Goal: Information Seeking & Learning: Learn about a topic

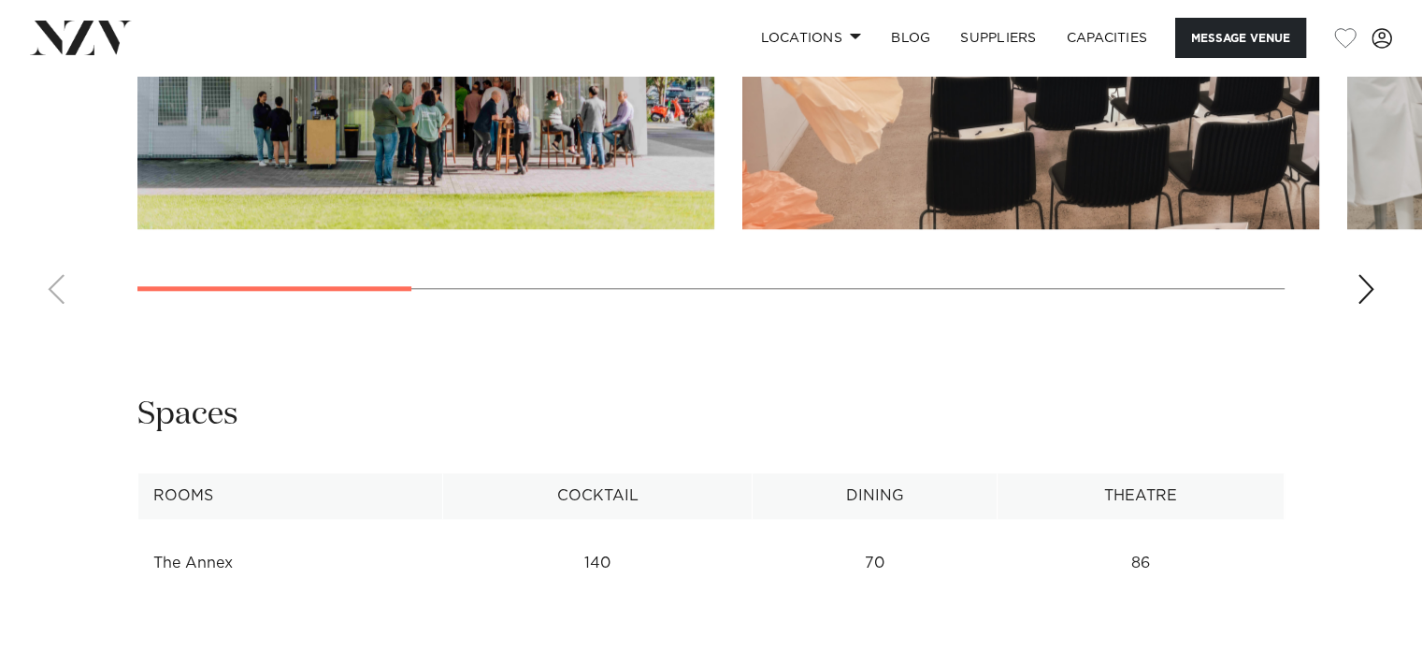
scroll to position [1683, 0]
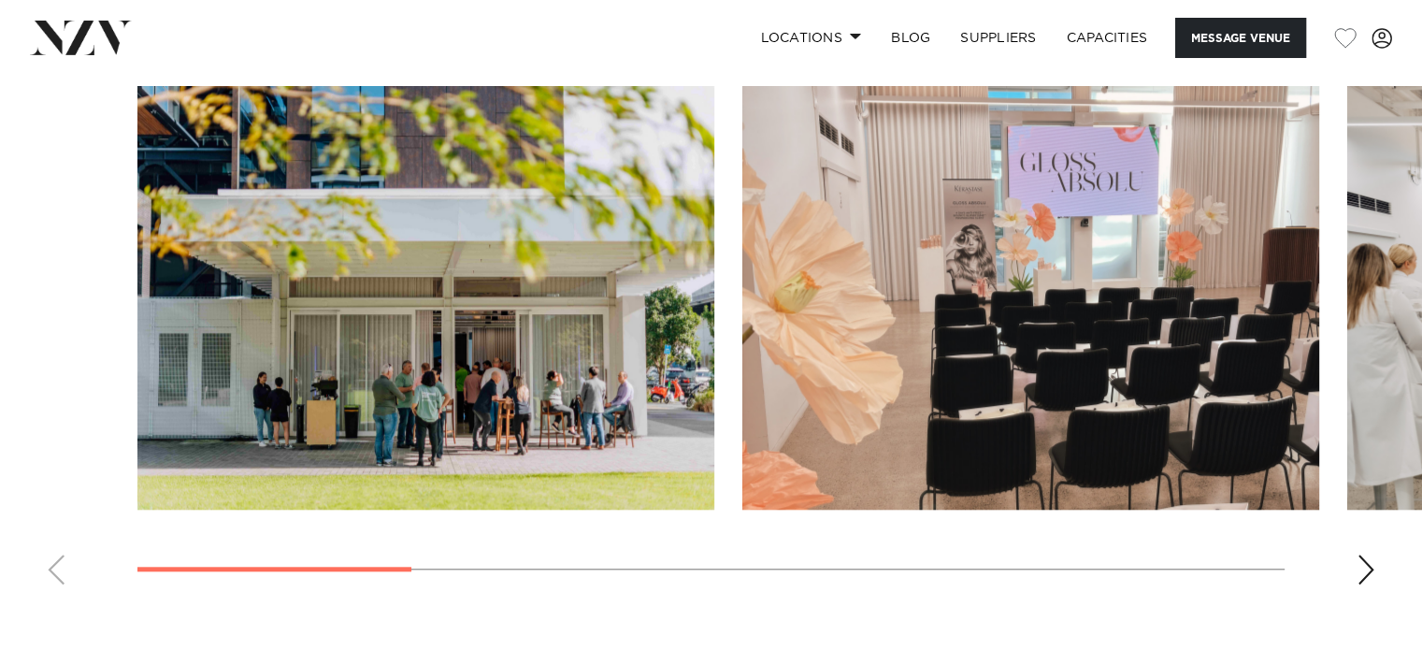
click at [1344, 568] on swiper-container at bounding box center [711, 342] width 1422 height 513
click at [1360, 571] on div "Next slide" at bounding box center [1366, 569] width 19 height 30
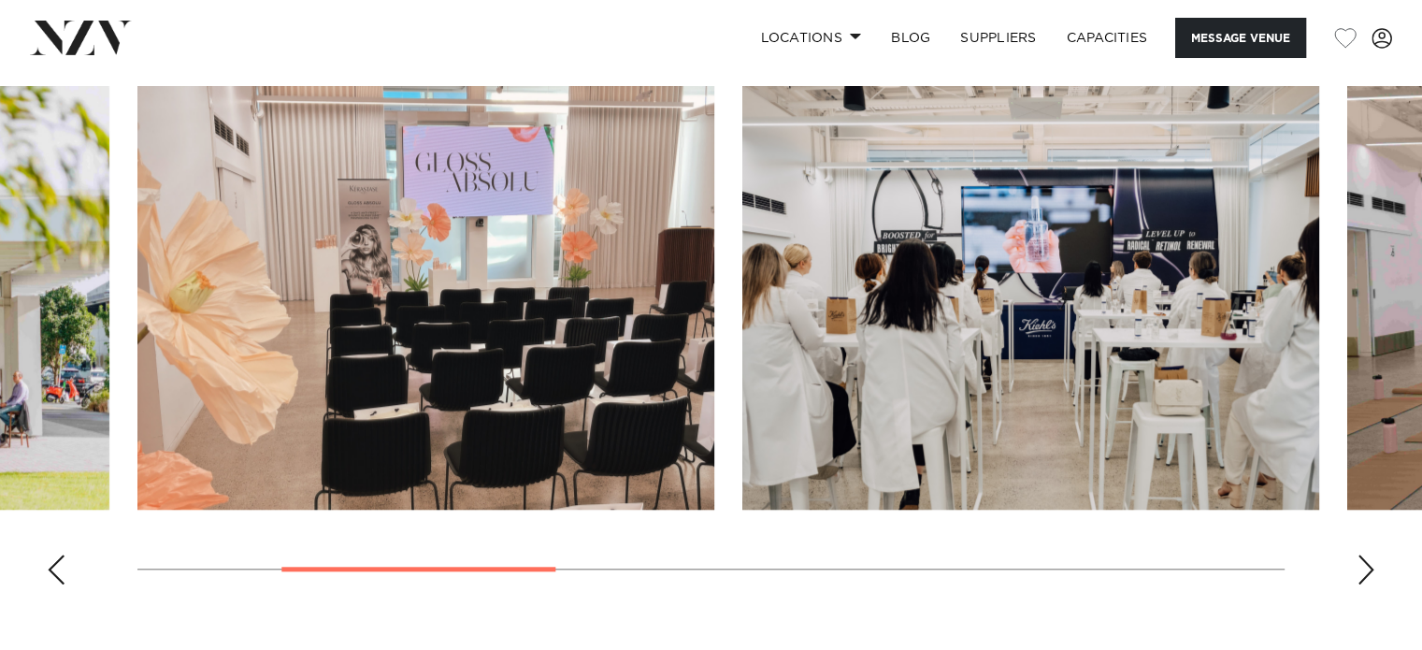
click at [1360, 571] on div "Next slide" at bounding box center [1366, 569] width 19 height 30
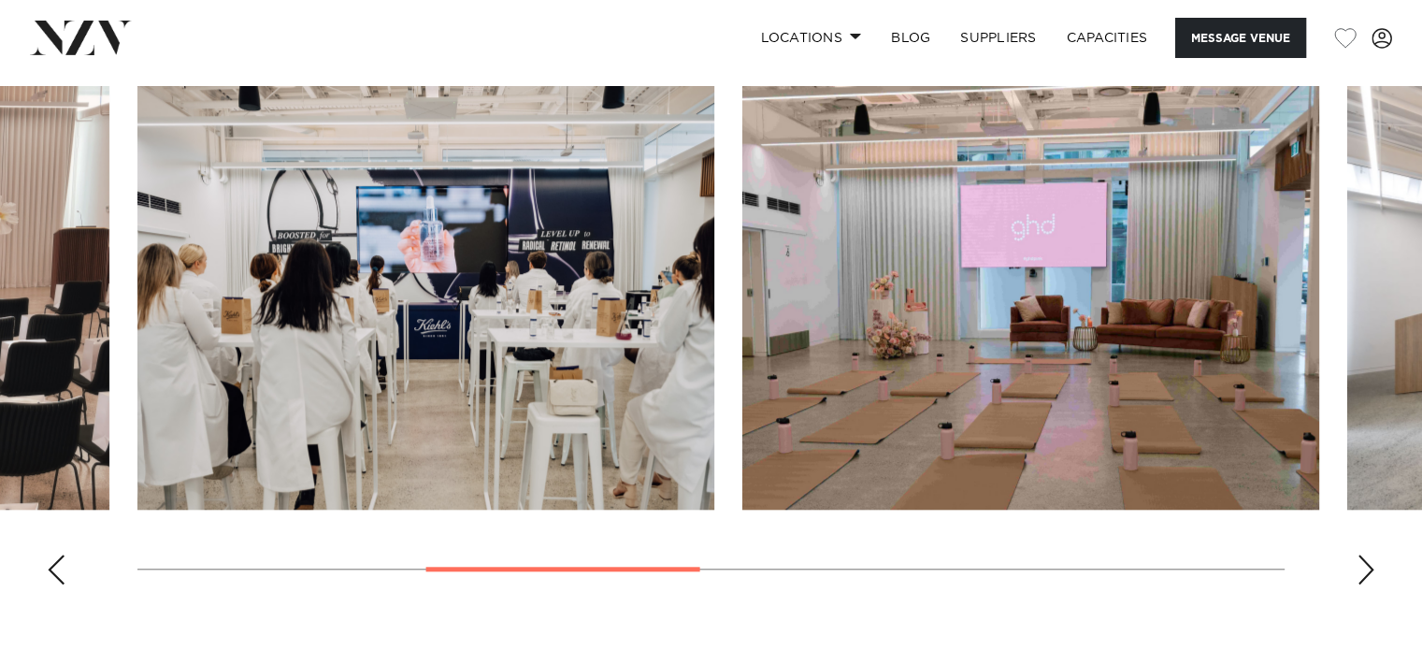
click at [1360, 571] on div "Next slide" at bounding box center [1366, 569] width 19 height 30
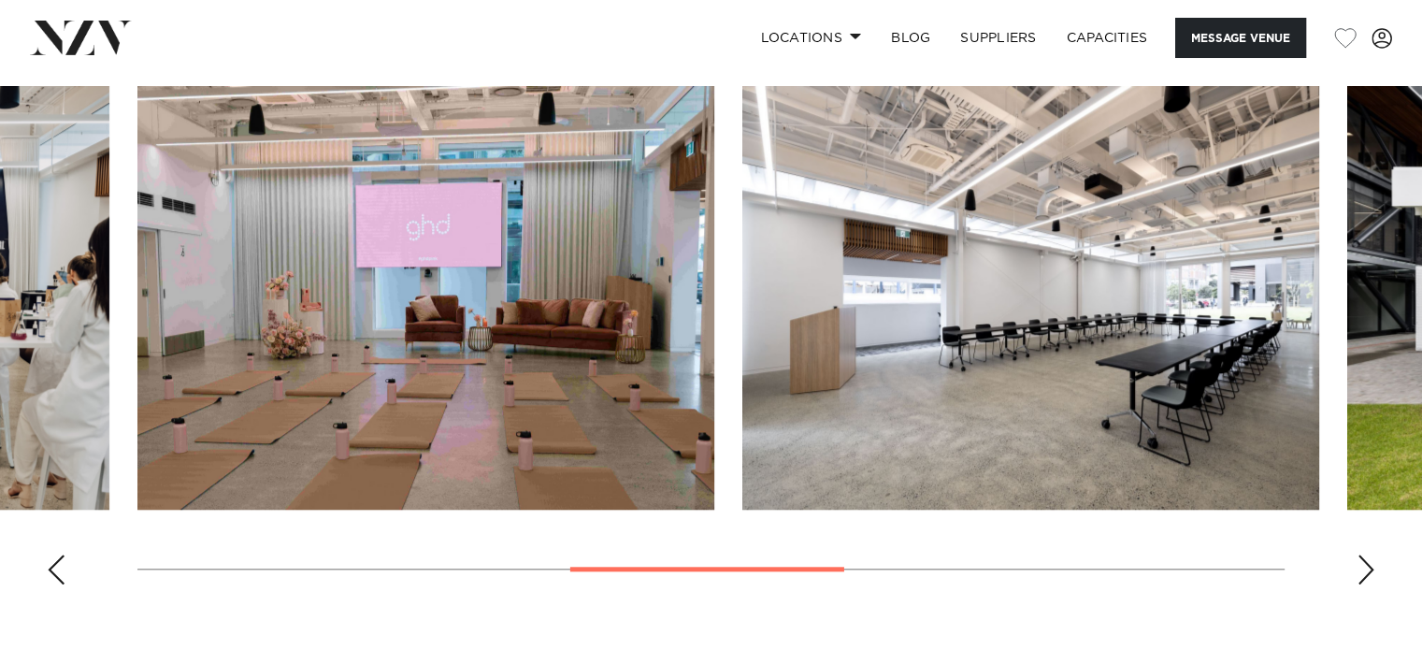
click at [1360, 571] on div "Next slide" at bounding box center [1366, 569] width 19 height 30
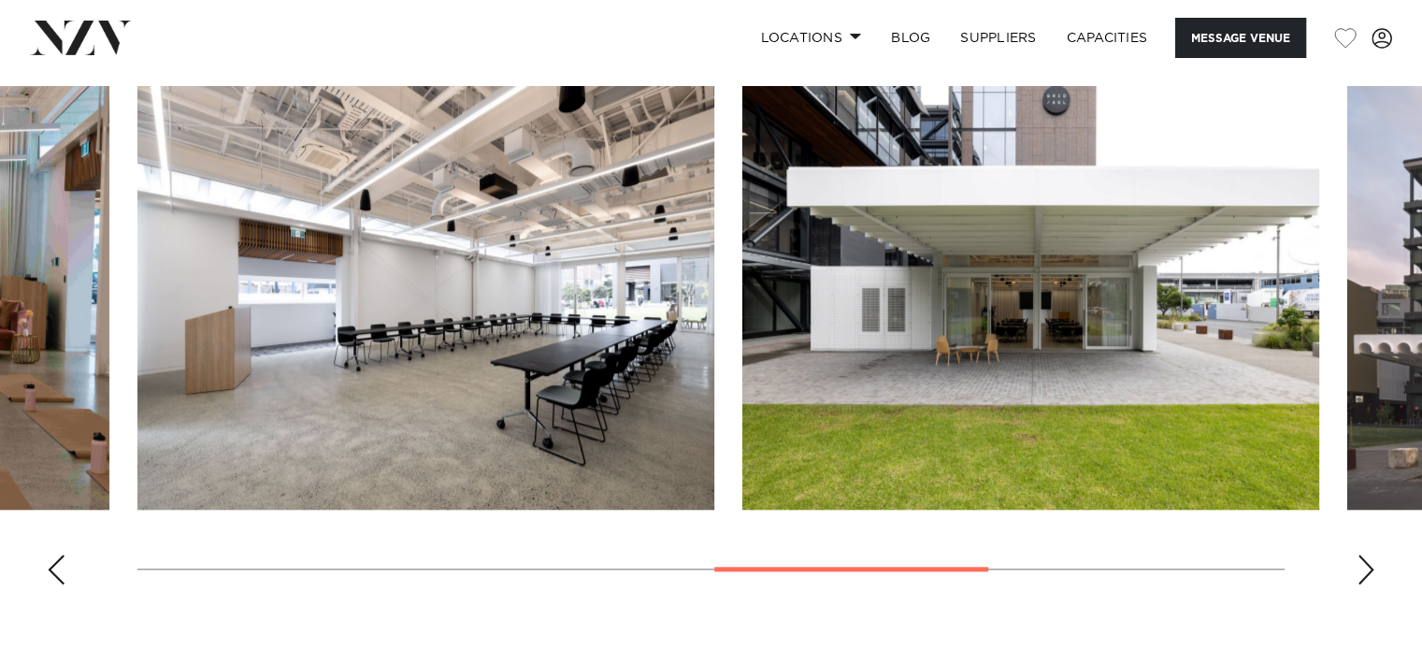
click at [1360, 571] on div "Next slide" at bounding box center [1366, 569] width 19 height 30
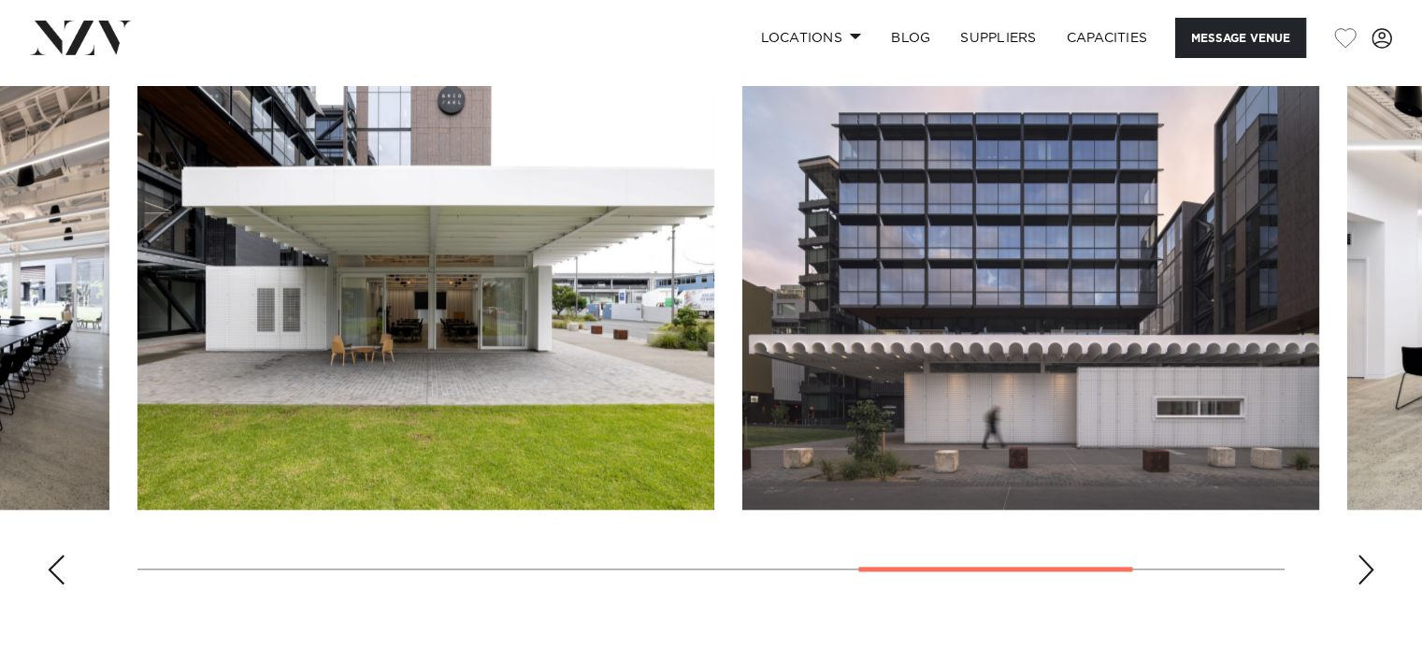
click at [1360, 571] on div "Next slide" at bounding box center [1366, 569] width 19 height 30
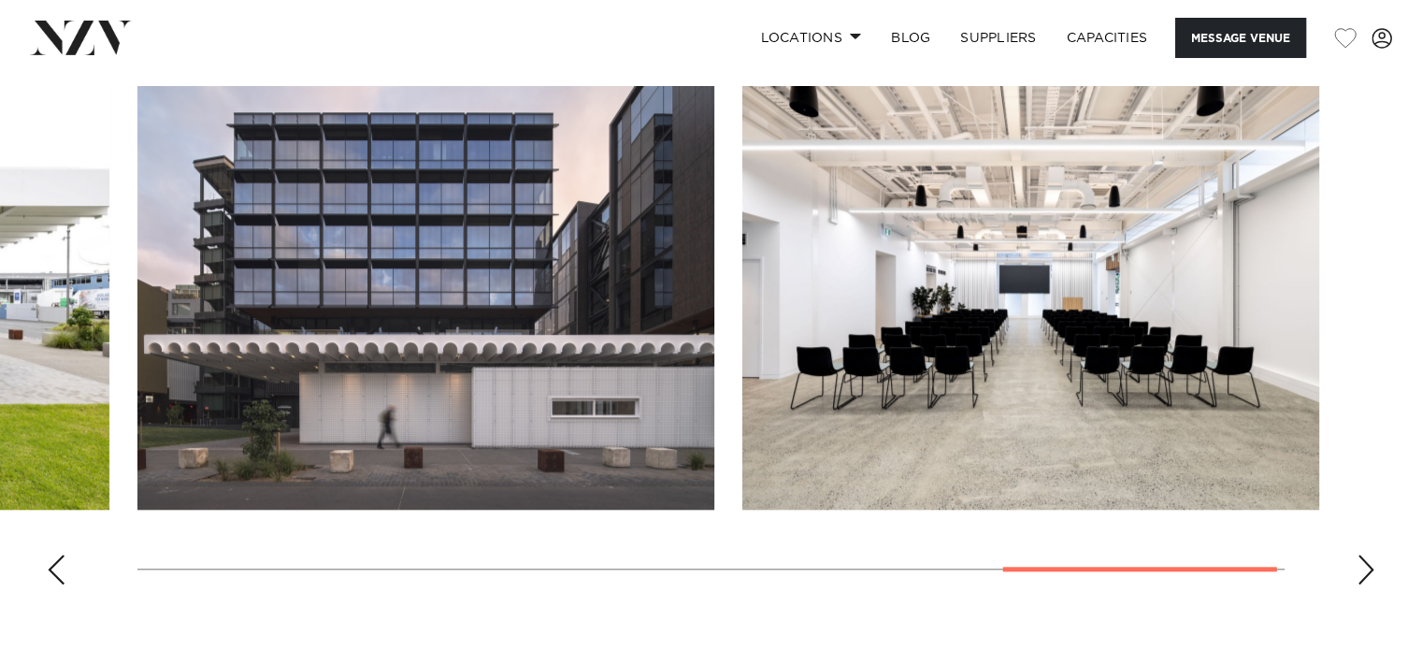
click at [1360, 571] on div "Next slide" at bounding box center [1366, 569] width 19 height 30
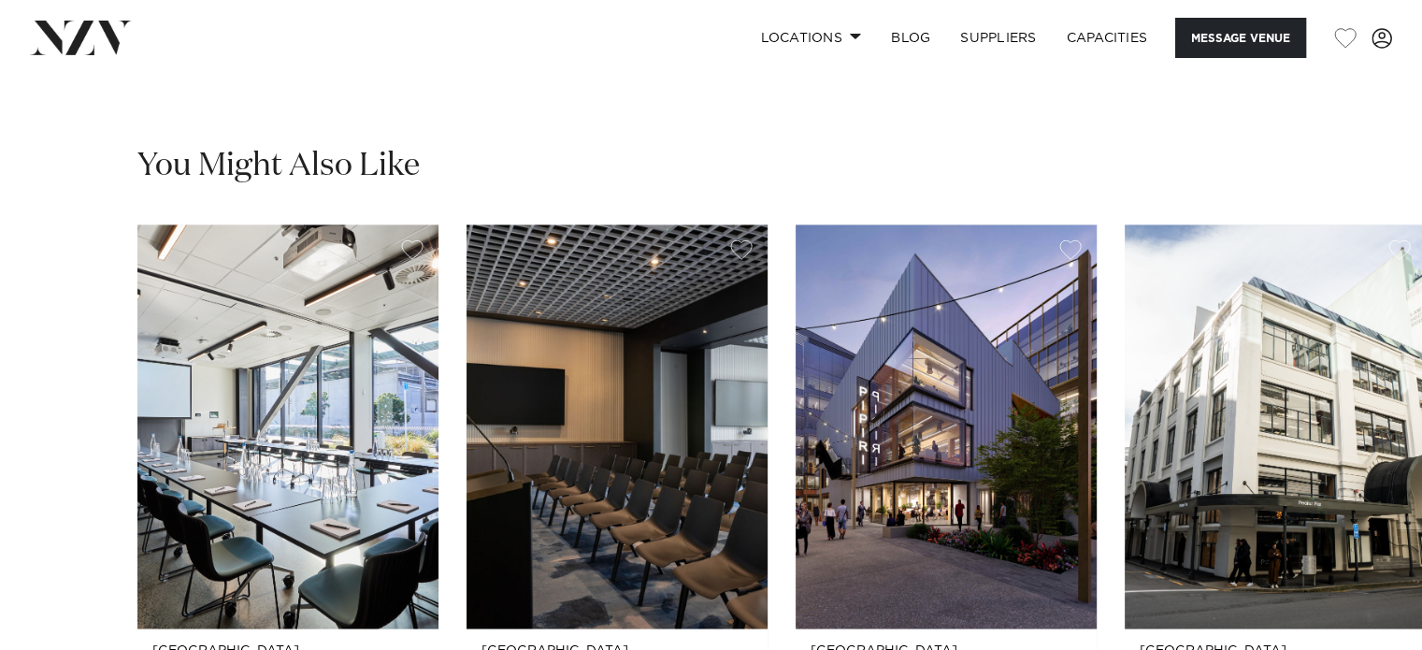
scroll to position [3273, 0]
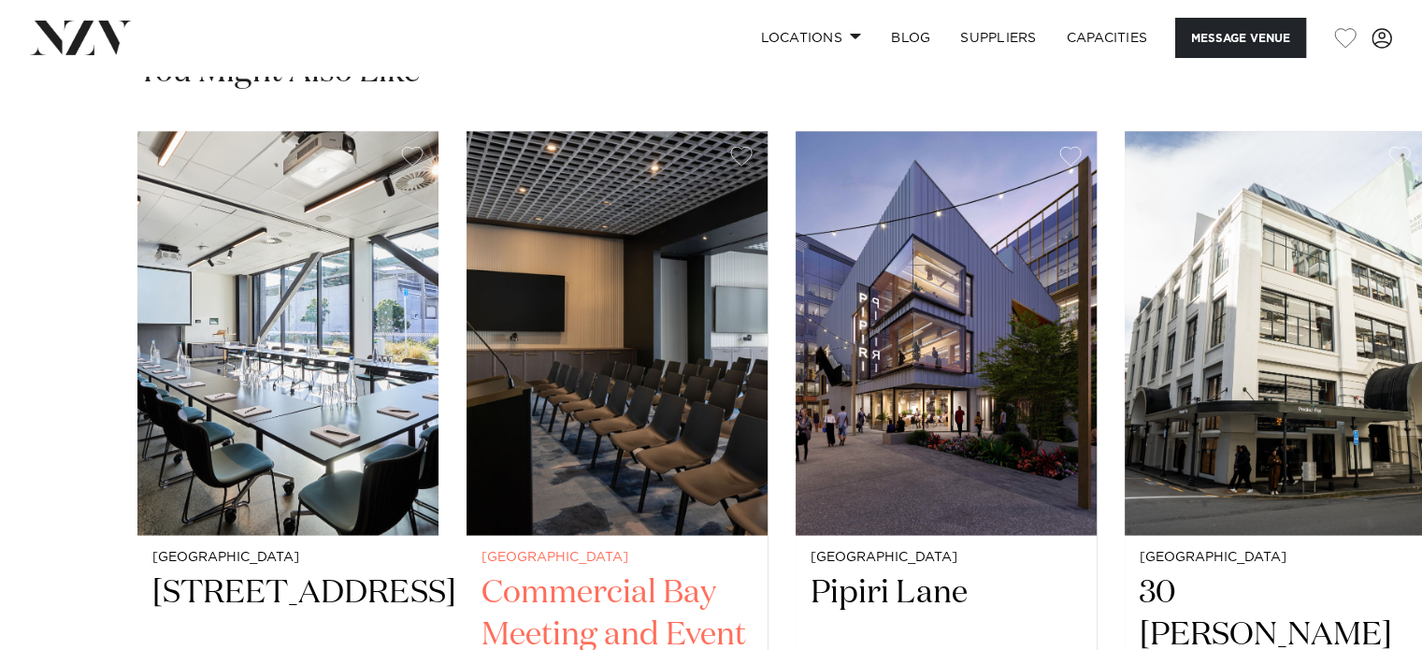
click at [636, 345] on img "2 / 6" at bounding box center [617, 333] width 301 height 404
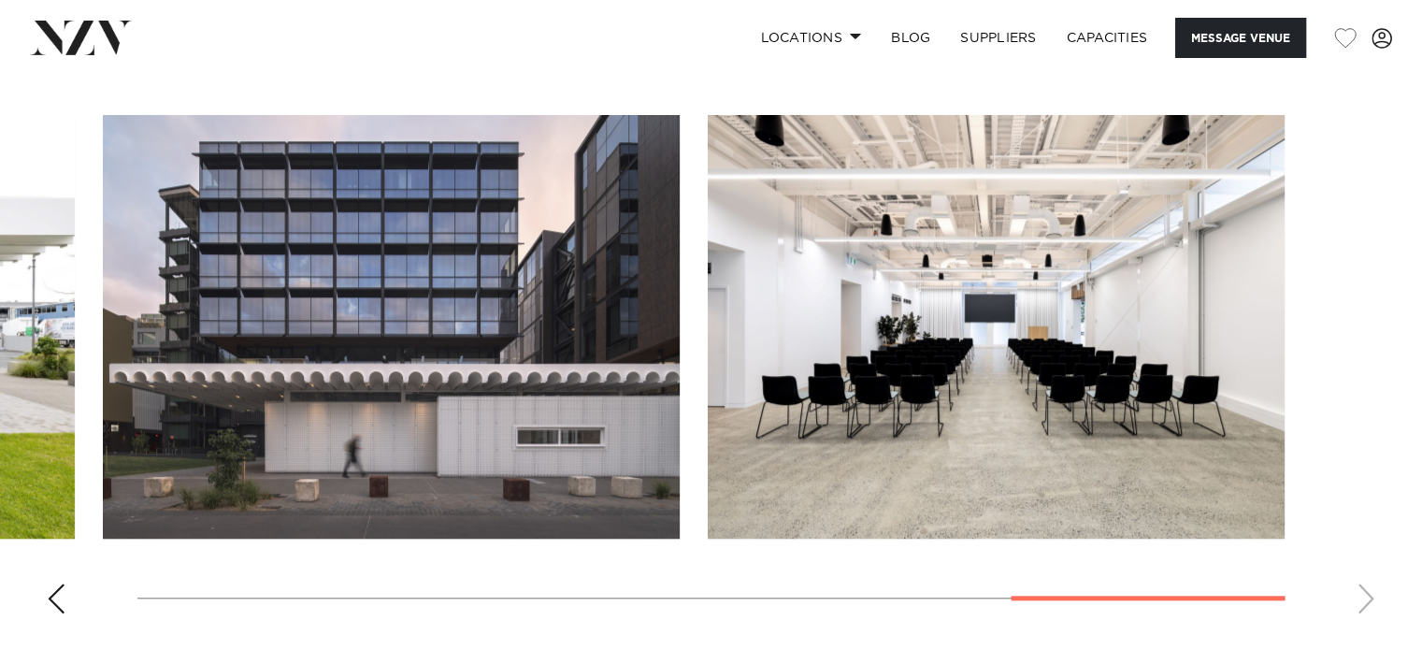
scroll to position [1769, 0]
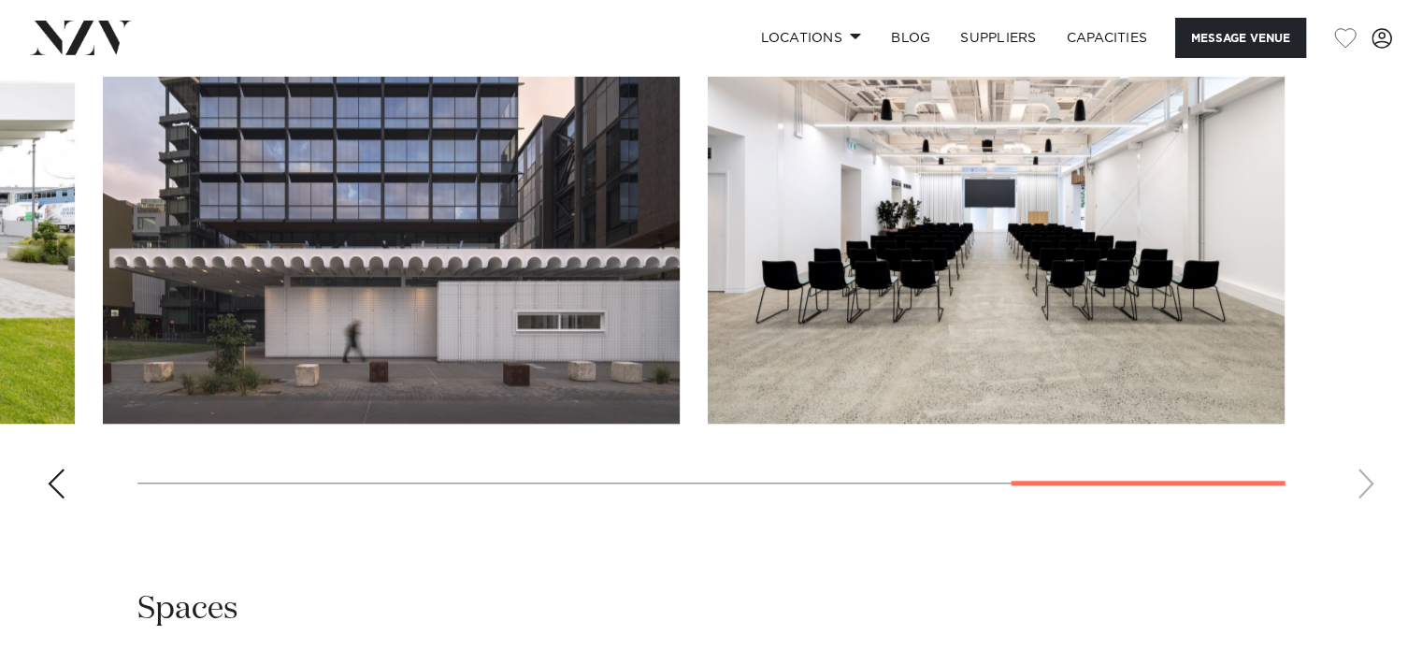
click at [958, 295] on img "8 / 8" at bounding box center [996, 212] width 577 height 424
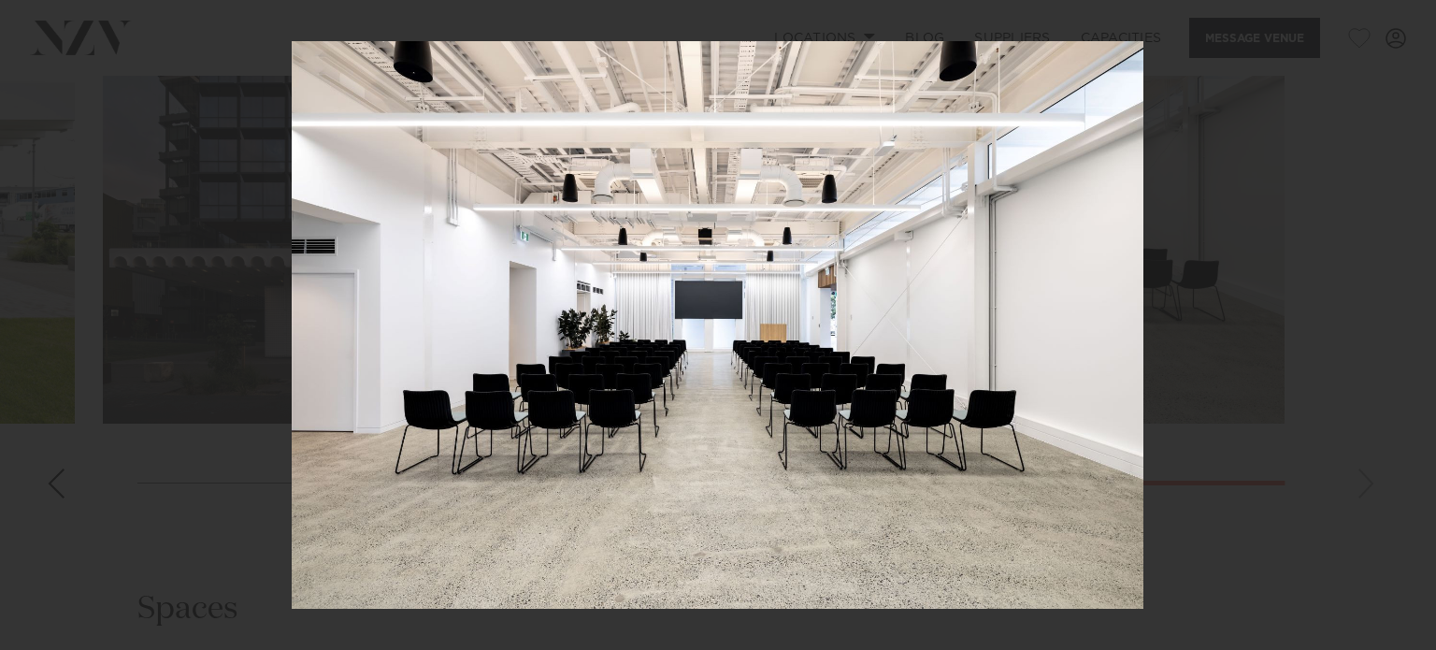
click at [229, 324] on div at bounding box center [718, 325] width 1436 height 650
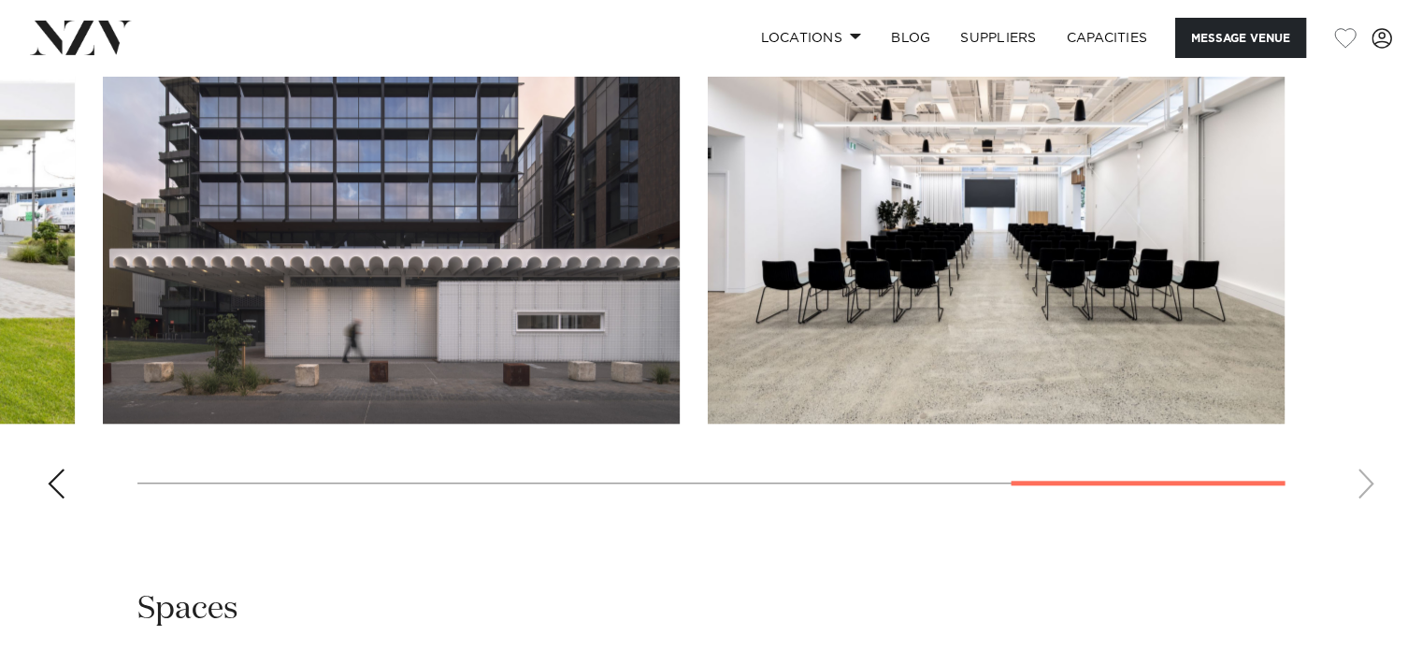
click at [50, 484] on div "Previous slide" at bounding box center [56, 483] width 19 height 30
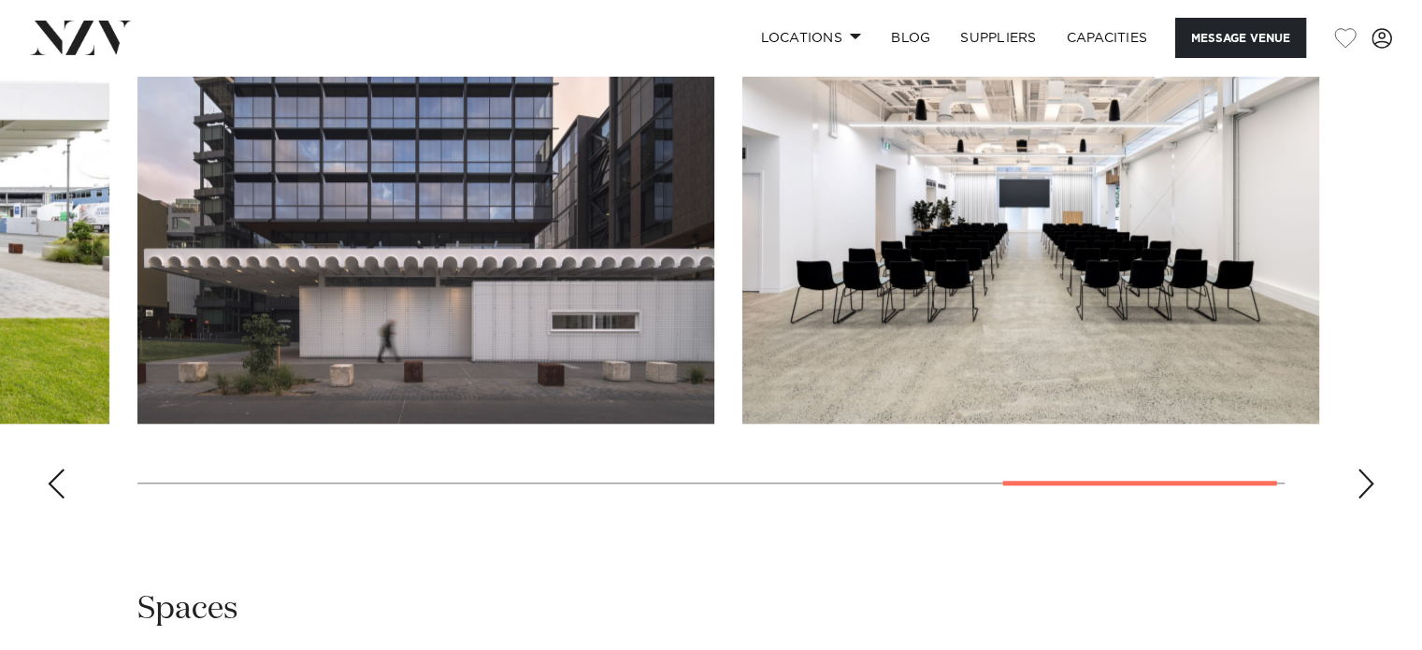
click at [50, 484] on div "Previous slide" at bounding box center [56, 483] width 19 height 30
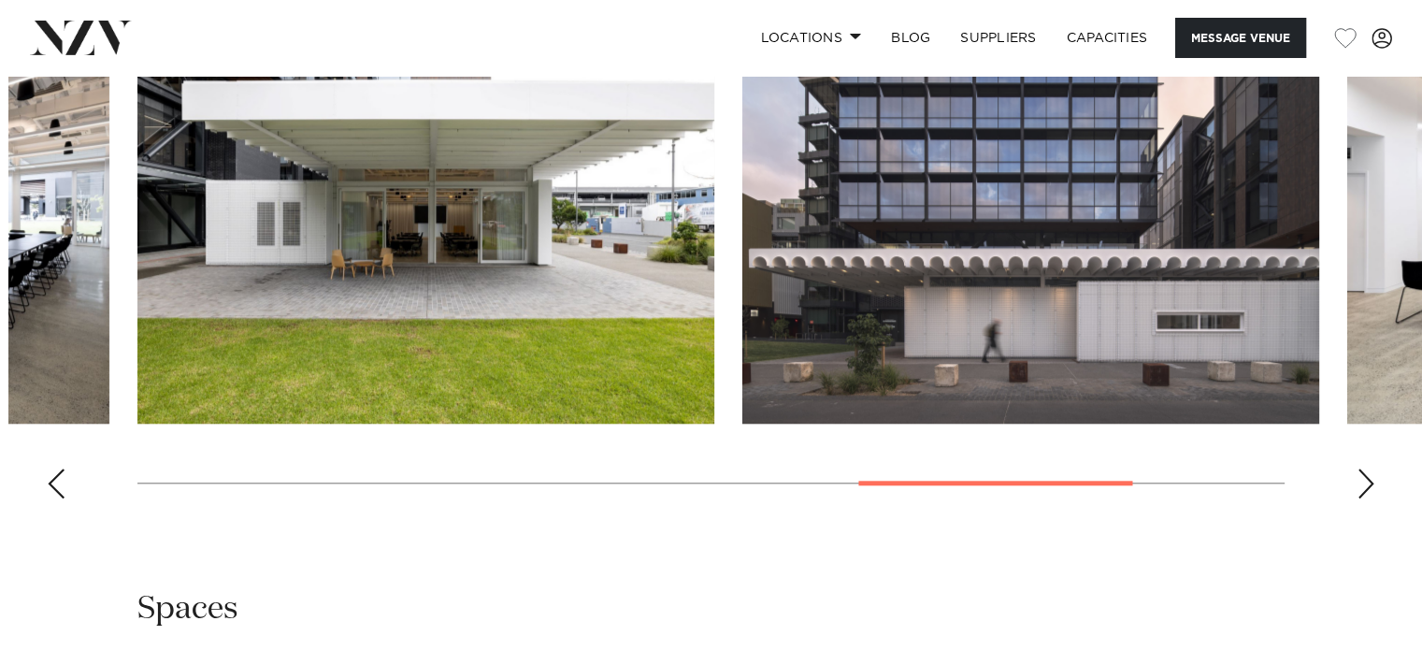
click at [50, 484] on div "Previous slide" at bounding box center [56, 483] width 19 height 30
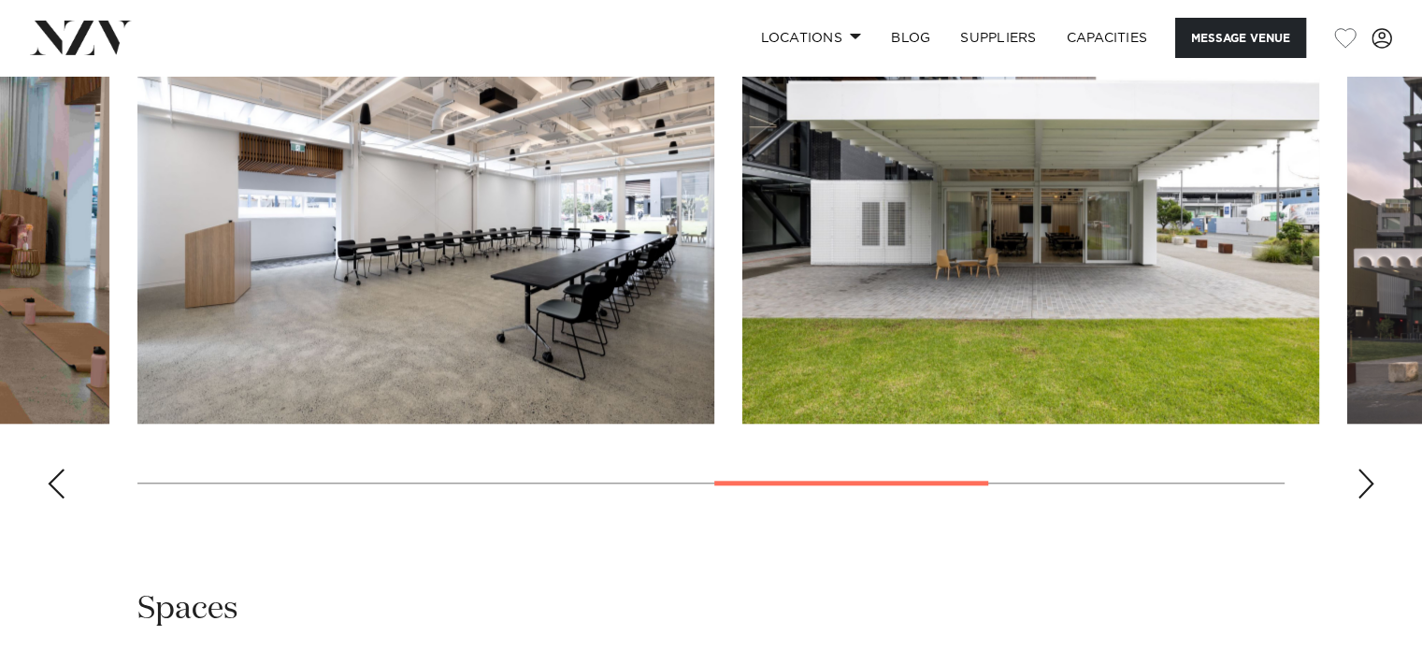
click at [50, 484] on div "Previous slide" at bounding box center [56, 483] width 19 height 30
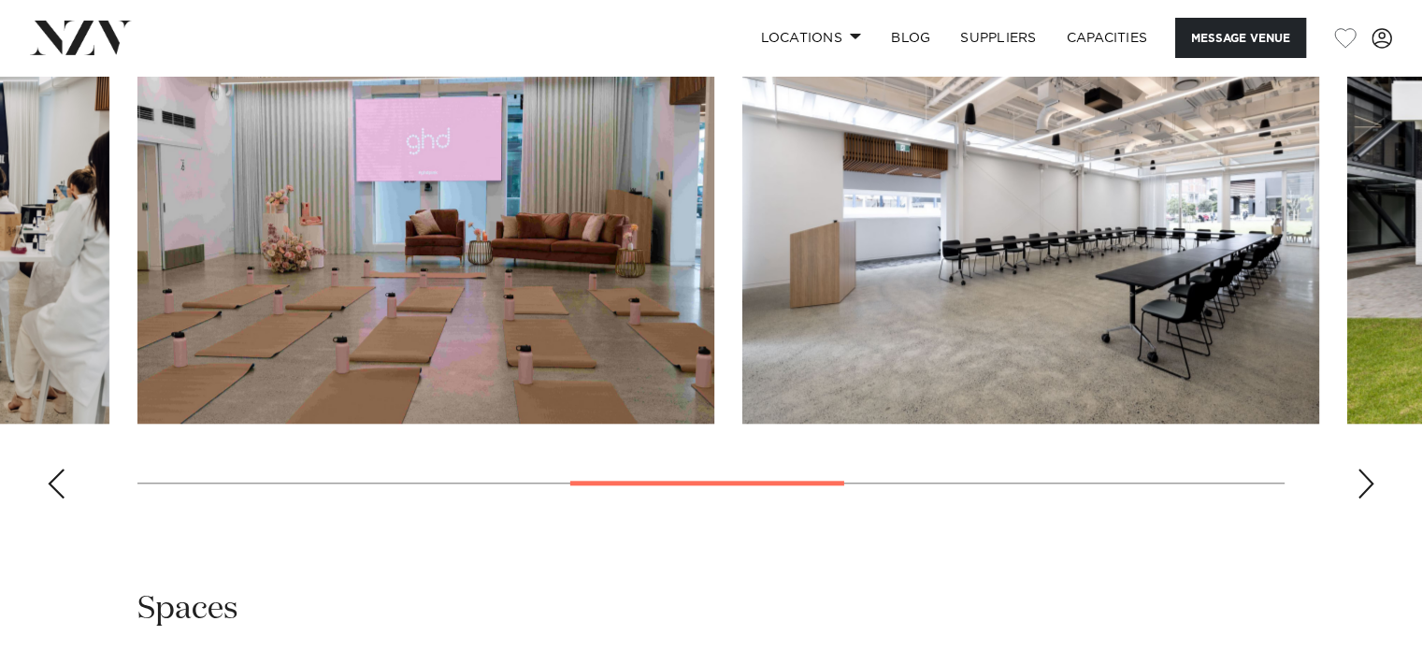
click at [50, 484] on div "Previous slide" at bounding box center [56, 483] width 19 height 30
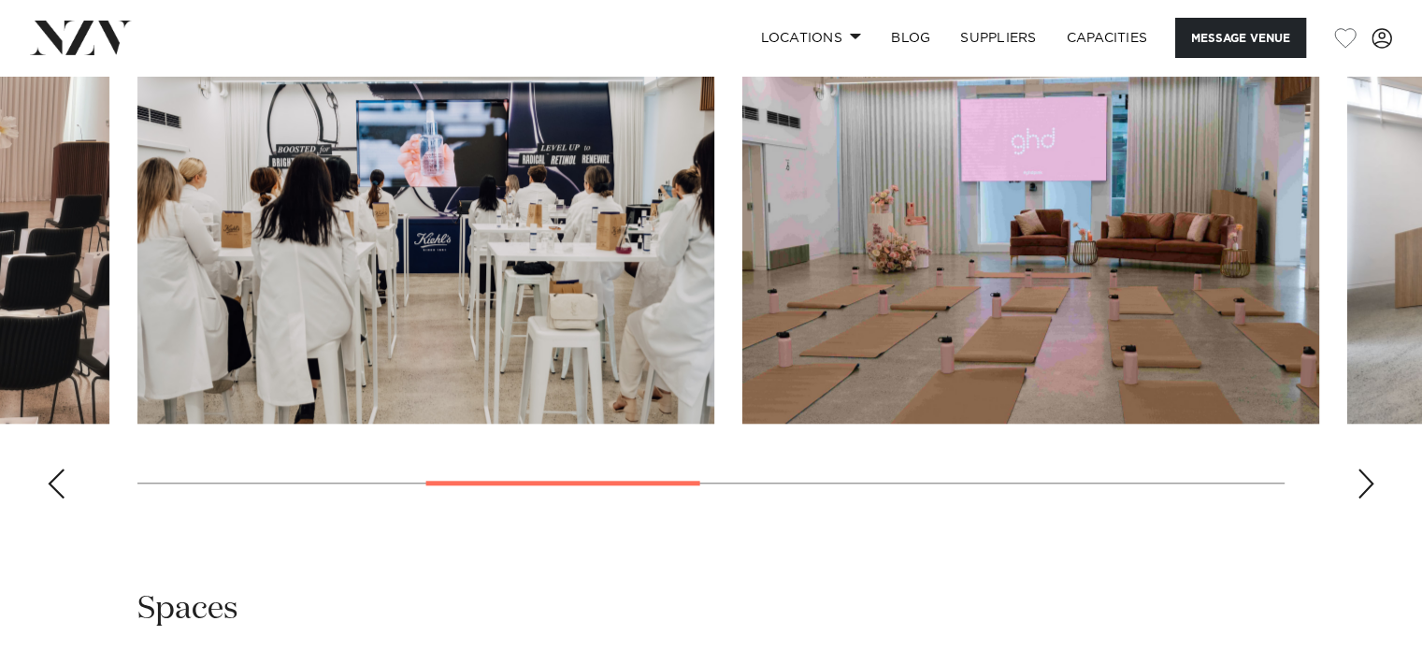
click at [50, 484] on div "Previous slide" at bounding box center [56, 483] width 19 height 30
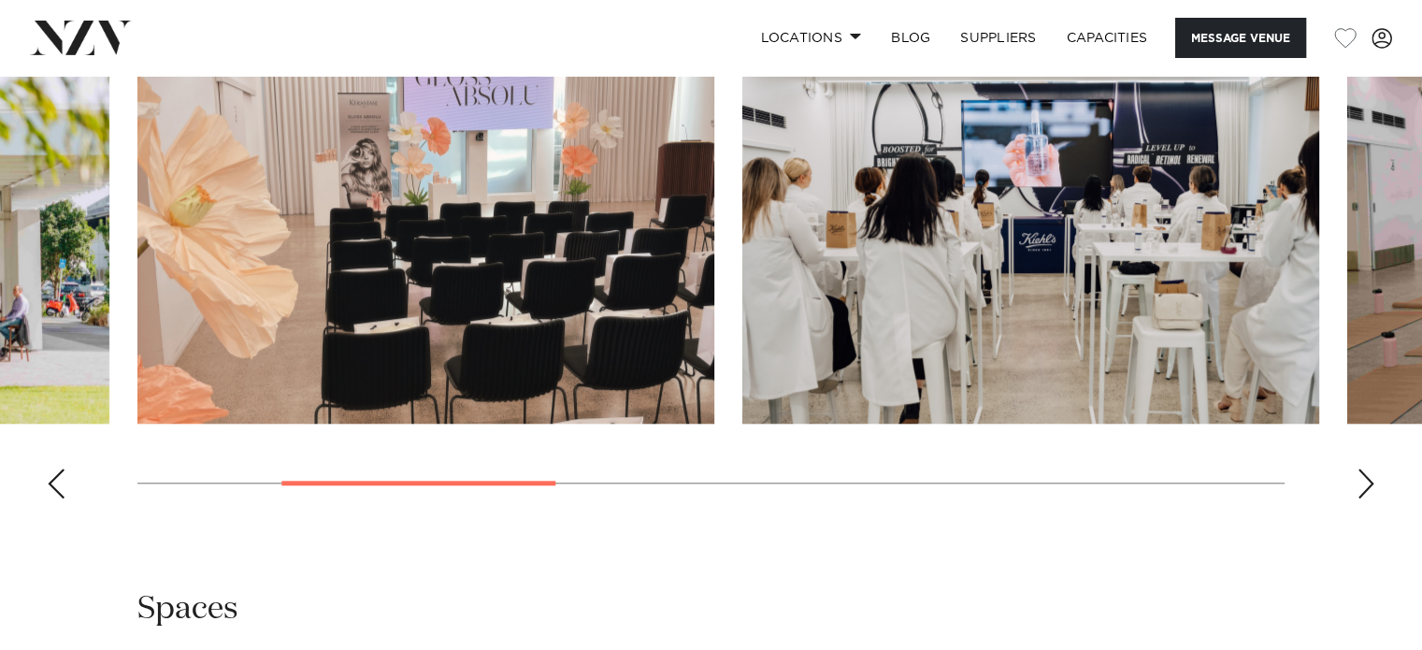
click at [50, 484] on div "Previous slide" at bounding box center [56, 483] width 19 height 30
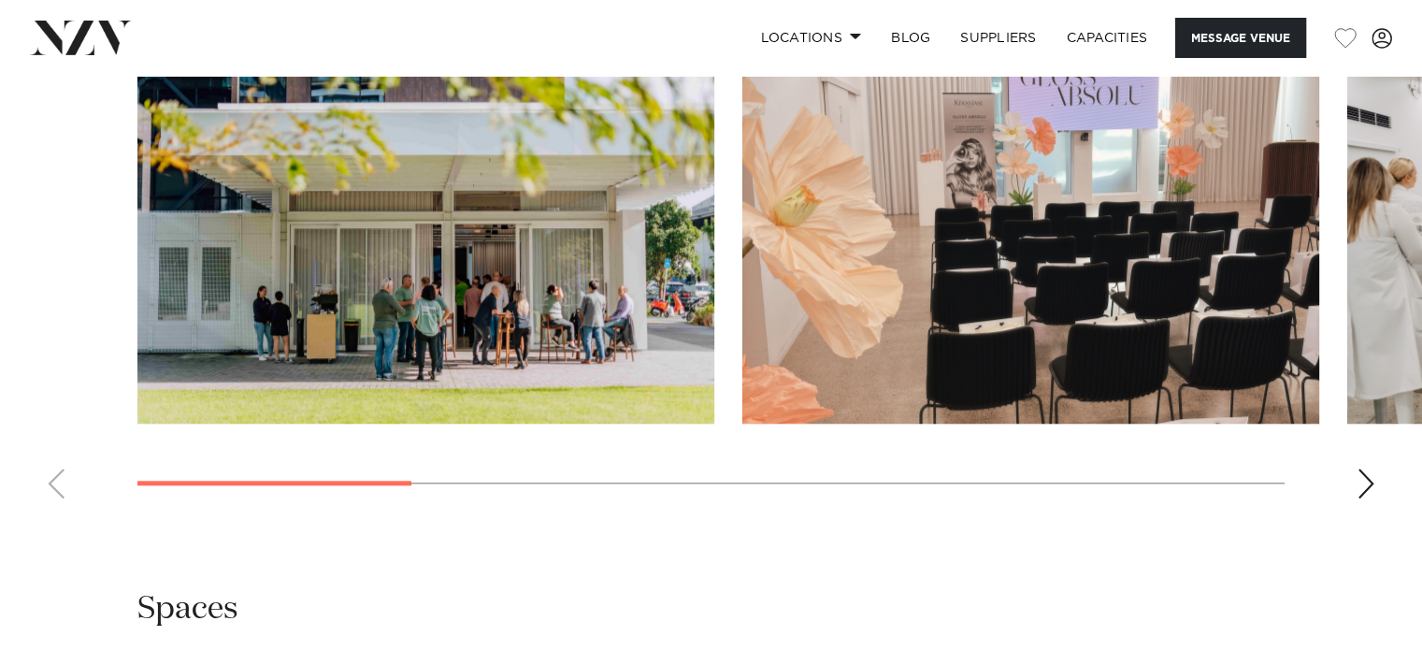
click at [50, 484] on swiper-container at bounding box center [711, 256] width 1422 height 513
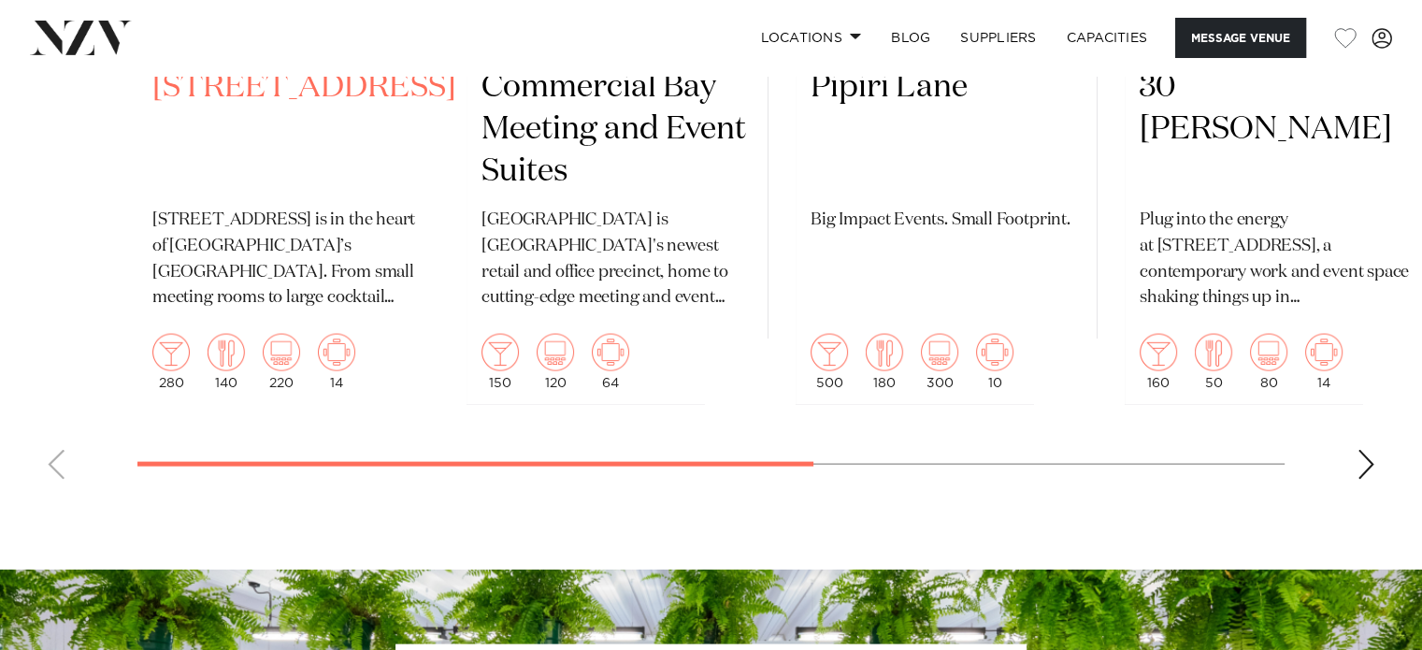
scroll to position [3826, 0]
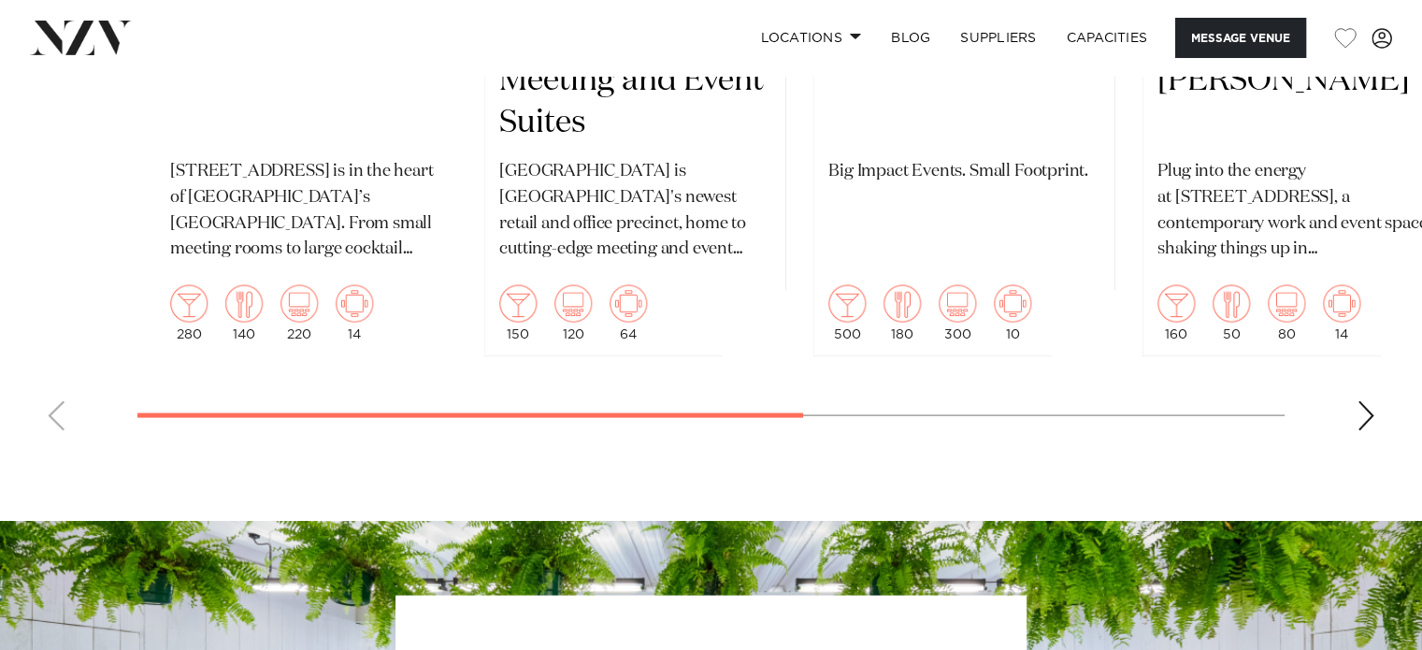
click at [602, 410] on swiper-container "Auckland 12 Madden Street 12 Madden Street is in the heart of Auckland’s Wynyar…" at bounding box center [711, 11] width 1422 height 869
click at [639, 413] on swiper-container "Auckland 12 Madden Street 12 Madden Street is in the heart of Auckland’s Wynyar…" at bounding box center [711, 11] width 1422 height 869
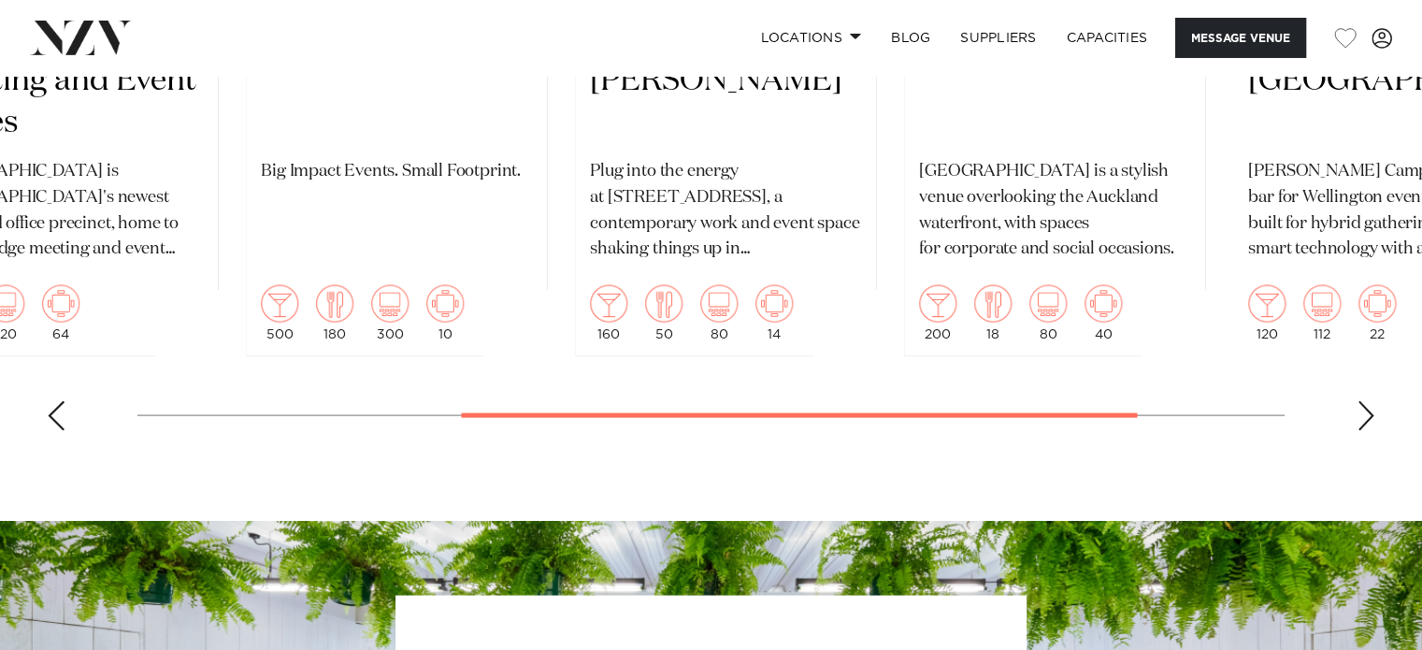
click at [991, 426] on swiper-container "Auckland 12 Madden Street 12 Madden Street is in the heart of Auckland’s Wynyar…" at bounding box center [711, 11] width 1422 height 869
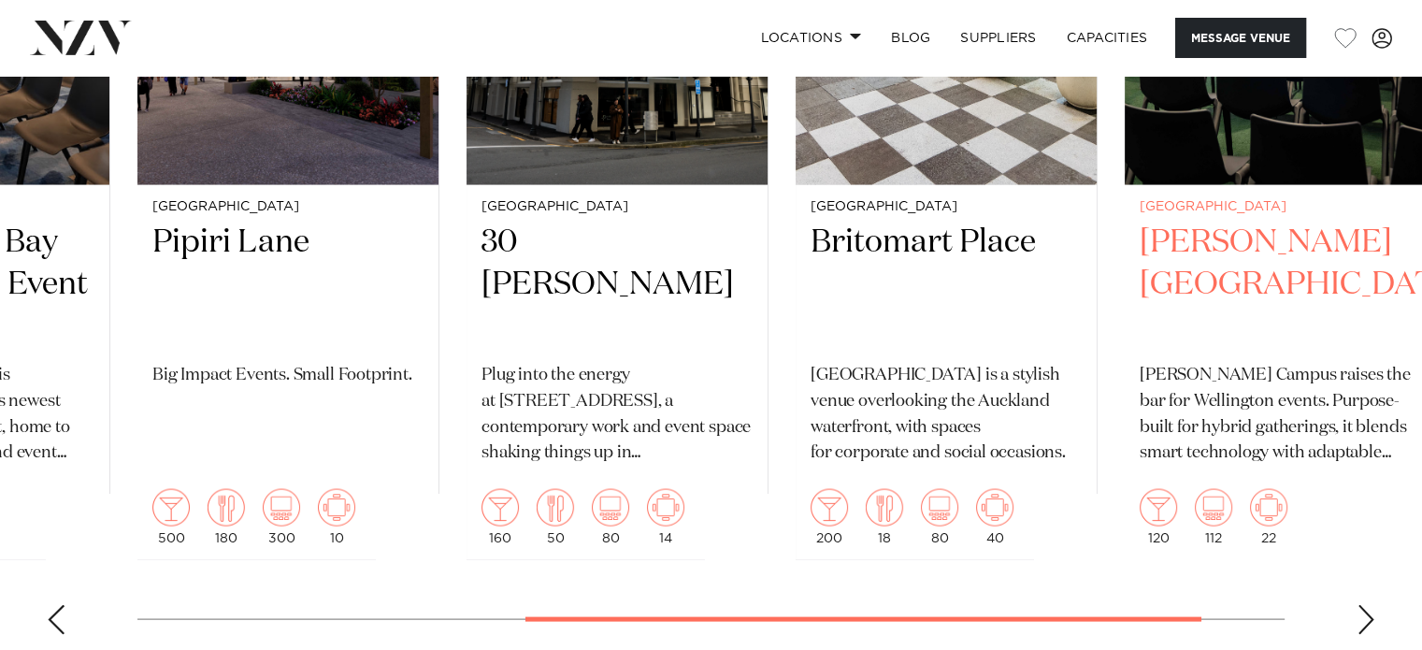
scroll to position [3639, 0]
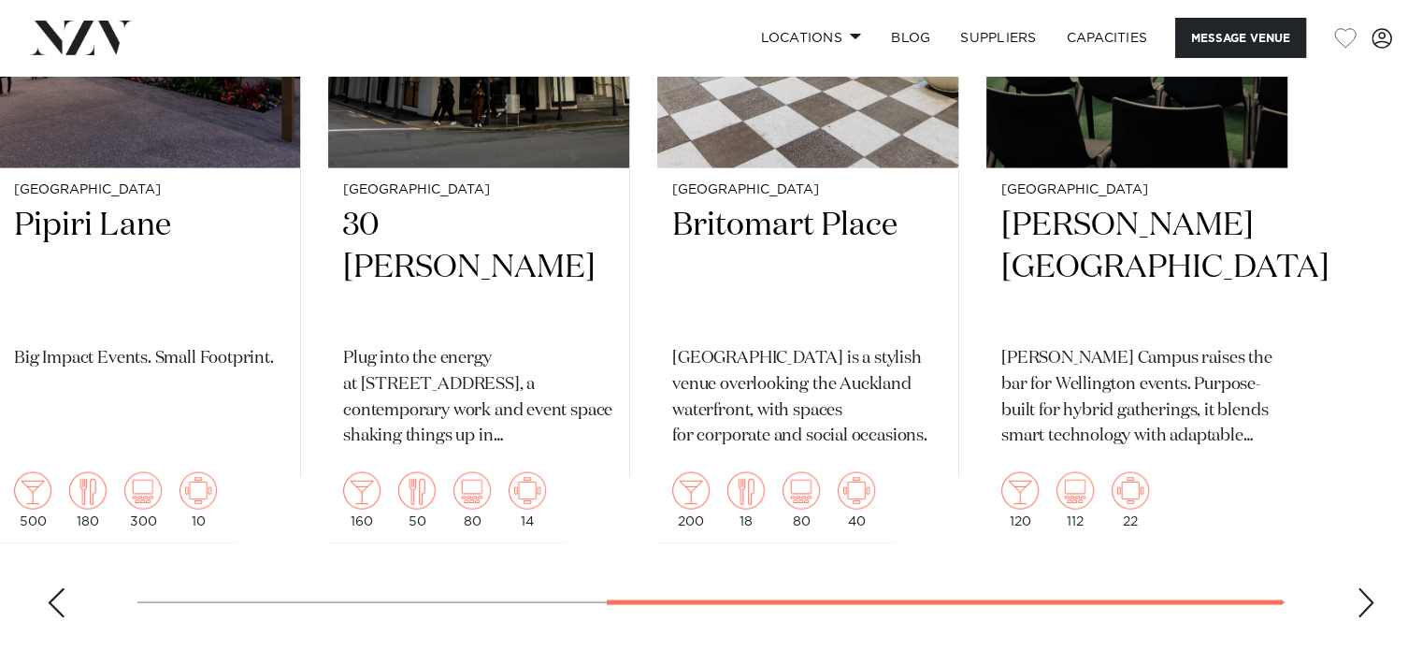
click at [947, 602] on div at bounding box center [945, 602] width 676 height 5
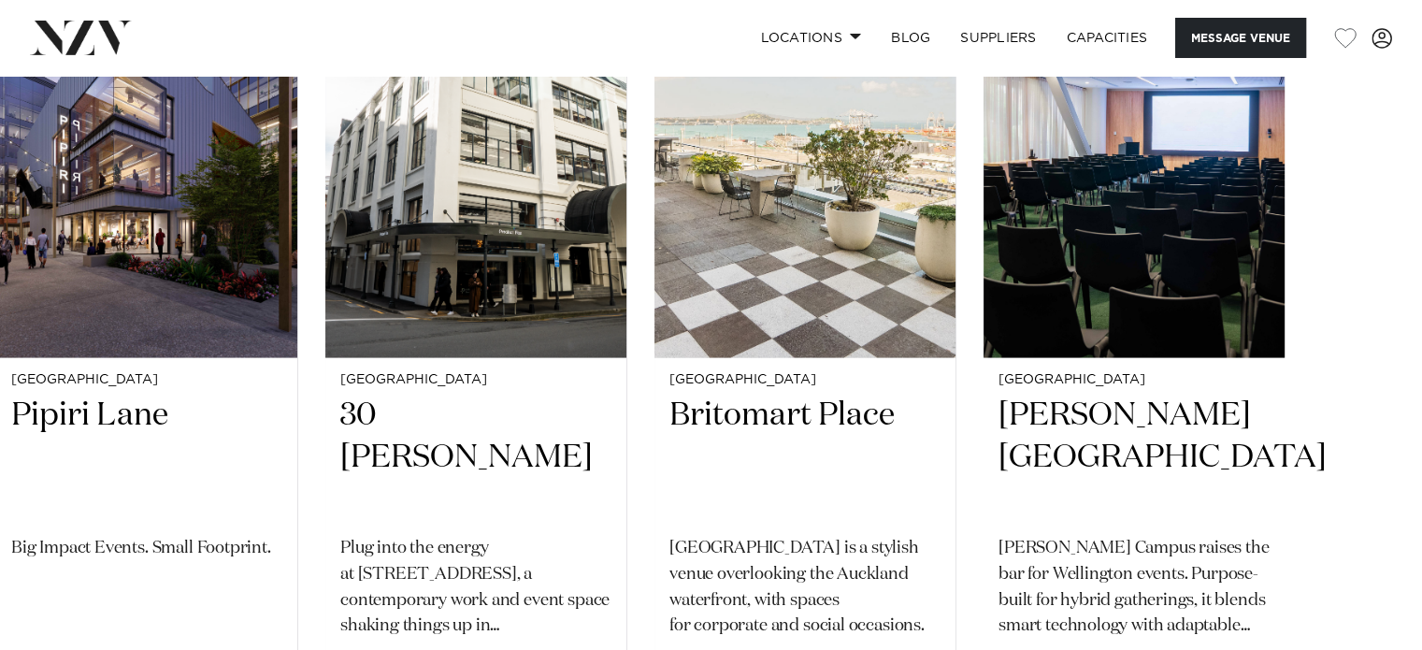
scroll to position [3359, 0]
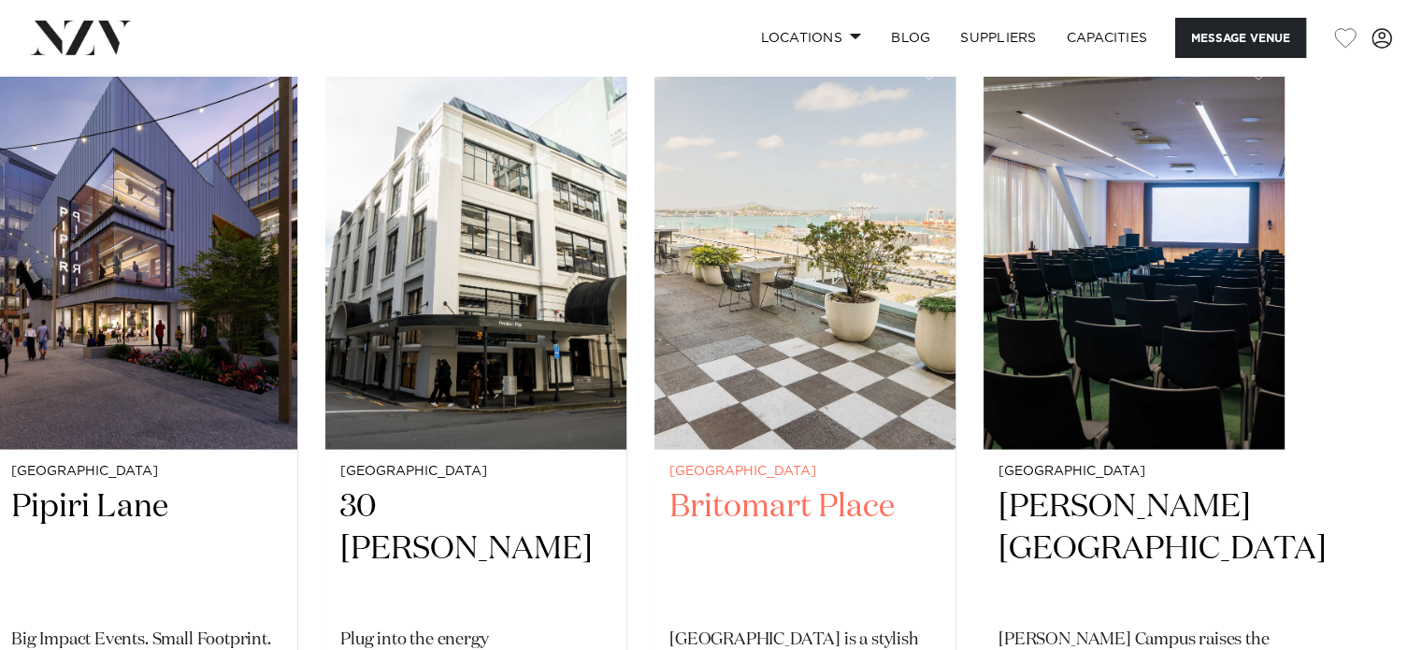
click at [693, 500] on h2 "Britomart Place" at bounding box center [805, 548] width 271 height 126
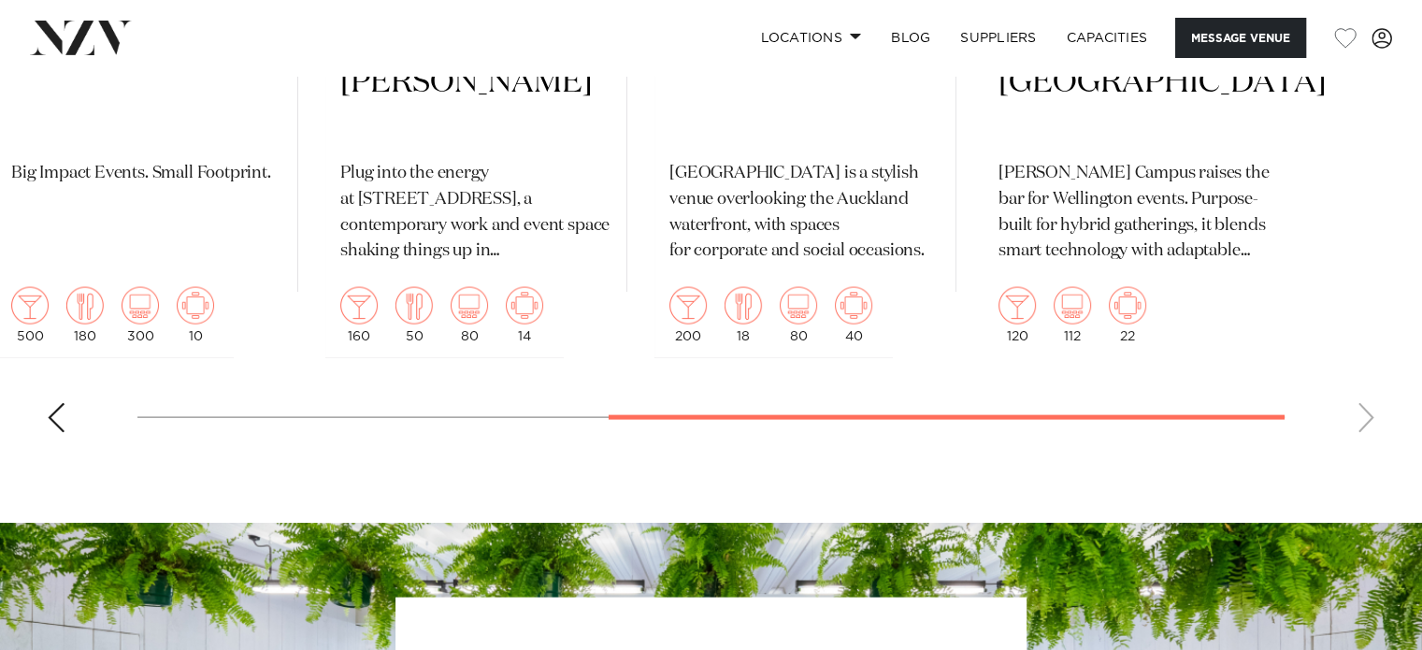
scroll to position [3826, 0]
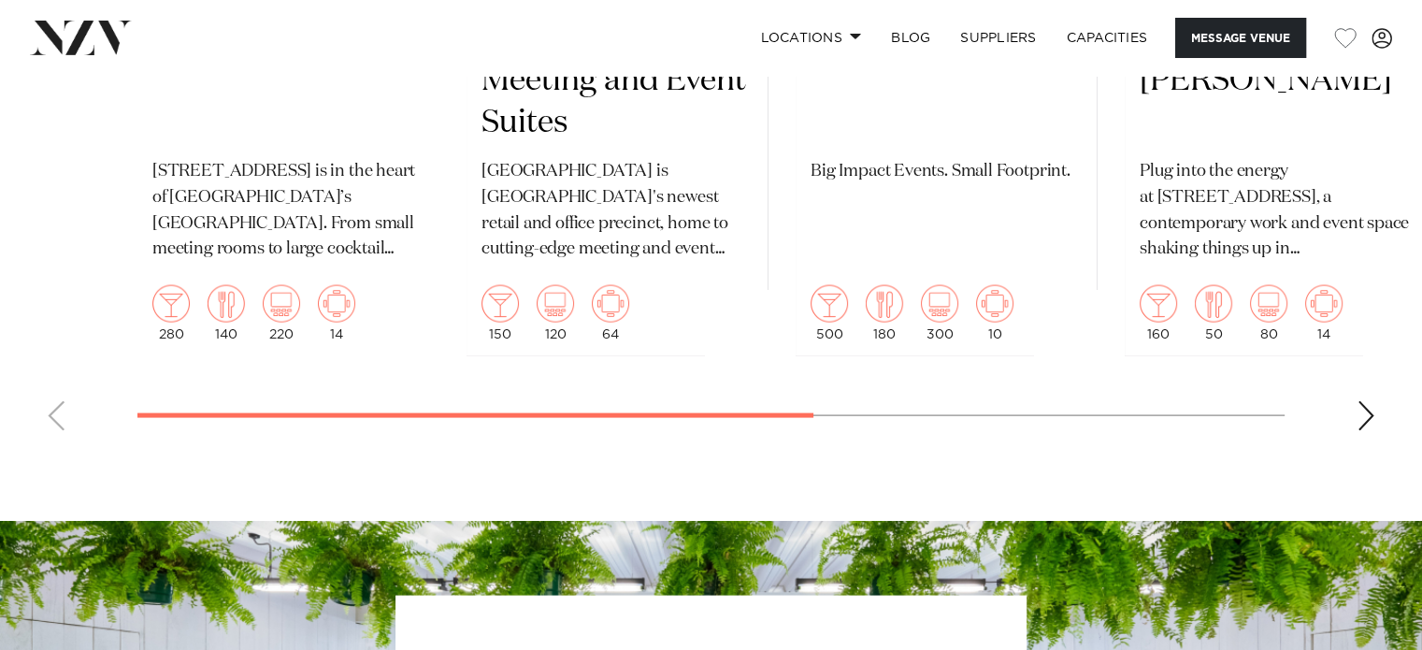
click at [0, 433] on swiper-container "Auckland 12 Madden Street 12 Madden Street is in the heart of Auckland’s Wynyar…" at bounding box center [711, 11] width 1422 height 869
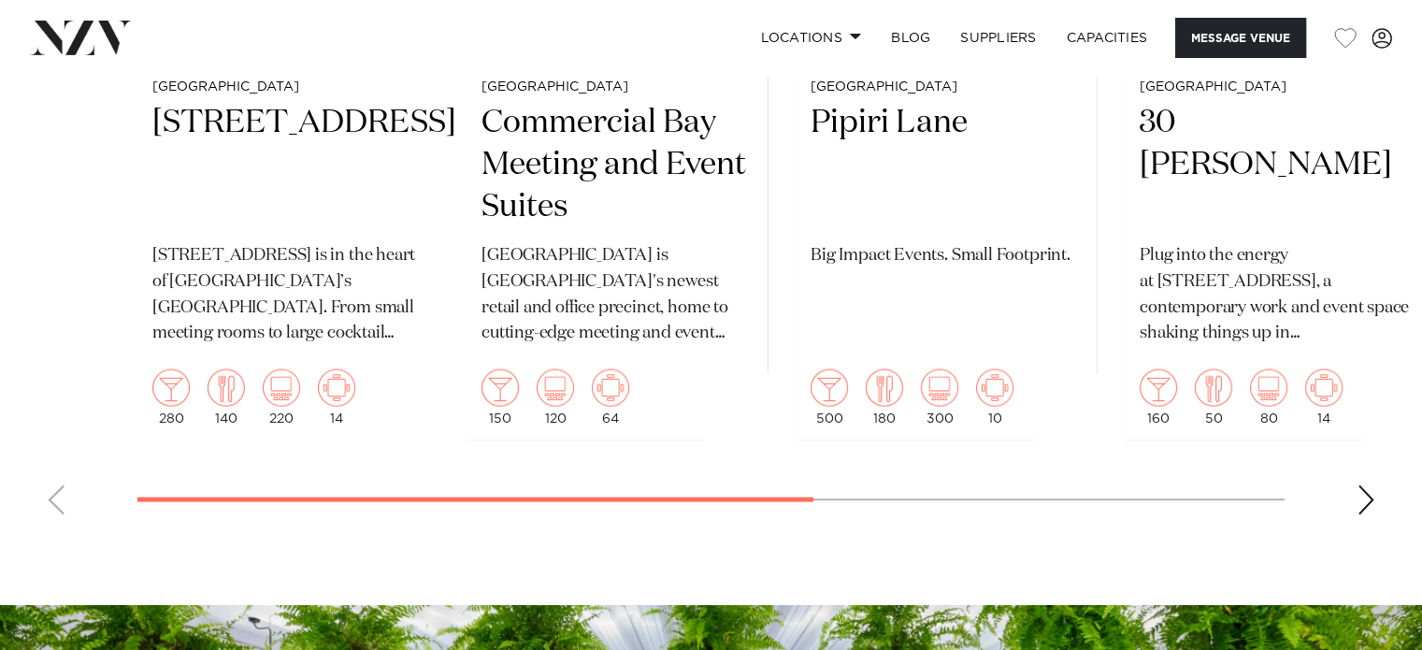
scroll to position [3714, 0]
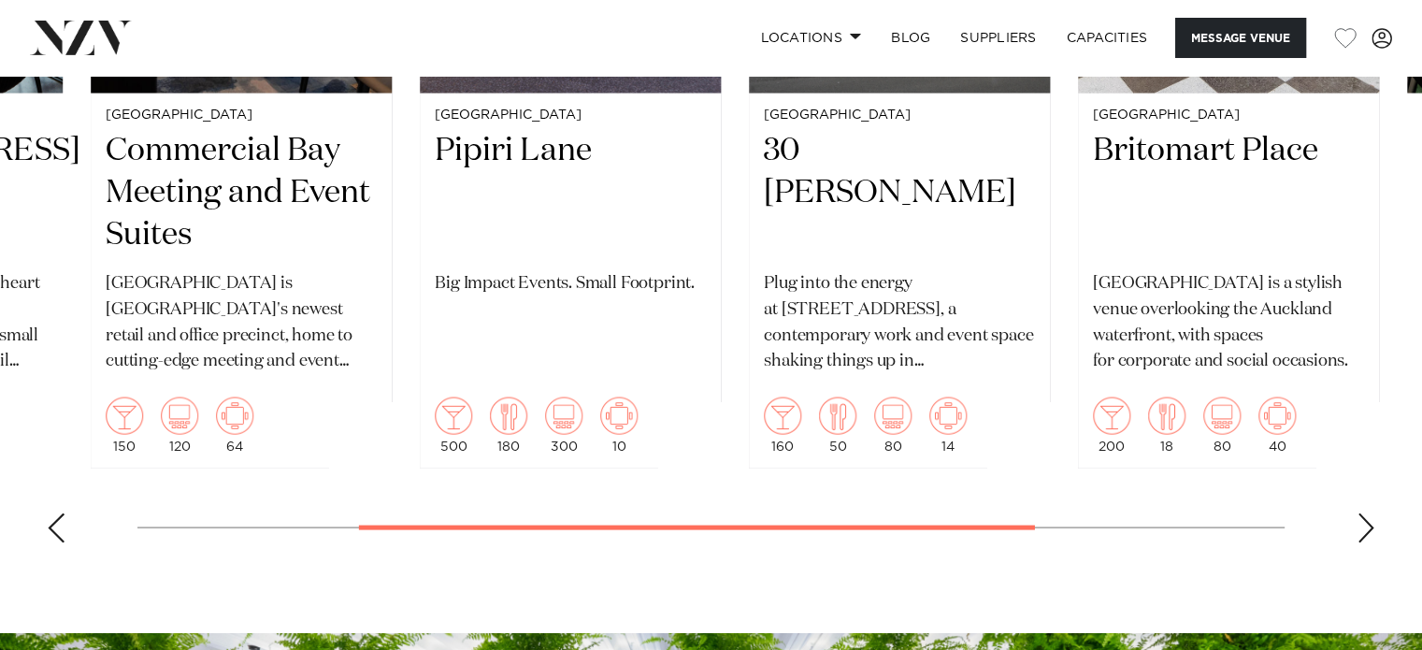
click at [875, 512] on swiper-container "Auckland 12 Madden Street 12 Madden Street is in the heart of Auckland’s Wynyar…" at bounding box center [711, 124] width 1422 height 869
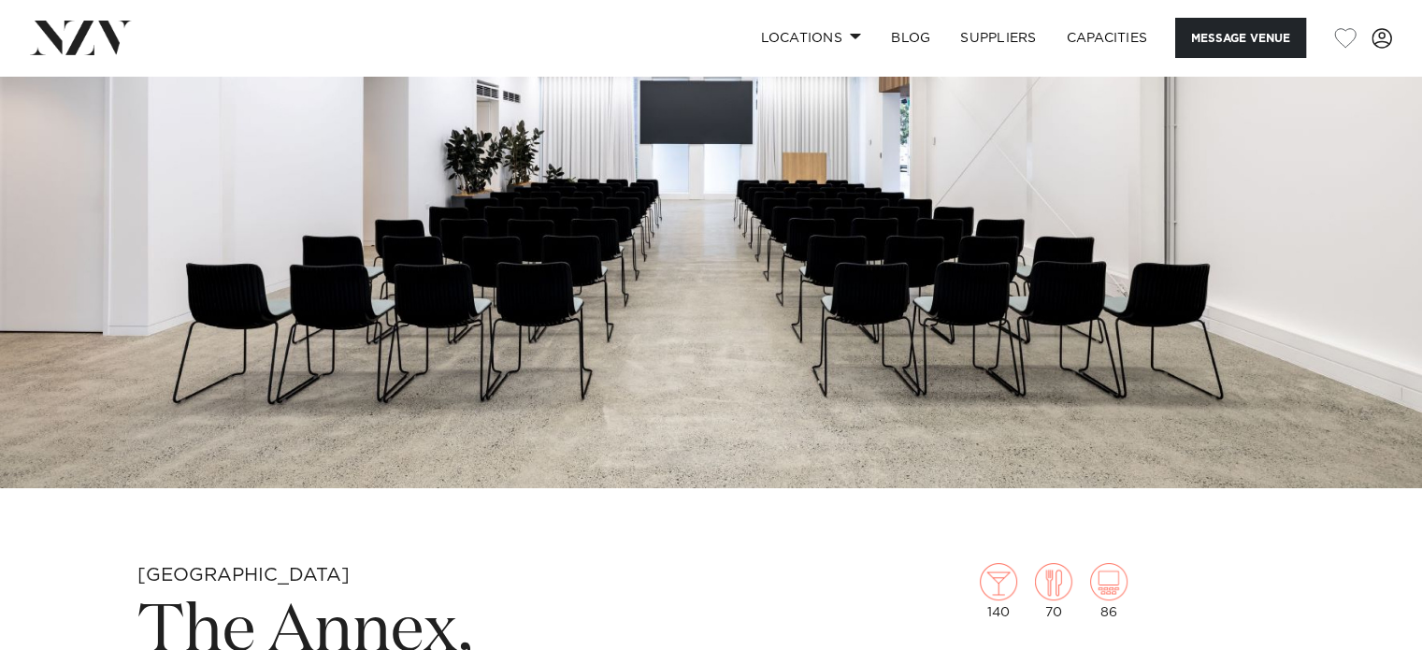
scroll to position [0, 0]
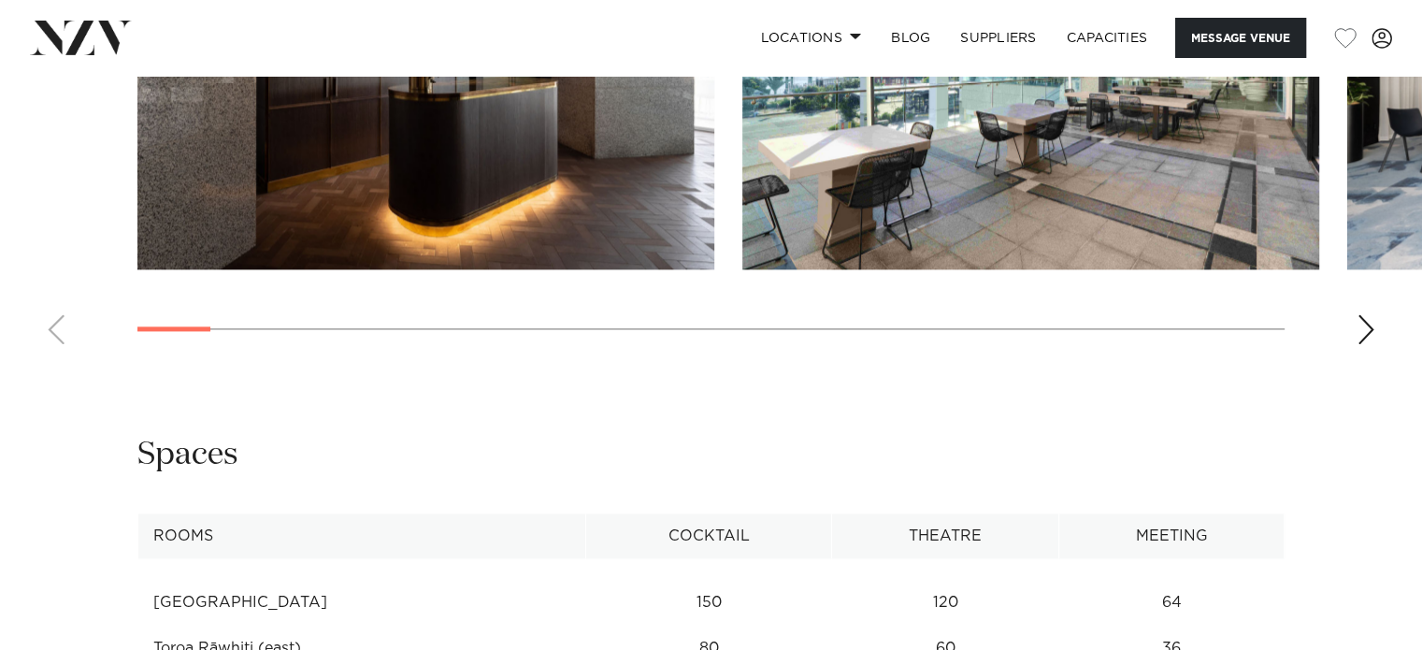
scroll to position [2431, 0]
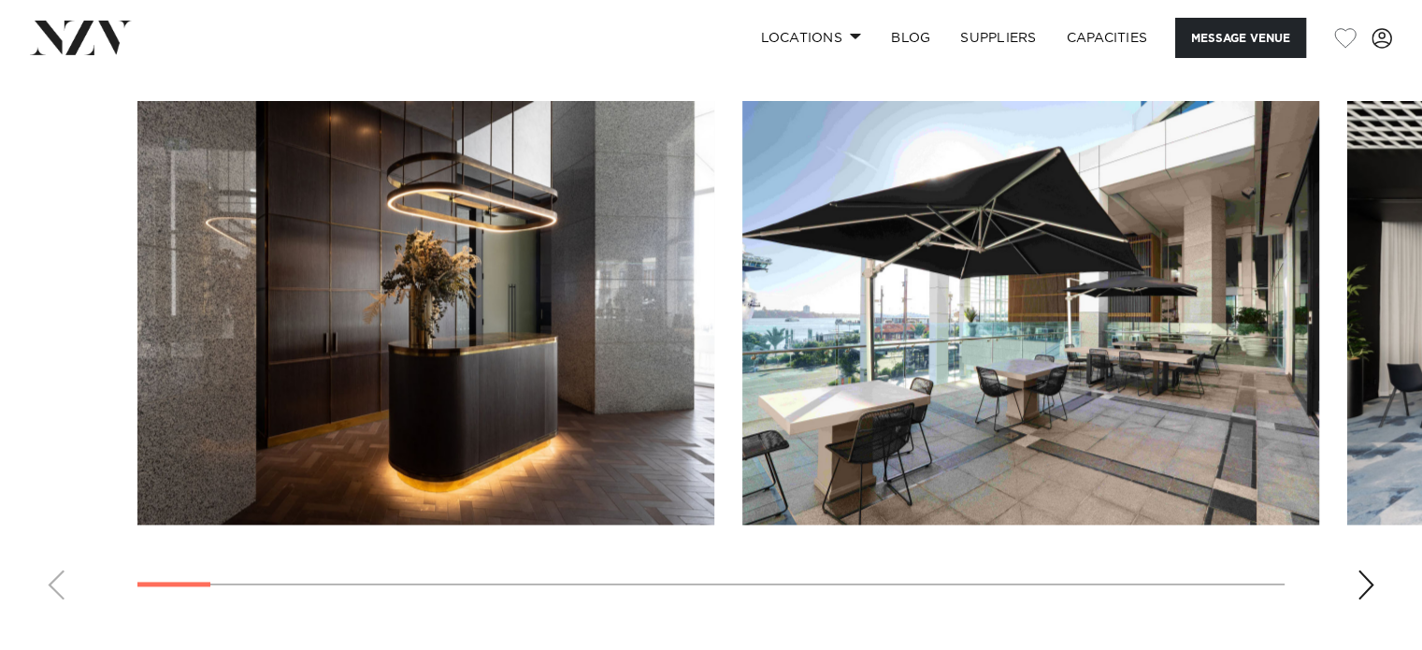
click at [1367, 569] on div "Next slide" at bounding box center [1366, 584] width 19 height 30
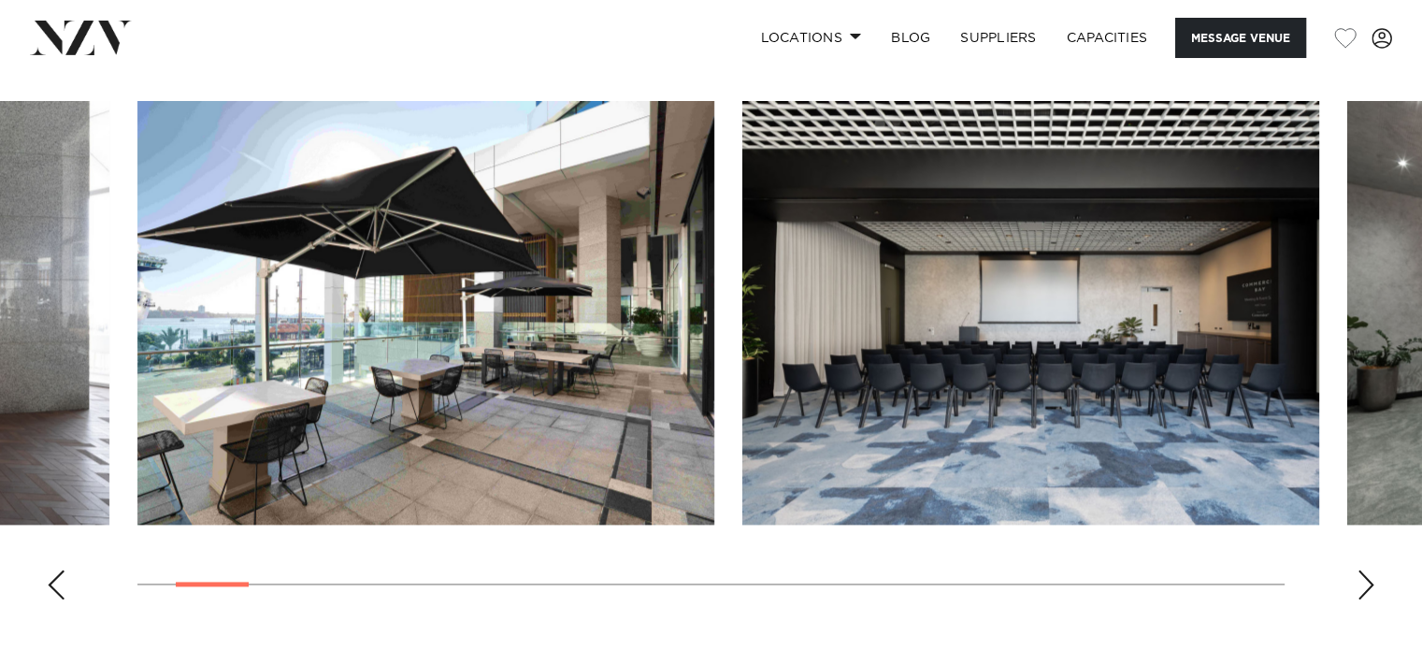
click at [1367, 569] on div "Next slide" at bounding box center [1366, 584] width 19 height 30
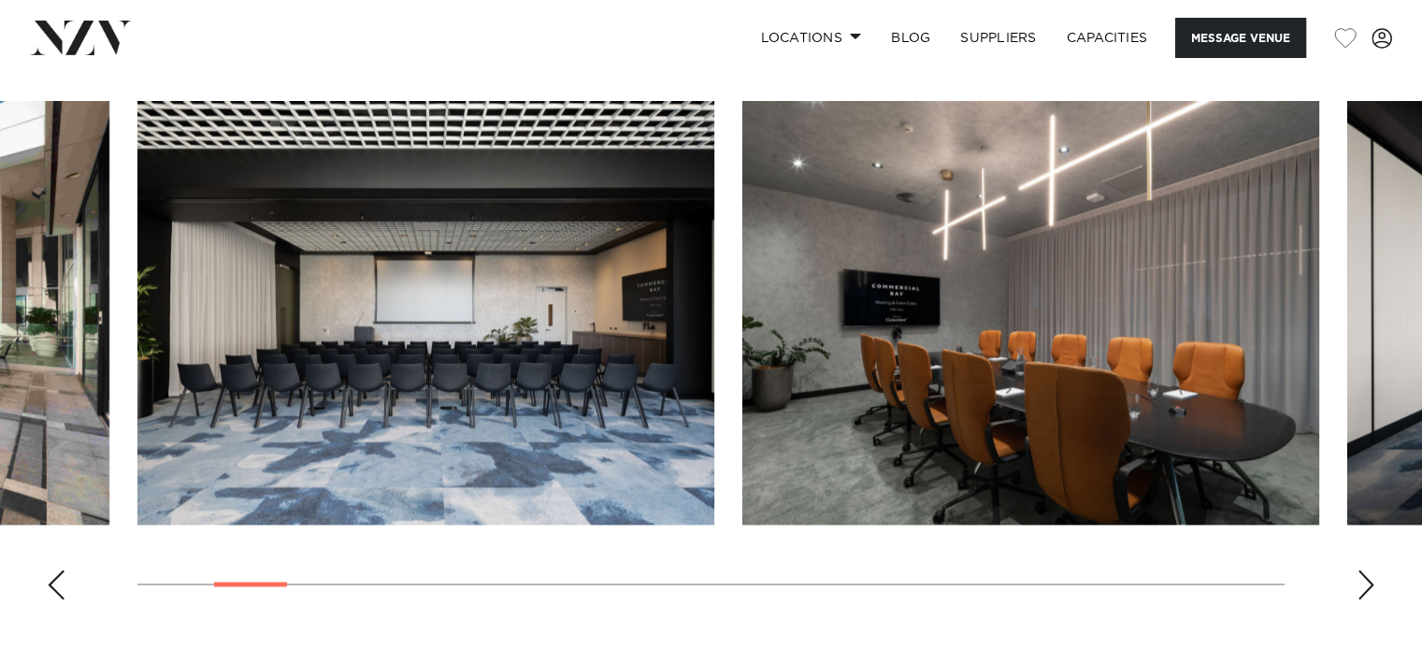
click at [1367, 569] on div "Next slide" at bounding box center [1366, 584] width 19 height 30
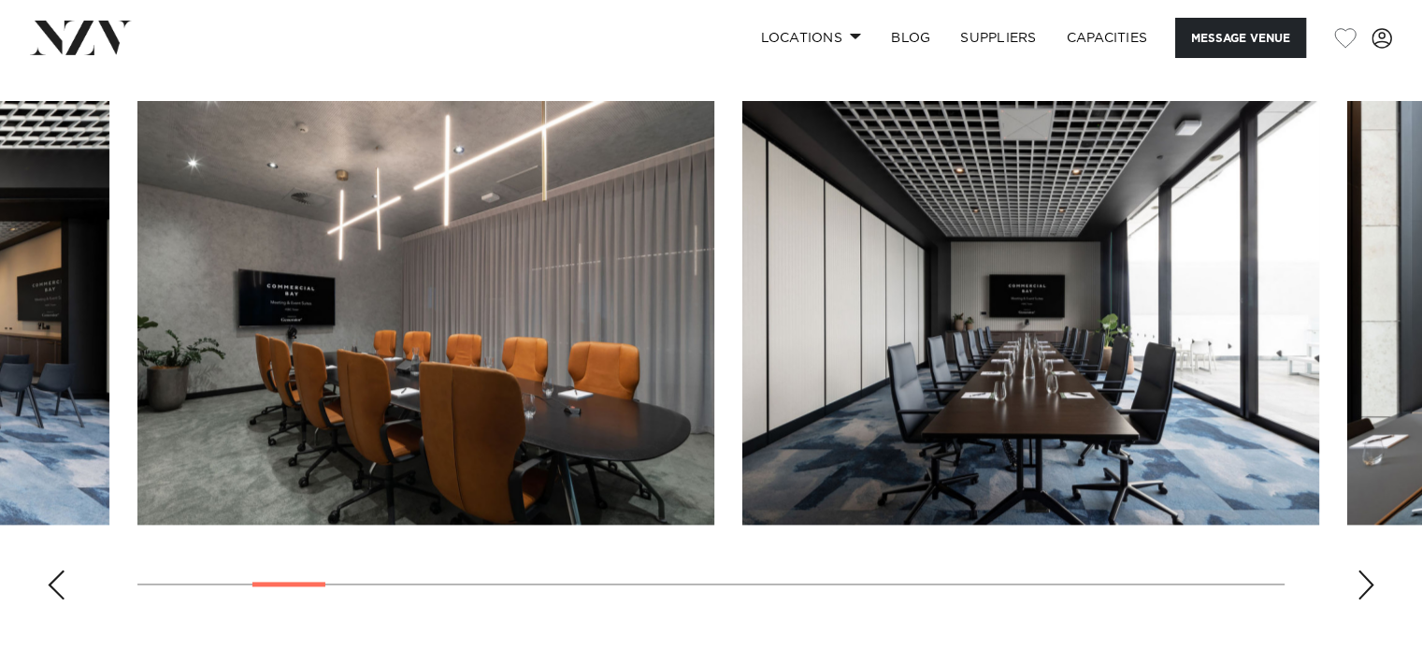
click at [1367, 569] on div "Next slide" at bounding box center [1366, 584] width 19 height 30
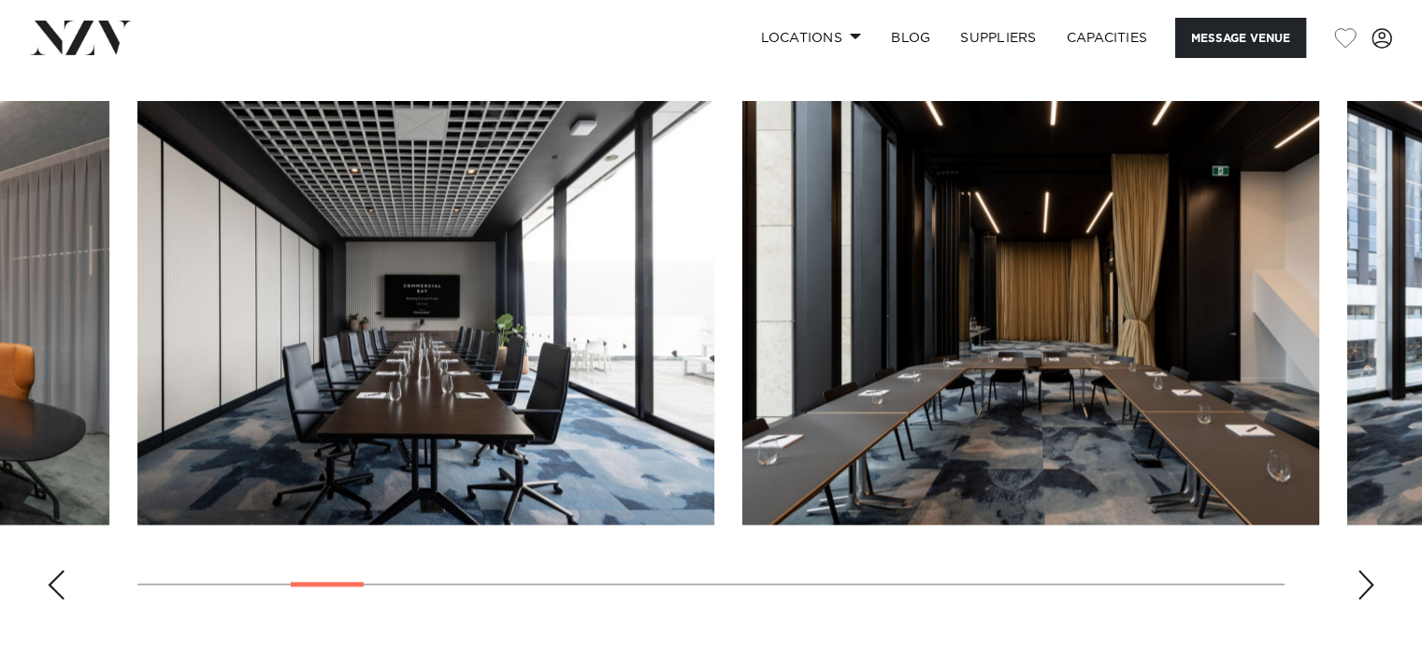
click at [1367, 569] on div "Next slide" at bounding box center [1366, 584] width 19 height 30
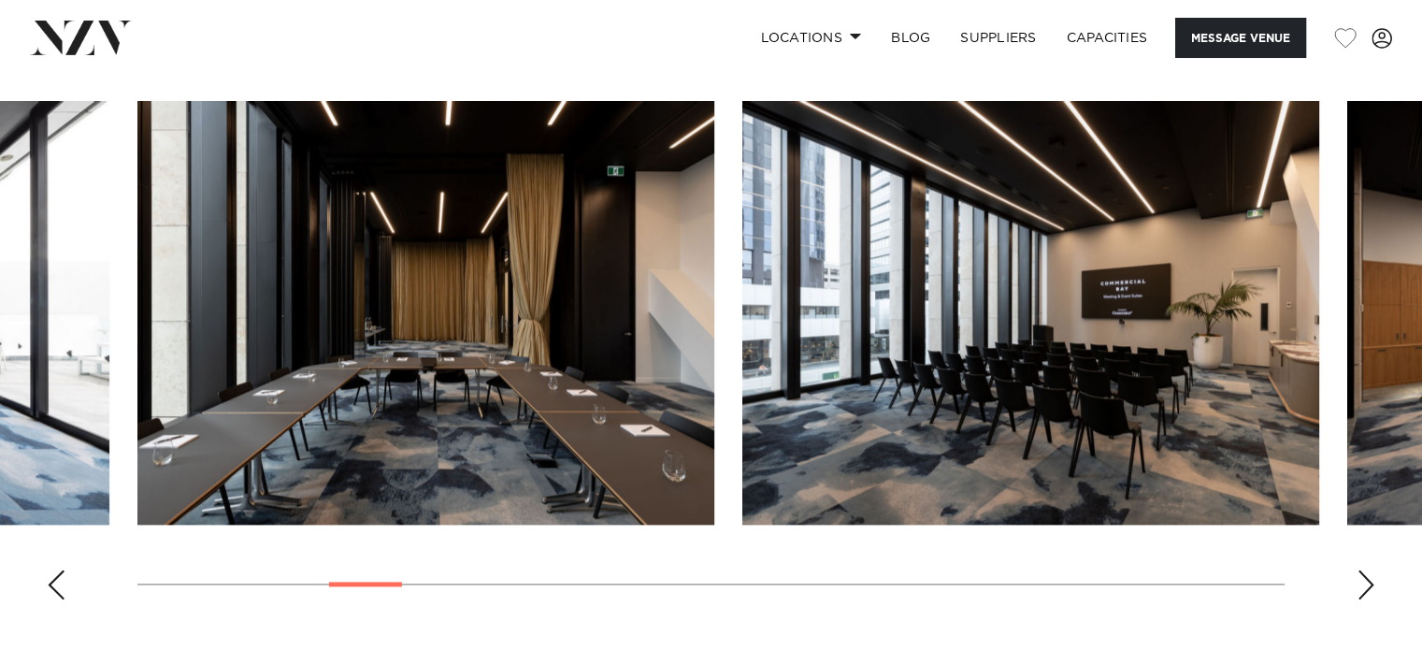
click at [1367, 569] on div "Next slide" at bounding box center [1366, 584] width 19 height 30
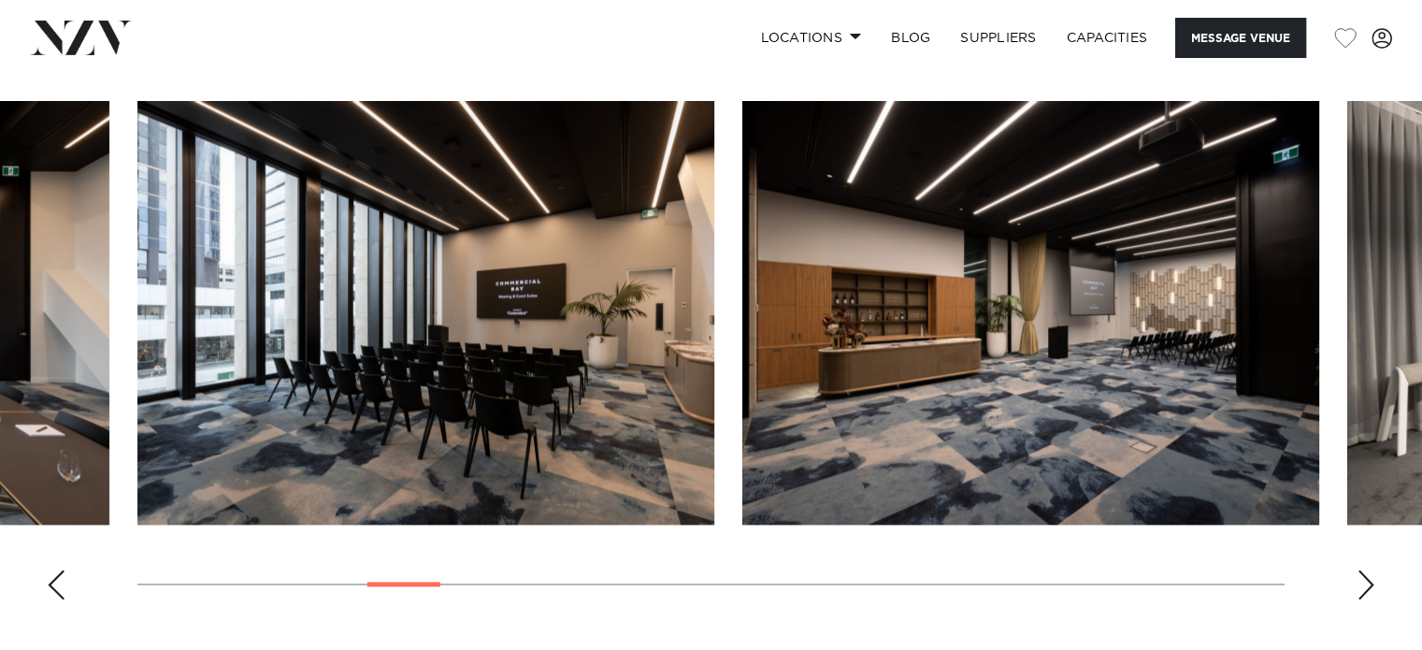
click at [1367, 569] on div "Next slide" at bounding box center [1366, 584] width 19 height 30
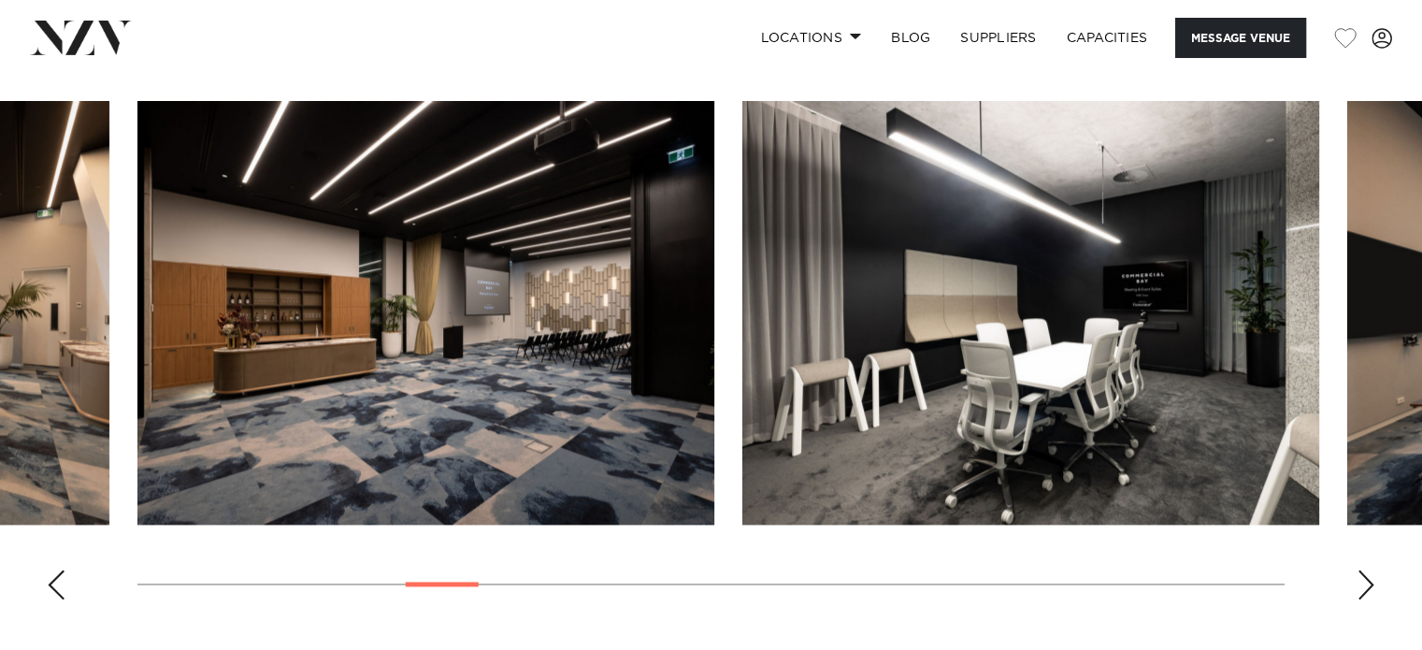
click at [1367, 569] on div "Next slide" at bounding box center [1366, 584] width 19 height 30
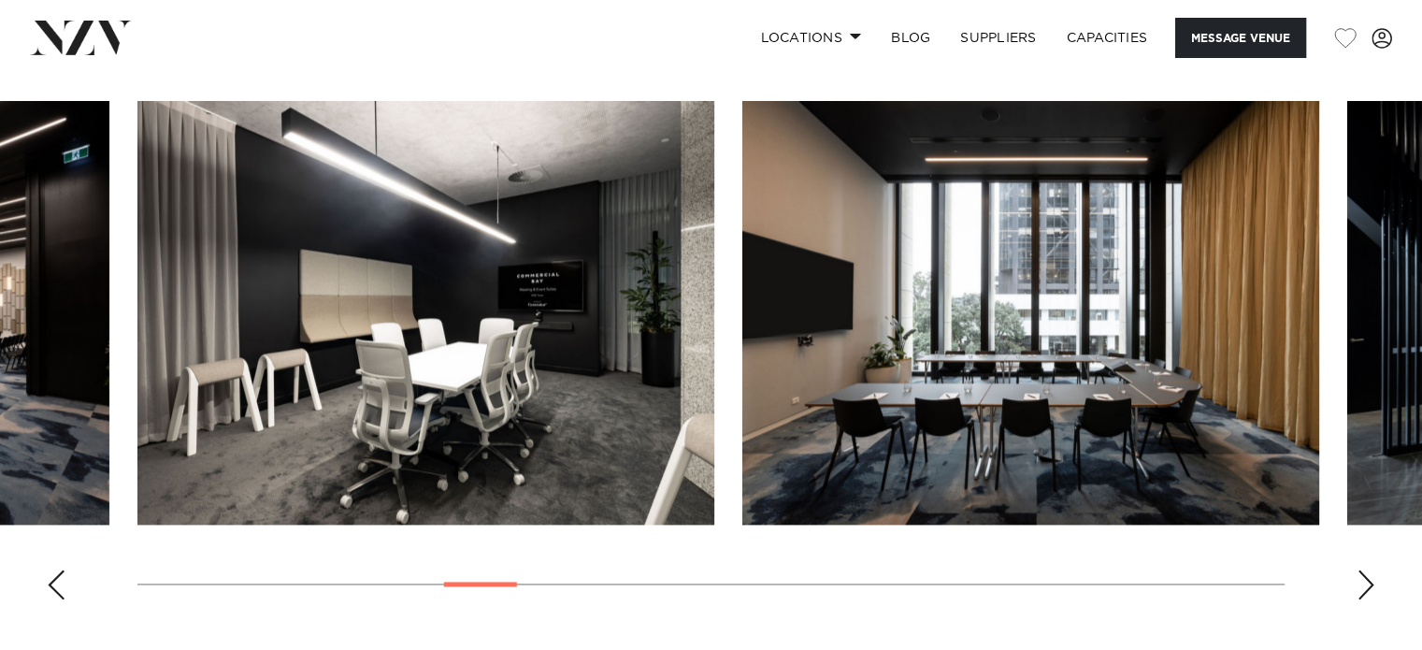
click at [1367, 569] on div "Next slide" at bounding box center [1366, 584] width 19 height 30
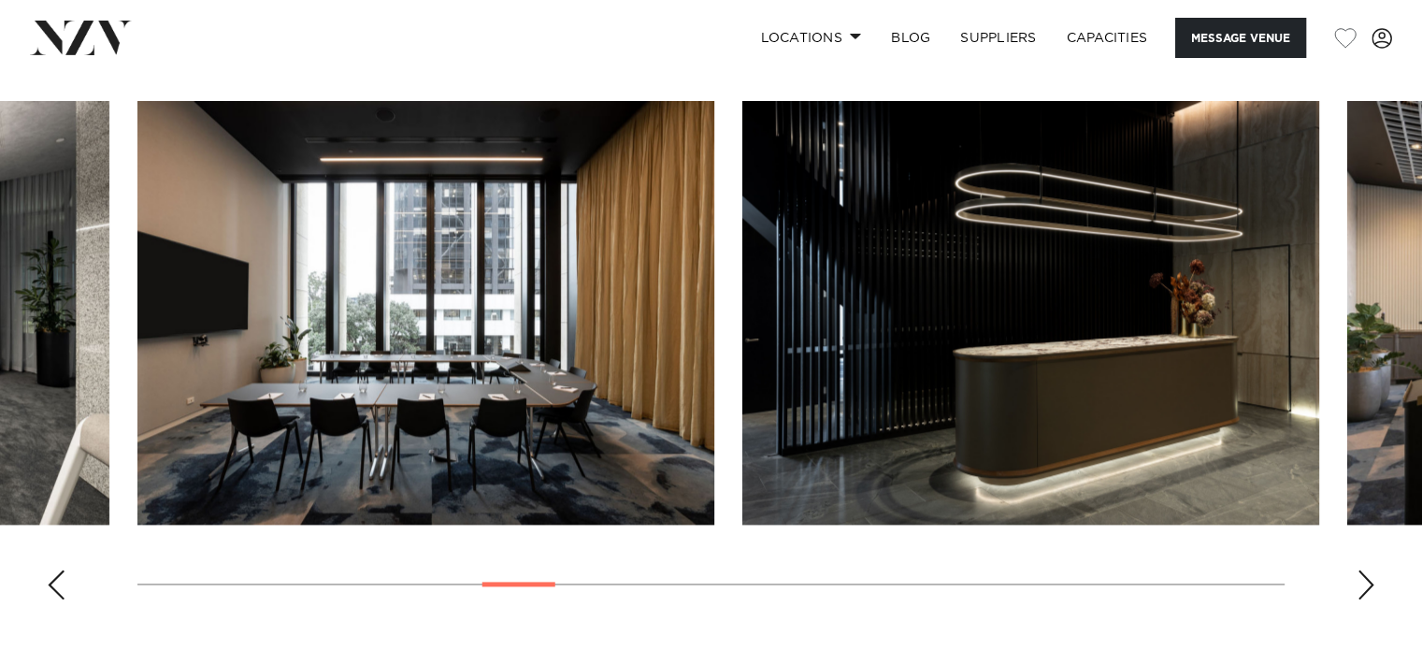
click at [1367, 569] on div "Next slide" at bounding box center [1366, 584] width 19 height 30
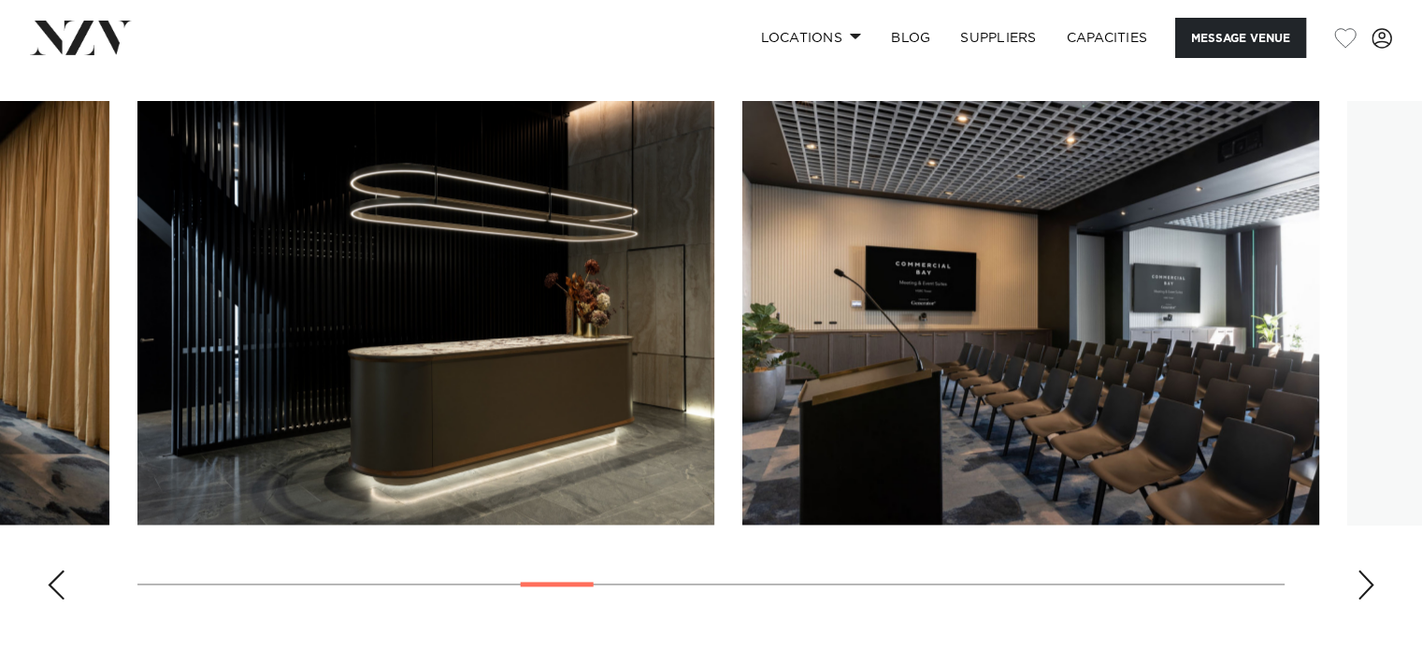
click at [1367, 569] on div "Next slide" at bounding box center [1366, 584] width 19 height 30
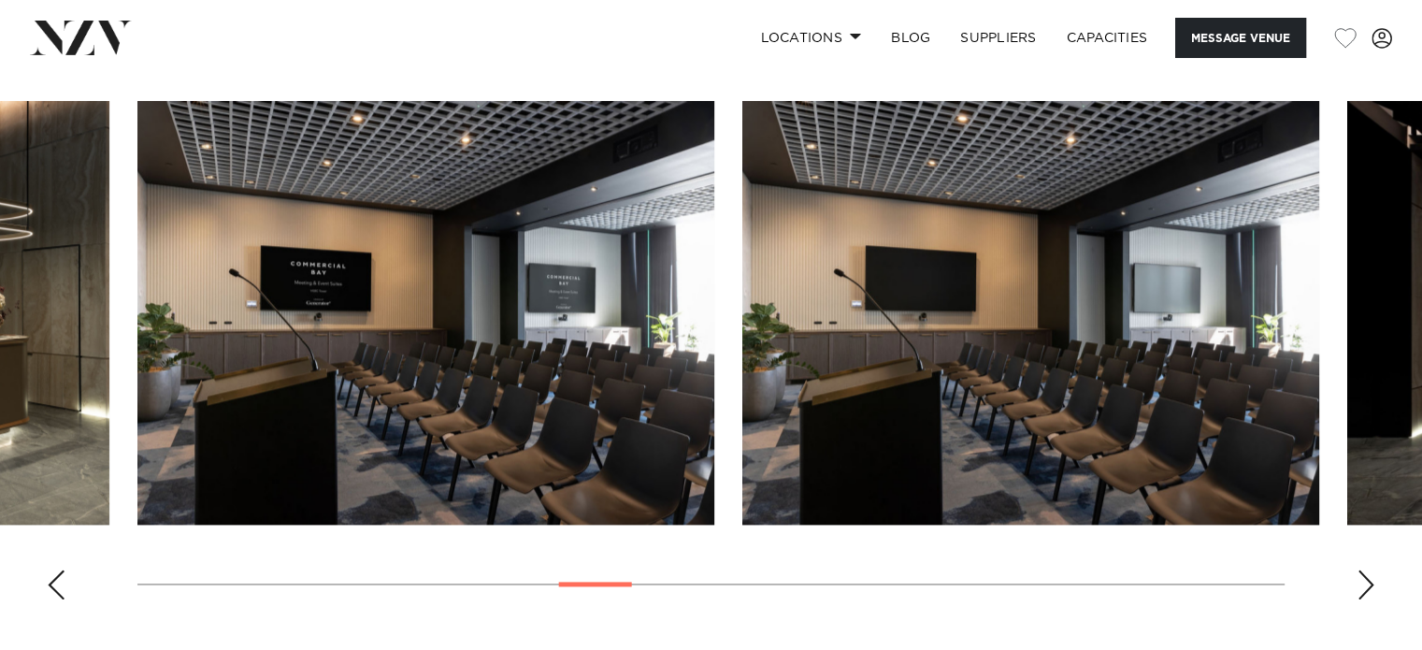
click at [1367, 569] on div "Next slide" at bounding box center [1366, 584] width 19 height 30
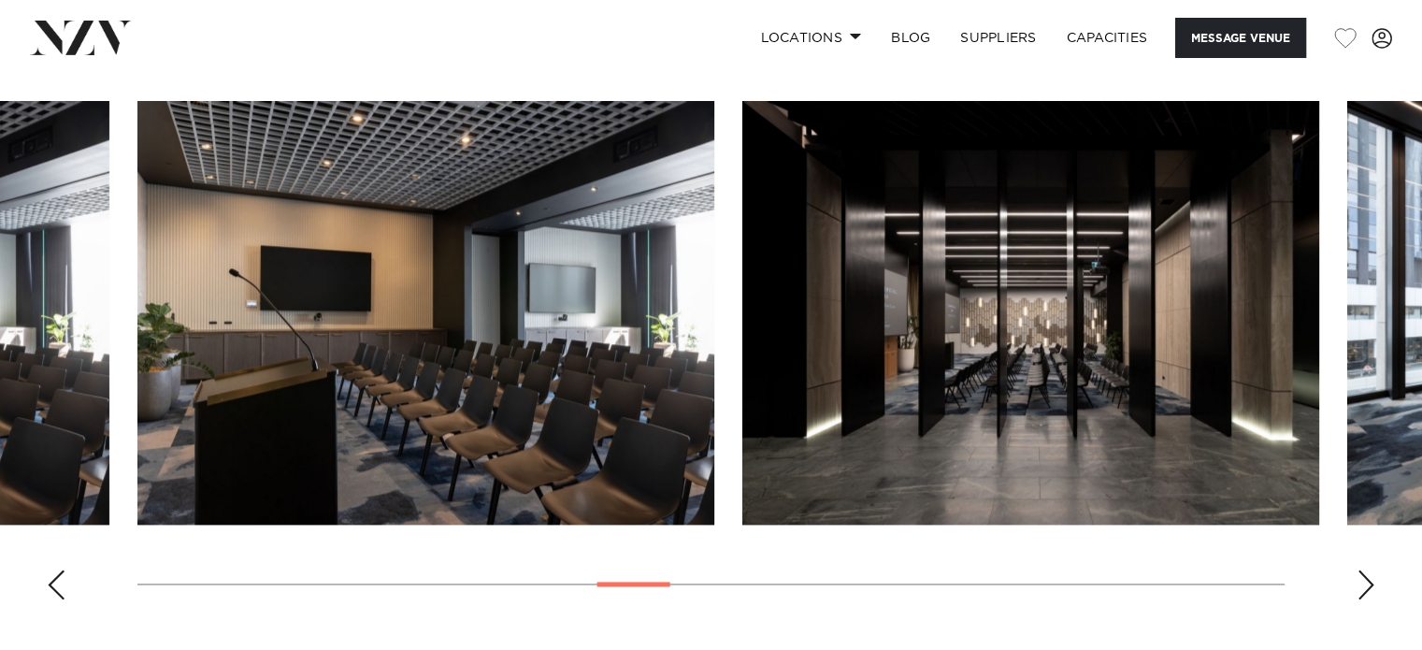
click at [1367, 569] on div "Next slide" at bounding box center [1366, 584] width 19 height 30
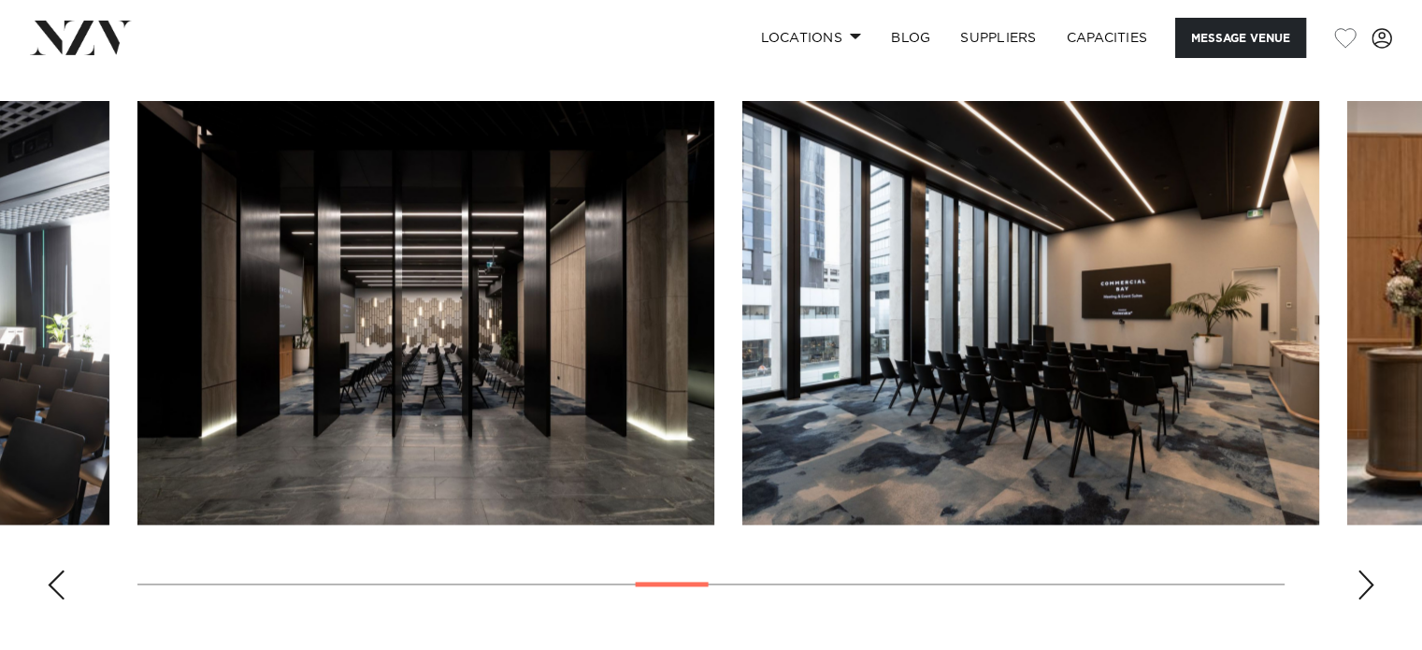
click at [1367, 569] on div "Next slide" at bounding box center [1366, 584] width 19 height 30
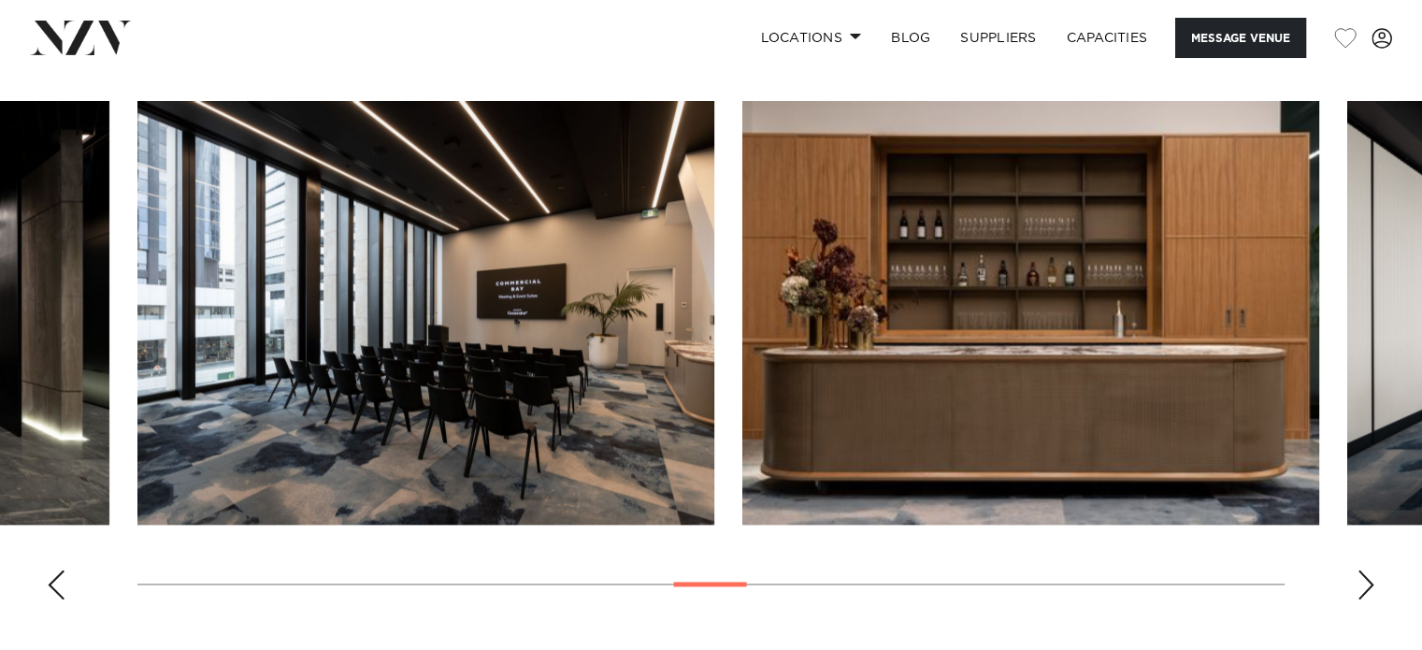
click at [1367, 569] on div "Next slide" at bounding box center [1366, 584] width 19 height 30
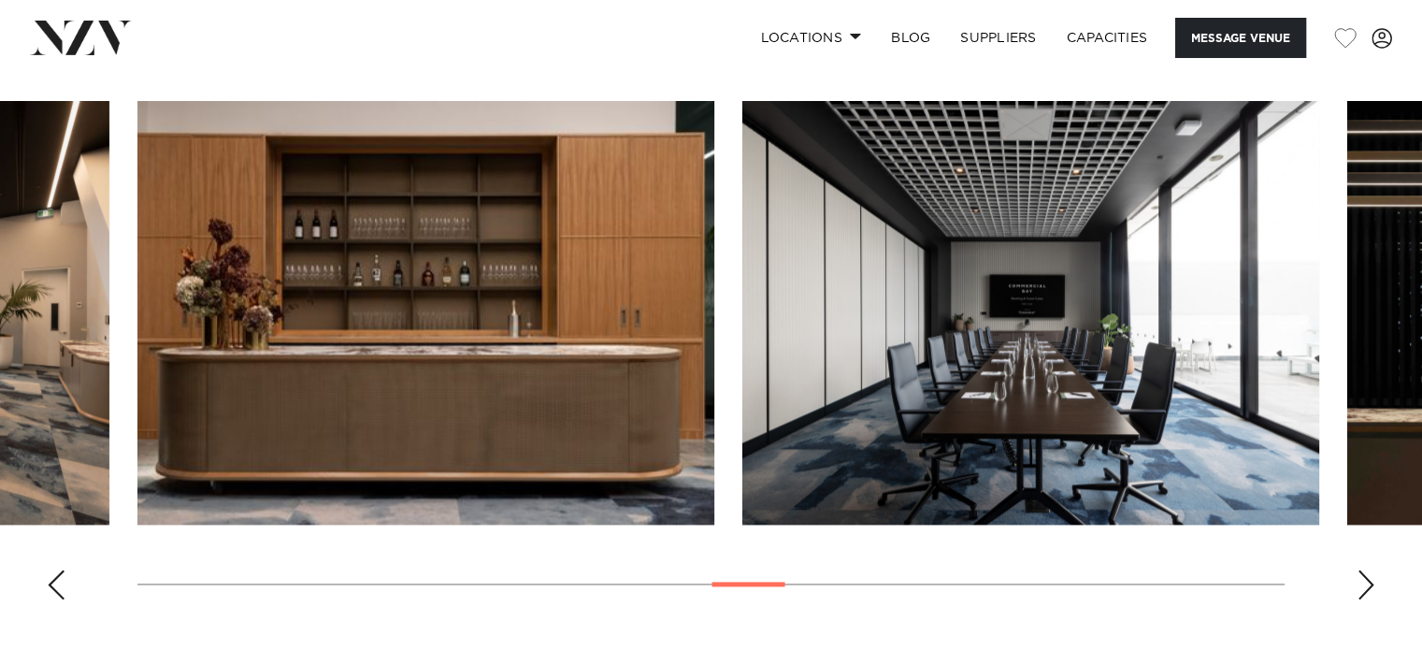
click at [1367, 569] on div "Next slide" at bounding box center [1366, 584] width 19 height 30
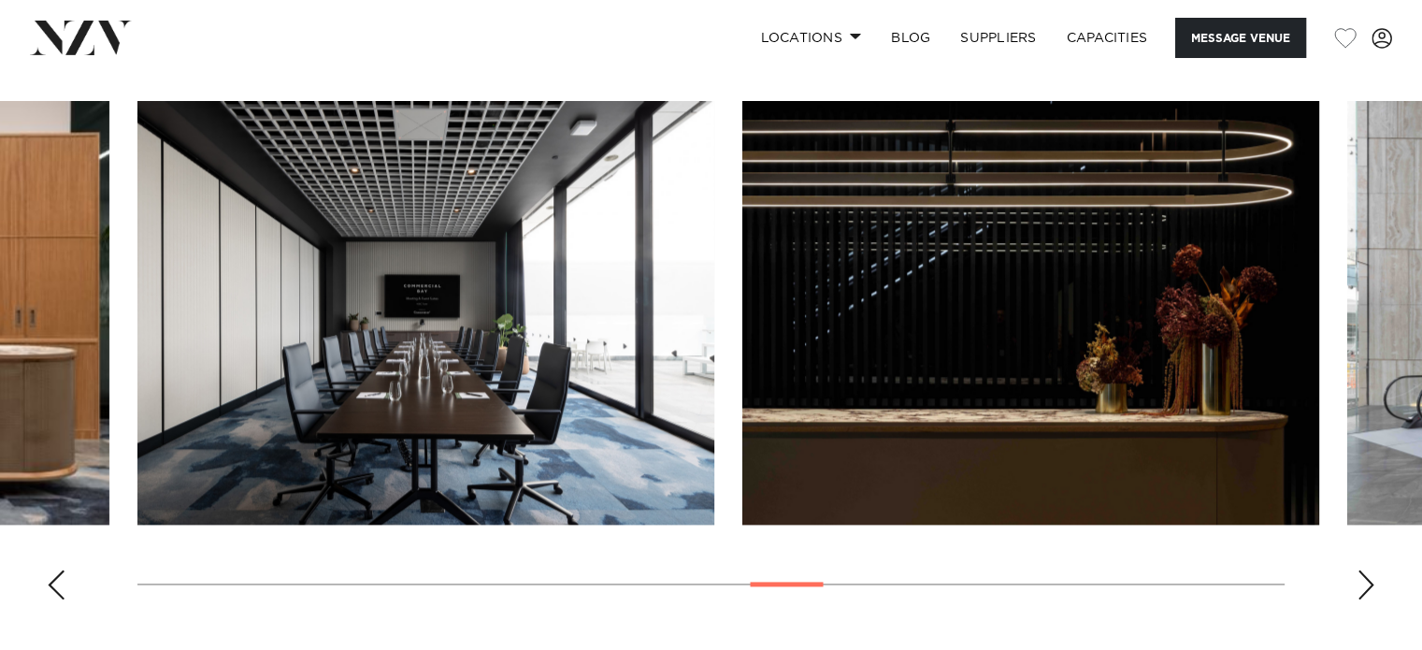
click at [1367, 569] on div "Next slide" at bounding box center [1366, 584] width 19 height 30
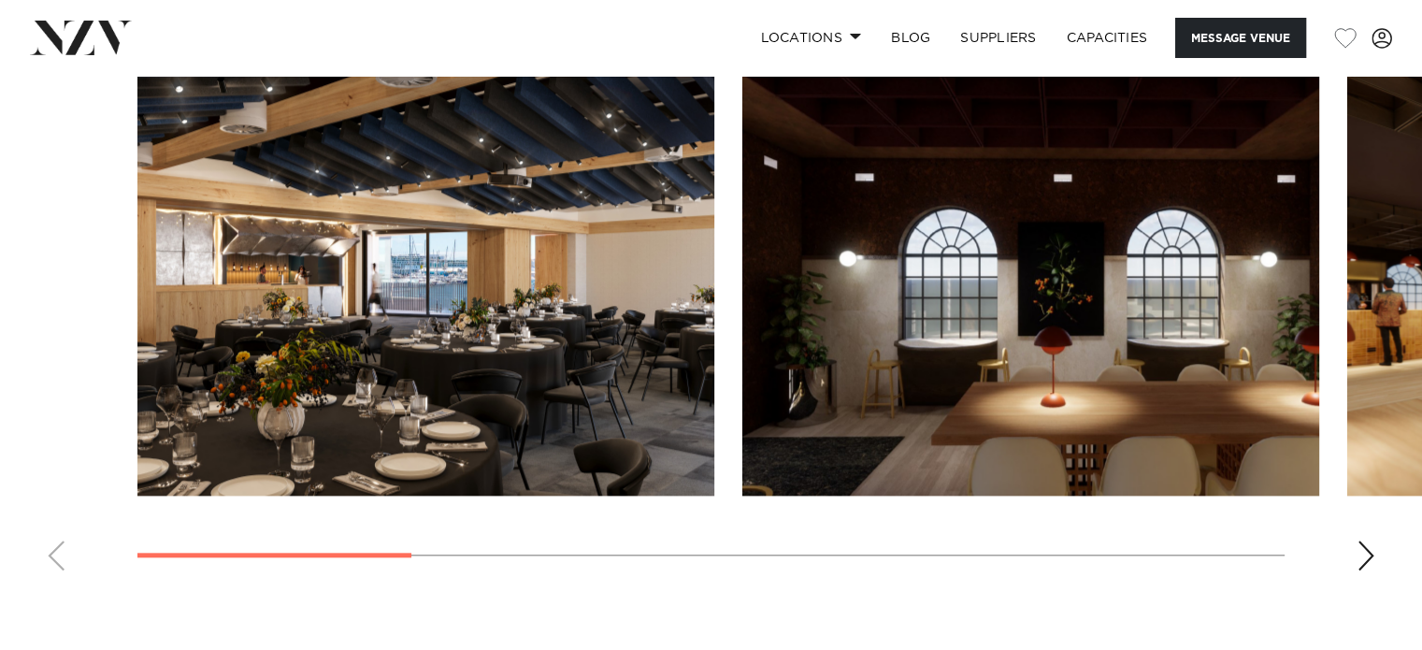
scroll to position [1777, 0]
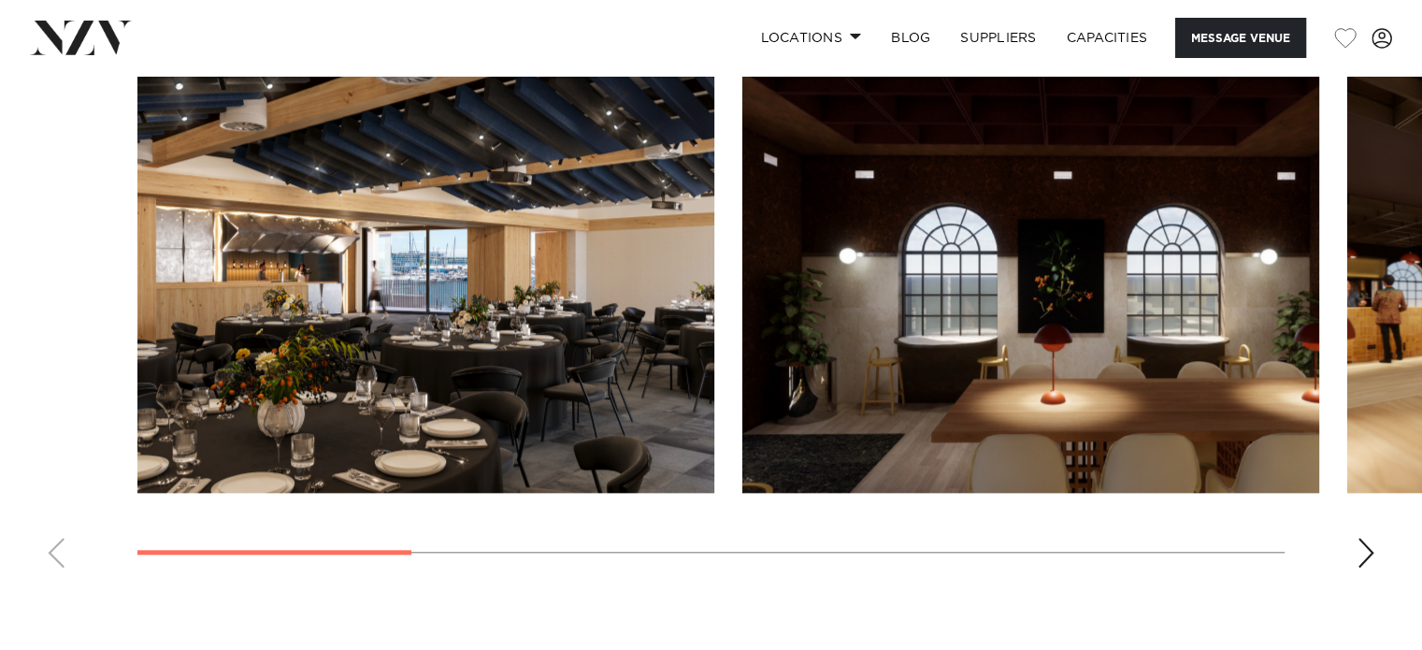
click at [1376, 550] on swiper-container at bounding box center [711, 325] width 1422 height 513
click at [1357, 554] on div "Next slide" at bounding box center [1366, 553] width 19 height 30
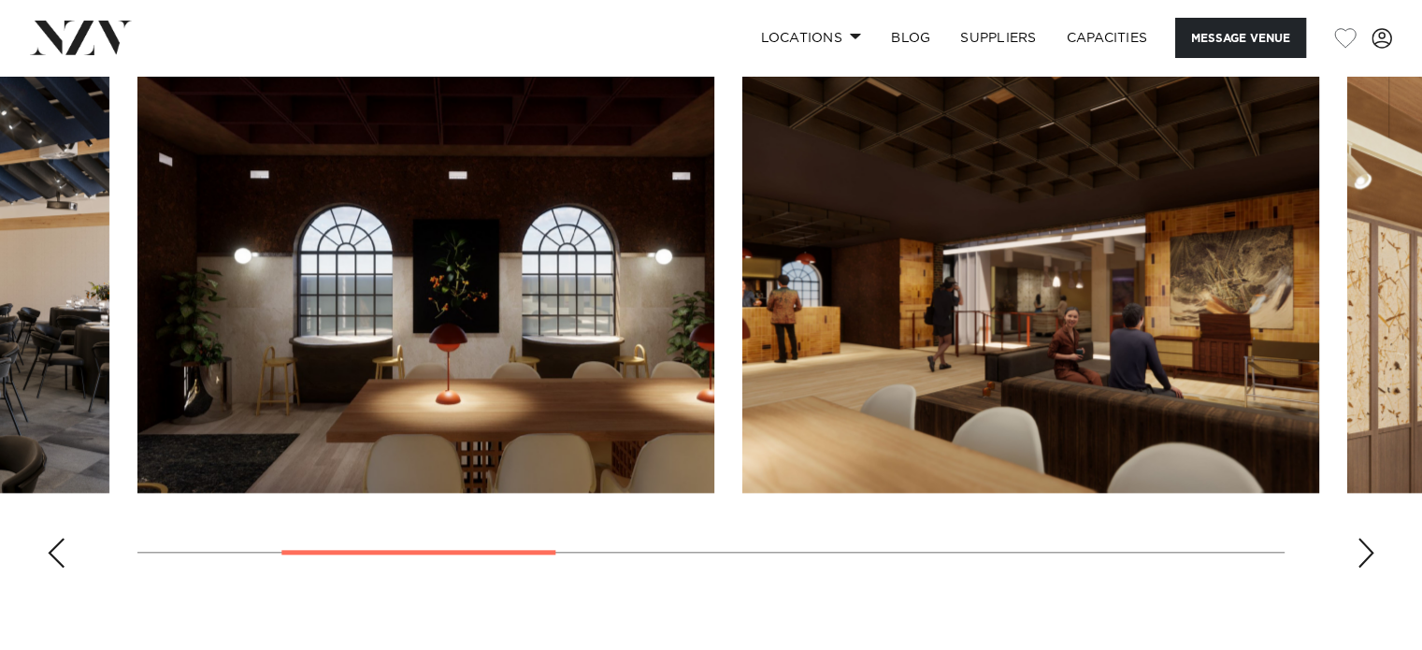
click at [1357, 554] on div "Next slide" at bounding box center [1366, 553] width 19 height 30
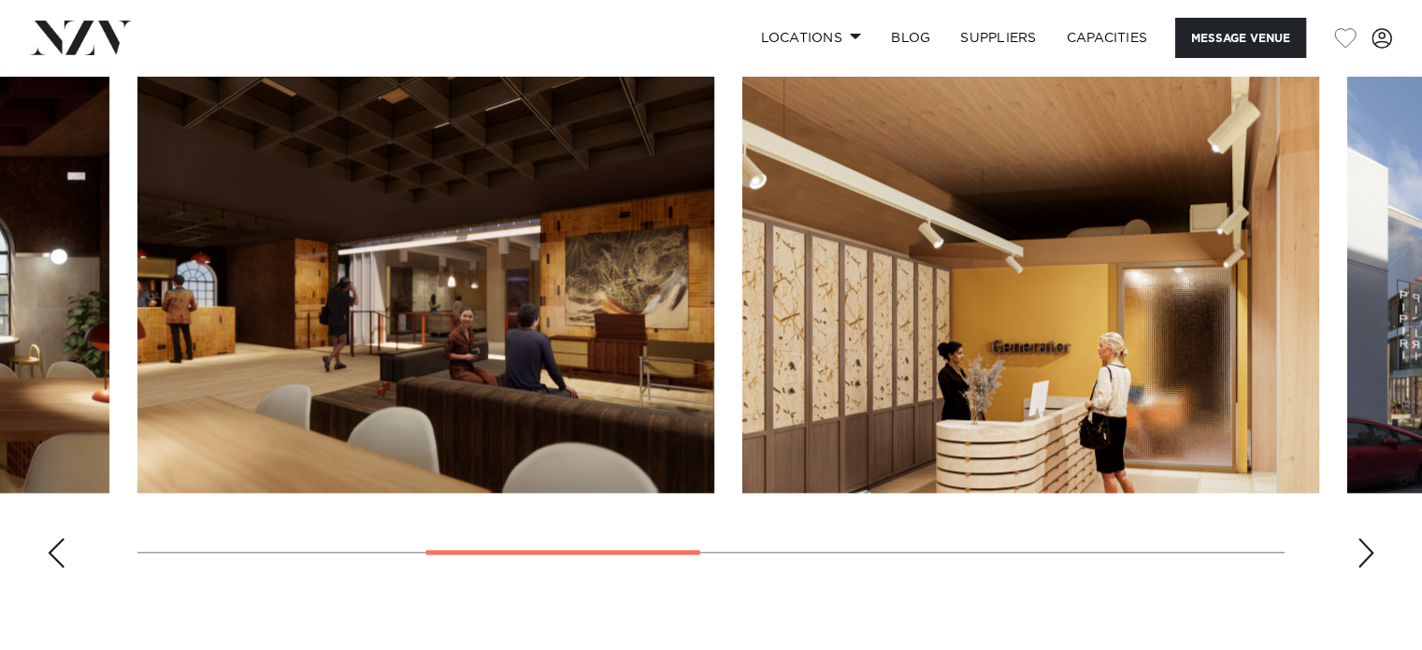
click at [1357, 554] on div "Next slide" at bounding box center [1366, 553] width 19 height 30
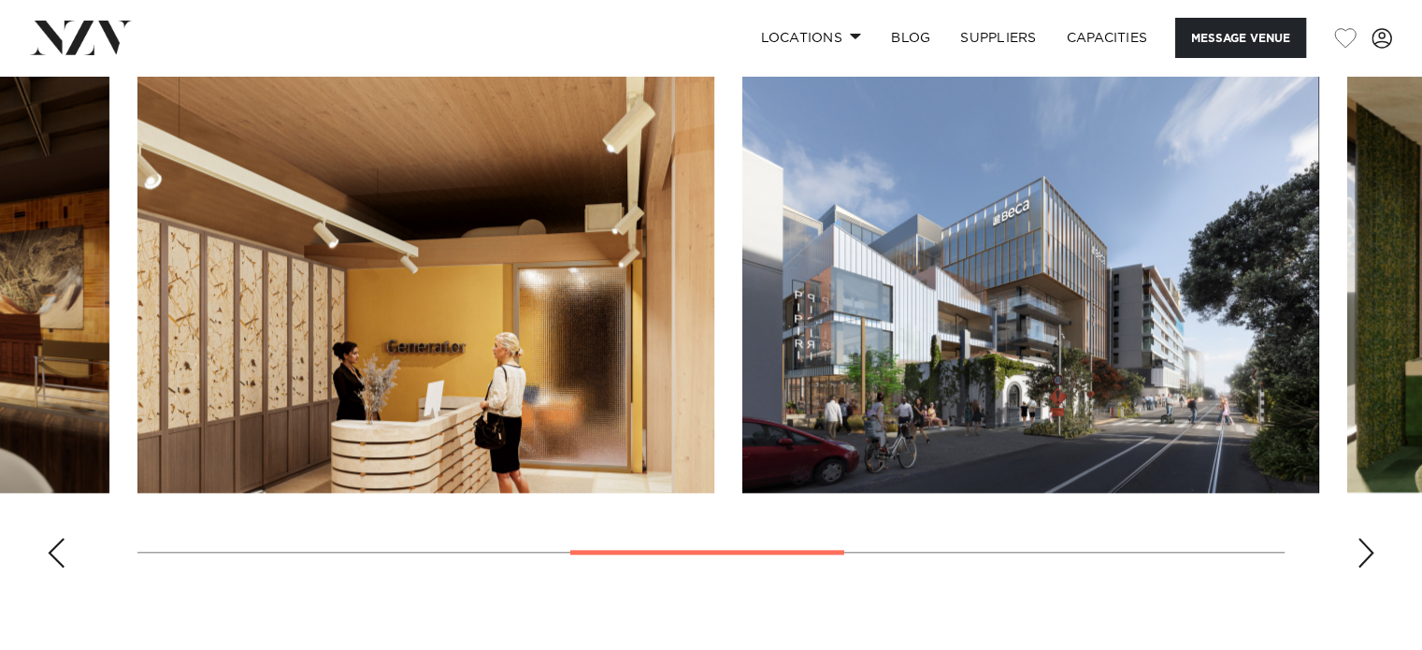
click at [1357, 554] on div "Next slide" at bounding box center [1366, 553] width 19 height 30
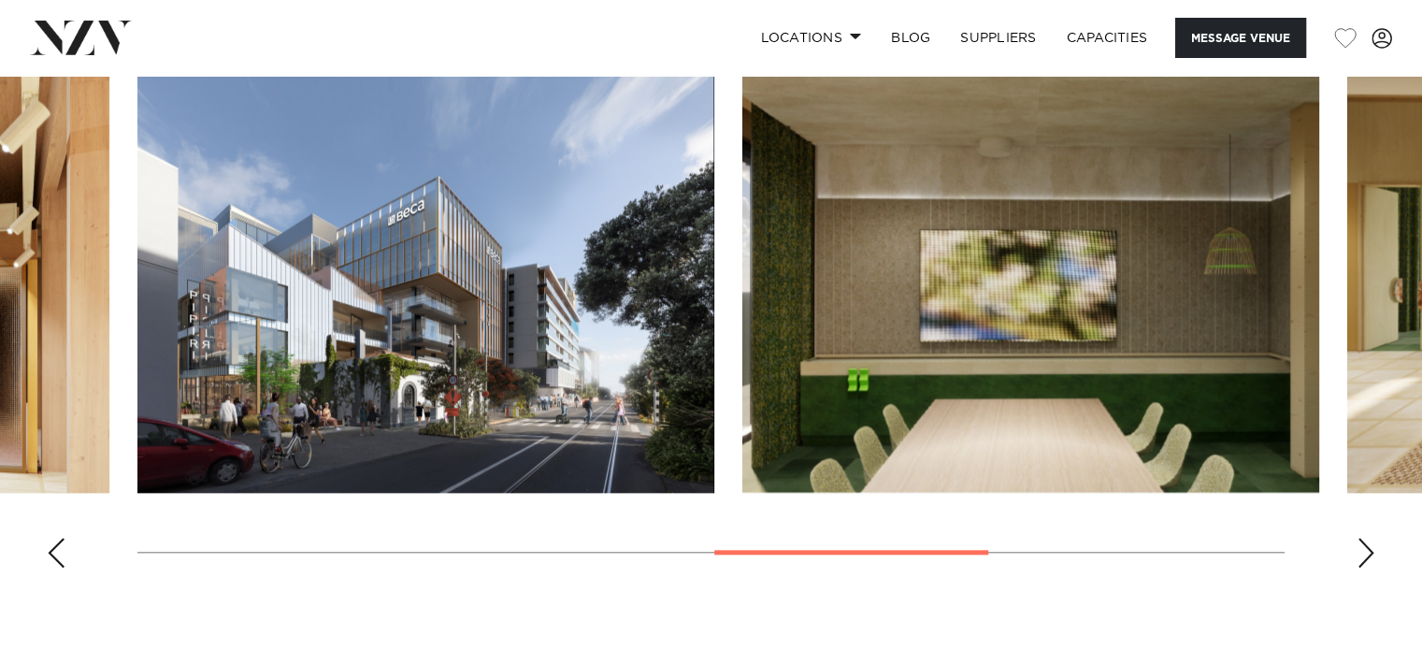
click at [1357, 554] on div "Next slide" at bounding box center [1366, 553] width 19 height 30
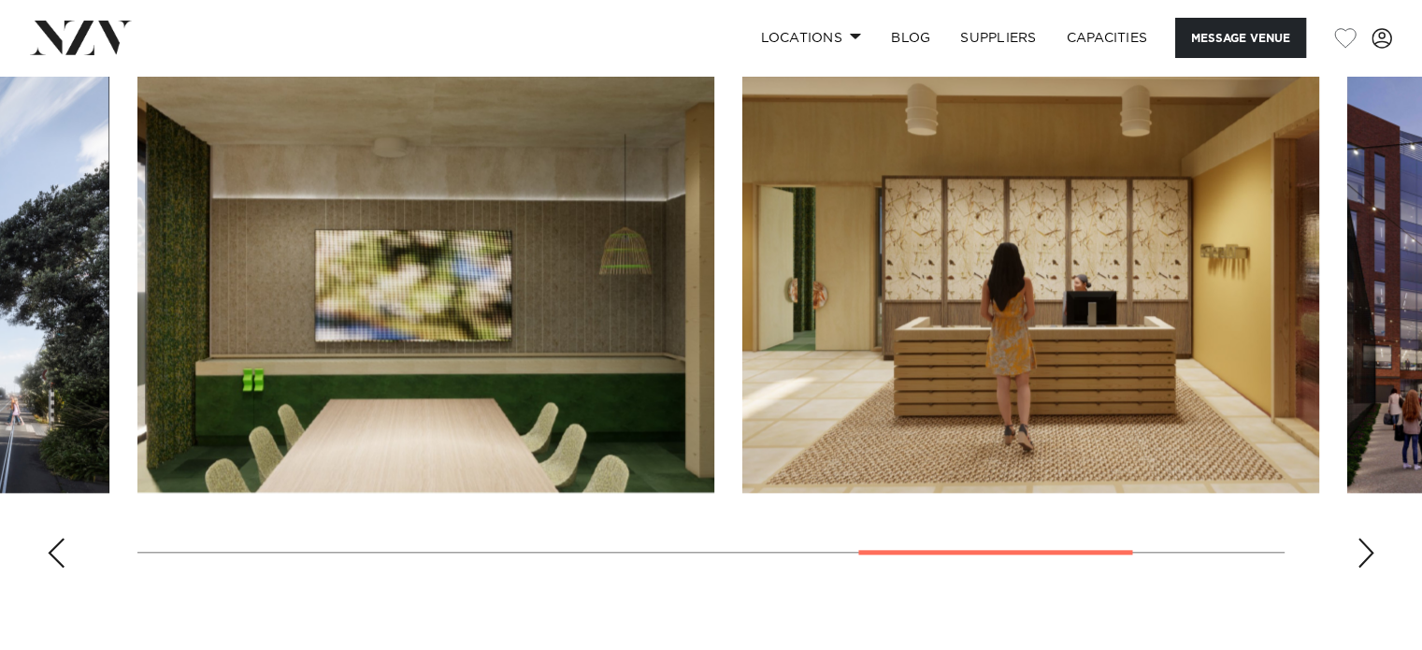
click at [1357, 554] on div "Next slide" at bounding box center [1366, 553] width 19 height 30
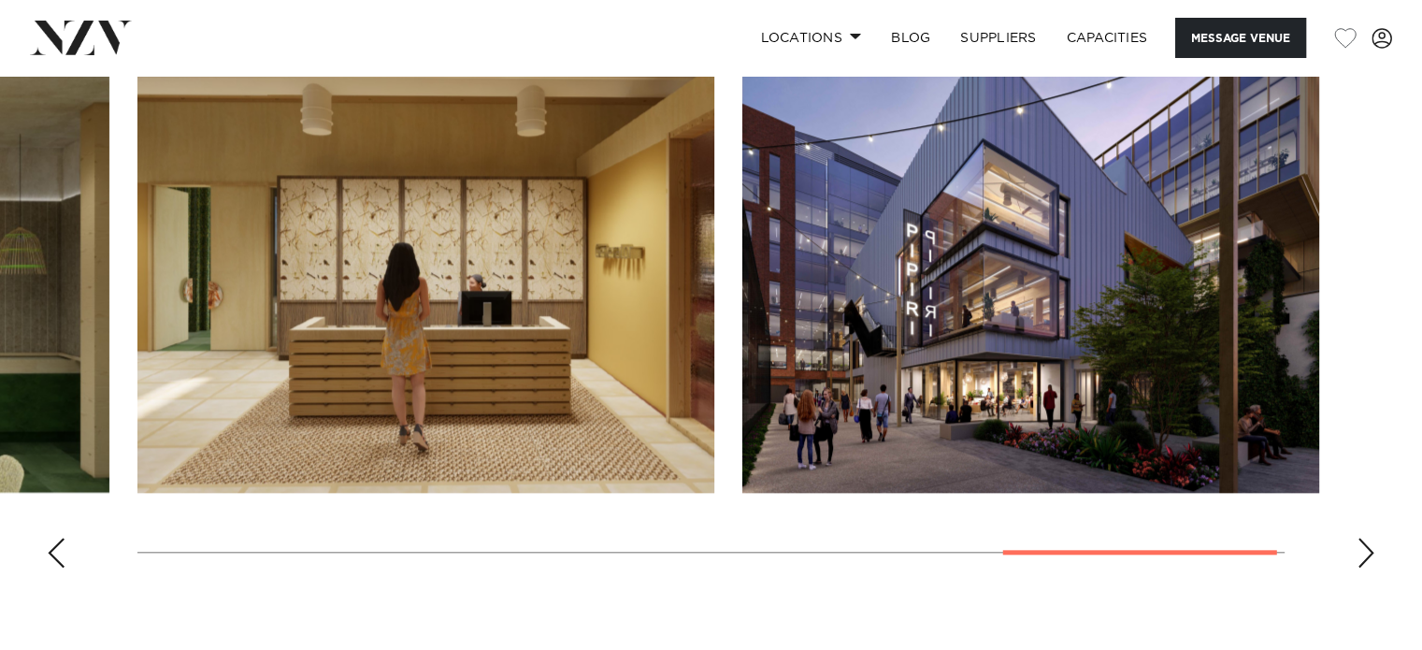
click at [1357, 554] on div "Next slide" at bounding box center [1366, 553] width 19 height 30
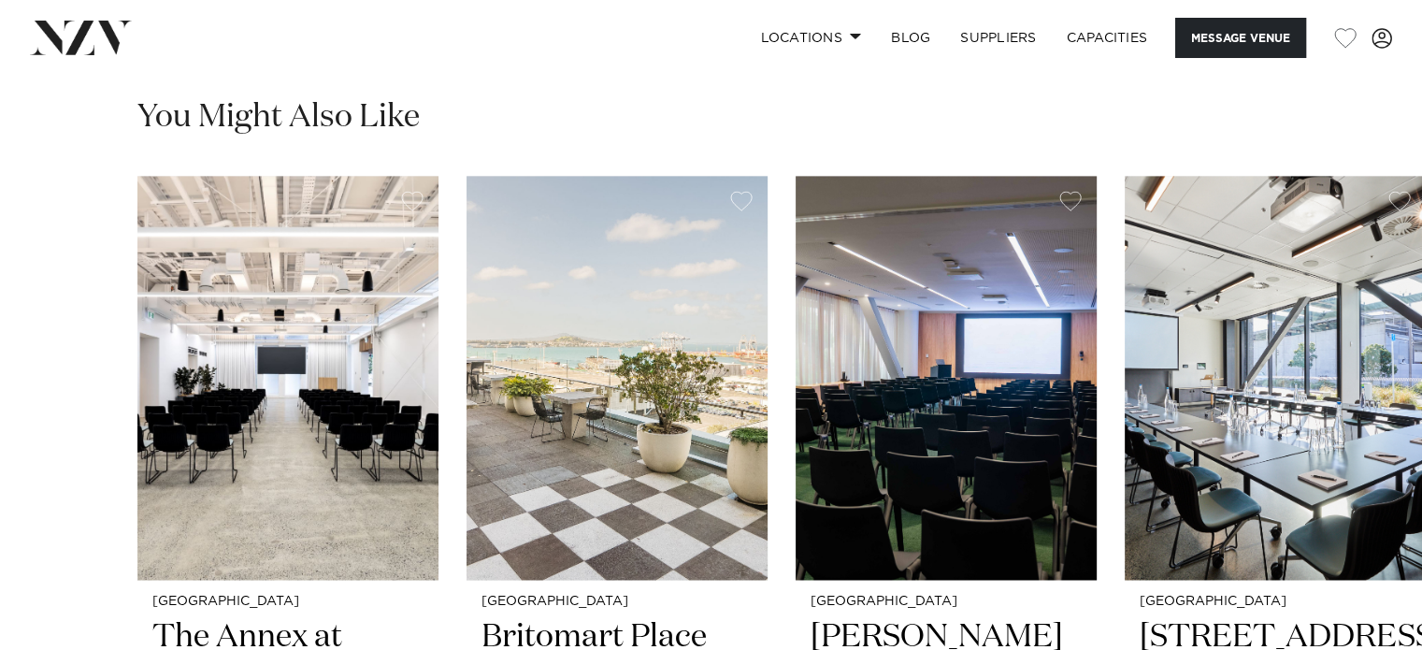
scroll to position [2805, 0]
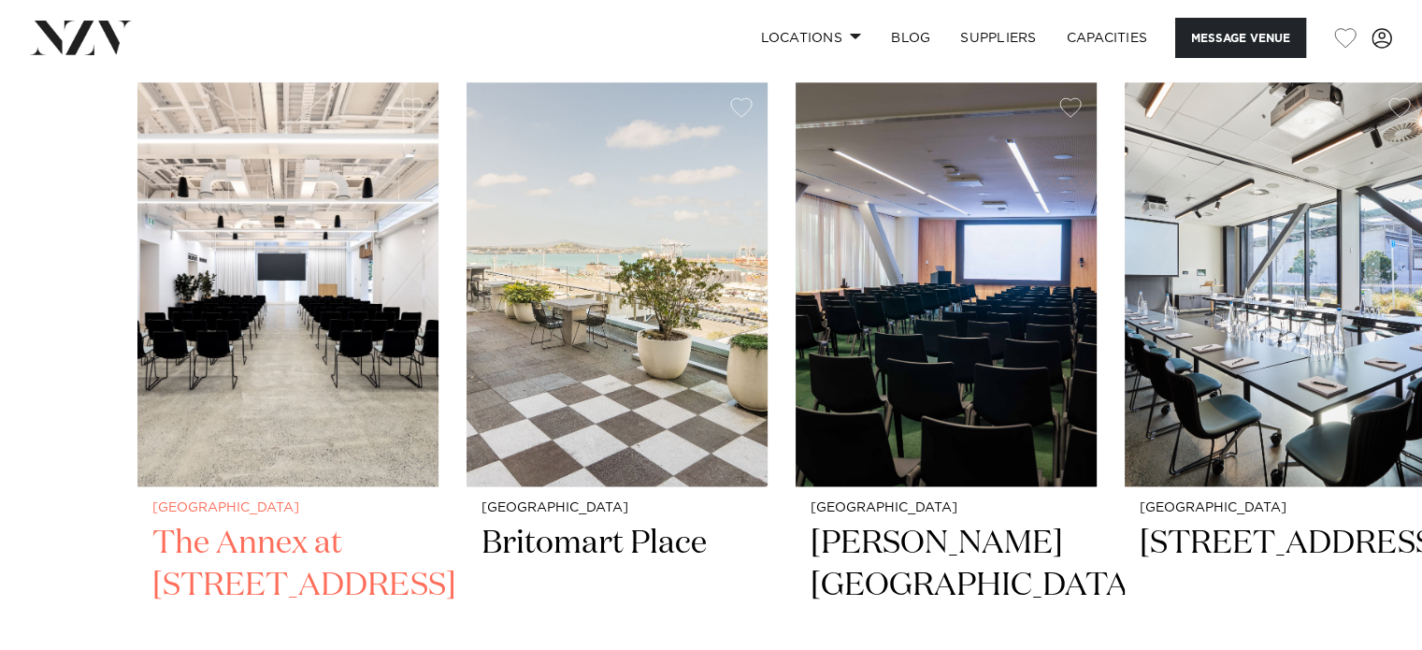
click at [231, 279] on img "1 / 6" at bounding box center [287, 284] width 301 height 404
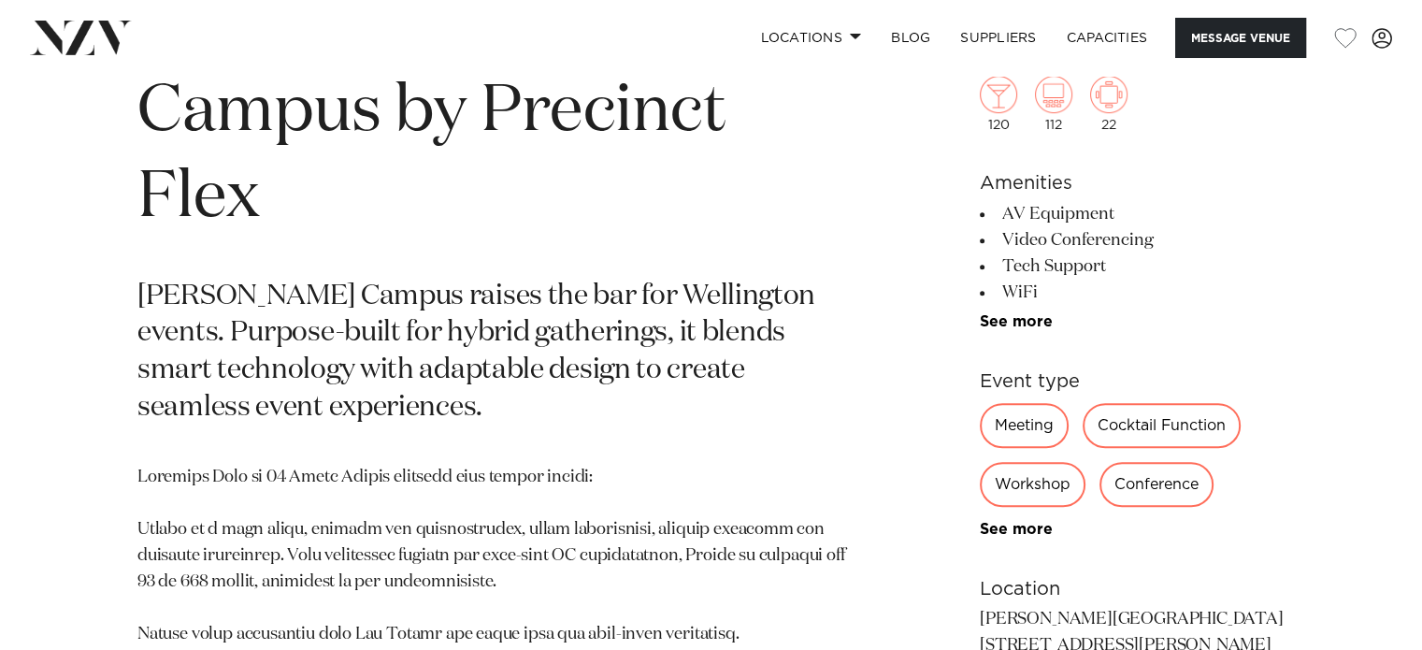
scroll to position [561, 0]
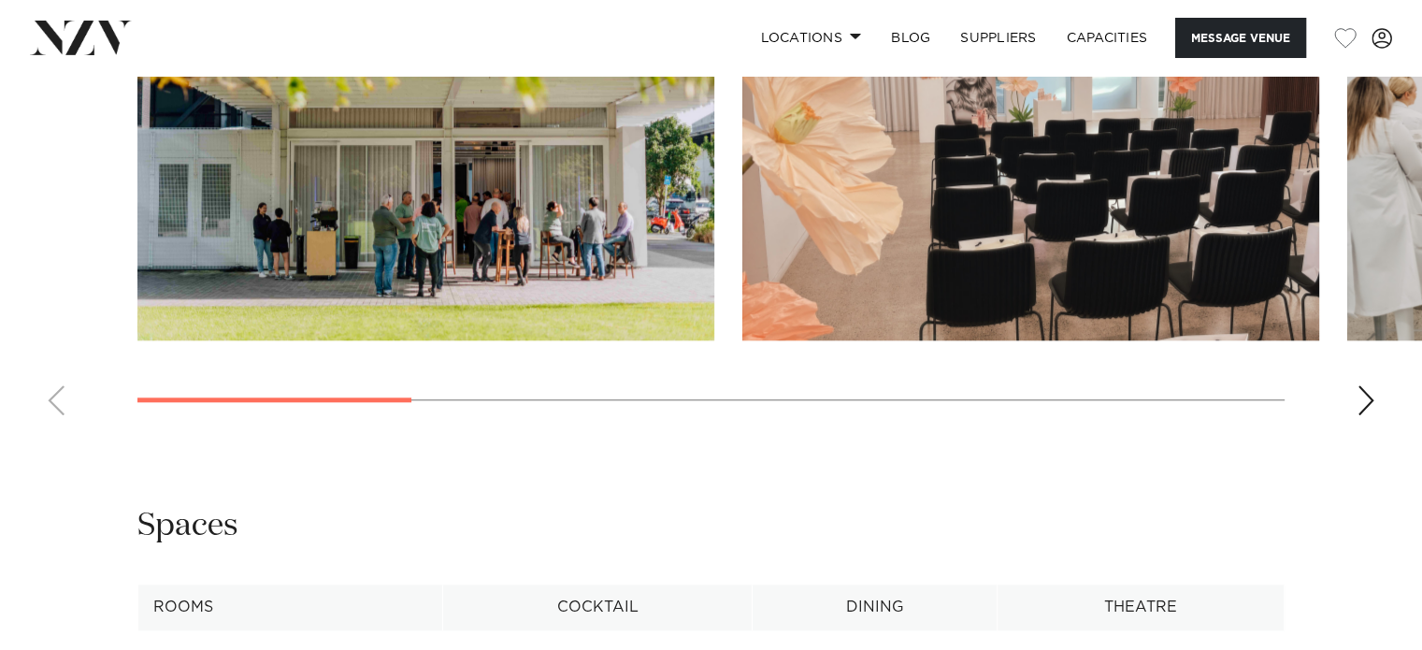
scroll to position [1870, 0]
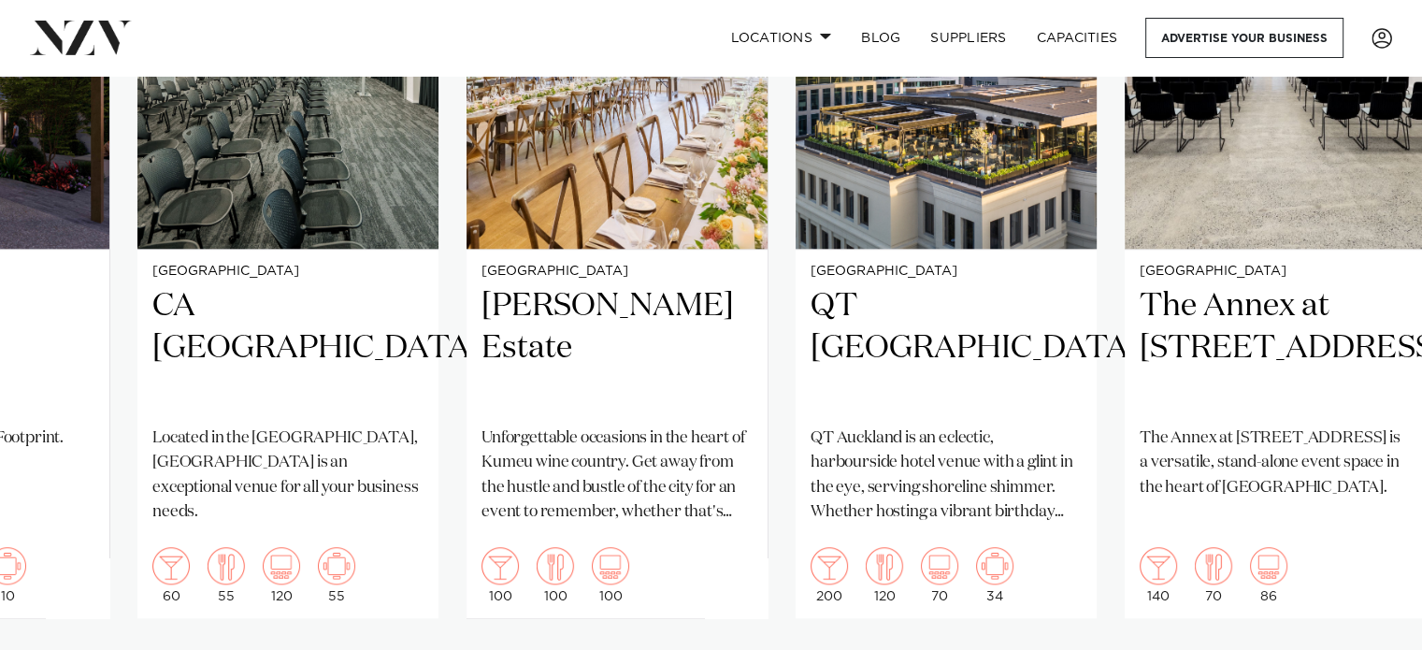
scroll to position [1777, 0]
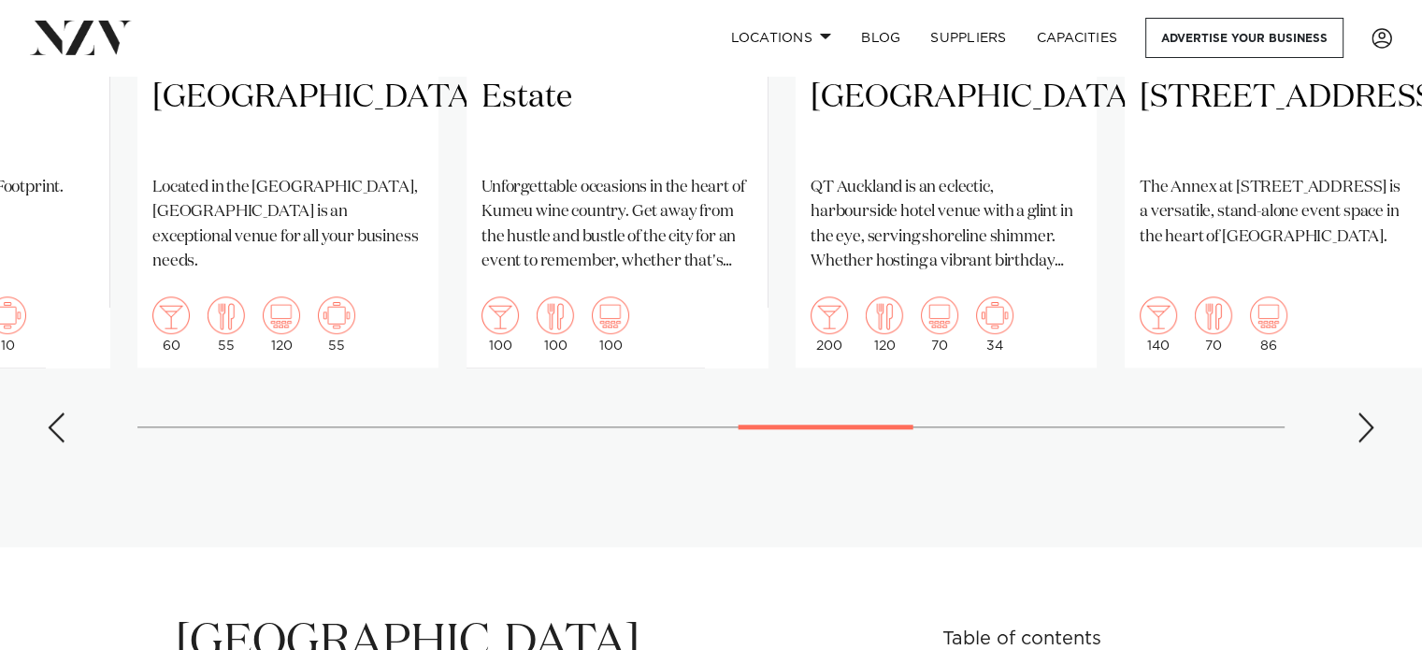
click at [1357, 425] on div "Next slide" at bounding box center [1366, 427] width 19 height 30
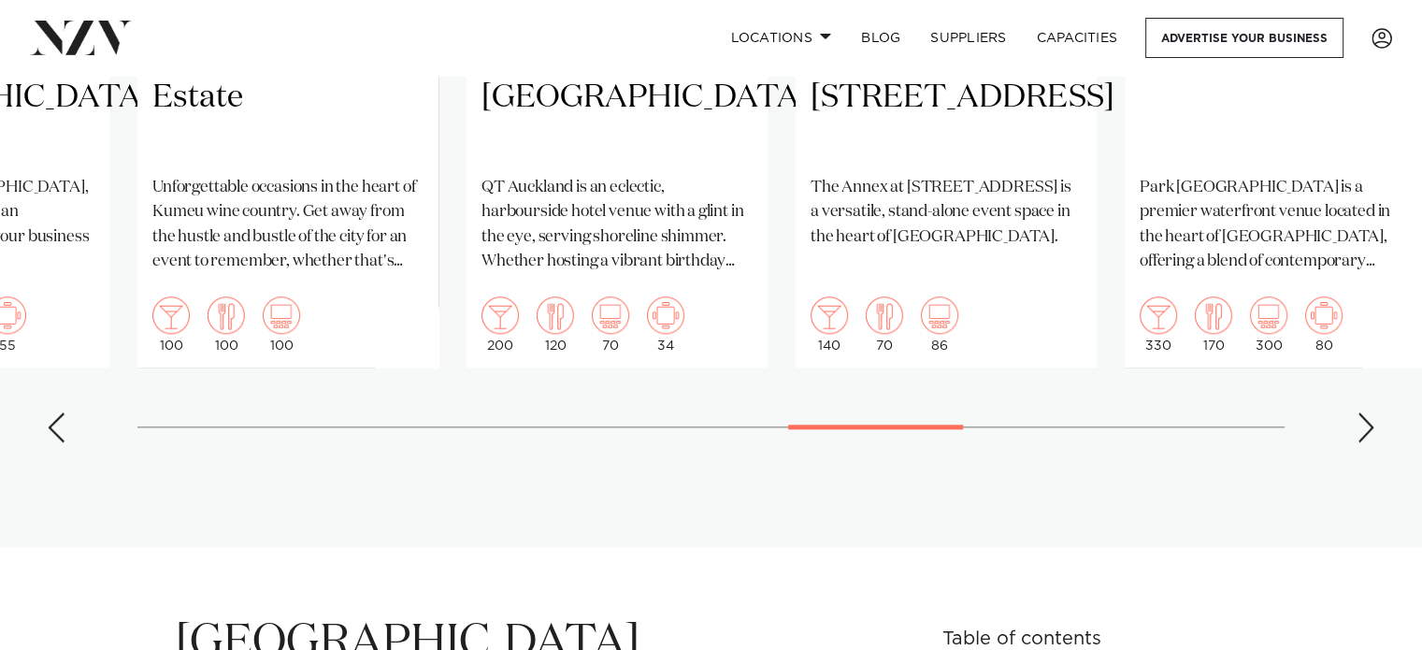
click at [1357, 425] on div "Next slide" at bounding box center [1366, 427] width 19 height 30
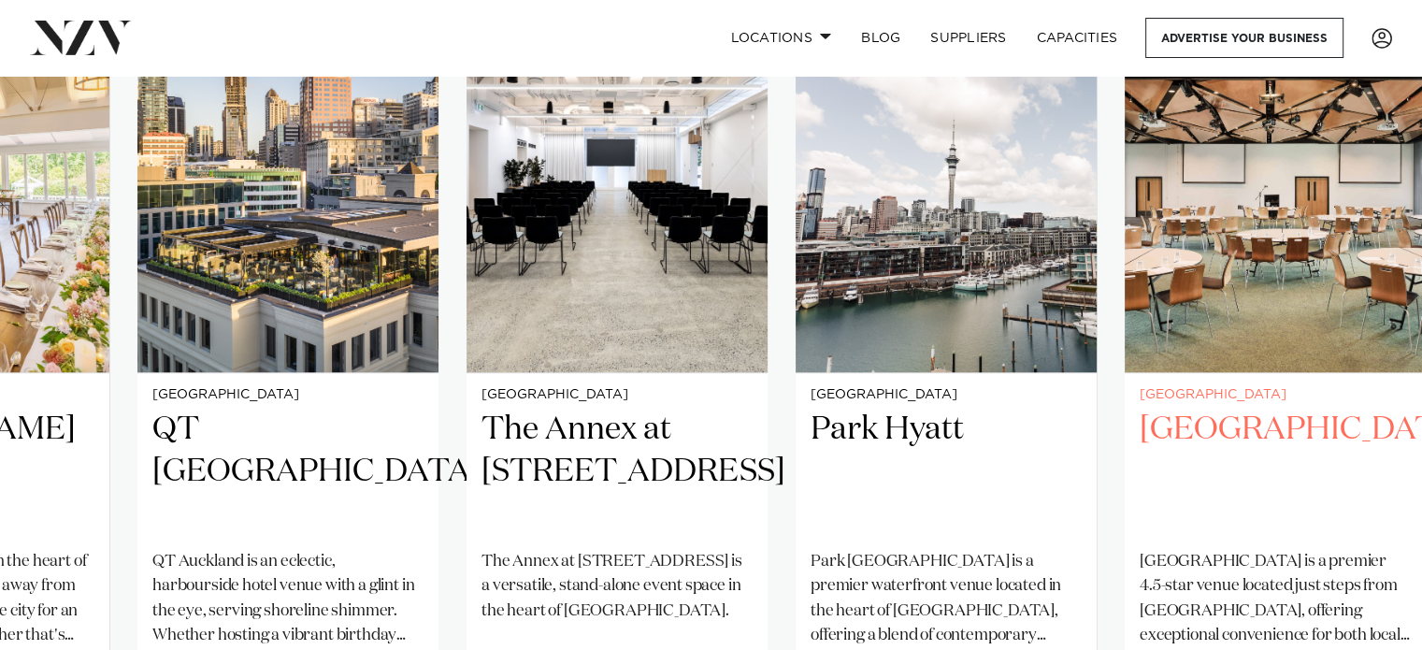
scroll to position [1496, 0]
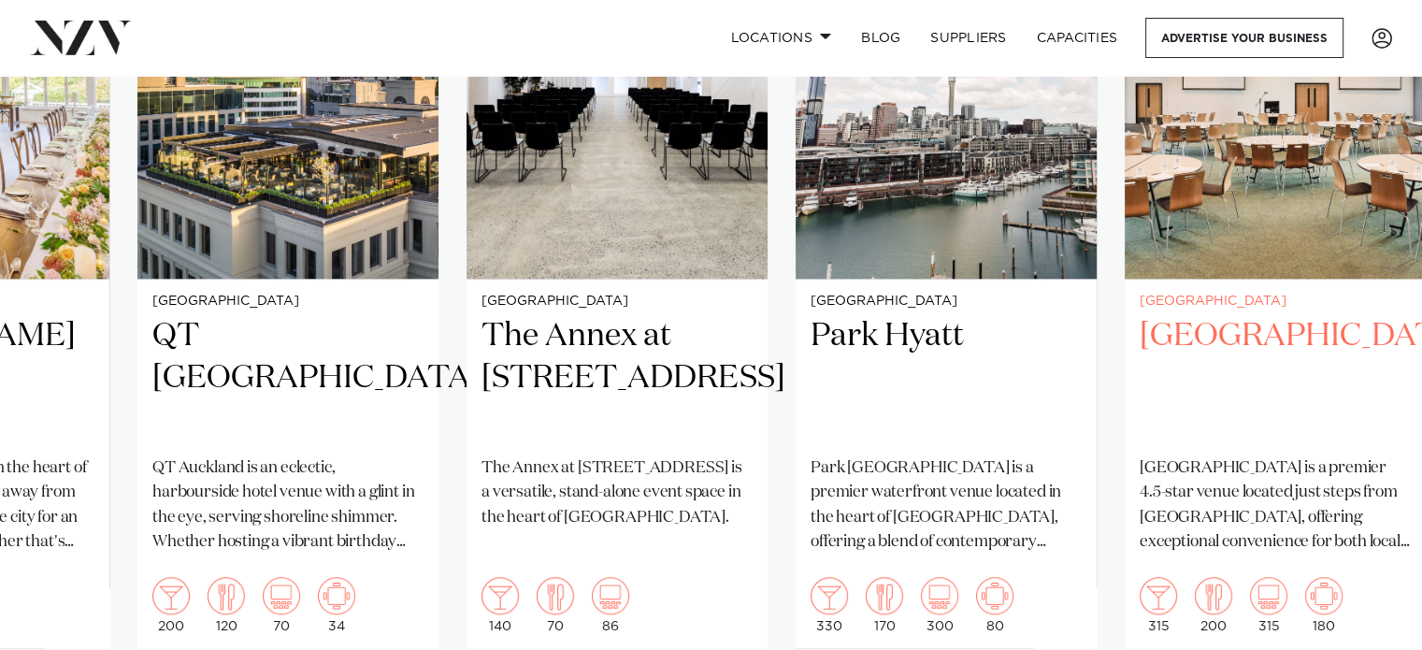
click at [1242, 333] on h2 "Novotel Auckland Airport" at bounding box center [1275, 378] width 271 height 126
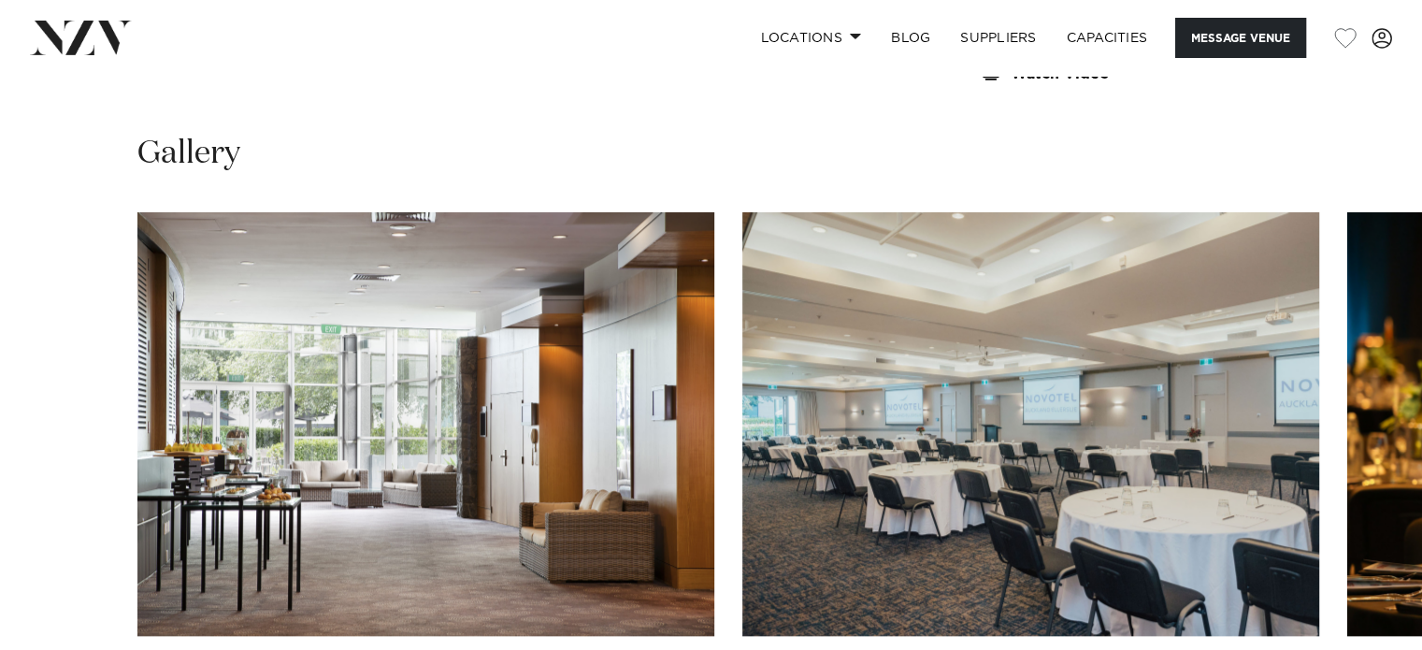
scroll to position [2057, 0]
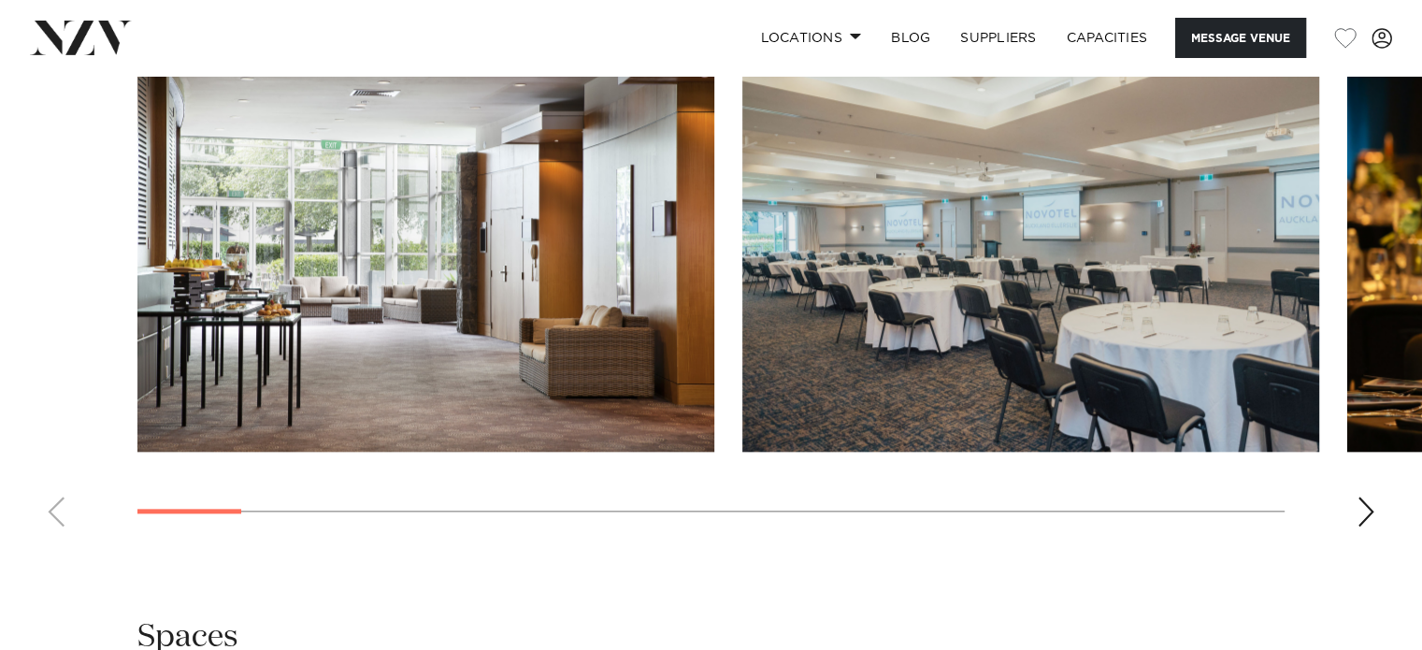
click at [1044, 340] on img "2 / 21" at bounding box center [1030, 240] width 577 height 424
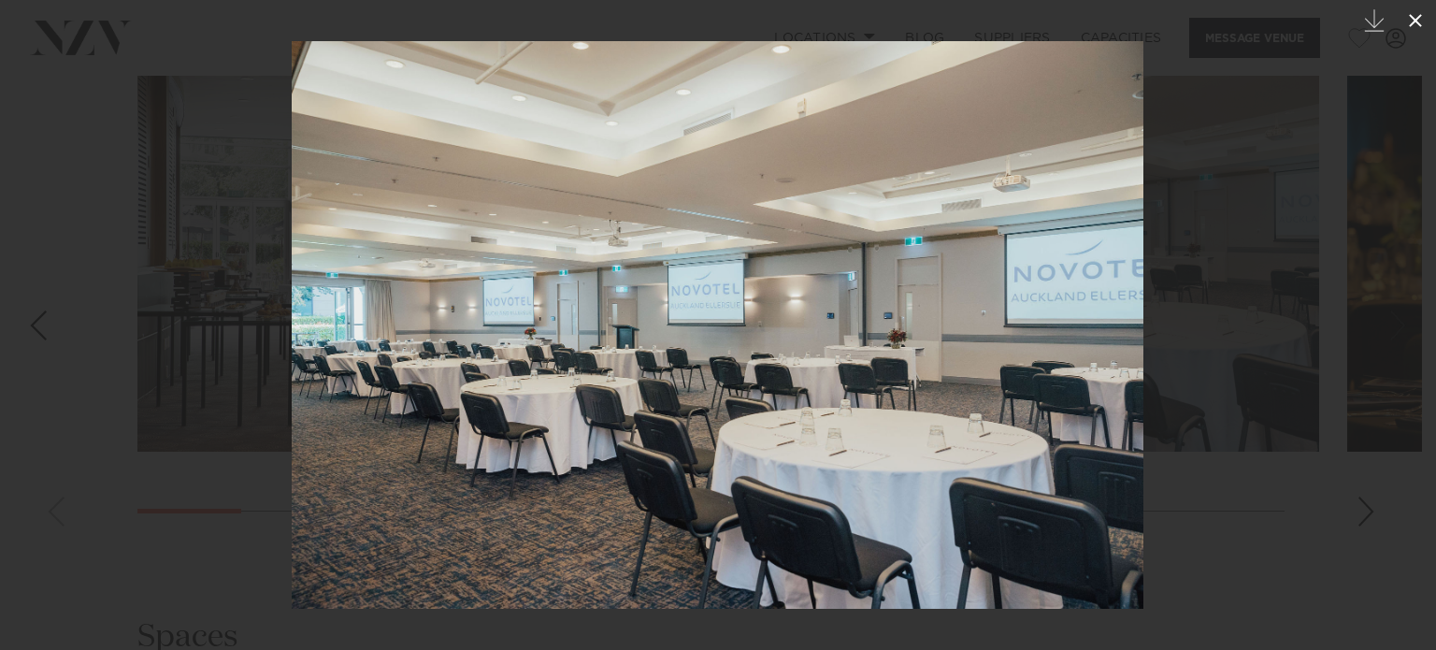
click at [1414, 16] on icon at bounding box center [1415, 20] width 22 height 22
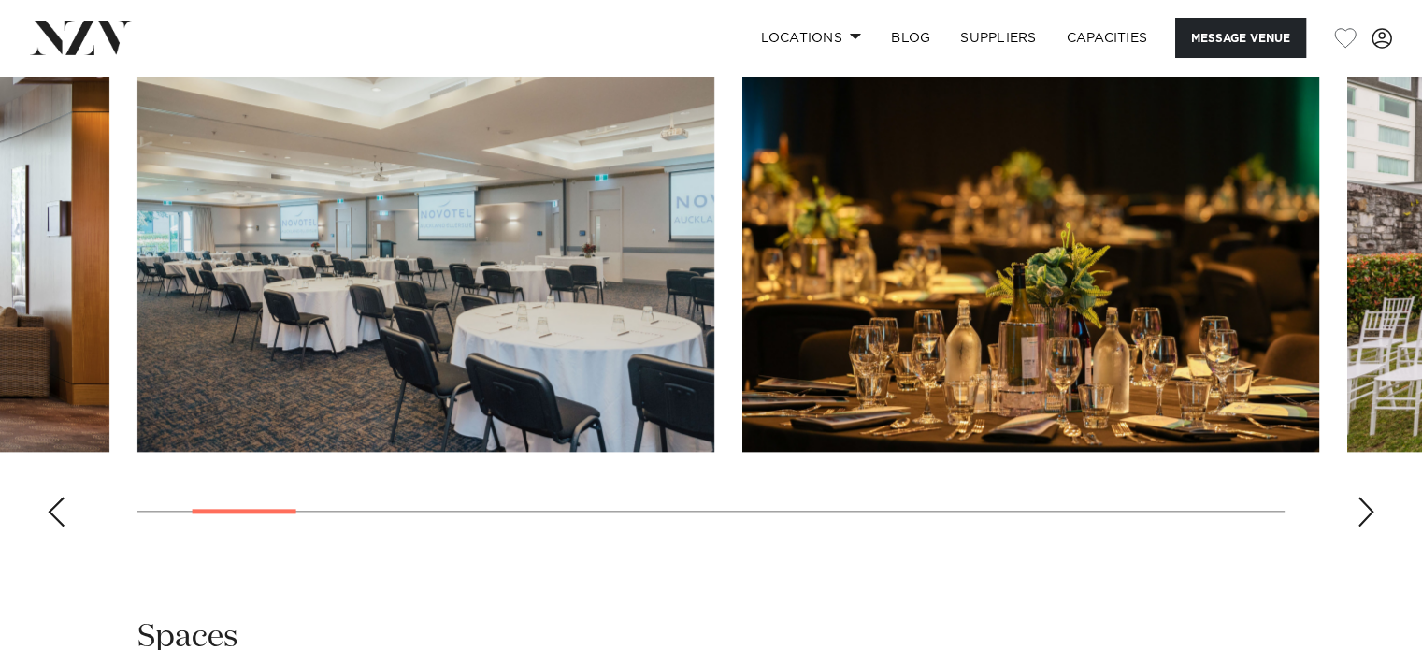
click at [1373, 510] on div "Next slide" at bounding box center [1366, 512] width 19 height 30
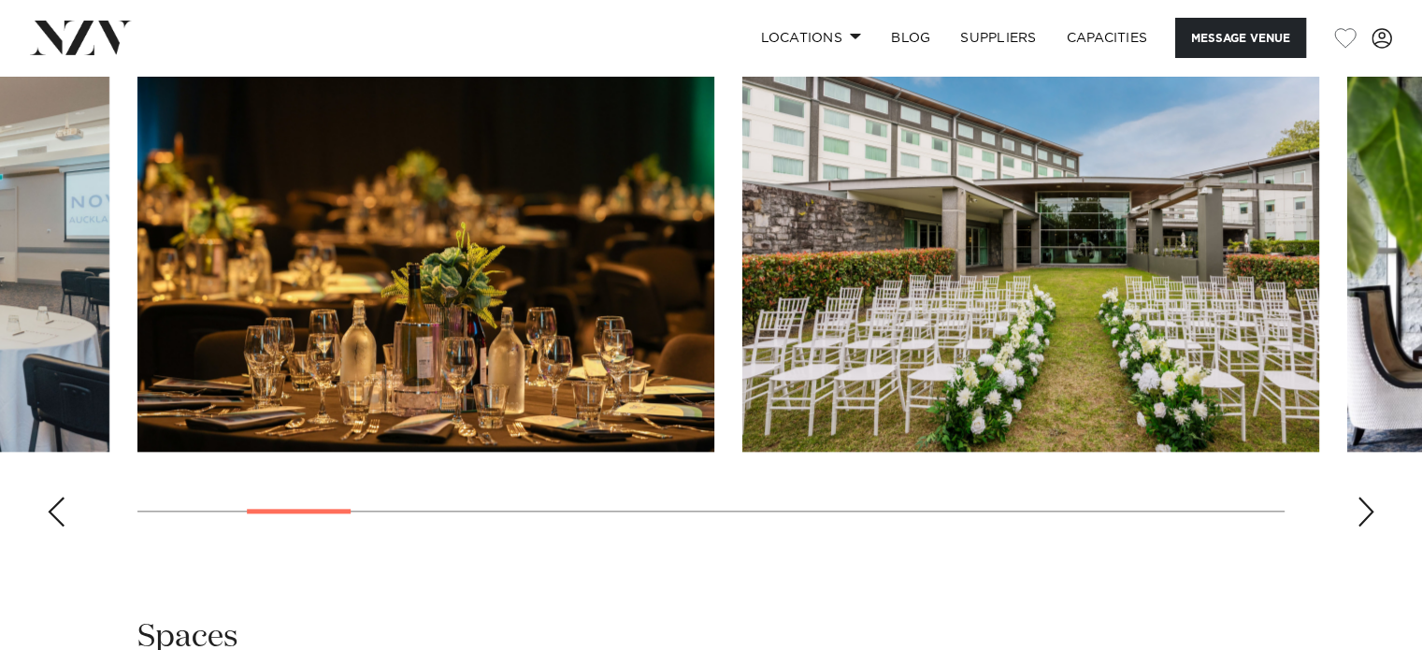
click at [1373, 510] on div "Next slide" at bounding box center [1366, 512] width 19 height 30
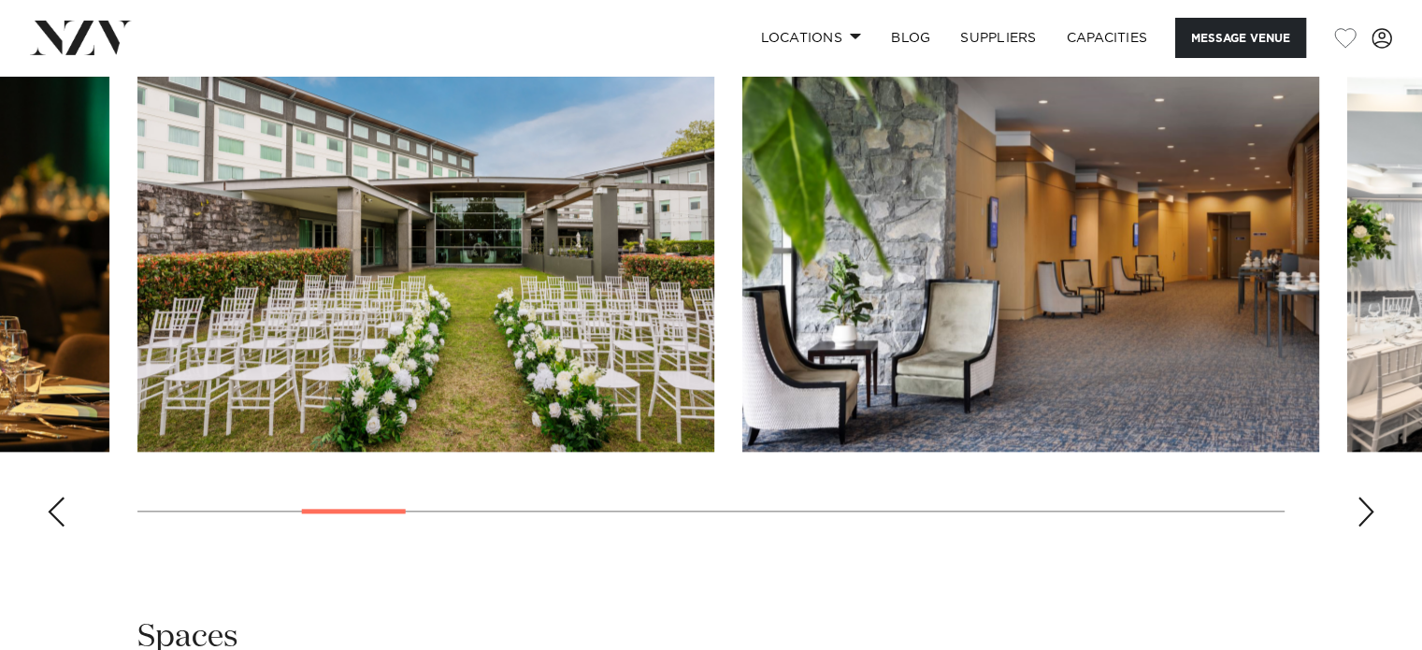
click at [1373, 510] on div "Next slide" at bounding box center [1366, 512] width 19 height 30
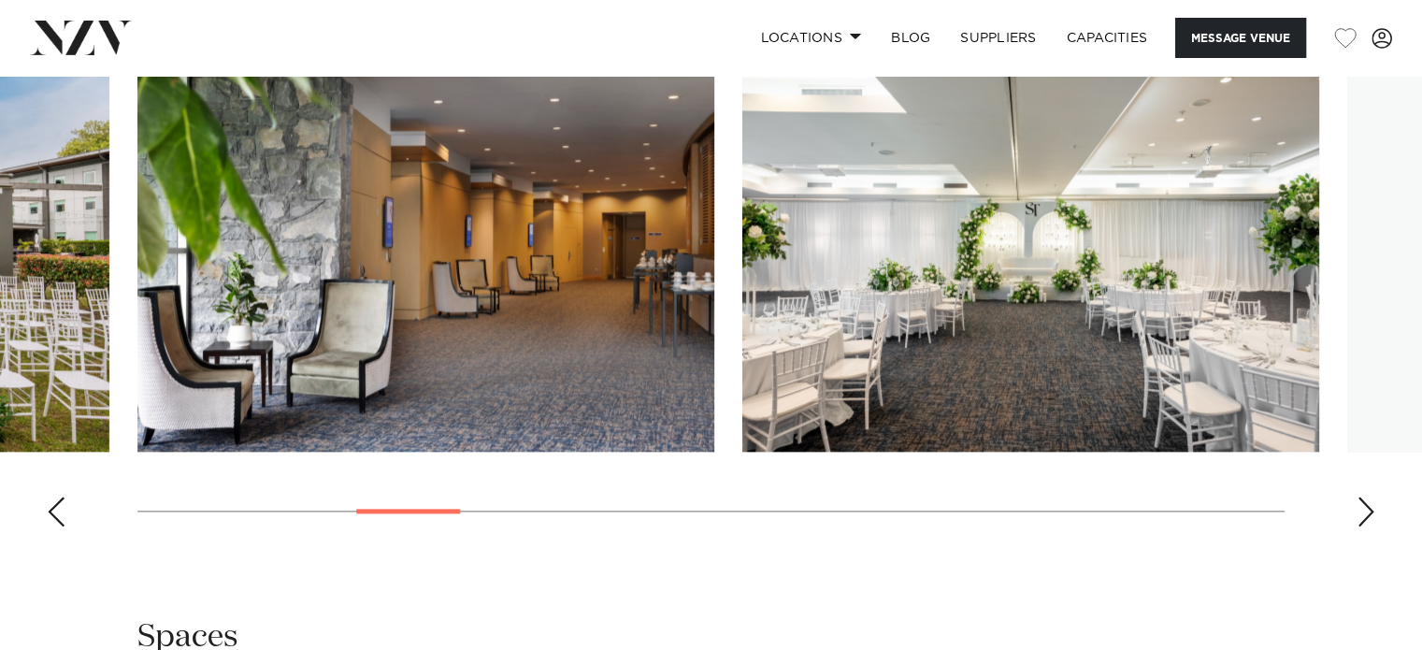
click at [1373, 510] on div "Next slide" at bounding box center [1366, 512] width 19 height 30
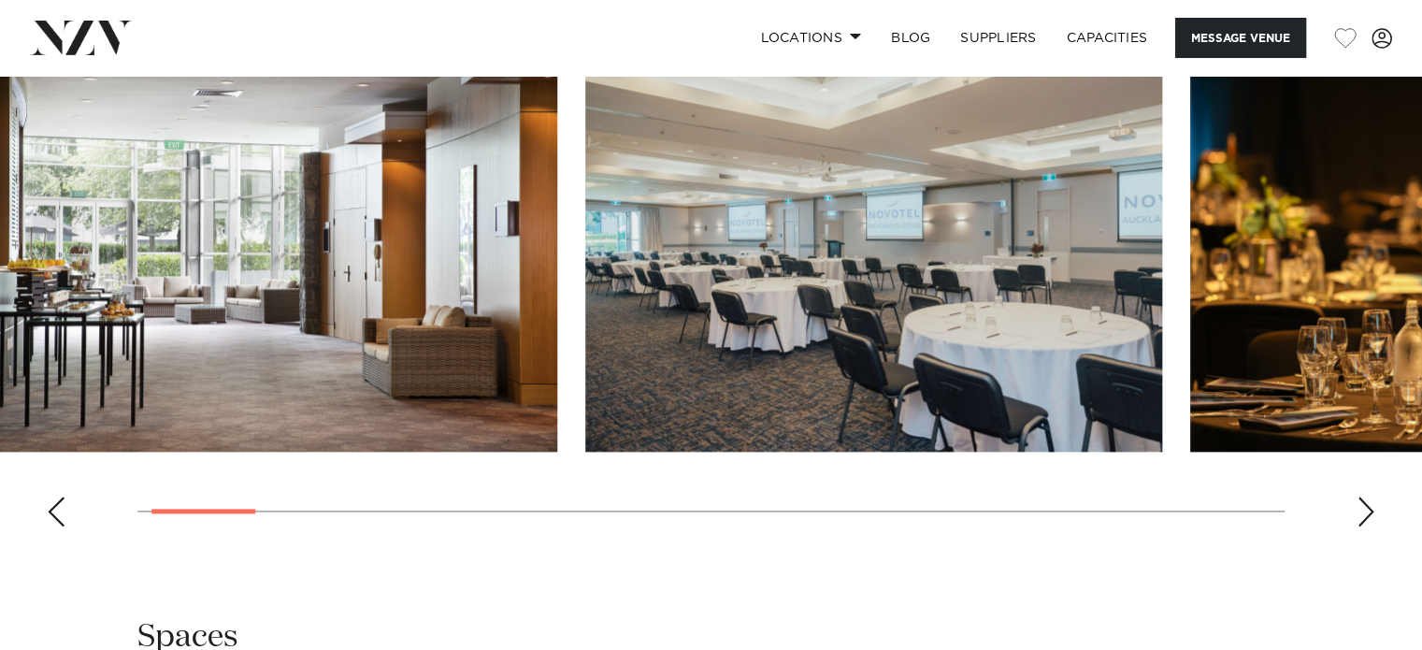
click at [204, 521] on swiper-container at bounding box center [711, 284] width 1422 height 513
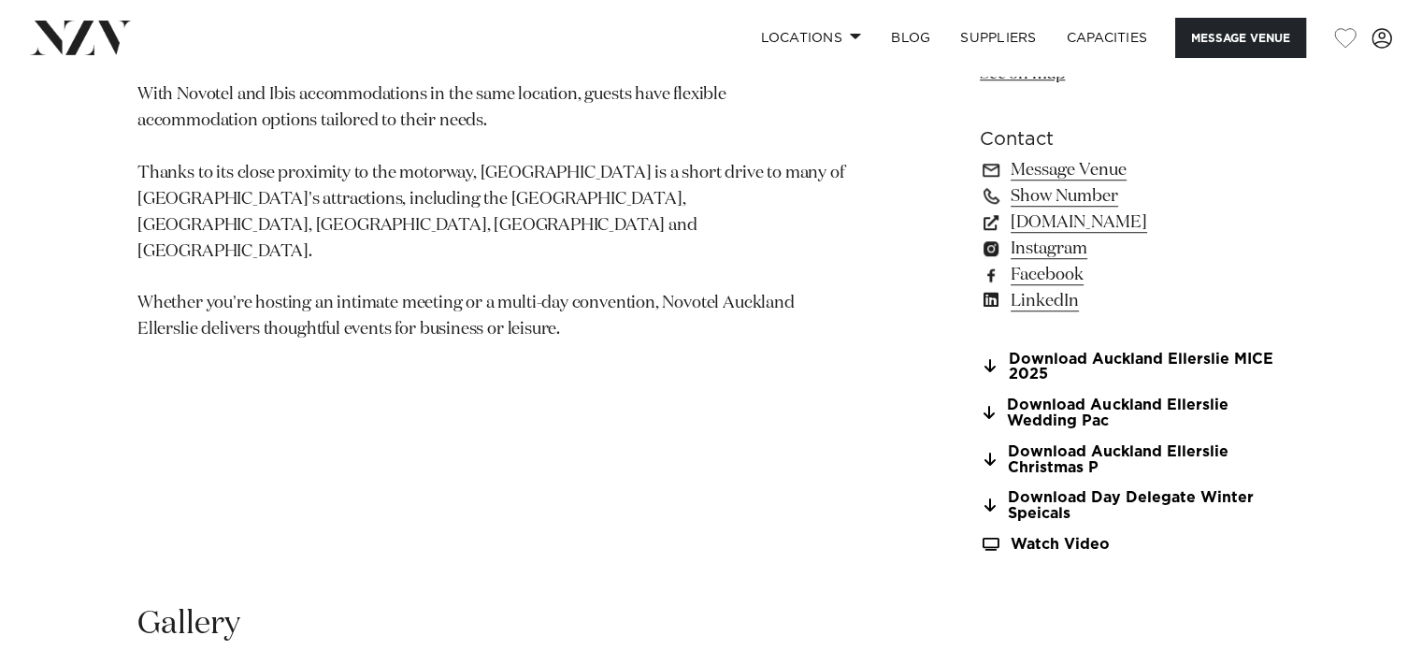
scroll to position [1870, 0]
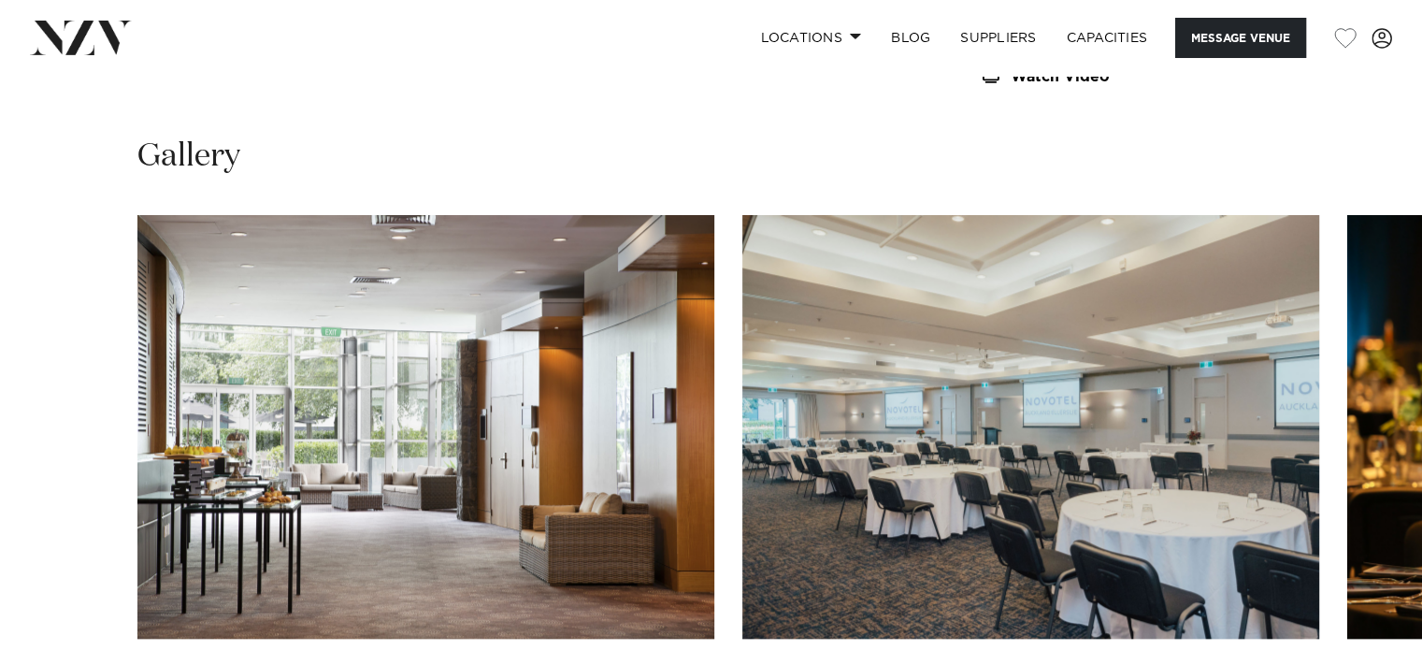
click at [909, 433] on img "2 / 21" at bounding box center [1030, 427] width 577 height 424
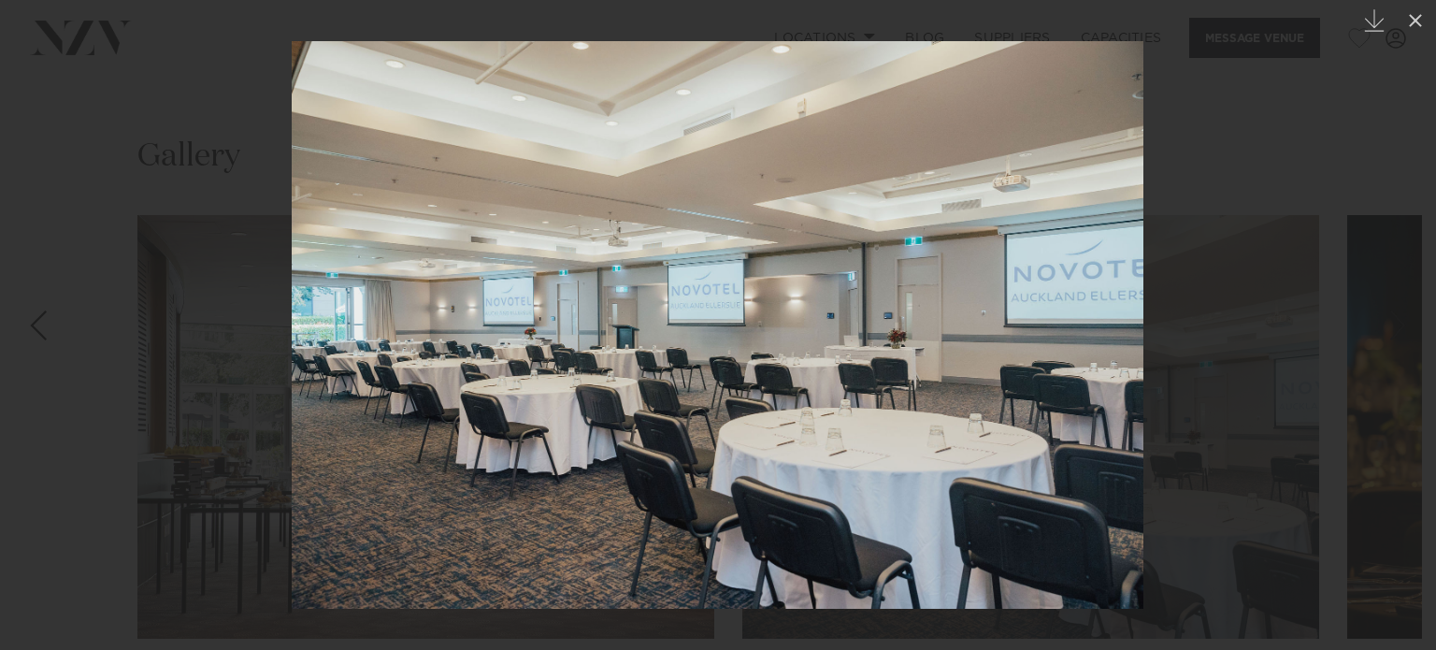
click at [1363, 314] on div at bounding box center [718, 325] width 1436 height 650
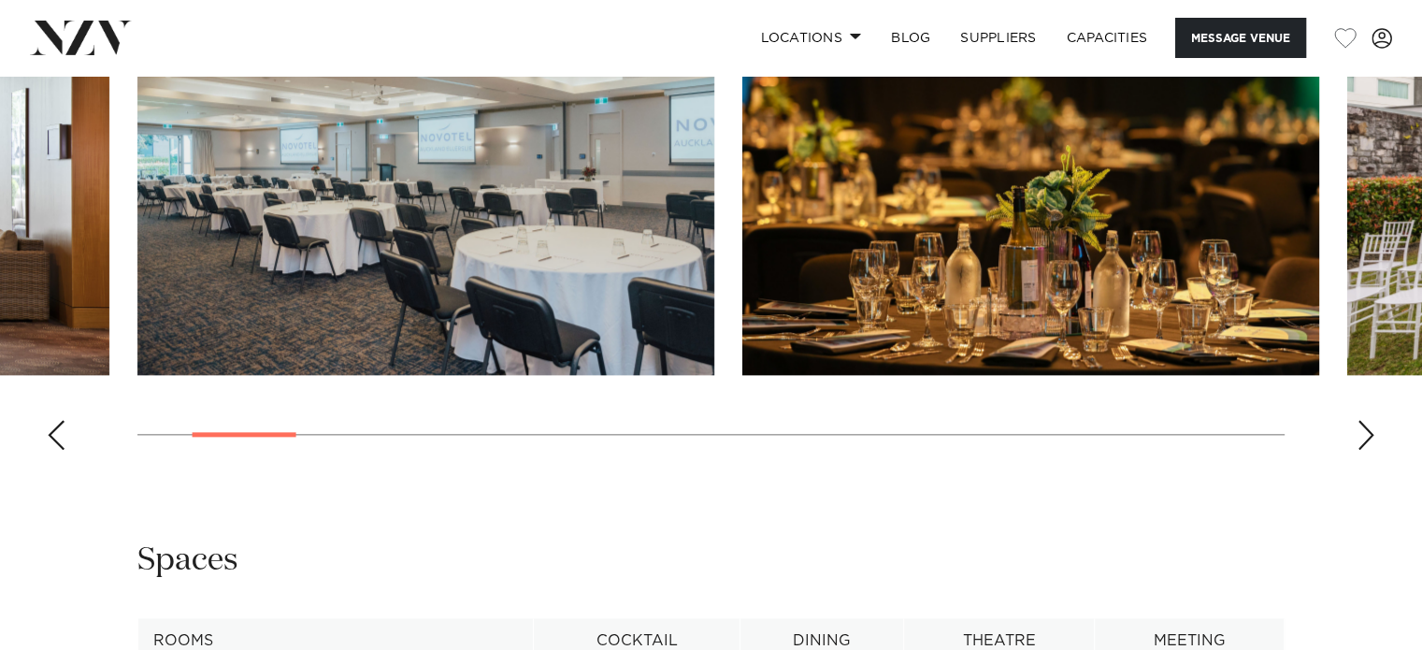
scroll to position [2244, 0]
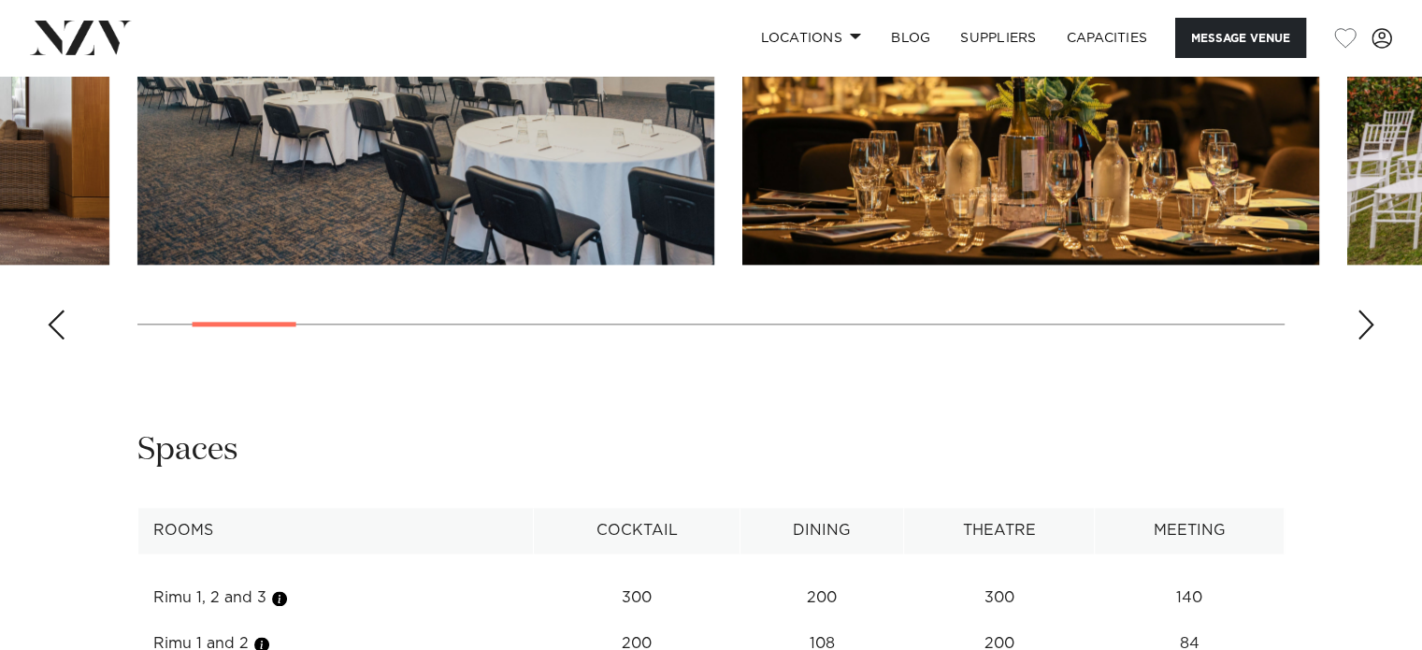
click at [1361, 324] on div "Next slide" at bounding box center [1366, 325] width 19 height 30
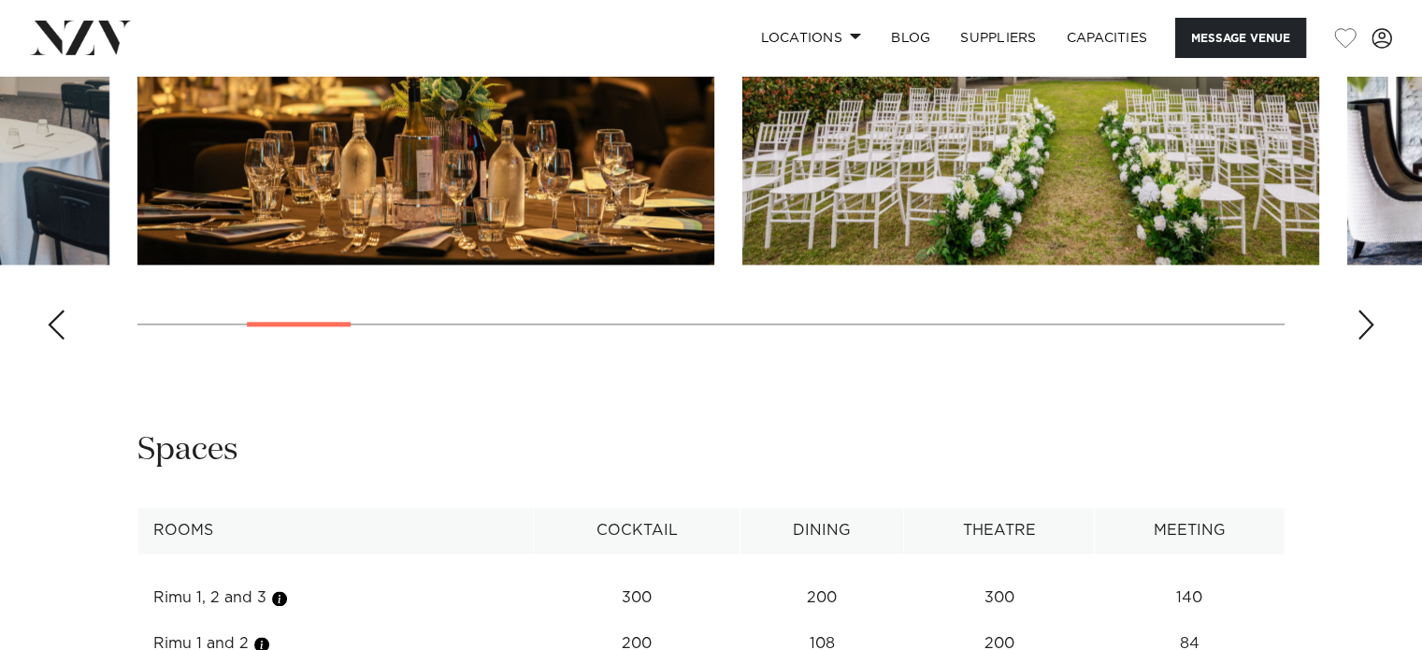
click at [1361, 324] on div "Next slide" at bounding box center [1366, 325] width 19 height 30
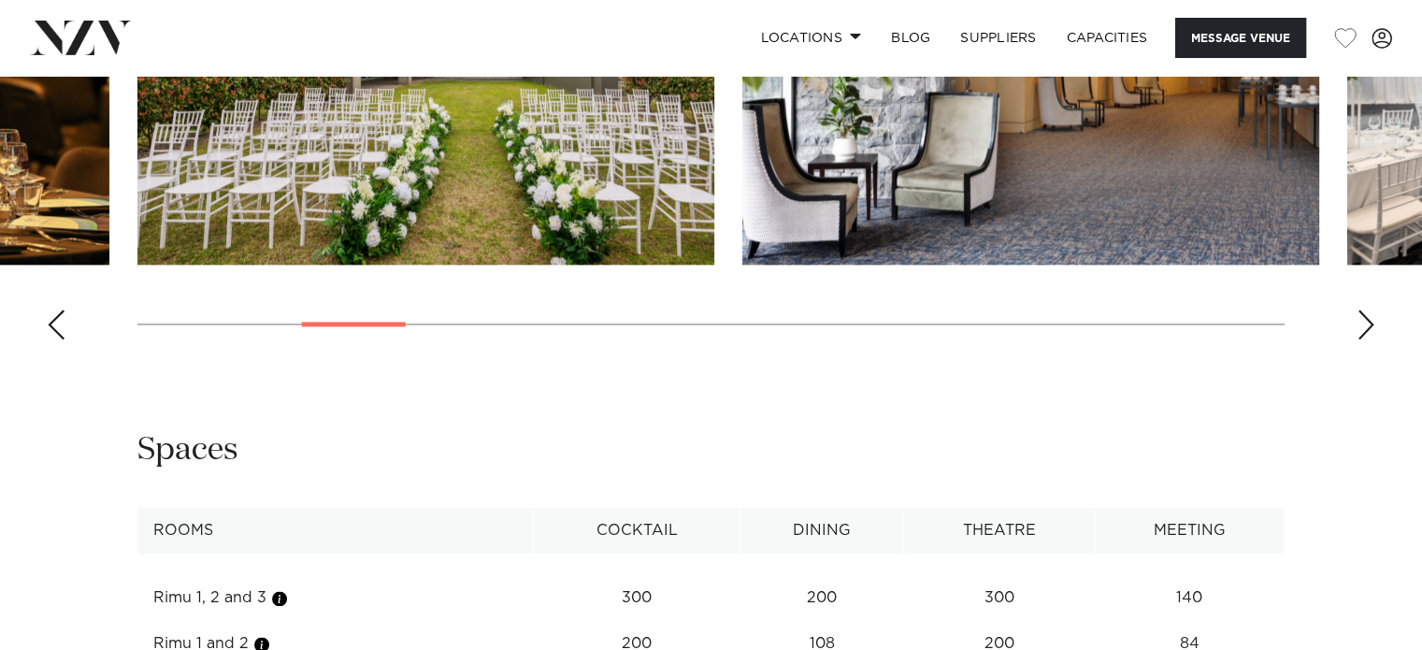
click at [1361, 324] on div "Next slide" at bounding box center [1366, 325] width 19 height 30
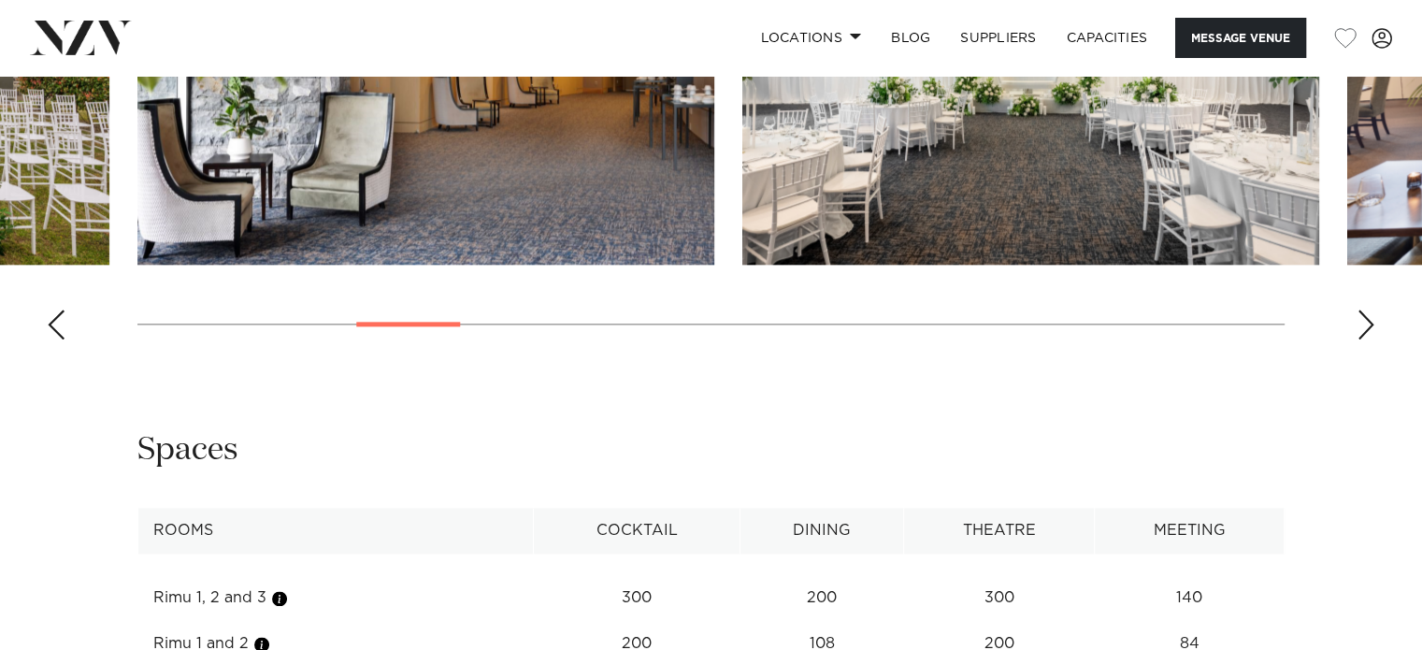
scroll to position [2057, 0]
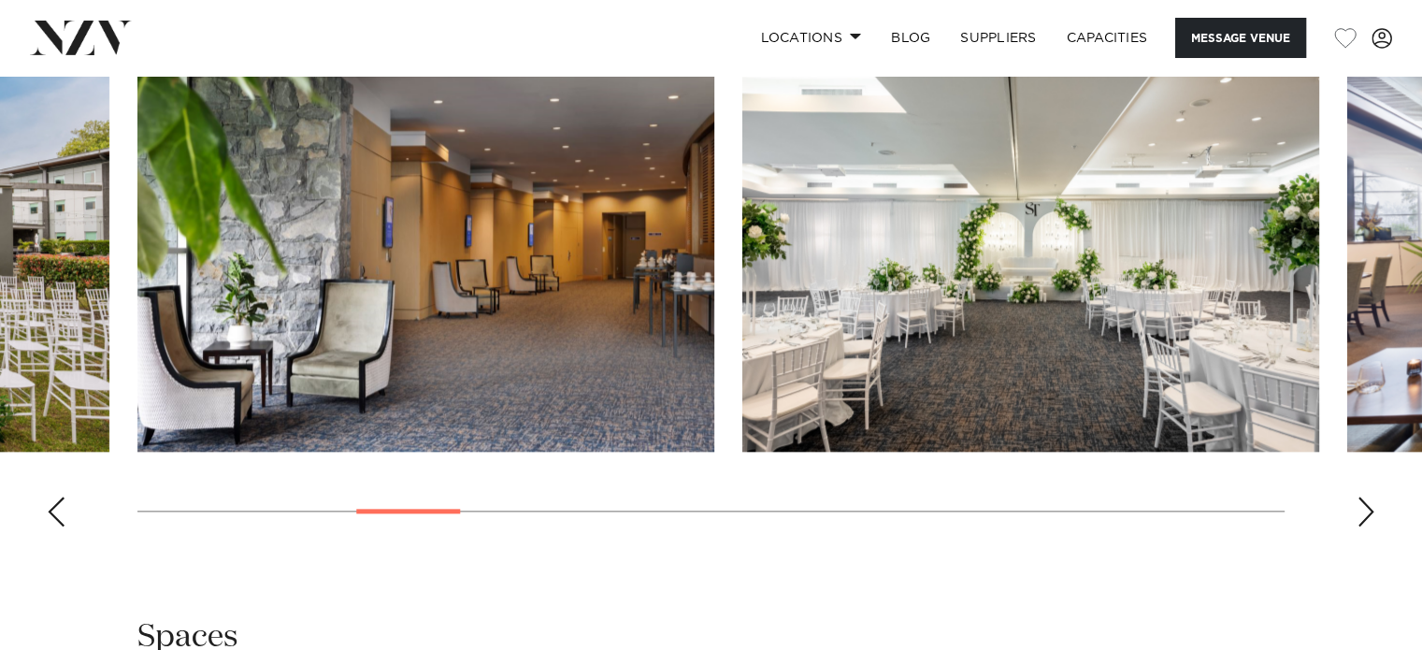
click at [1363, 504] on div "Next slide" at bounding box center [1366, 512] width 19 height 30
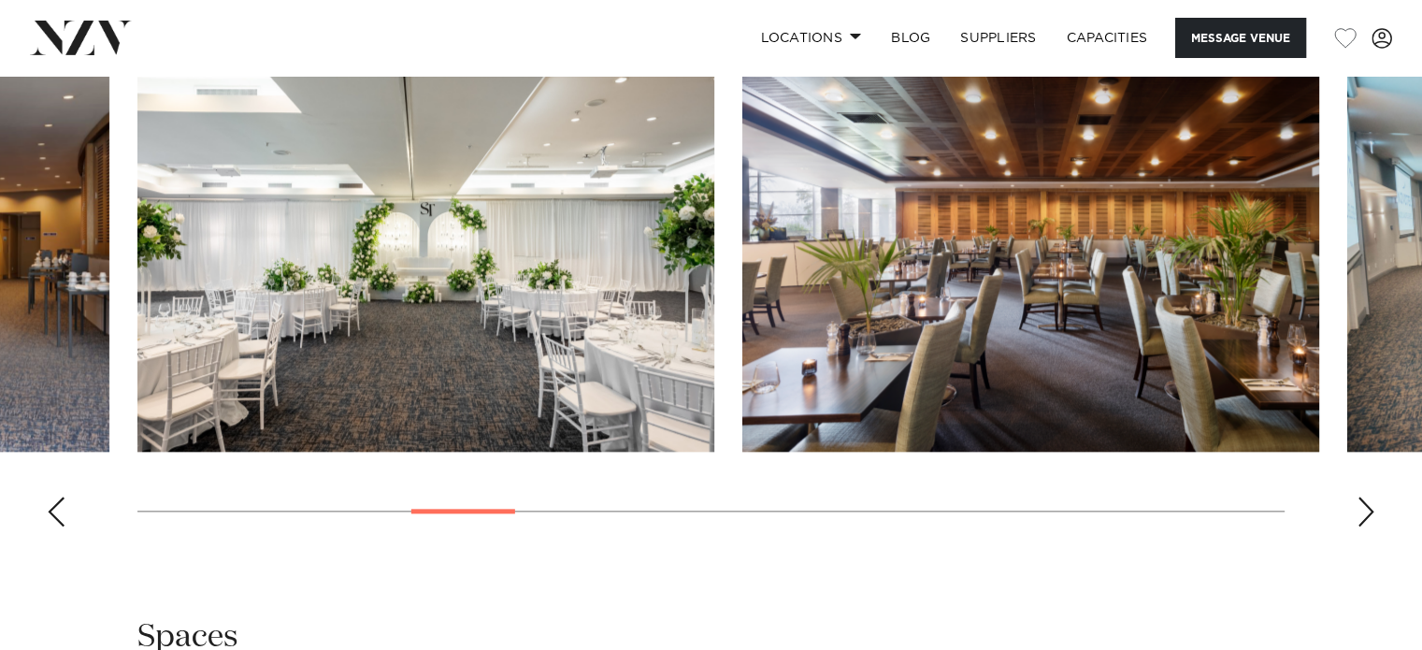
click at [1363, 504] on div "Next slide" at bounding box center [1366, 512] width 19 height 30
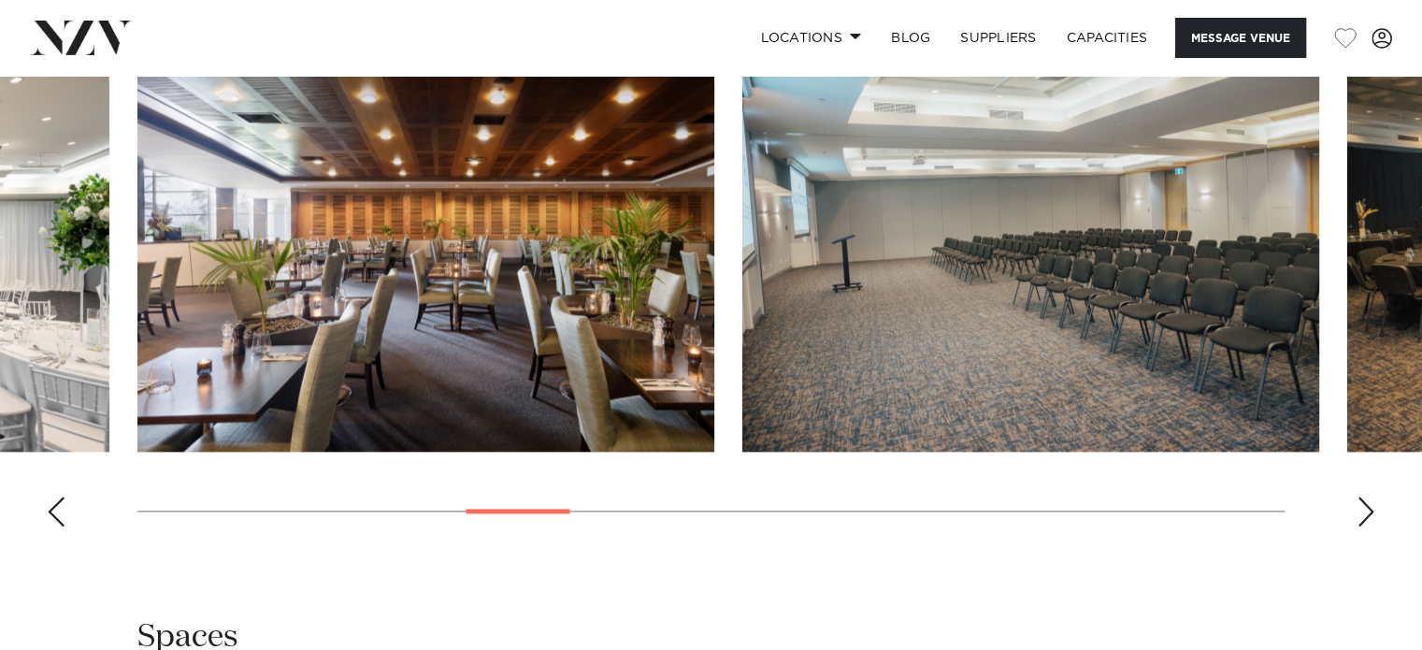
click at [1363, 504] on div "Next slide" at bounding box center [1366, 512] width 19 height 30
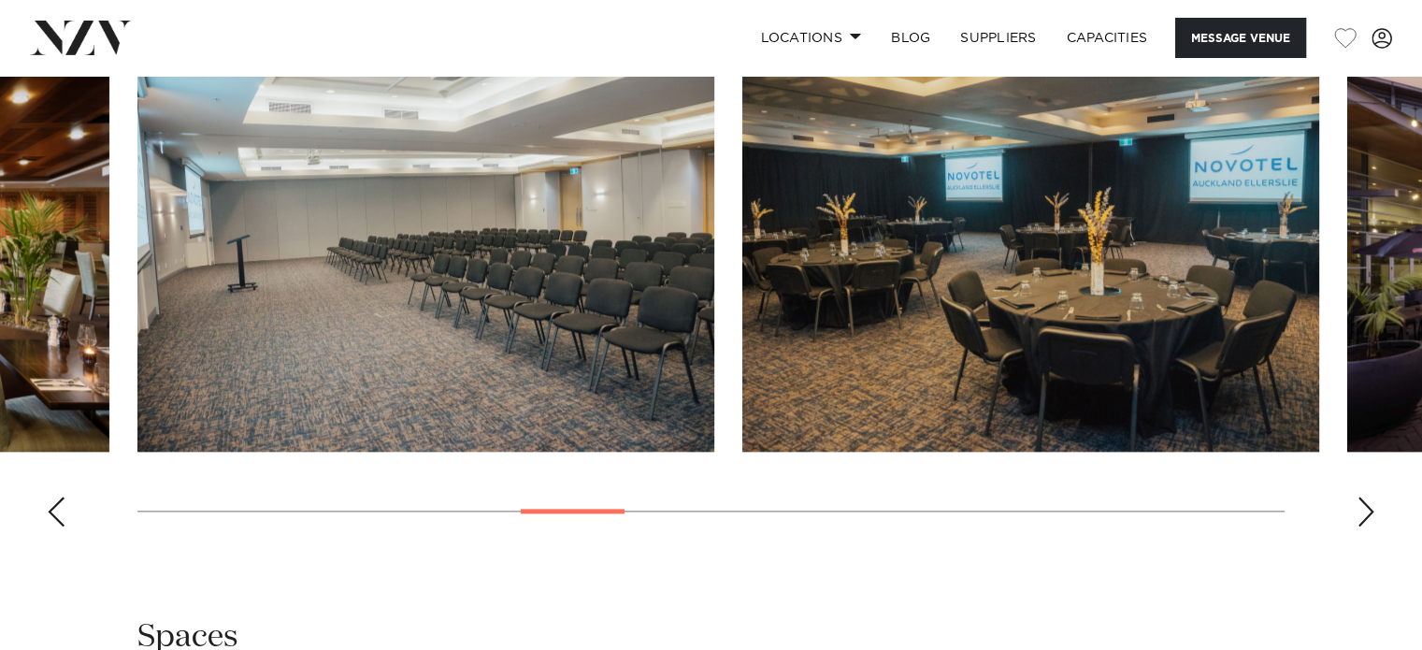
click at [1363, 504] on div "Next slide" at bounding box center [1366, 512] width 19 height 30
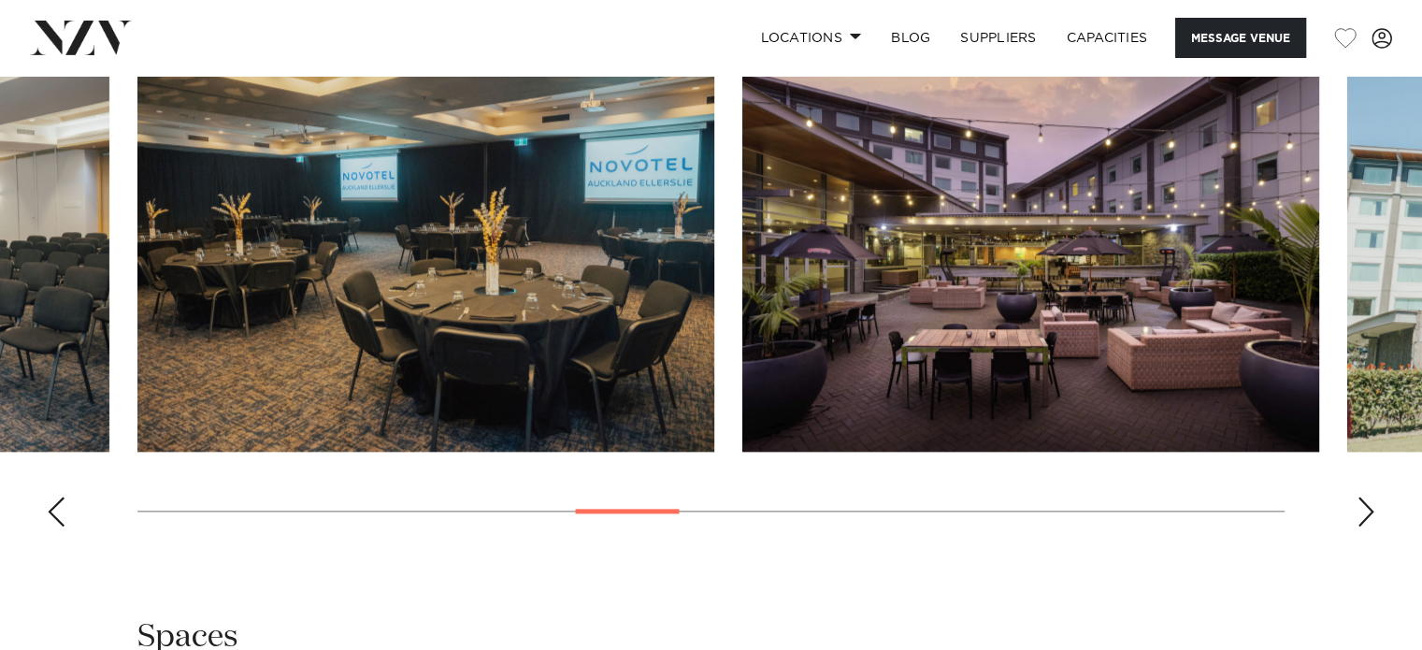
click at [1363, 504] on div "Next slide" at bounding box center [1366, 512] width 19 height 30
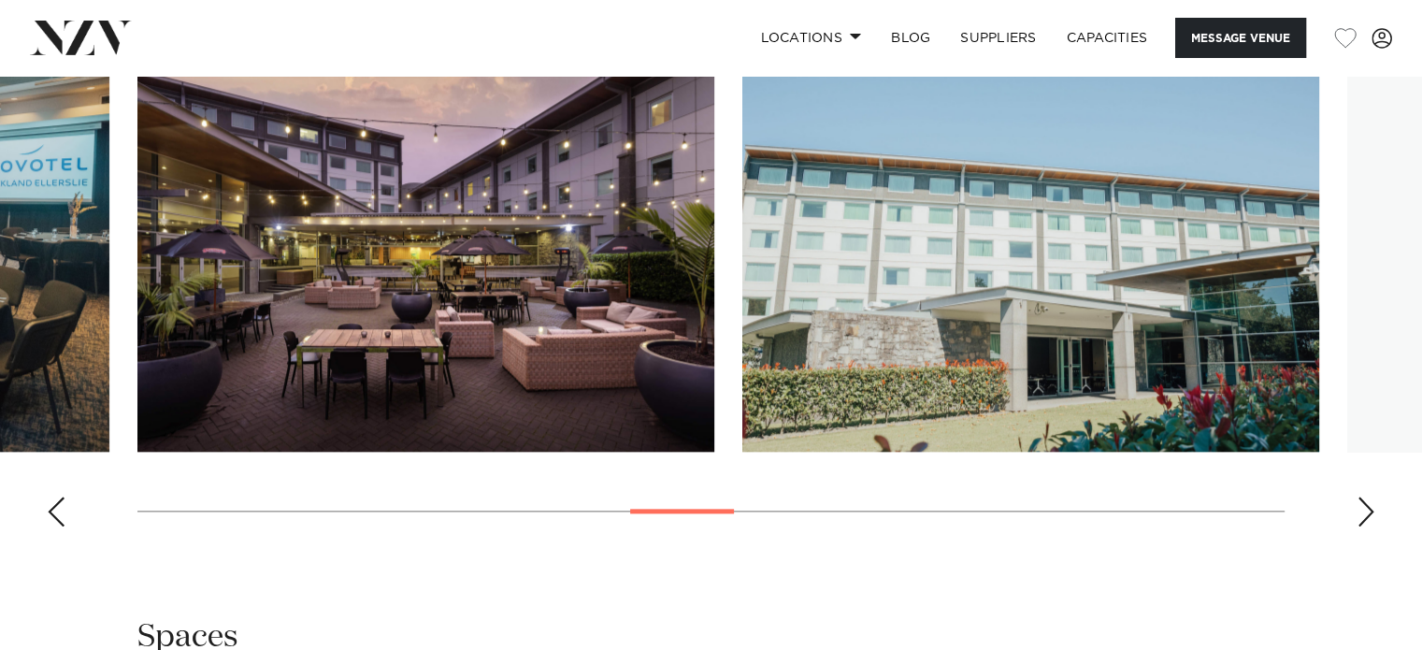
click at [1363, 504] on div "Next slide" at bounding box center [1366, 512] width 19 height 30
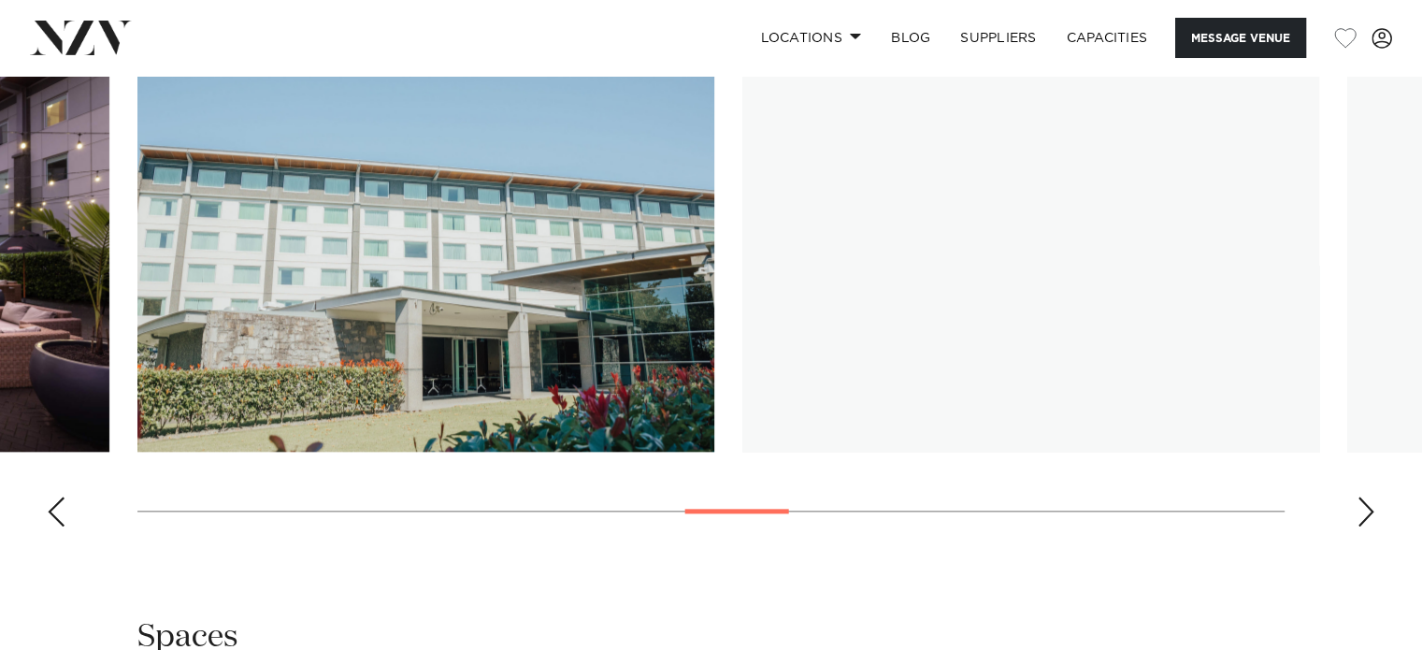
click at [1363, 504] on div "Next slide" at bounding box center [1366, 512] width 19 height 30
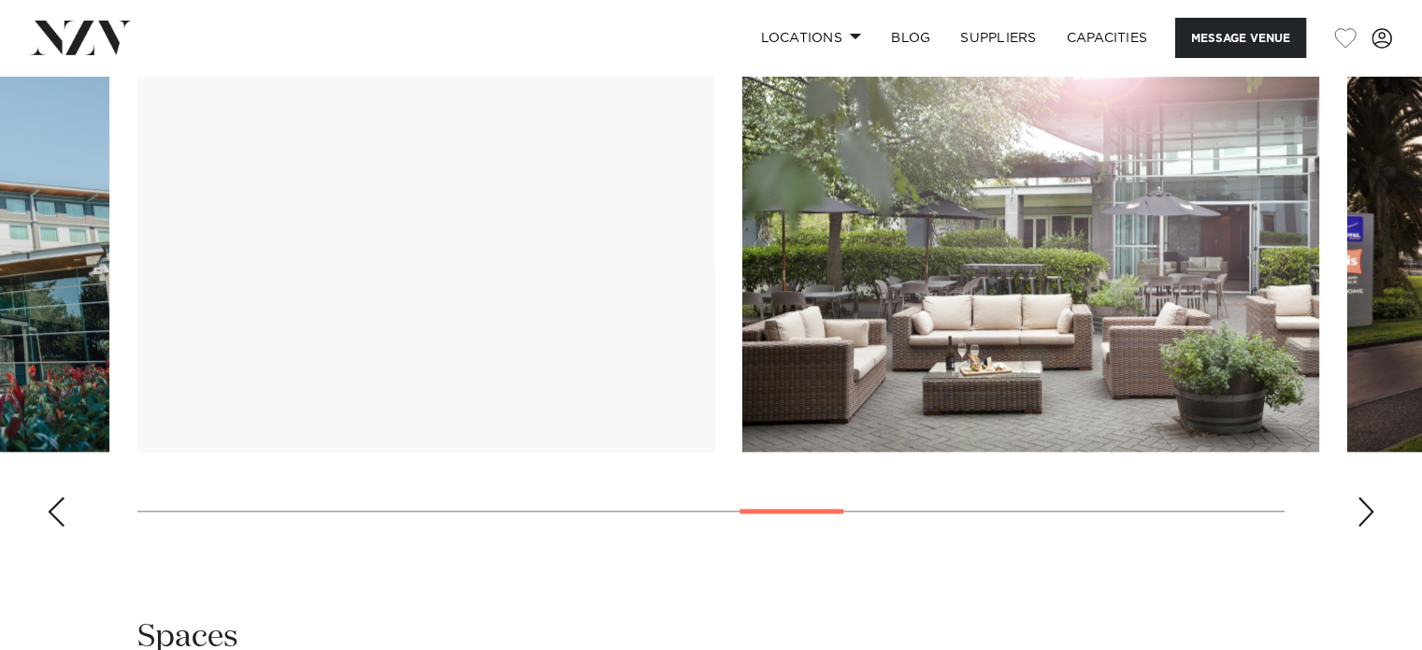
click at [1363, 504] on div "Next slide" at bounding box center [1366, 512] width 19 height 30
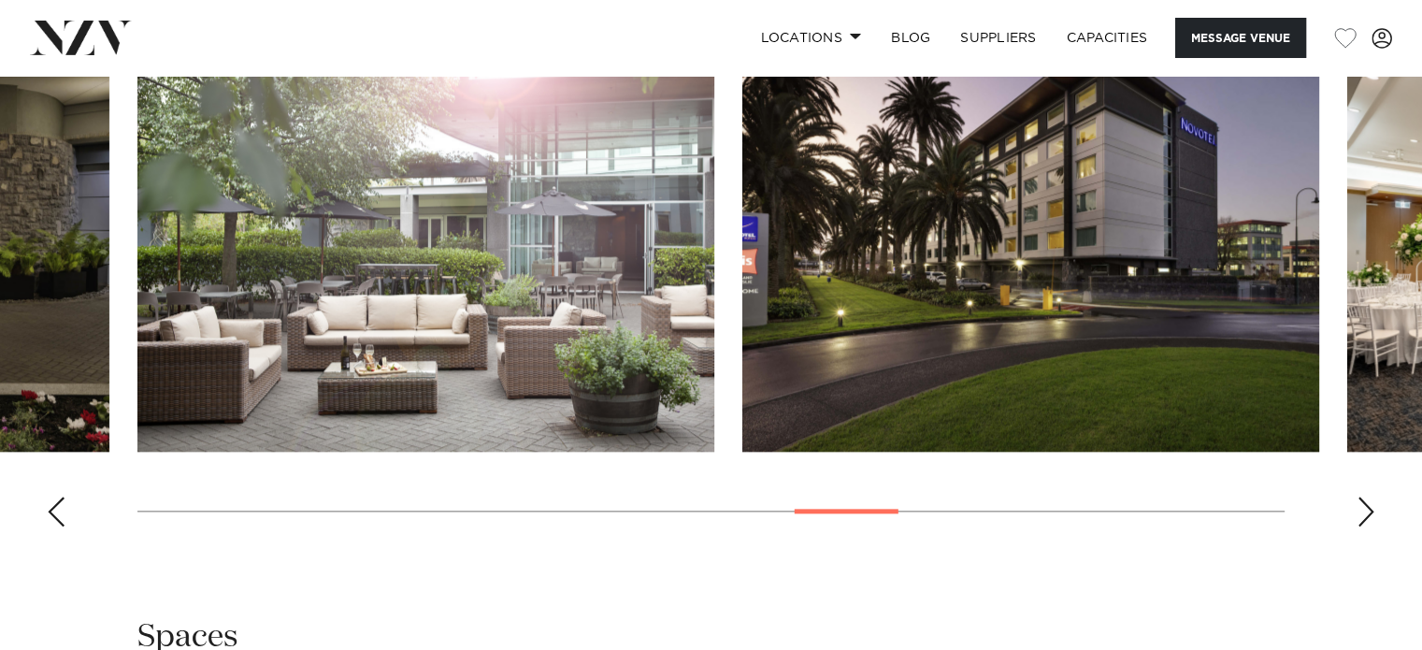
click at [52, 505] on div "Previous slide" at bounding box center [56, 512] width 19 height 30
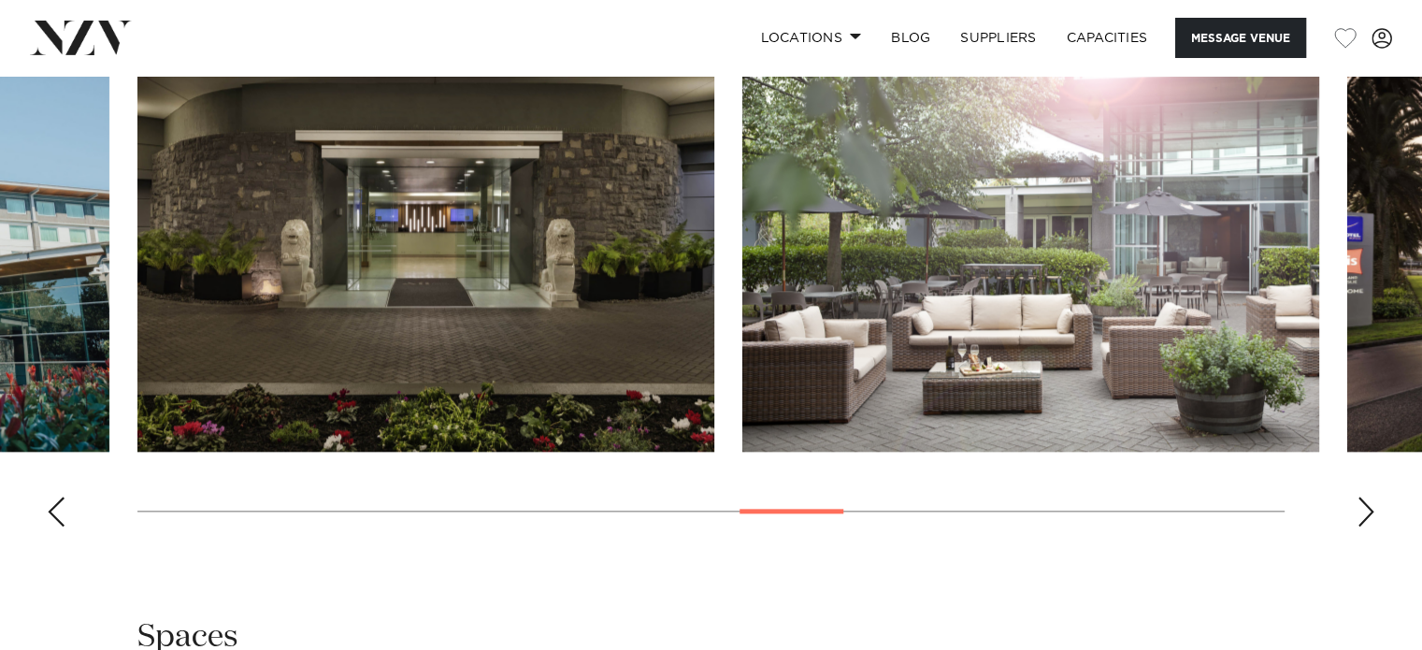
click at [1365, 508] on div "Next slide" at bounding box center [1366, 512] width 19 height 30
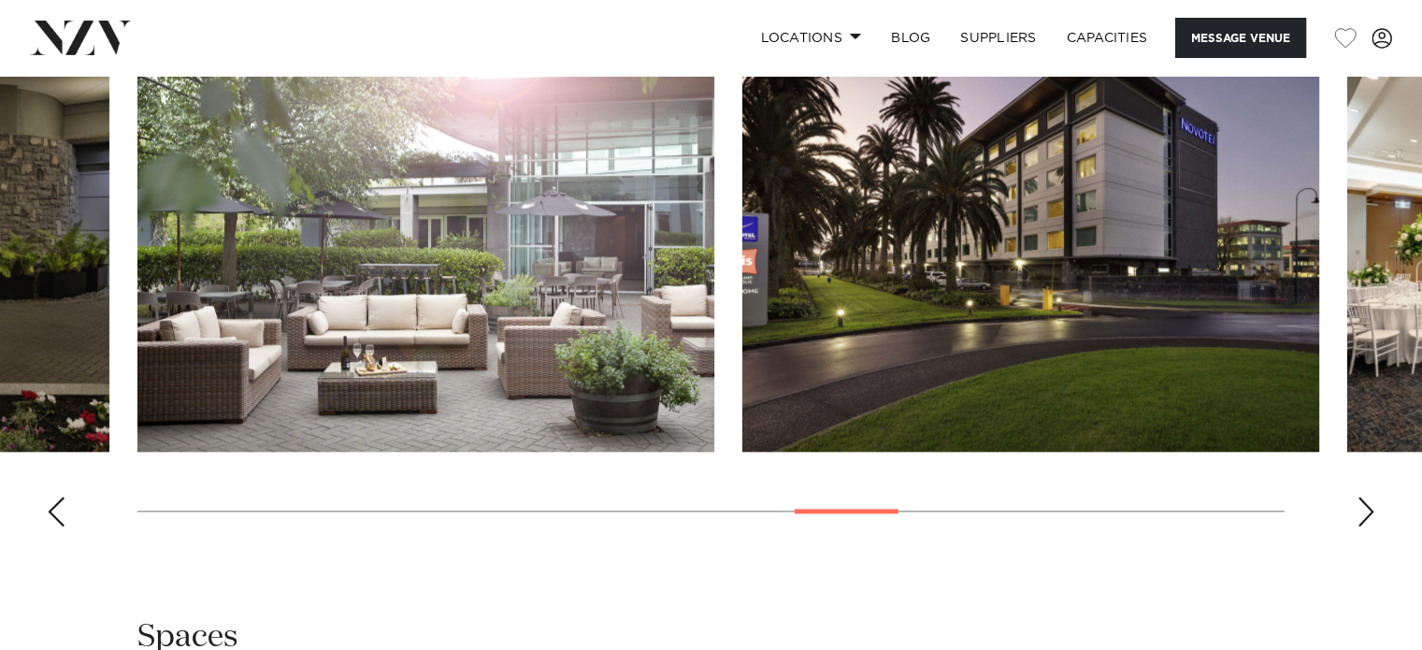
click at [1365, 508] on div "Next slide" at bounding box center [1366, 512] width 19 height 30
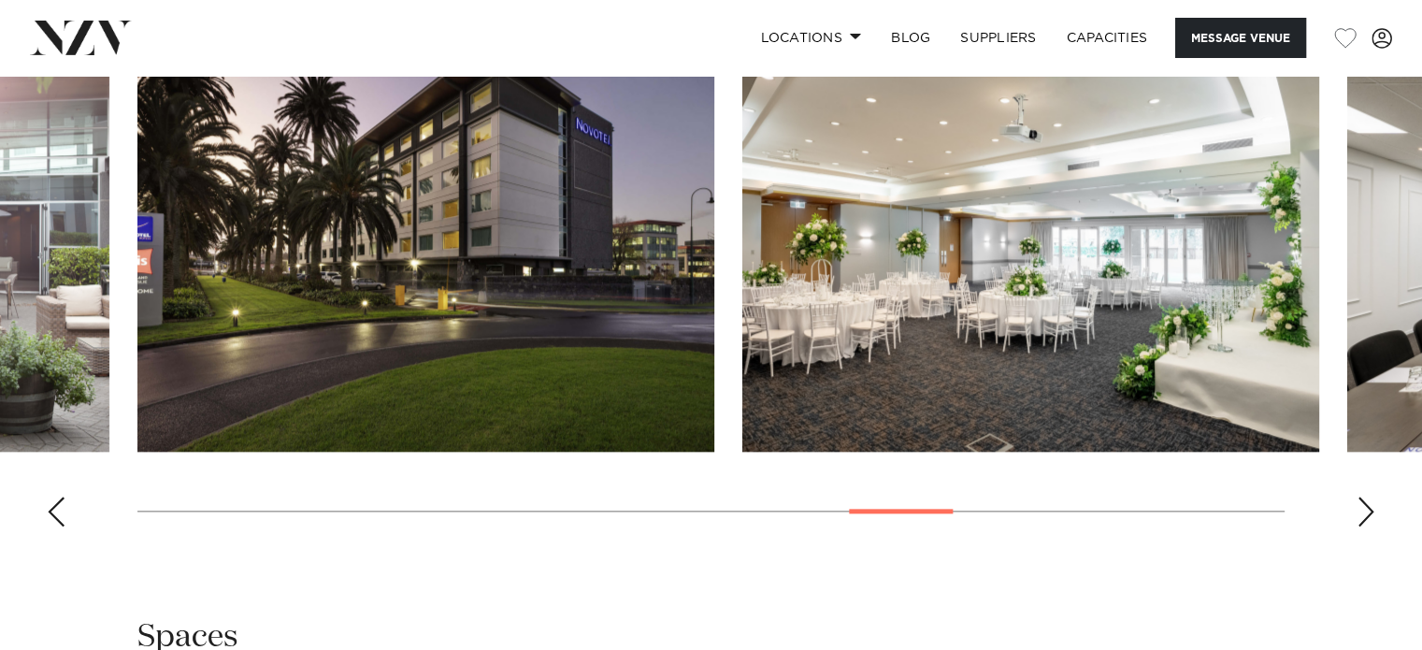
click at [1365, 508] on div "Next slide" at bounding box center [1366, 512] width 19 height 30
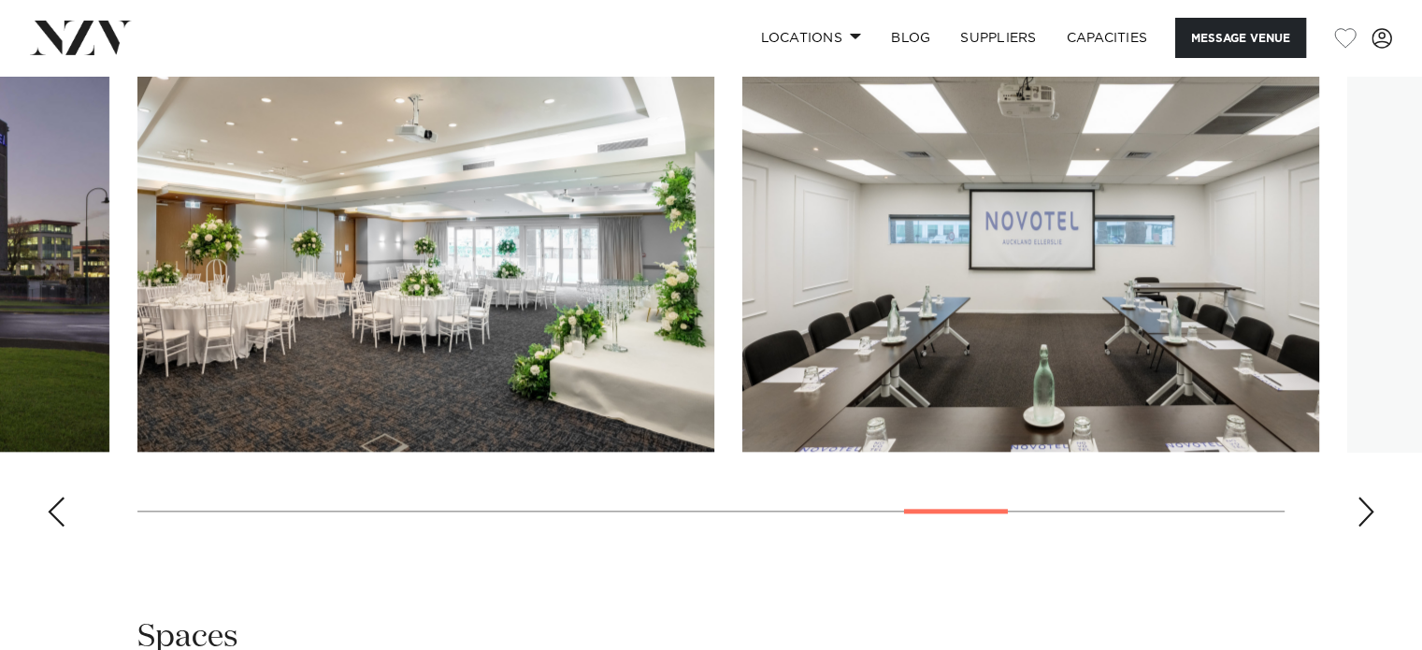
click at [1365, 508] on div "Next slide" at bounding box center [1366, 512] width 19 height 30
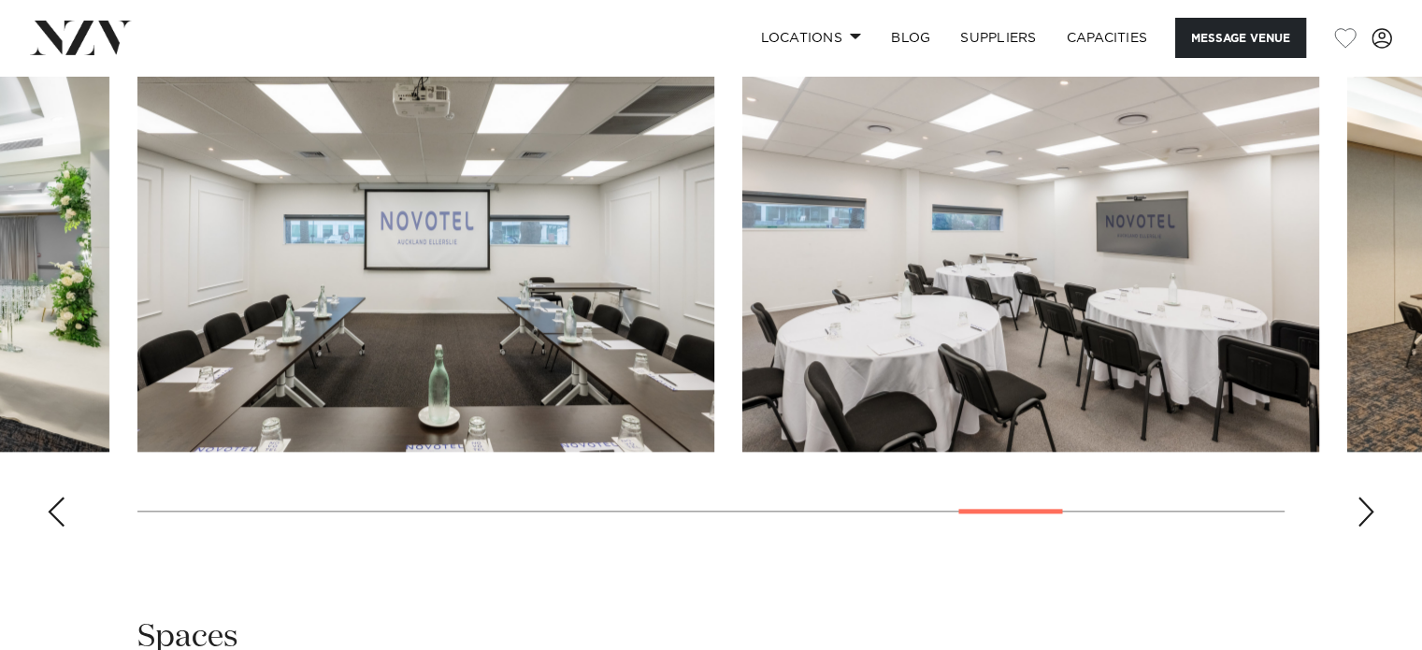
click at [1365, 508] on div "Next slide" at bounding box center [1366, 512] width 19 height 30
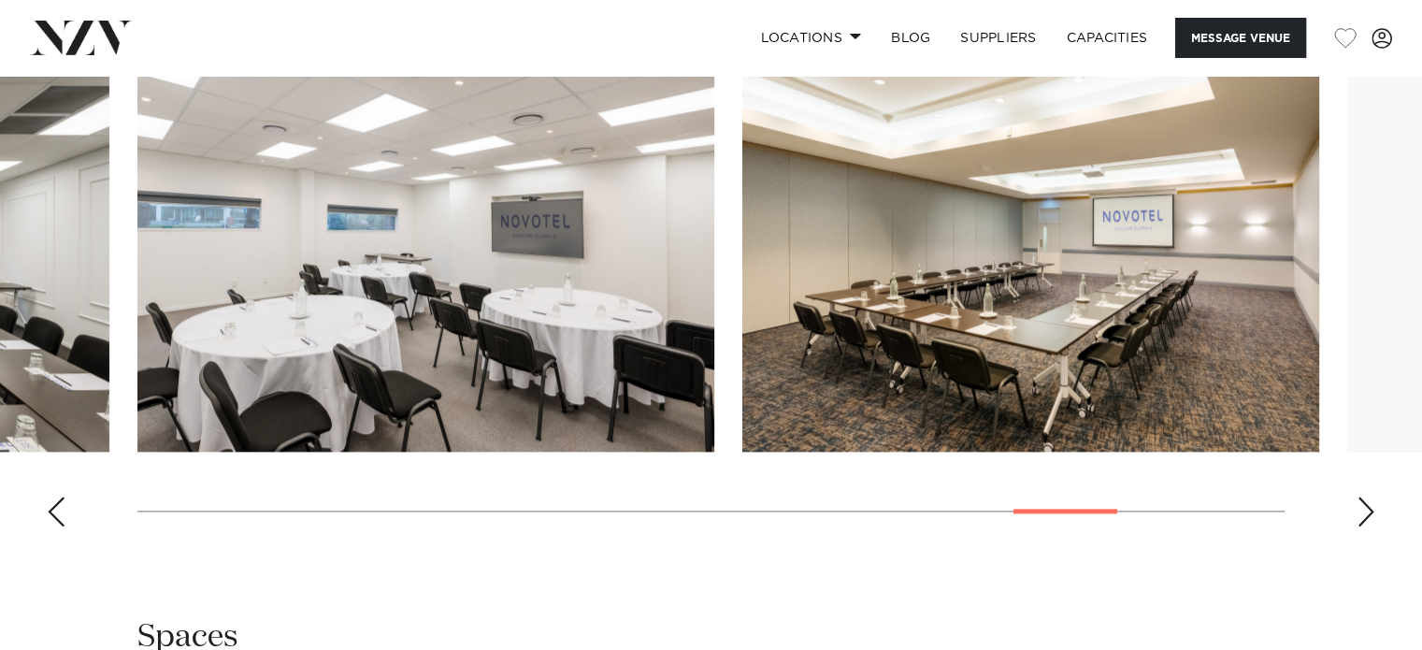
click at [1365, 508] on div "Next slide" at bounding box center [1366, 512] width 19 height 30
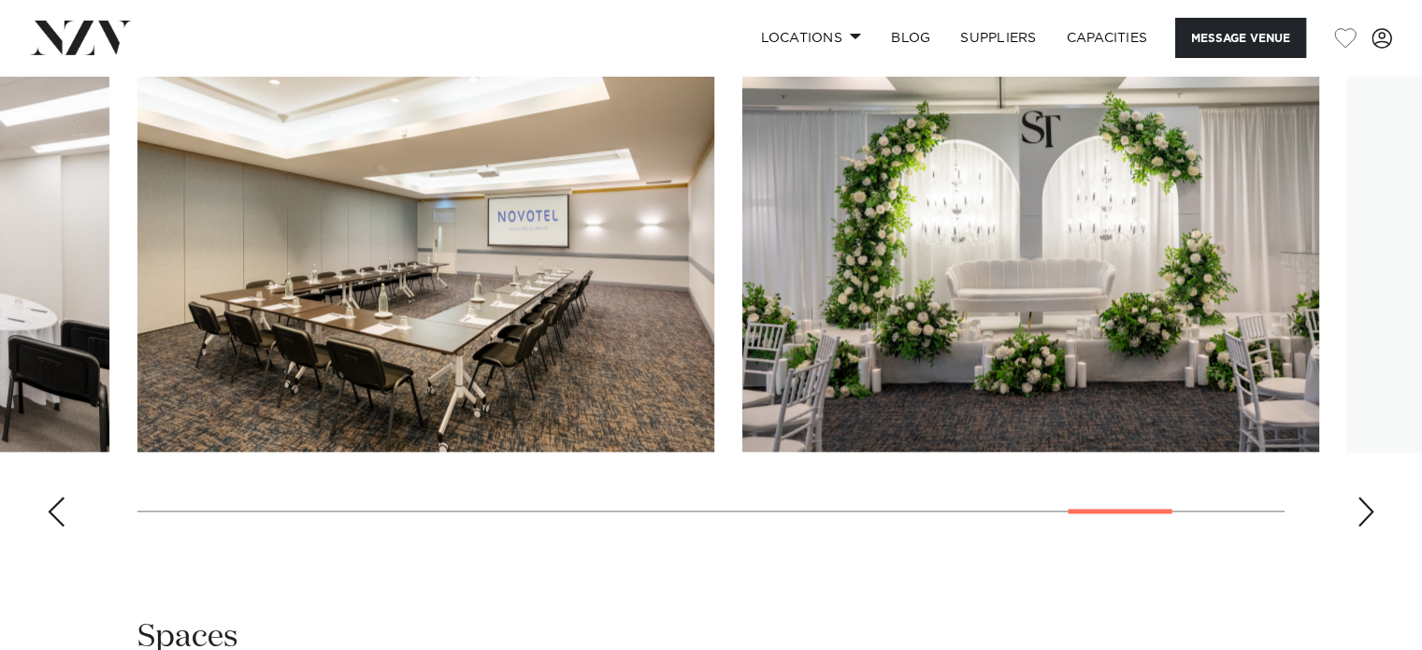
click at [1365, 508] on div "Next slide" at bounding box center [1366, 512] width 19 height 30
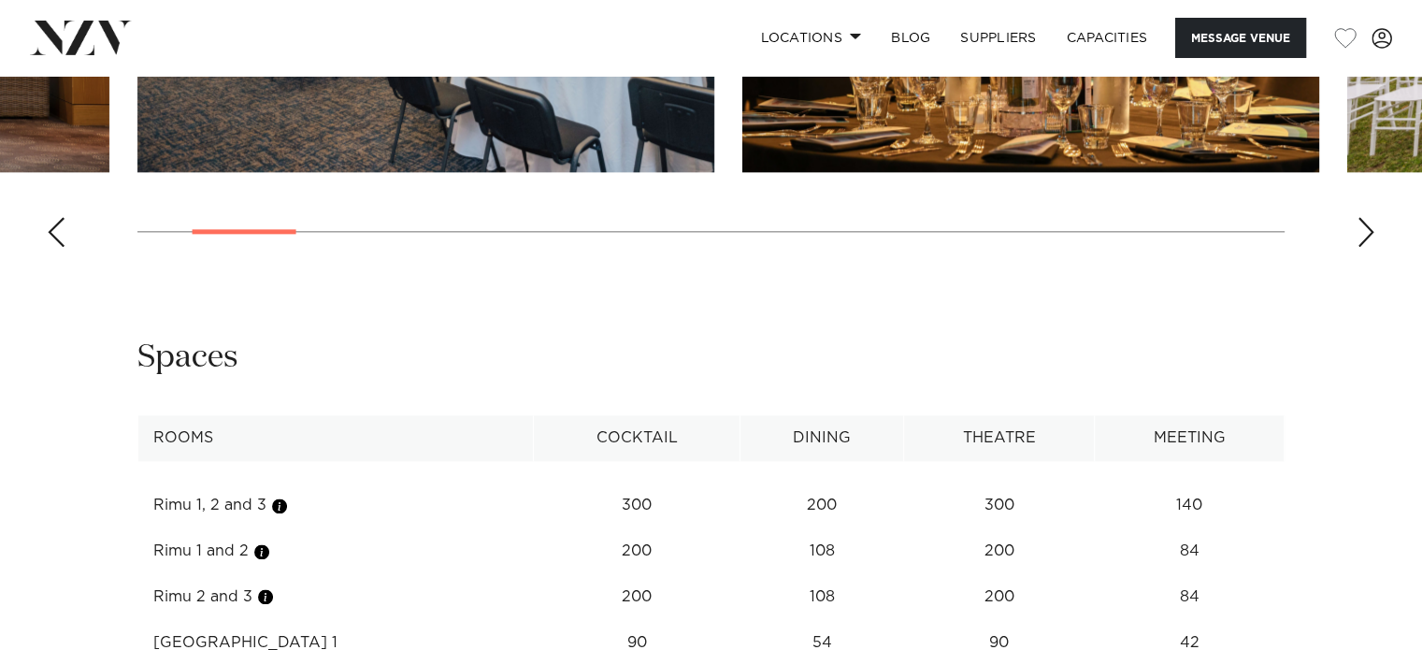
scroll to position [2338, 0]
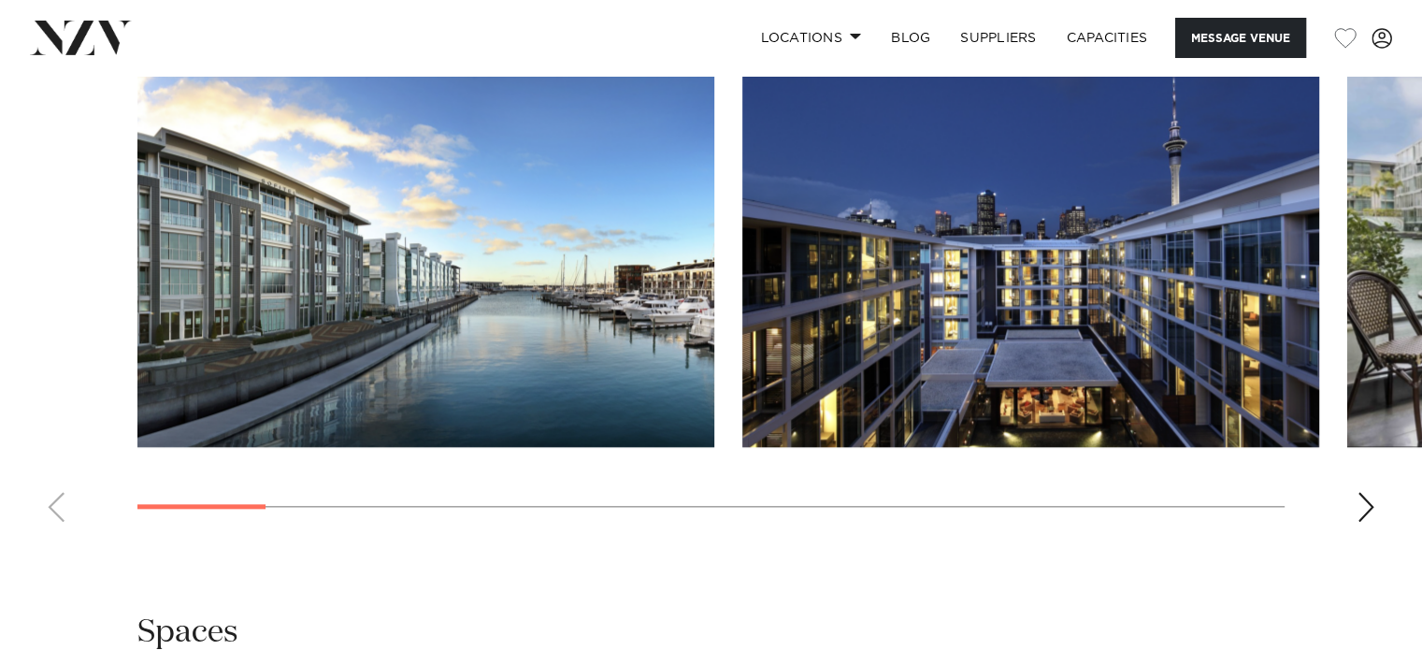
scroll to position [2151, 0]
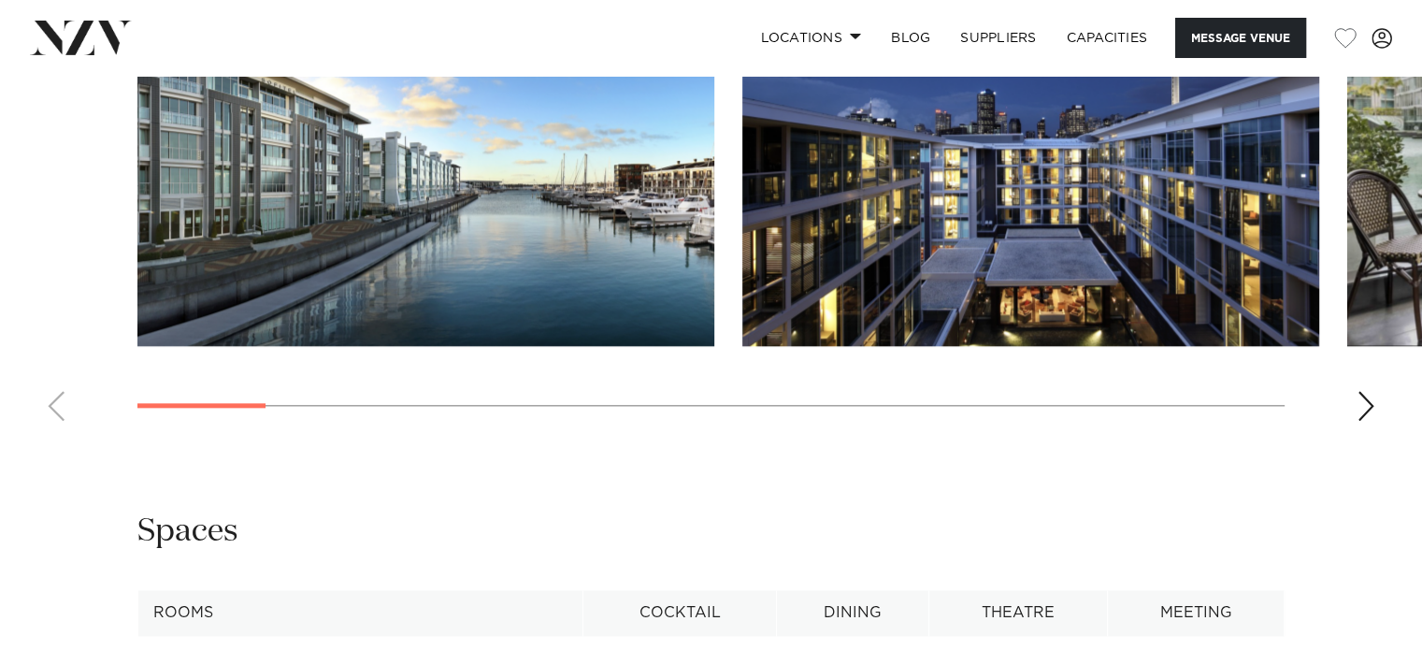
click at [1361, 421] on div "Next slide" at bounding box center [1366, 406] width 19 height 30
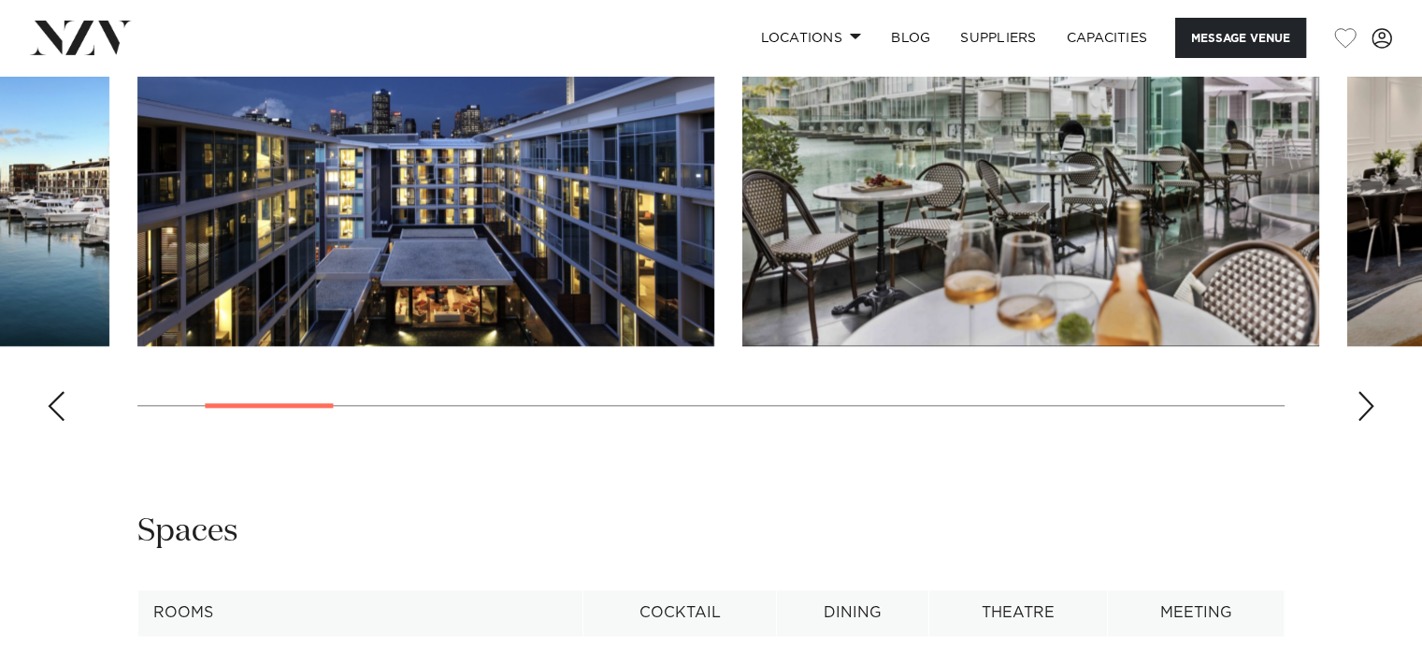
click at [1361, 421] on div "Next slide" at bounding box center [1366, 406] width 19 height 30
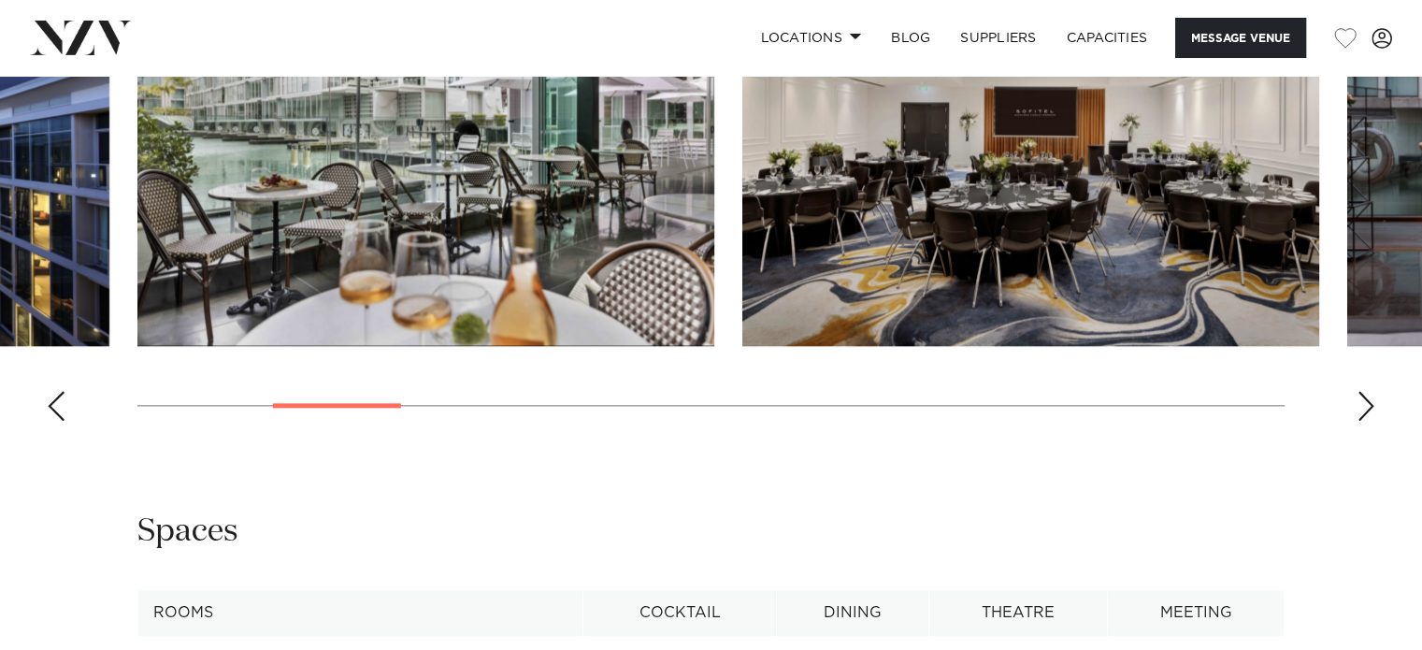
click at [1361, 421] on div "Next slide" at bounding box center [1366, 406] width 19 height 30
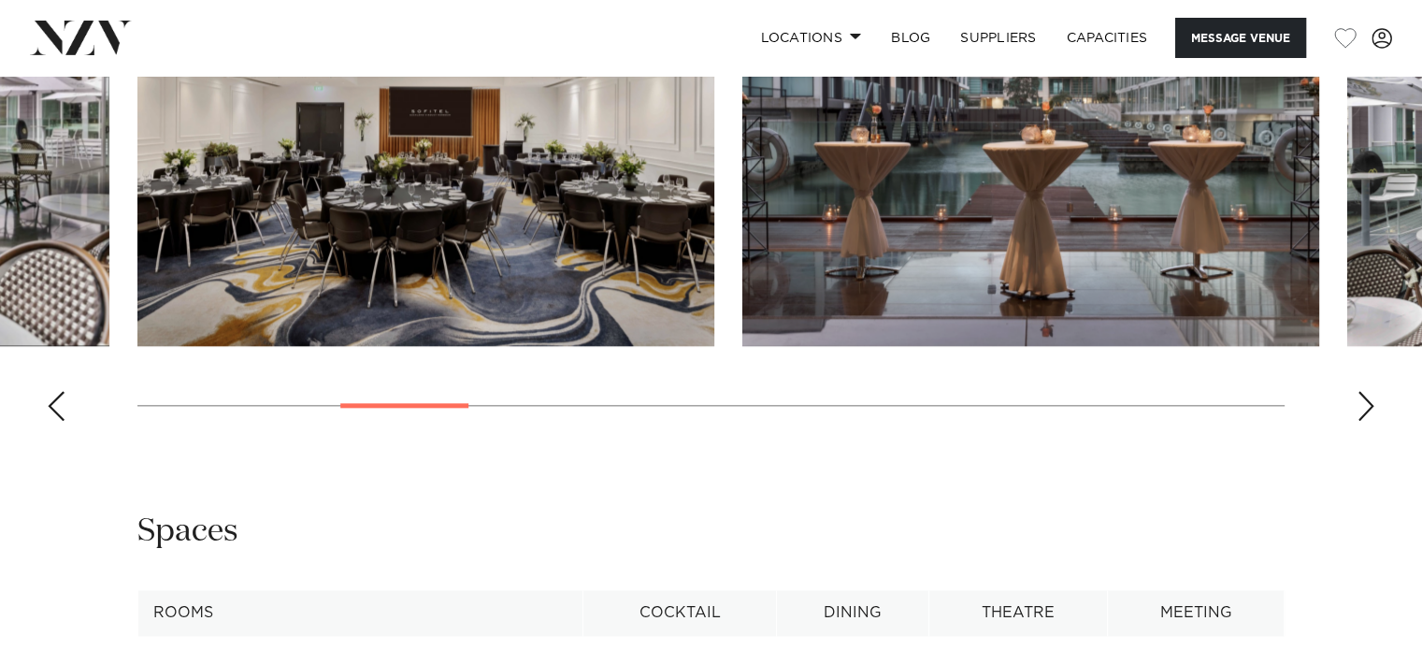
click at [1361, 421] on div "Next slide" at bounding box center [1366, 406] width 19 height 30
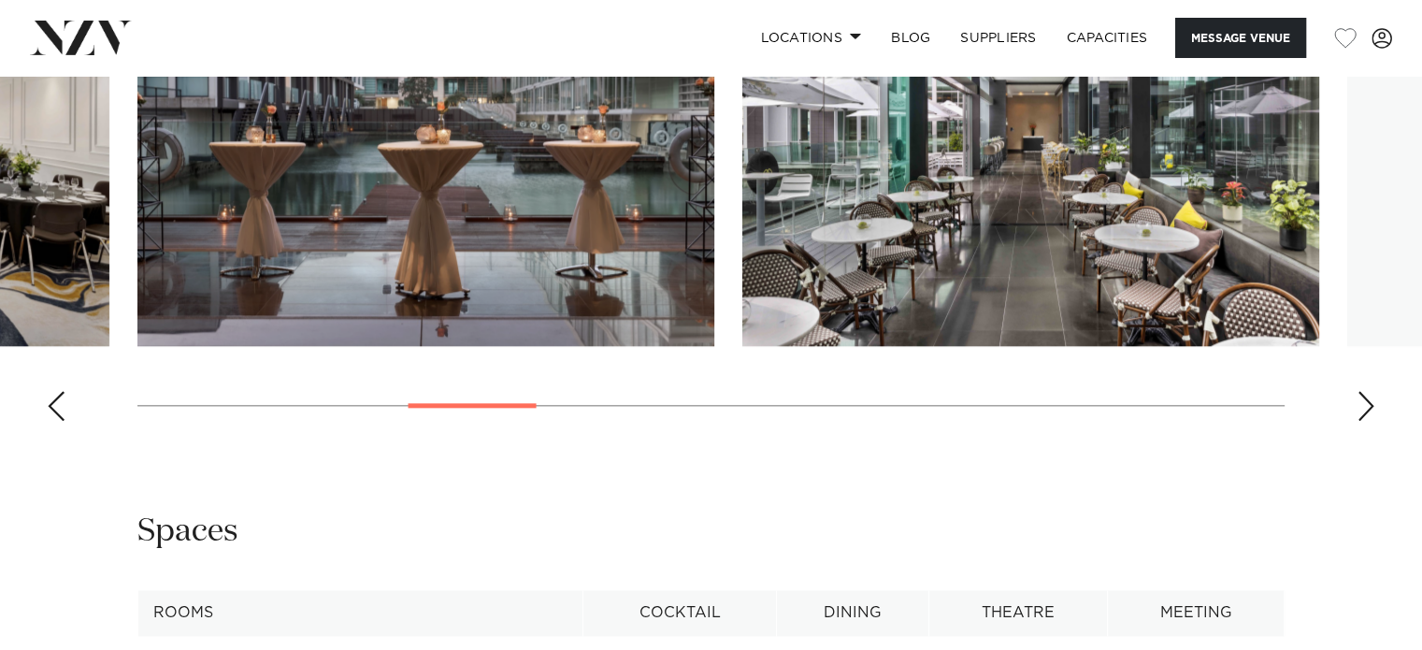
click at [1361, 421] on div "Next slide" at bounding box center [1366, 406] width 19 height 30
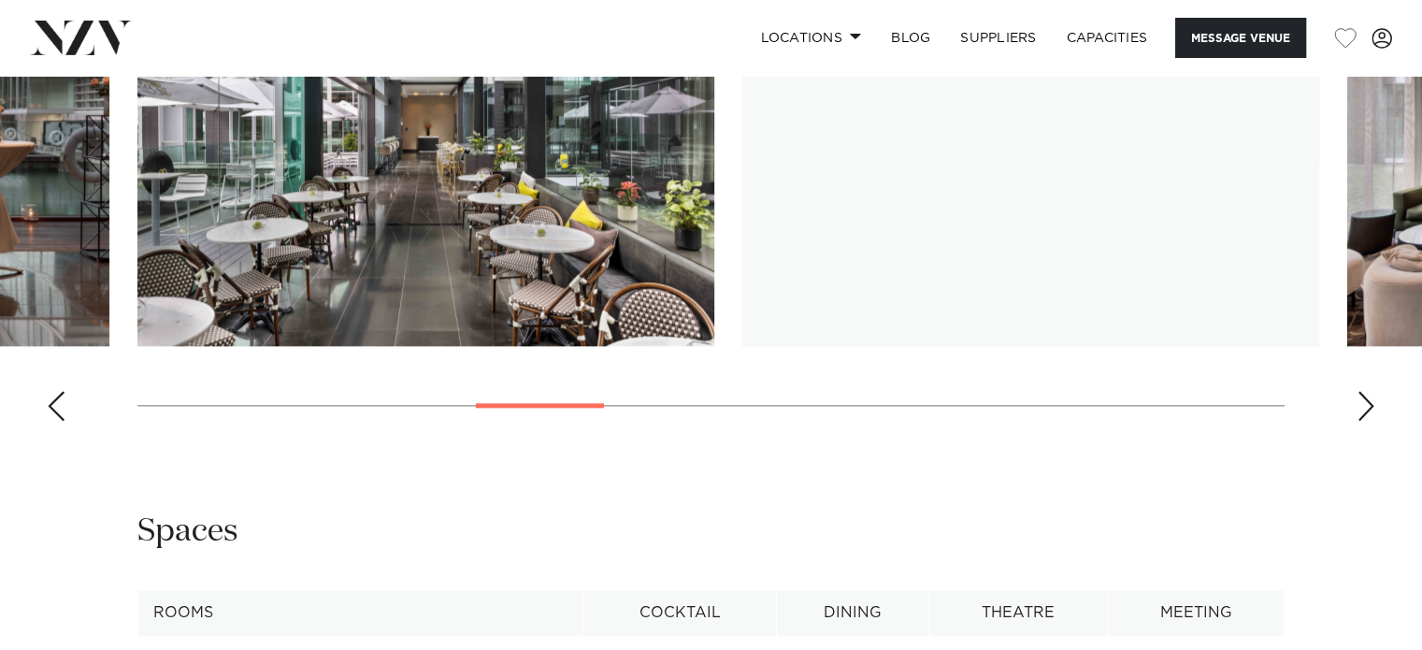
click at [1361, 421] on div "Next slide" at bounding box center [1366, 406] width 19 height 30
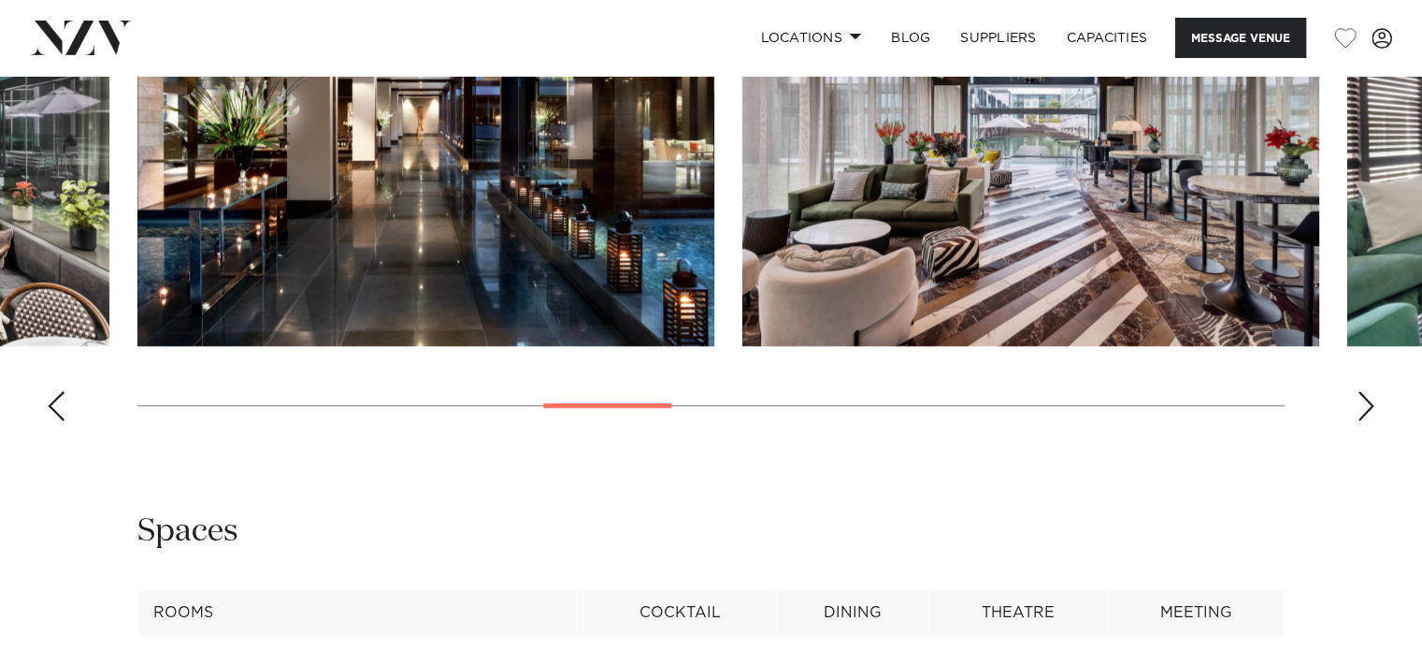
click at [1361, 421] on div "Next slide" at bounding box center [1366, 406] width 19 height 30
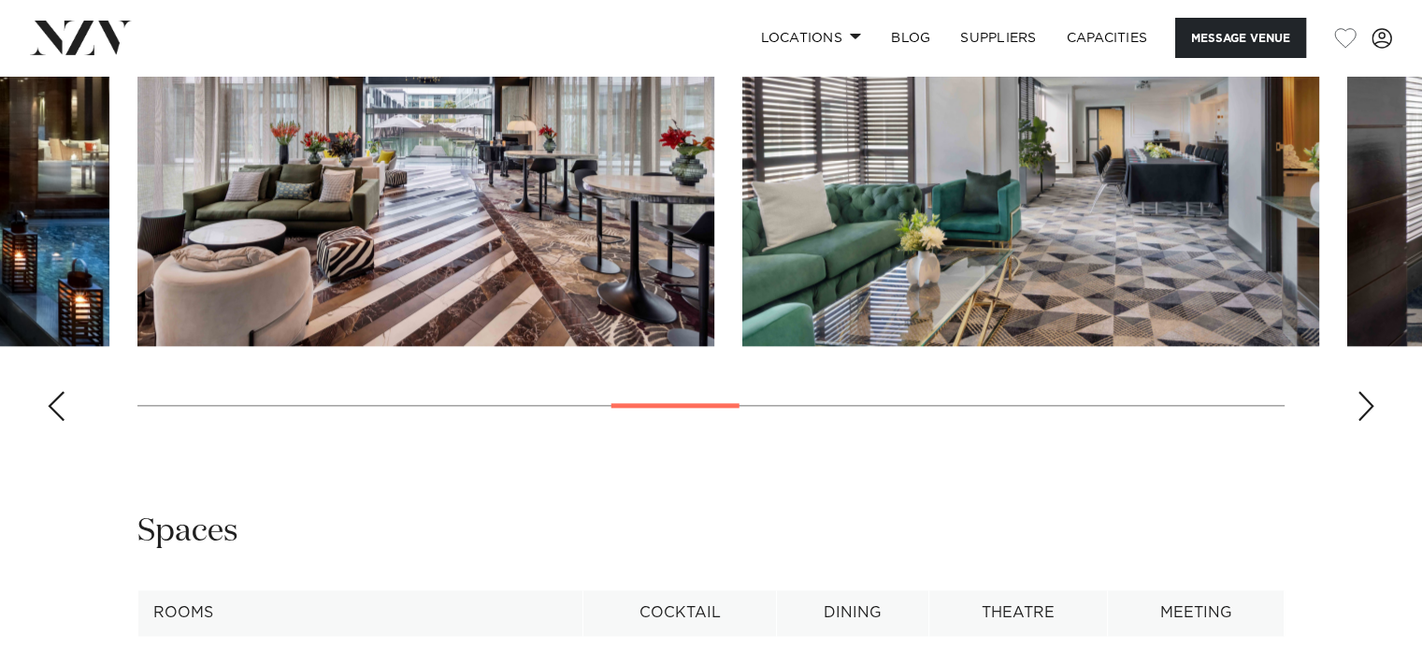
click at [1361, 421] on div "Next slide" at bounding box center [1366, 406] width 19 height 30
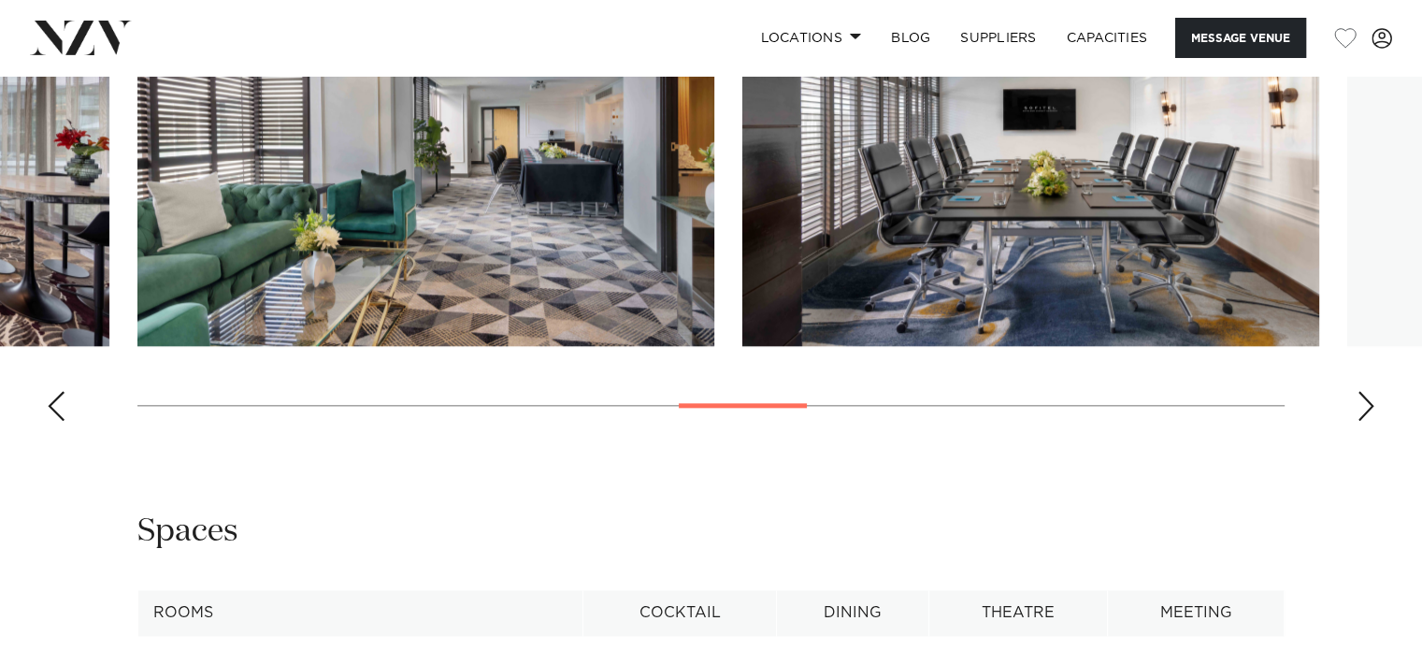
click at [1361, 421] on div "Next slide" at bounding box center [1366, 406] width 19 height 30
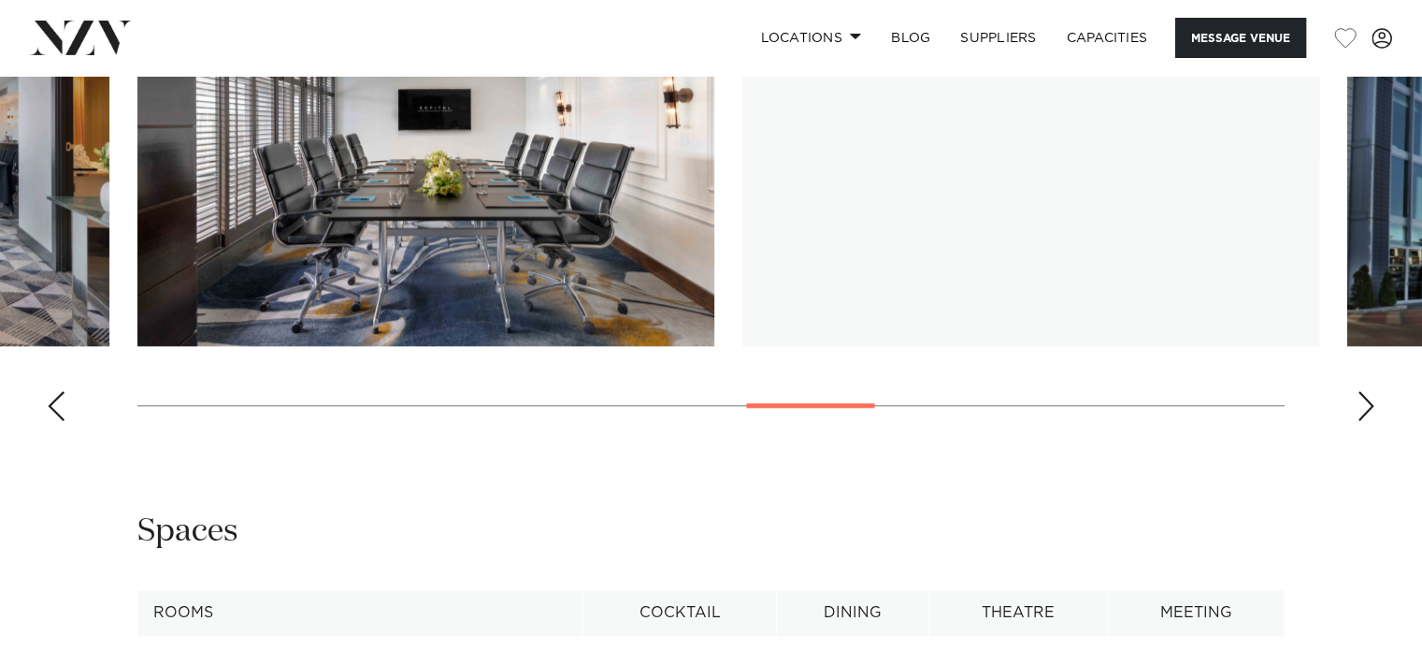
click at [1361, 421] on div "Next slide" at bounding box center [1366, 406] width 19 height 30
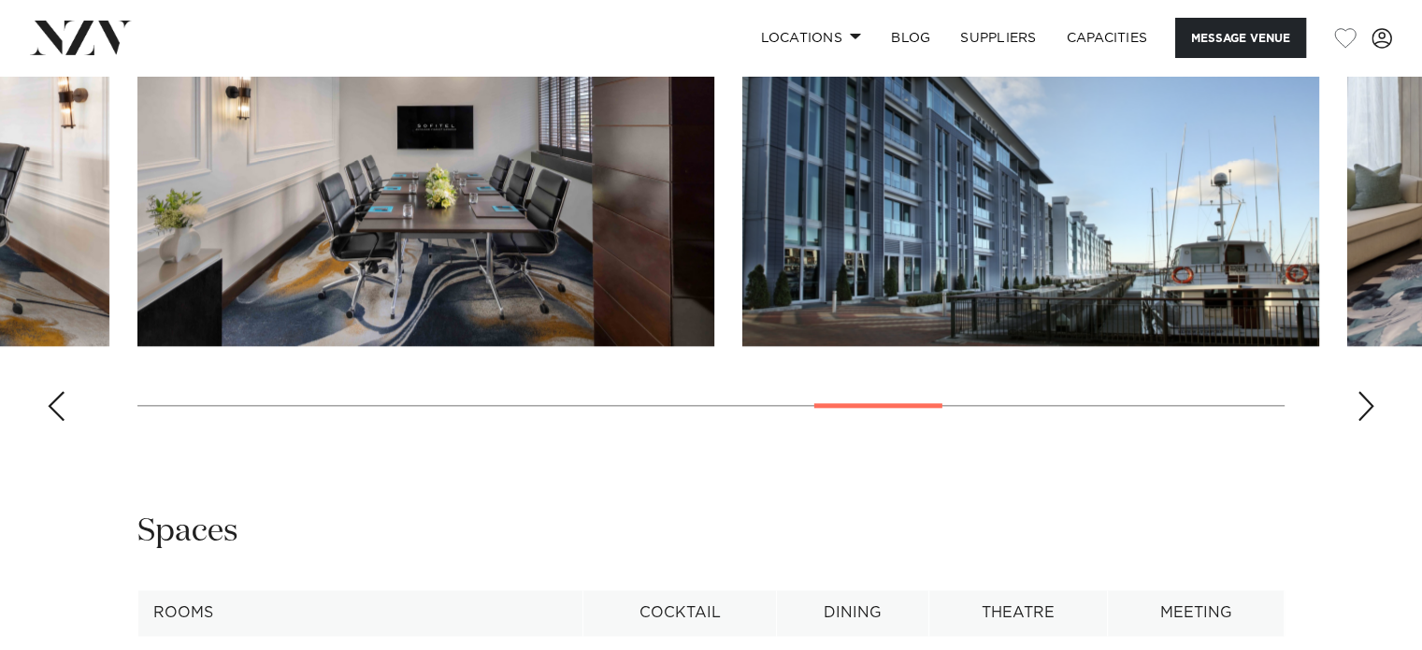
click at [1361, 421] on div "Next slide" at bounding box center [1366, 406] width 19 height 30
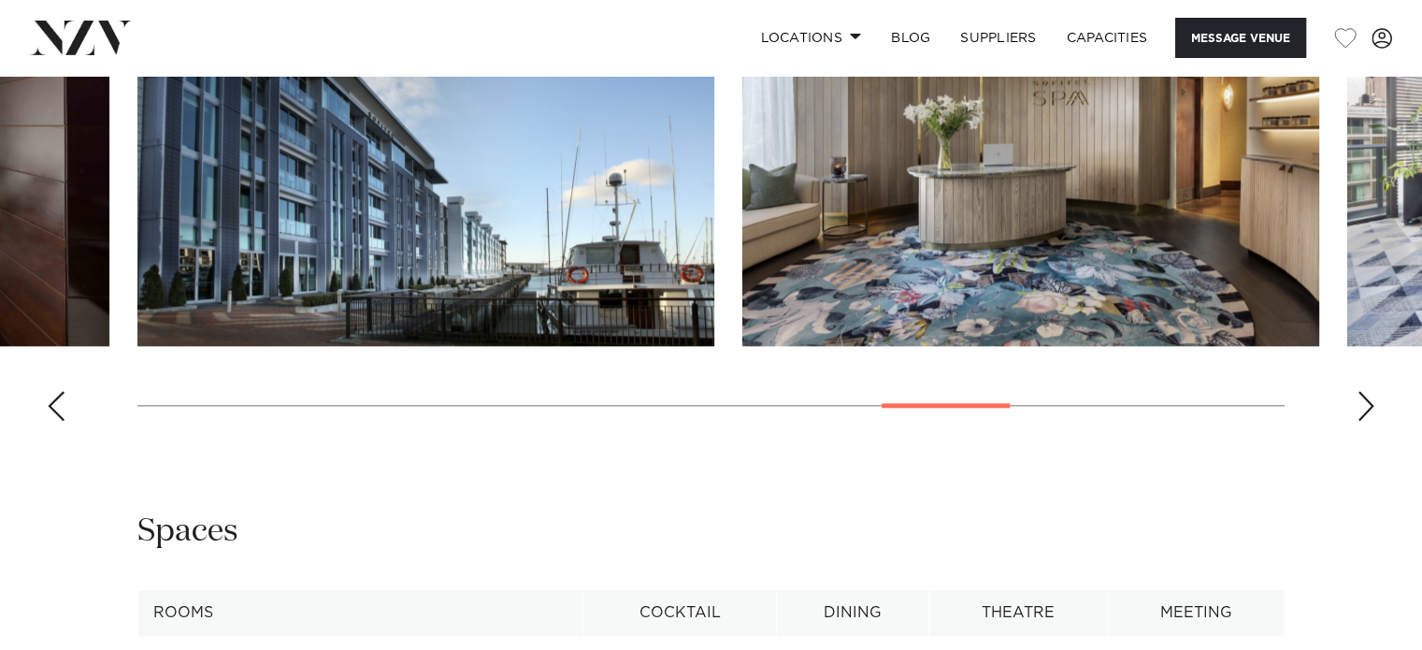
click at [1361, 421] on div "Next slide" at bounding box center [1366, 406] width 19 height 30
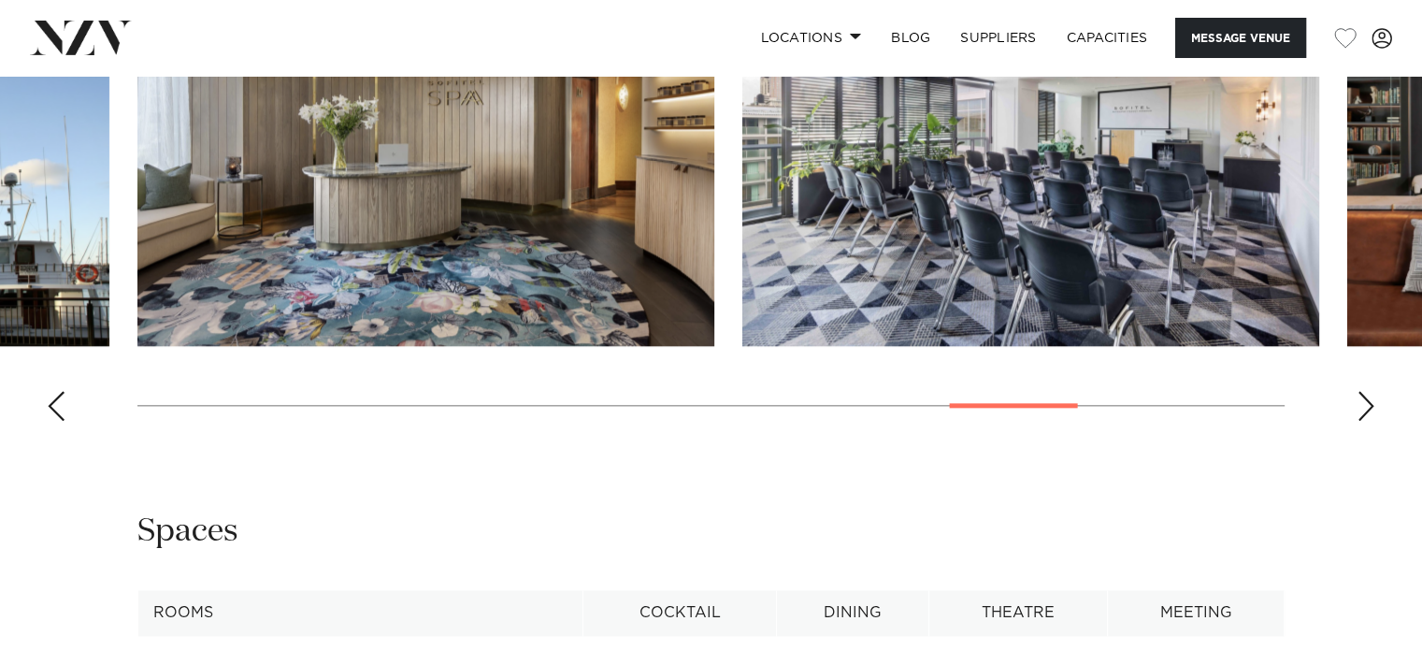
click at [1361, 421] on div "Next slide" at bounding box center [1366, 406] width 19 height 30
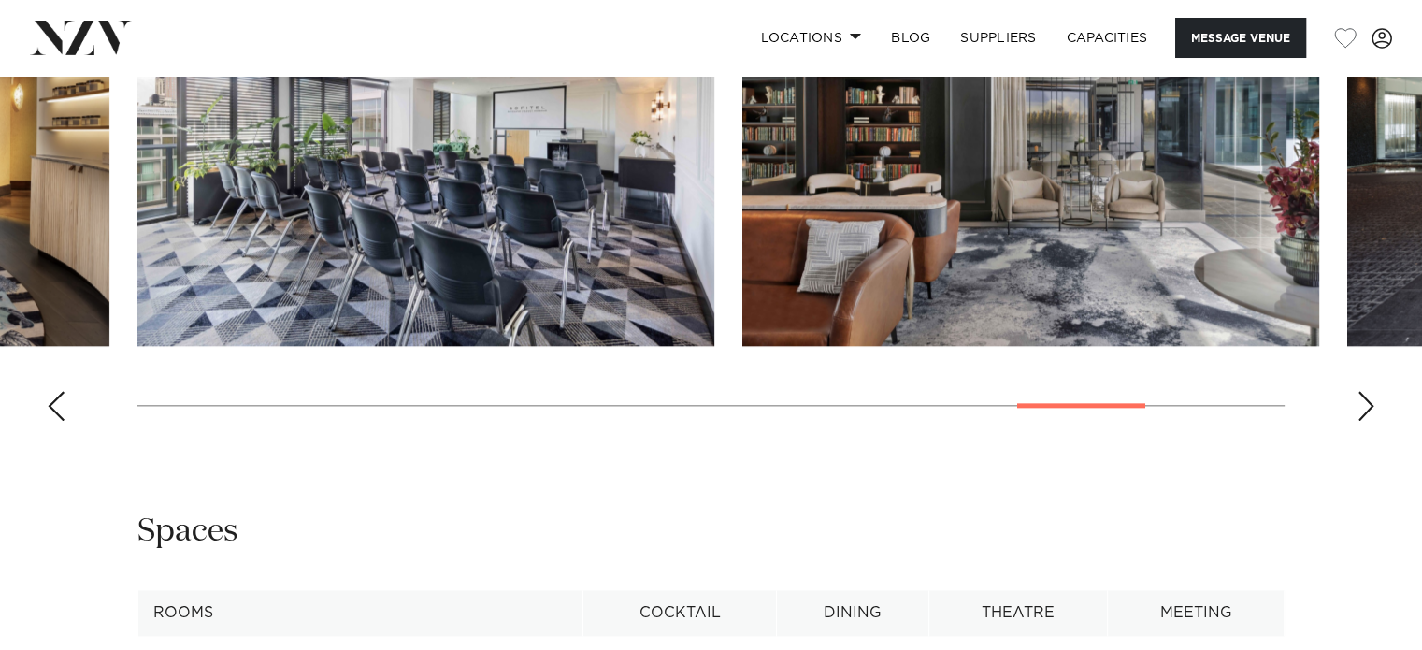
click at [1361, 421] on div "Next slide" at bounding box center [1366, 406] width 19 height 30
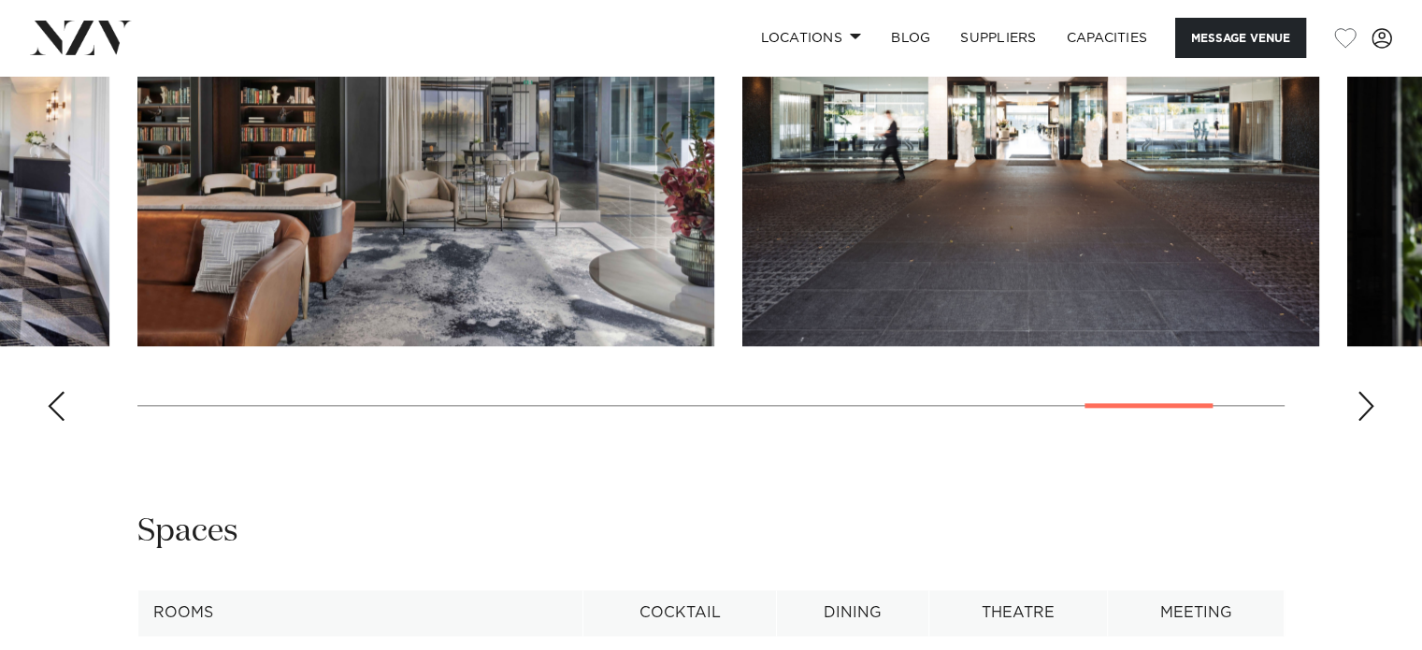
click at [1361, 421] on div "Next slide" at bounding box center [1366, 406] width 19 height 30
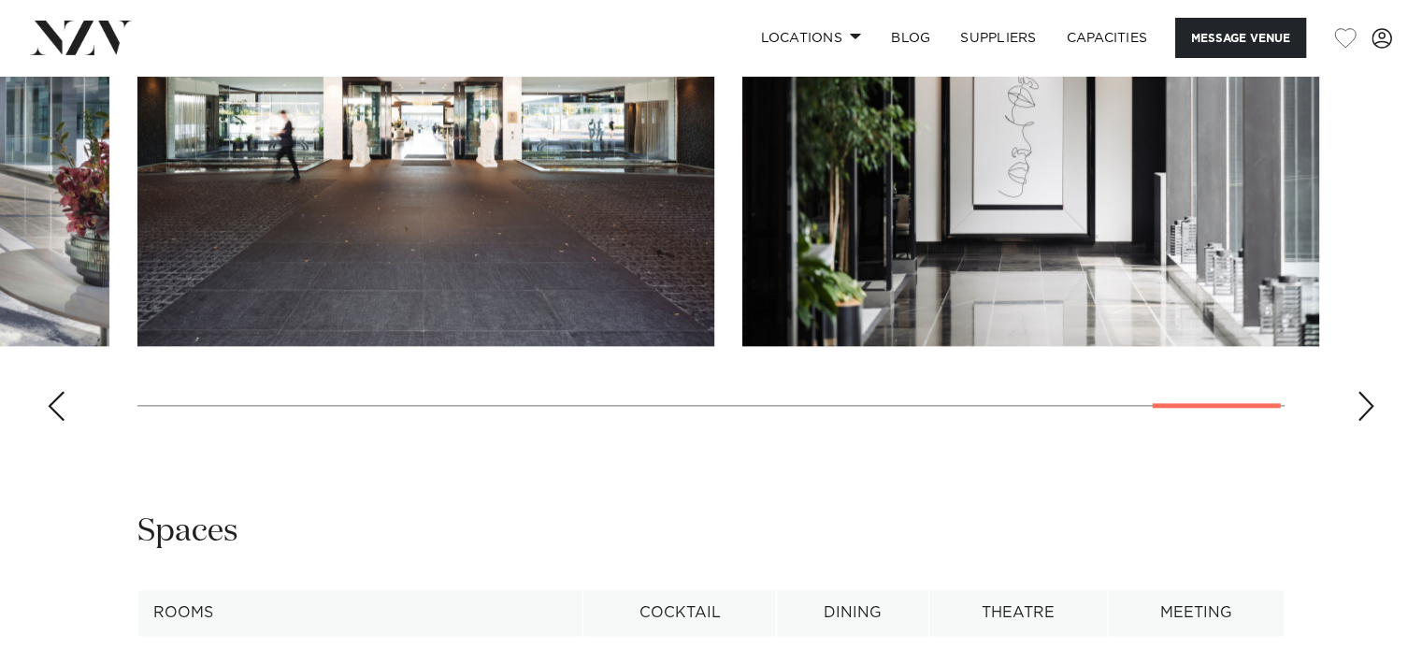
click at [1361, 421] on div "Next slide" at bounding box center [1366, 406] width 19 height 30
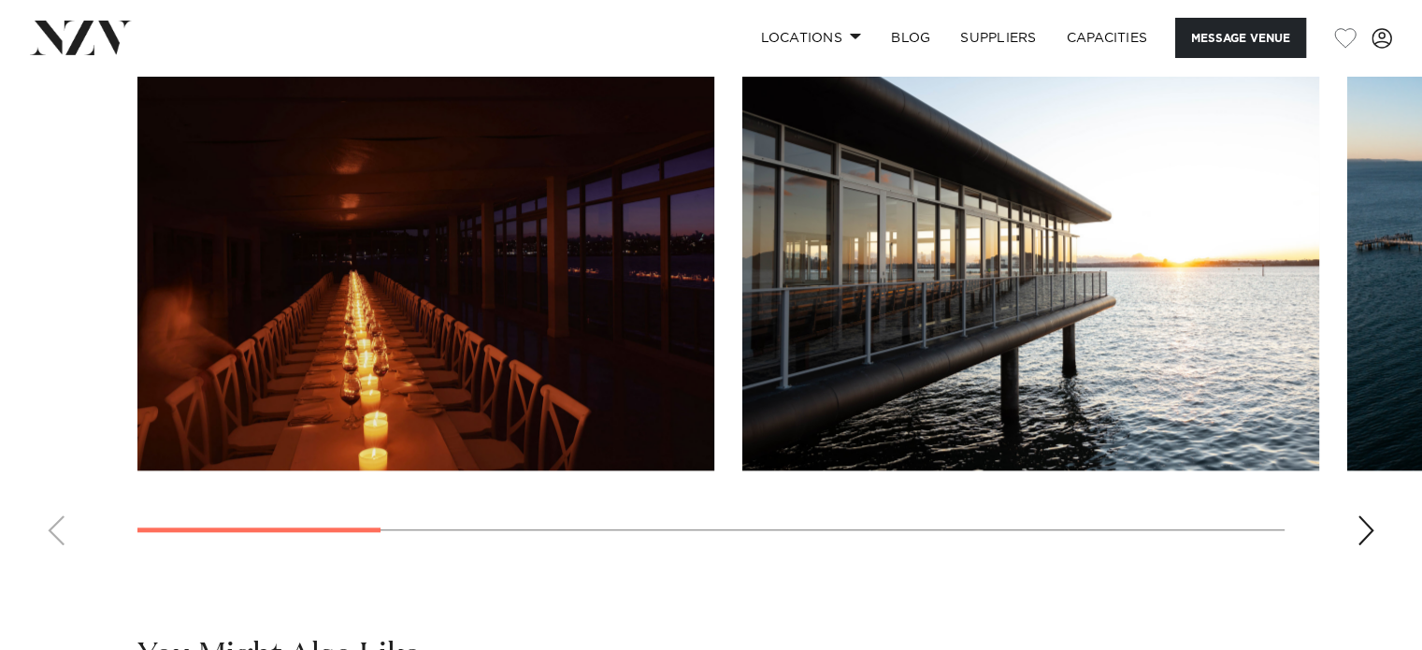
scroll to position [1777, 0]
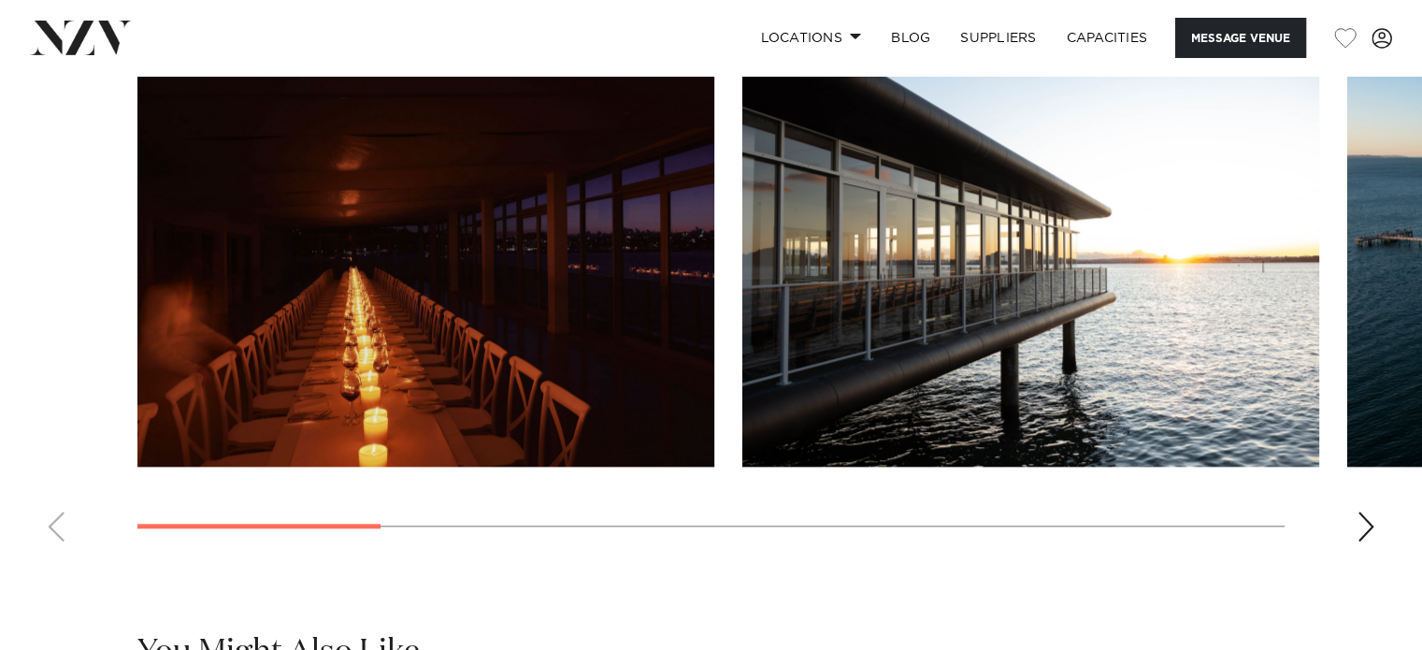
click at [1352, 500] on swiper-container at bounding box center [711, 299] width 1422 height 513
click at [1357, 511] on div "Next slide" at bounding box center [1366, 526] width 19 height 30
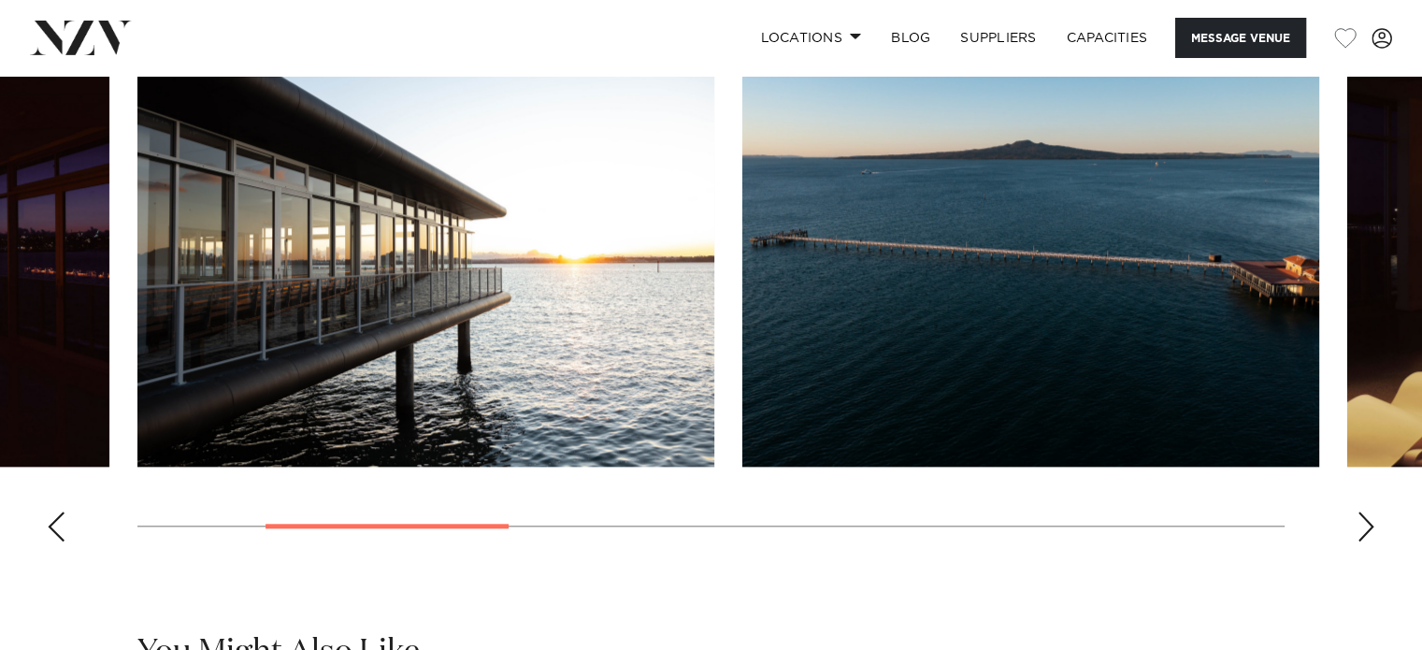
click at [1358, 511] on div "Next slide" at bounding box center [1366, 526] width 19 height 30
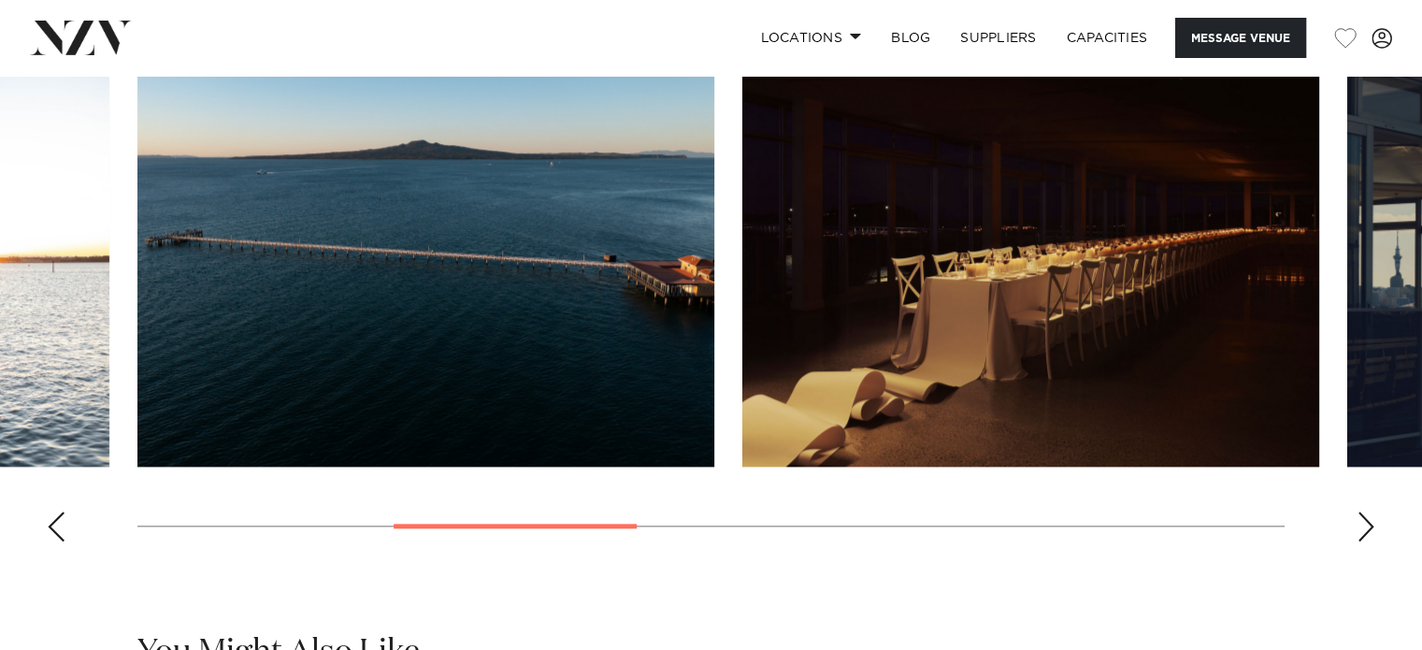
click at [1358, 511] on div "Next slide" at bounding box center [1366, 526] width 19 height 30
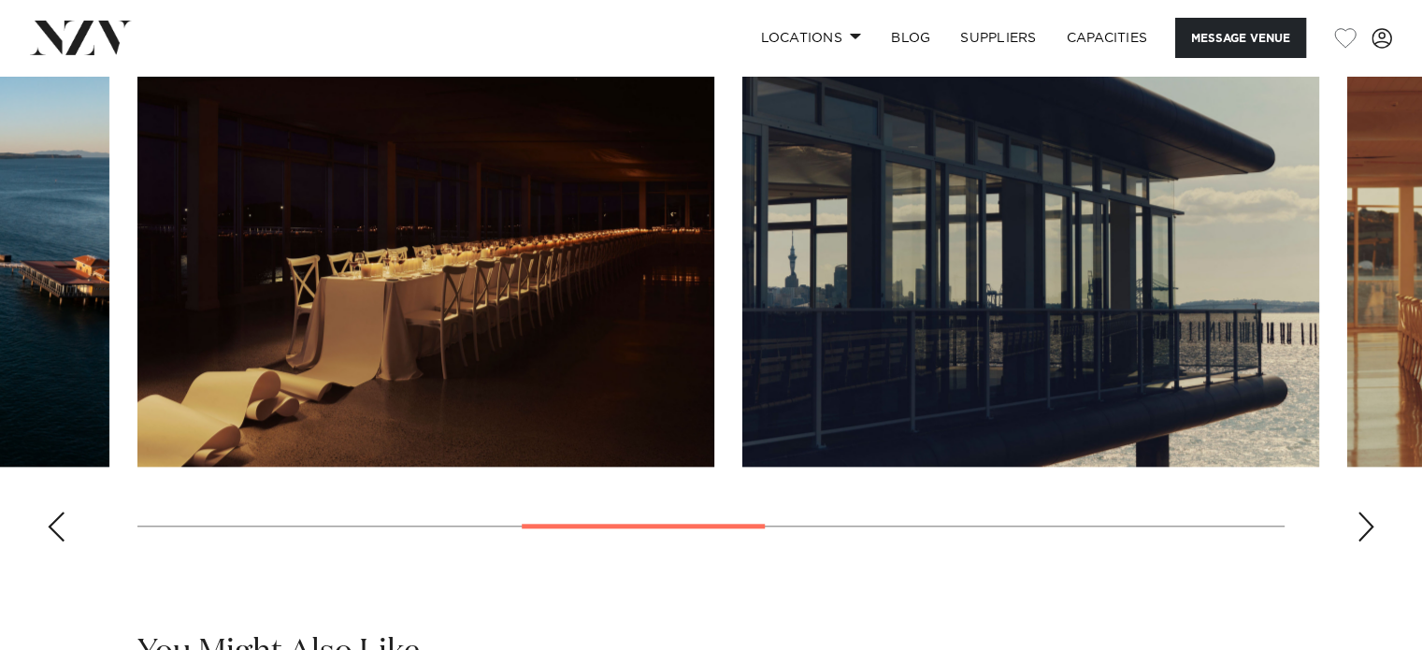
click at [1358, 511] on div "Next slide" at bounding box center [1366, 526] width 19 height 30
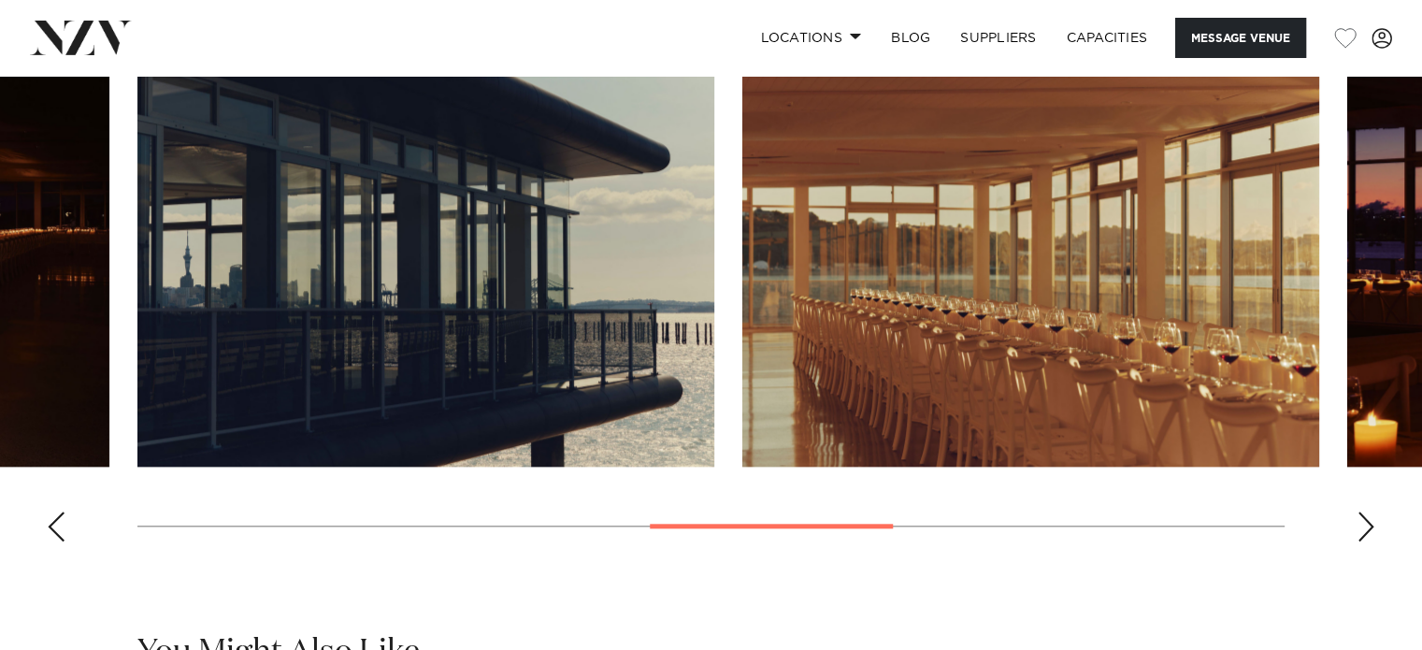
click at [1358, 511] on div "Next slide" at bounding box center [1366, 526] width 19 height 30
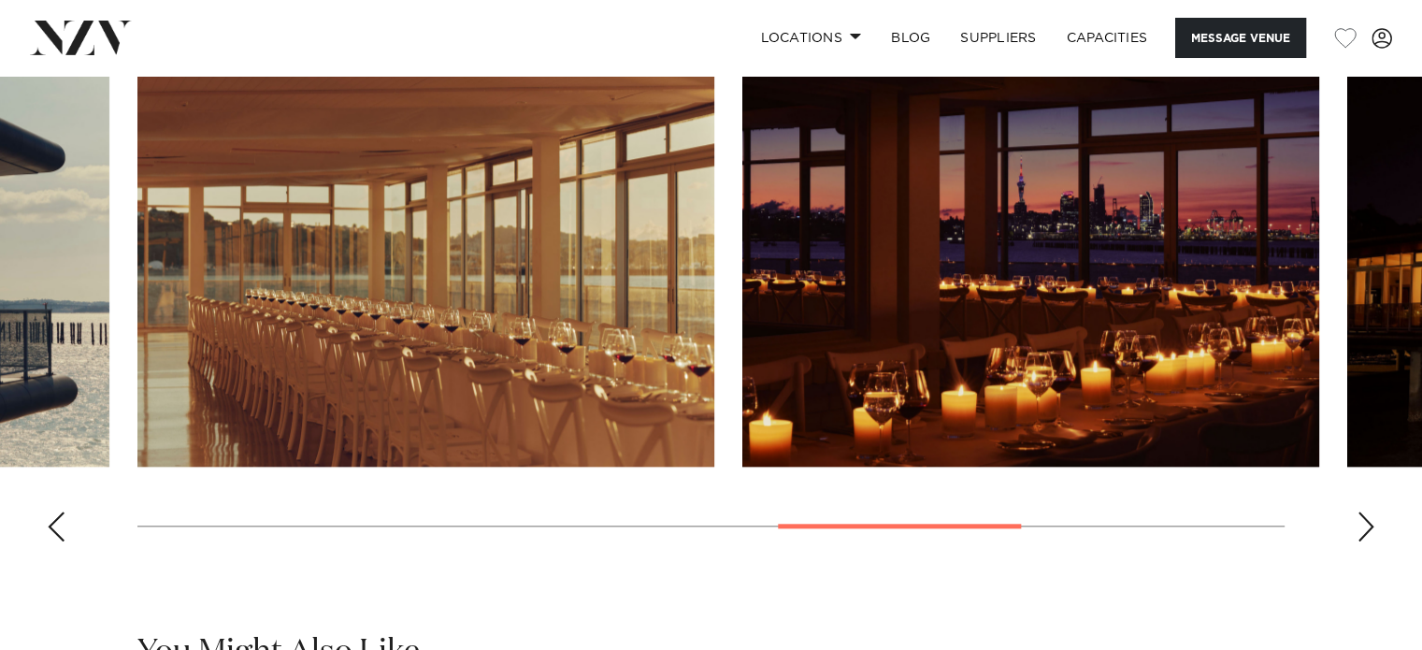
click at [1358, 511] on div "Next slide" at bounding box center [1366, 526] width 19 height 30
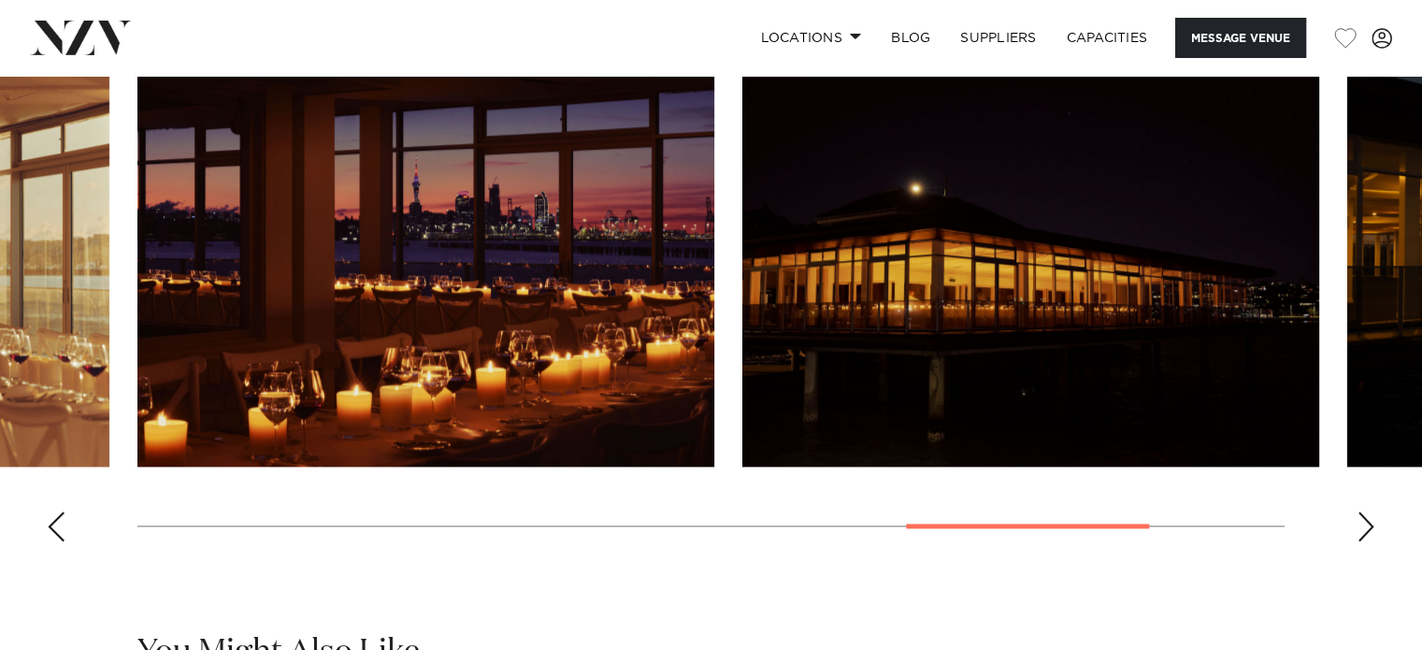
click at [1358, 511] on div "Next slide" at bounding box center [1366, 526] width 19 height 30
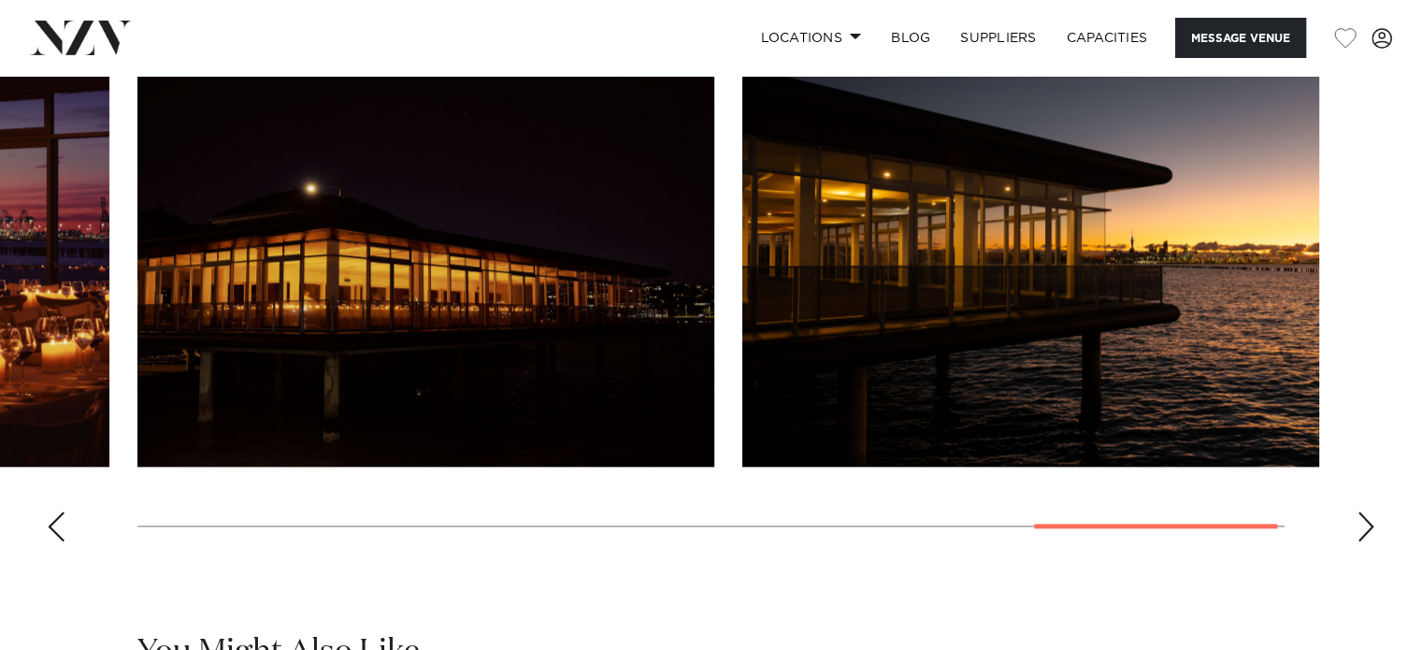
click at [1358, 511] on div "Next slide" at bounding box center [1366, 526] width 19 height 30
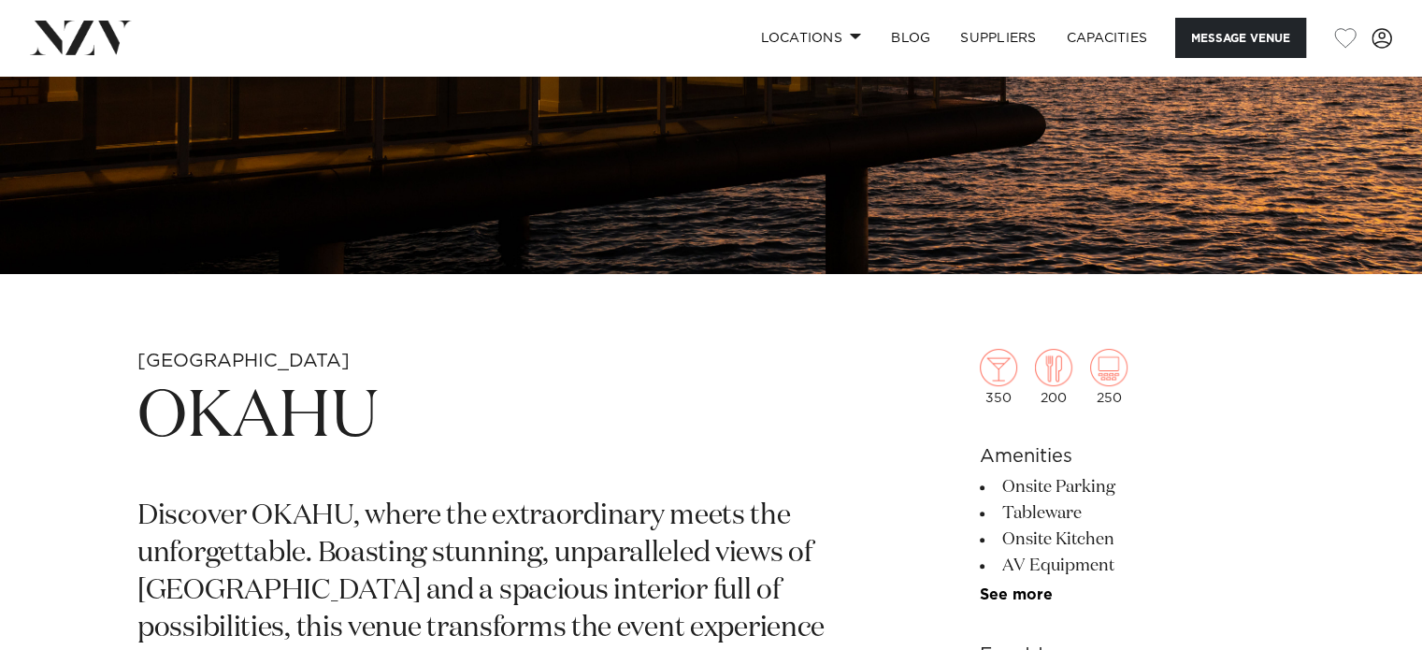
scroll to position [468, 0]
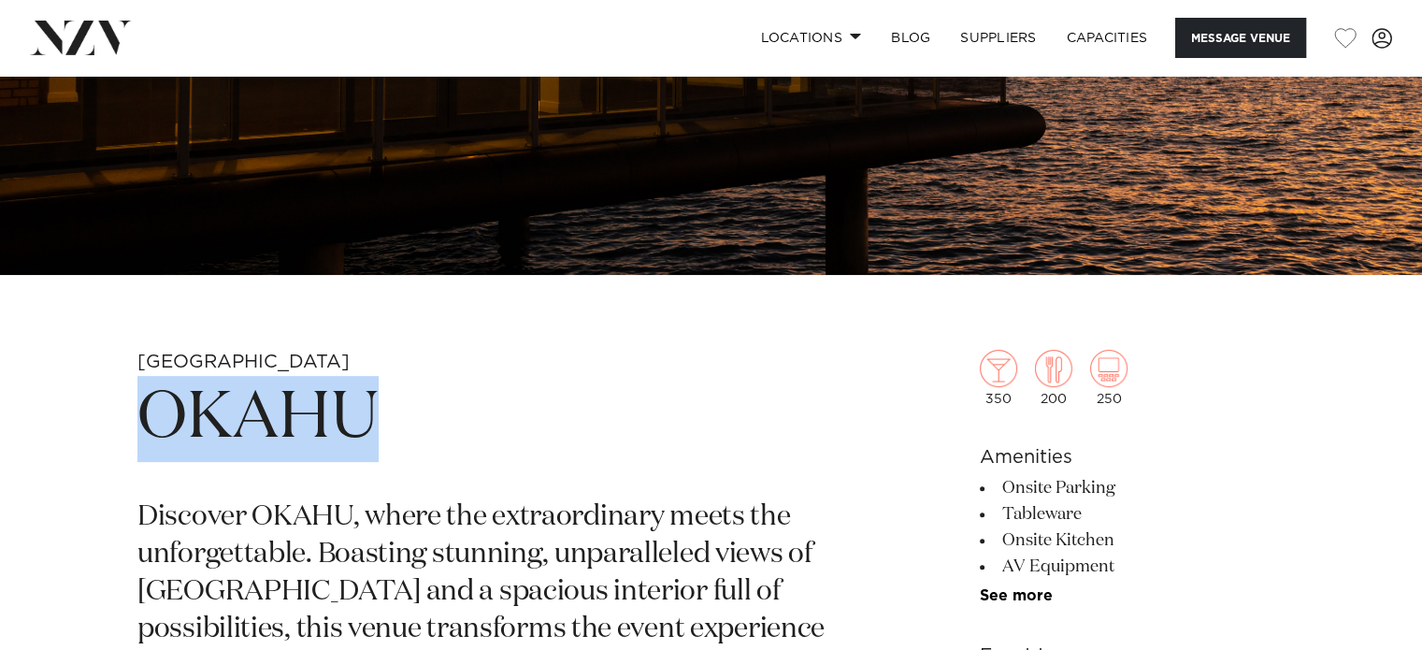
drag, startPoint x: 367, startPoint y: 422, endPoint x: 120, endPoint y: 412, distance: 247.0
copy h1 "OKAHU"
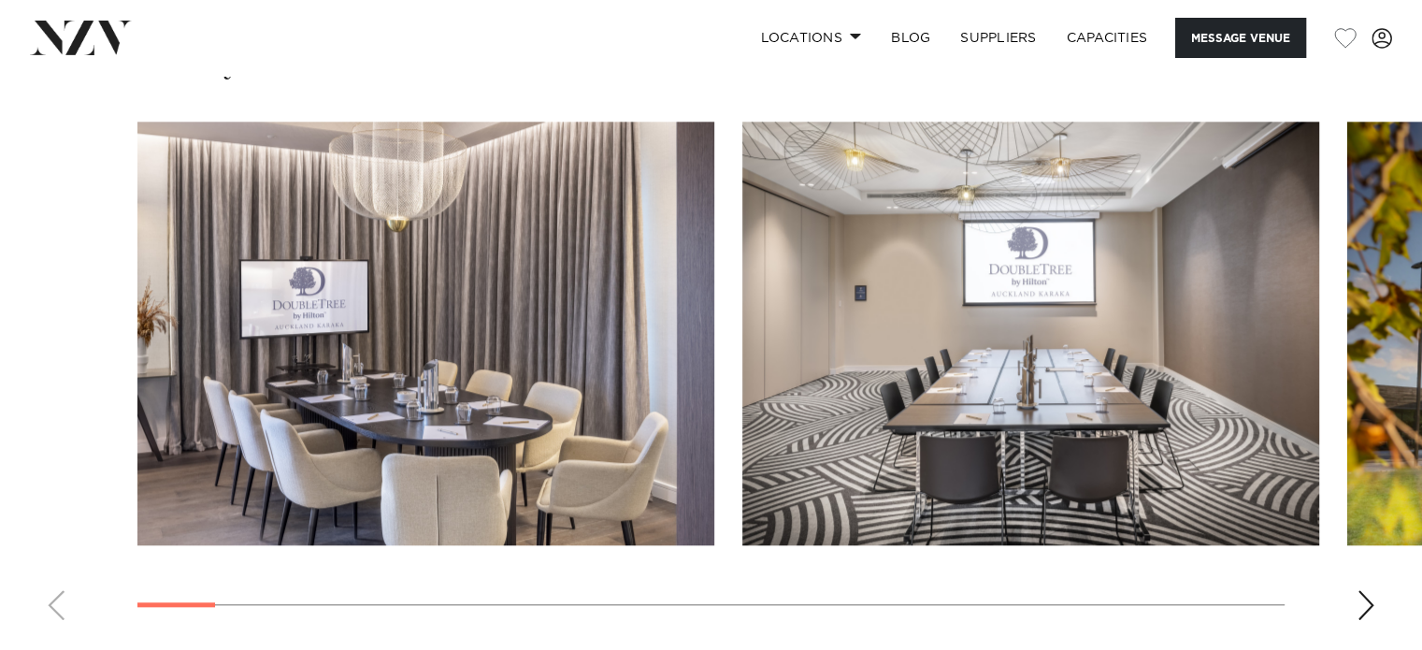
scroll to position [1964, 0]
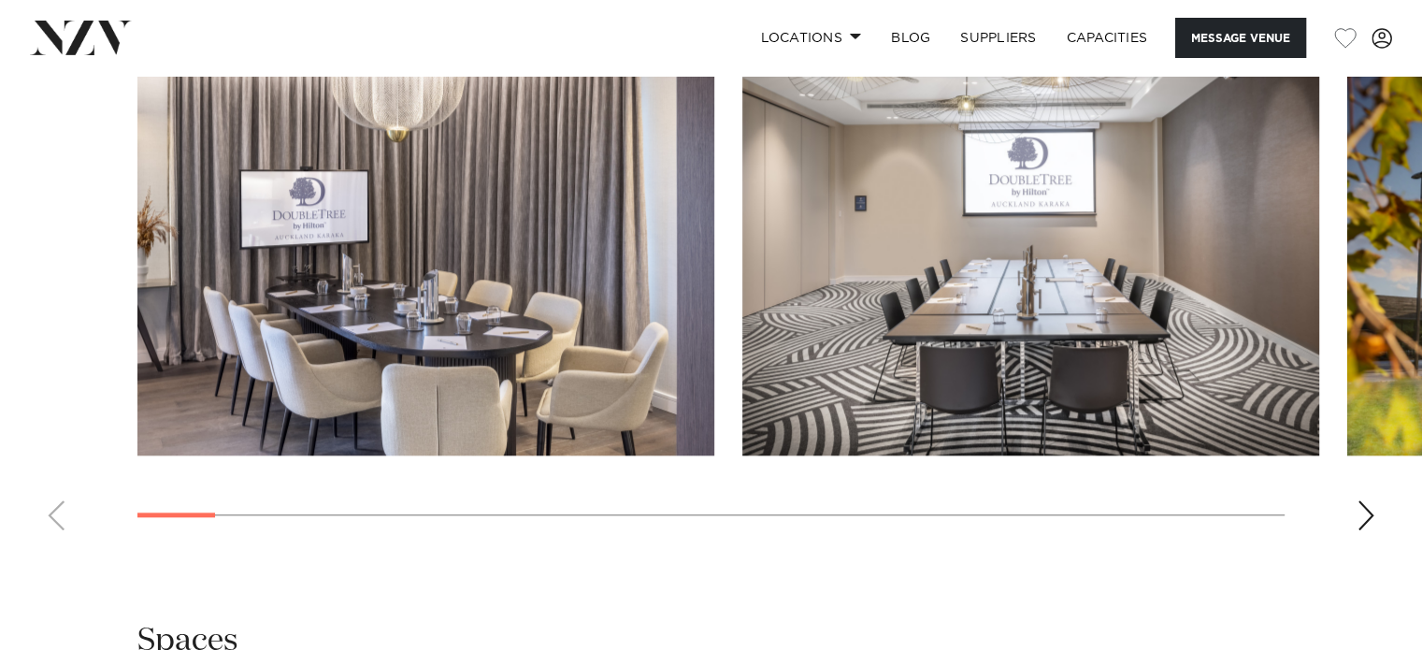
click at [1357, 512] on div "Next slide" at bounding box center [1366, 515] width 19 height 30
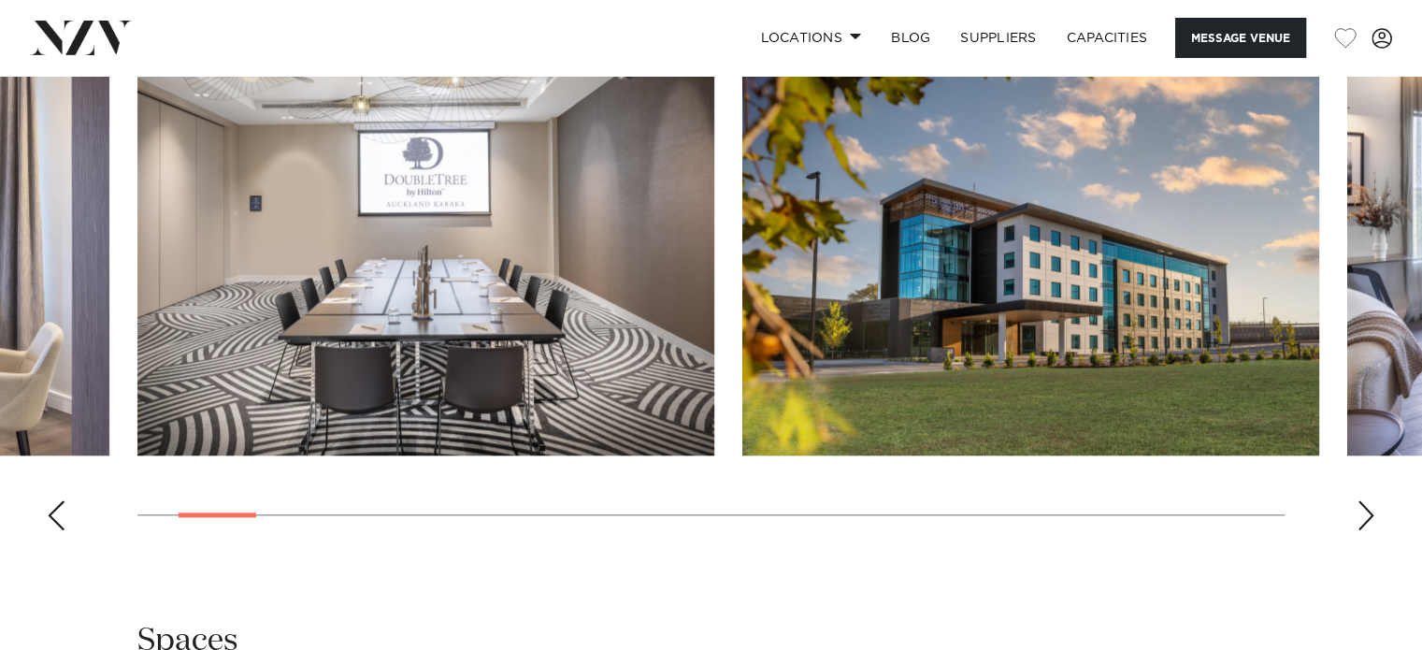
click at [1357, 512] on div "Next slide" at bounding box center [1366, 515] width 19 height 30
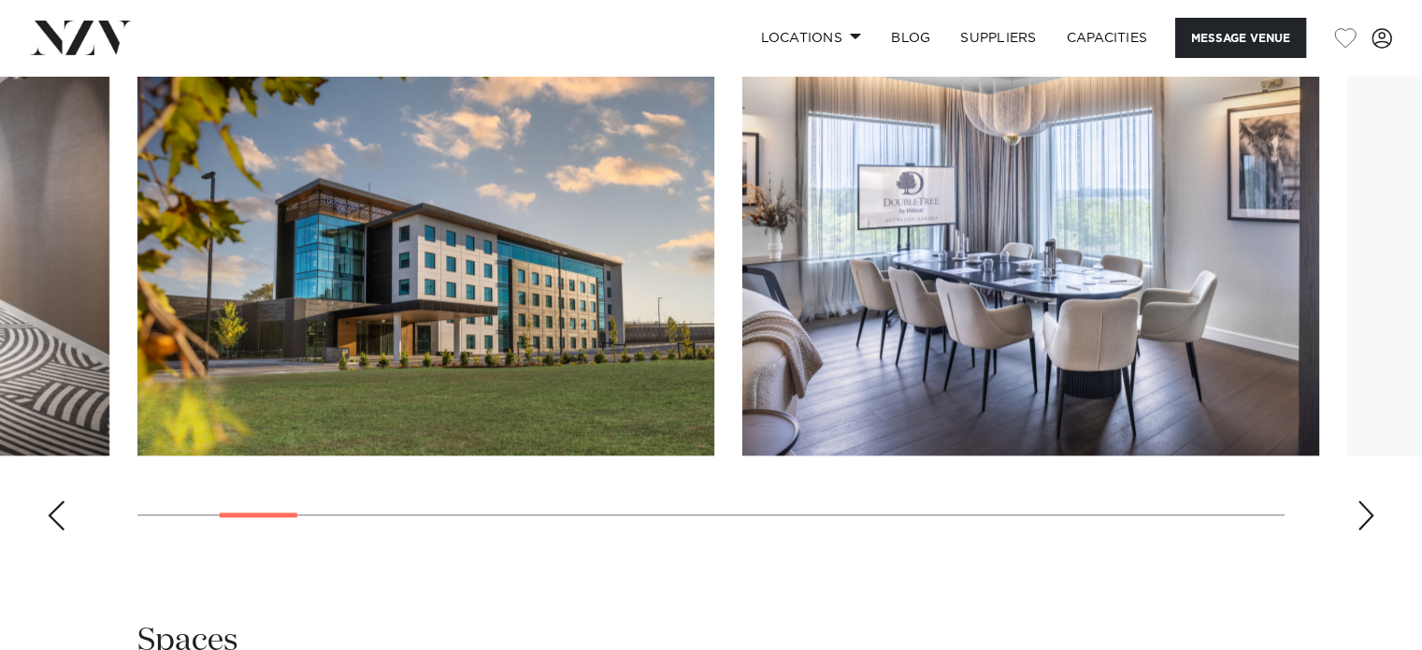
click at [1357, 512] on div "Next slide" at bounding box center [1366, 515] width 19 height 30
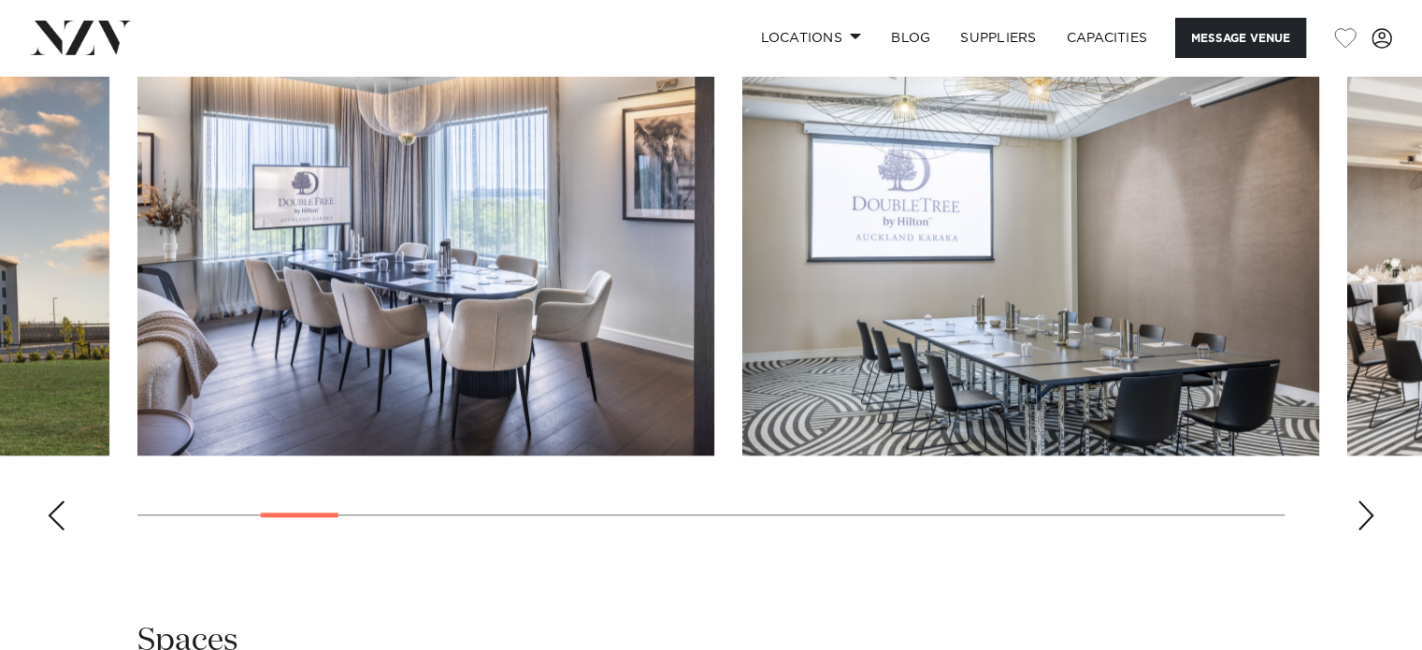
click at [1357, 512] on div "Next slide" at bounding box center [1366, 515] width 19 height 30
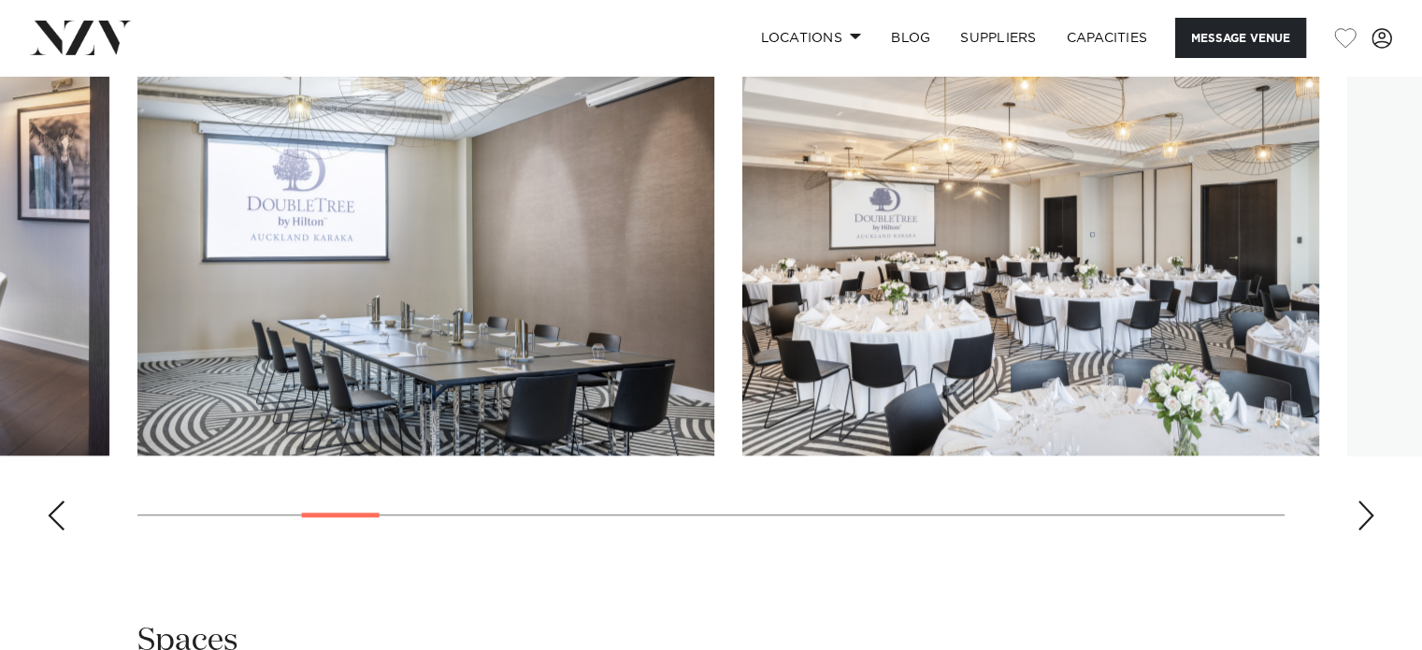
click at [1357, 512] on div "Next slide" at bounding box center [1366, 515] width 19 height 30
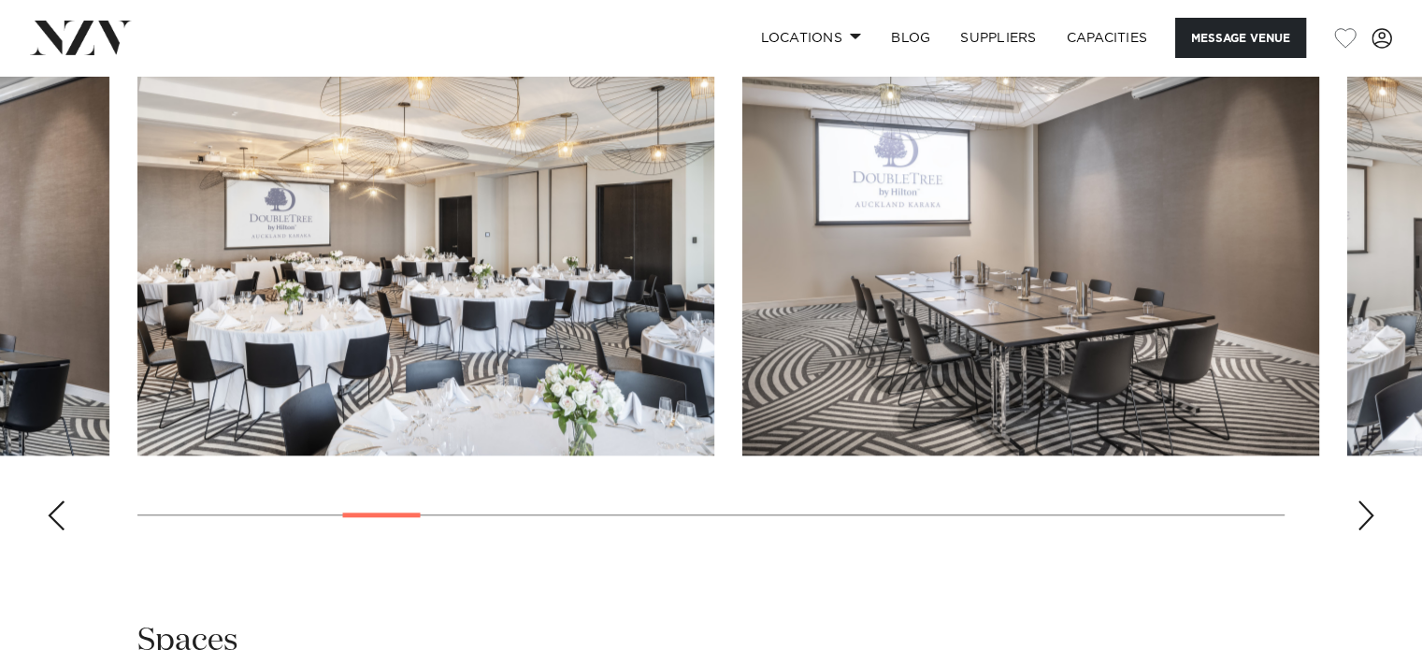
click at [1357, 512] on div "Next slide" at bounding box center [1366, 515] width 19 height 30
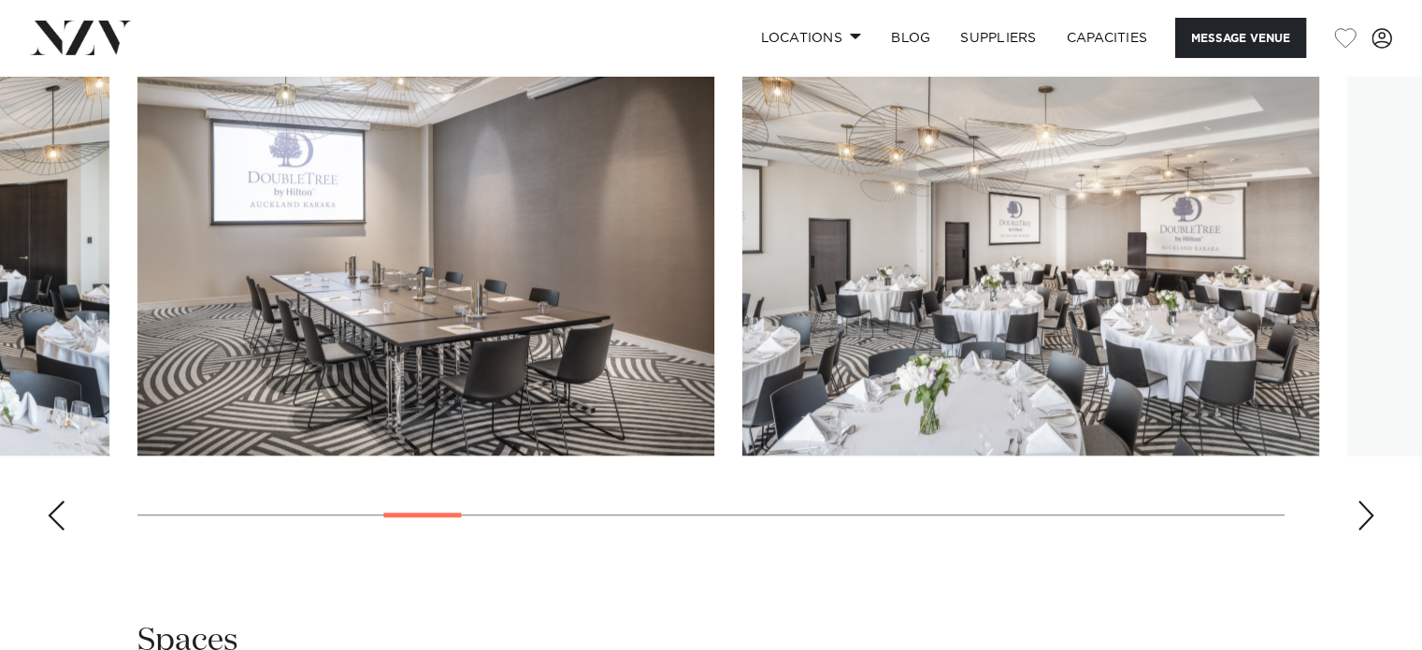
click at [1357, 512] on div "Next slide" at bounding box center [1366, 515] width 19 height 30
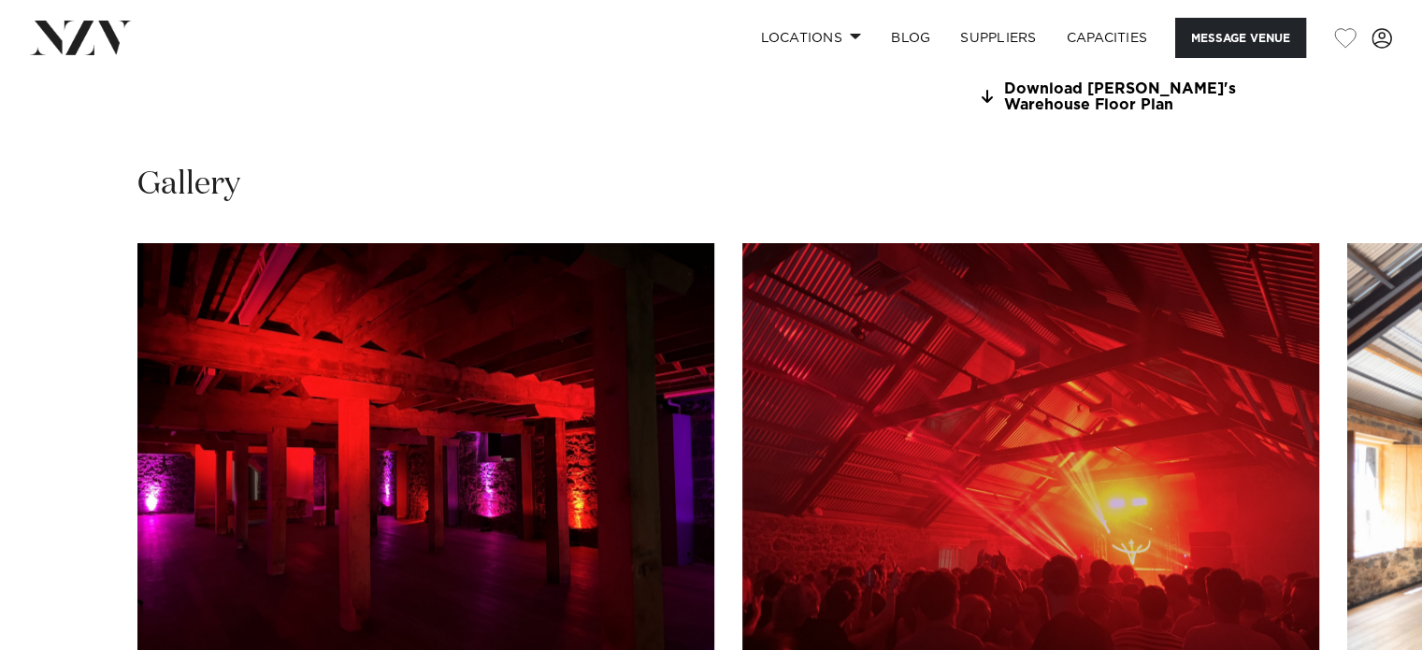
scroll to position [1683, 0]
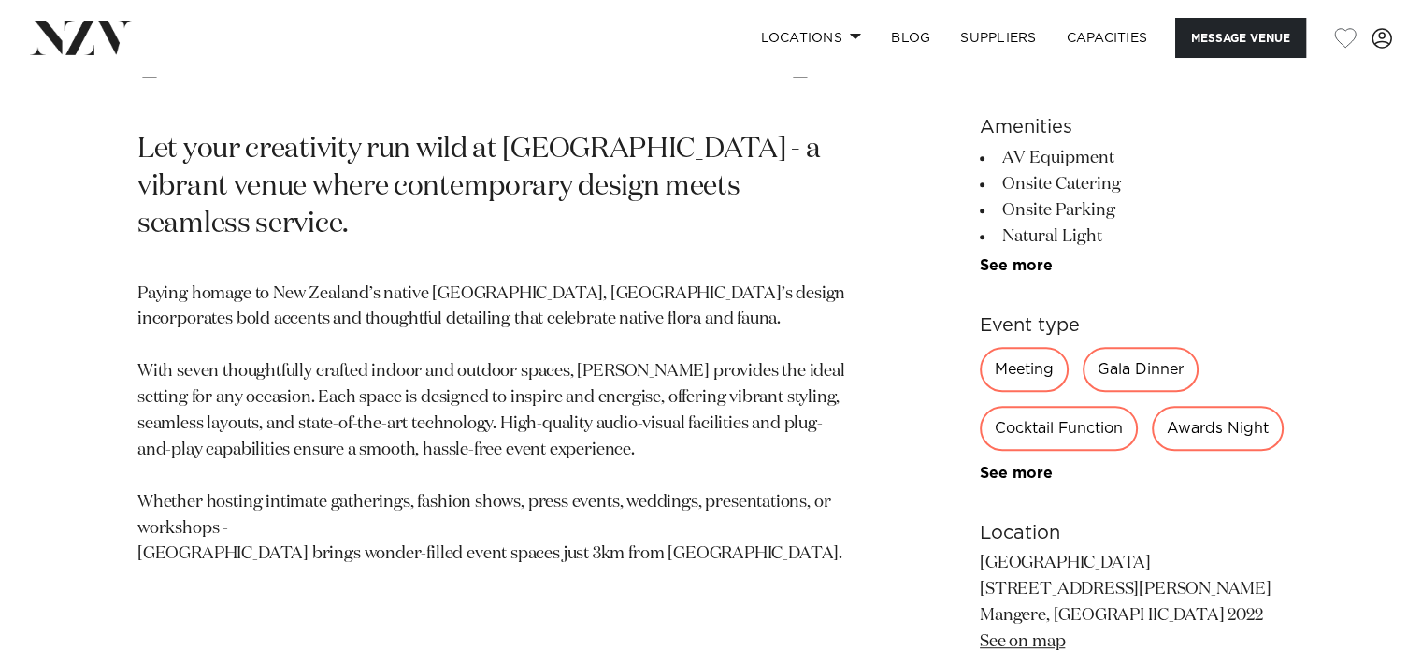
scroll to position [842, 0]
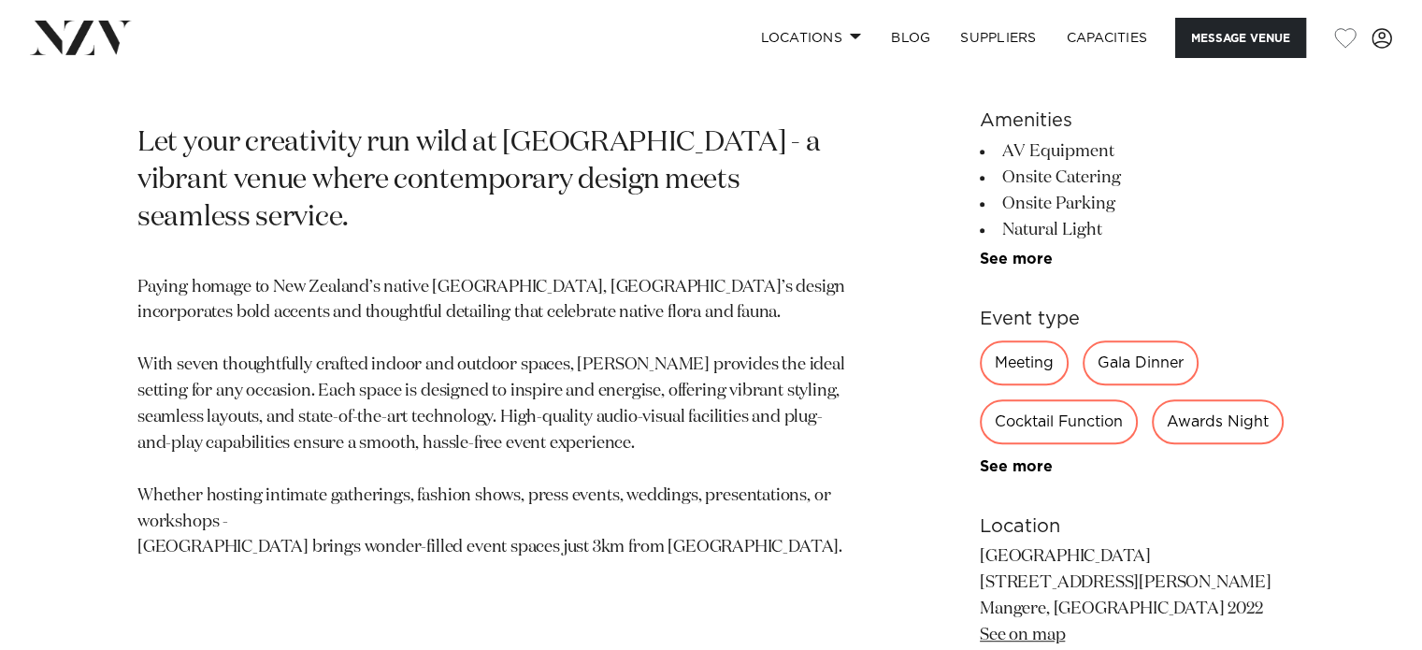
click at [378, 88] on h1 "Naumi Auckland Airport" at bounding box center [492, 45] width 710 height 86
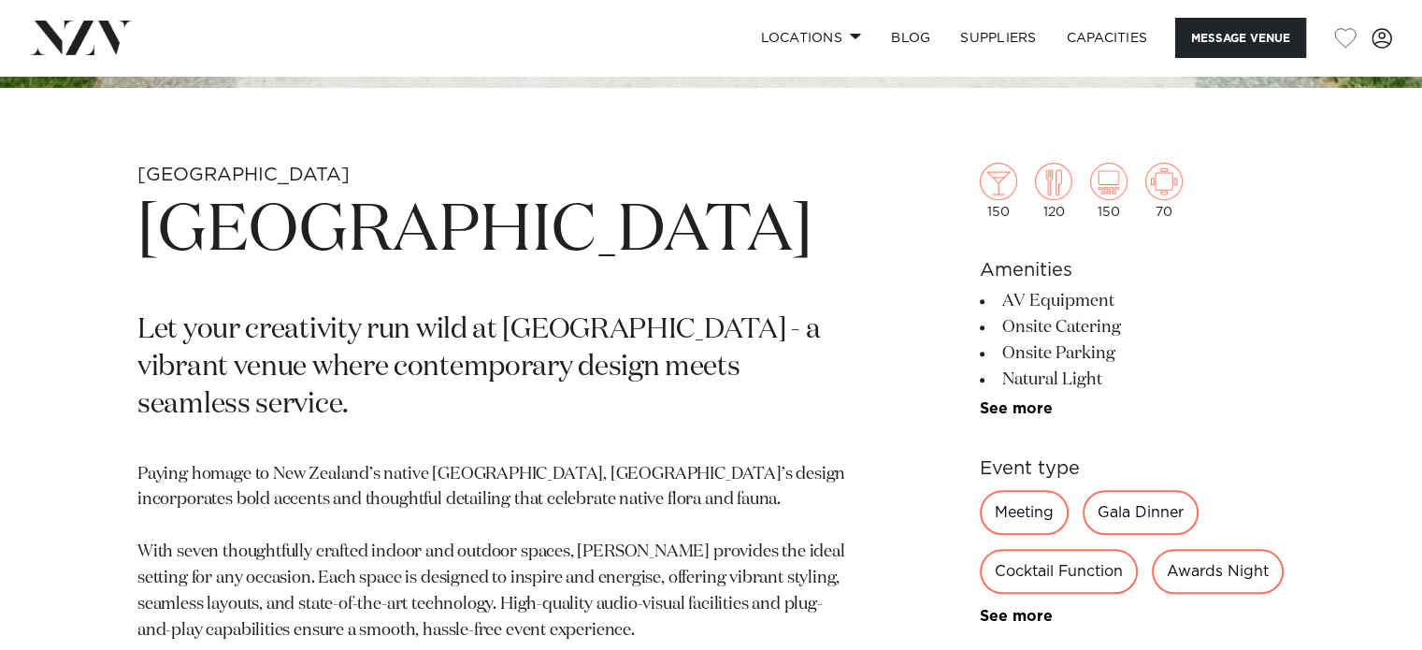
drag, startPoint x: 149, startPoint y: 218, endPoint x: 397, endPoint y: 309, distance: 264.7
click at [397, 275] on h1 "Naumi Auckland Airport" at bounding box center [492, 232] width 710 height 86
copy h1 "Naumi Auckland Airport"
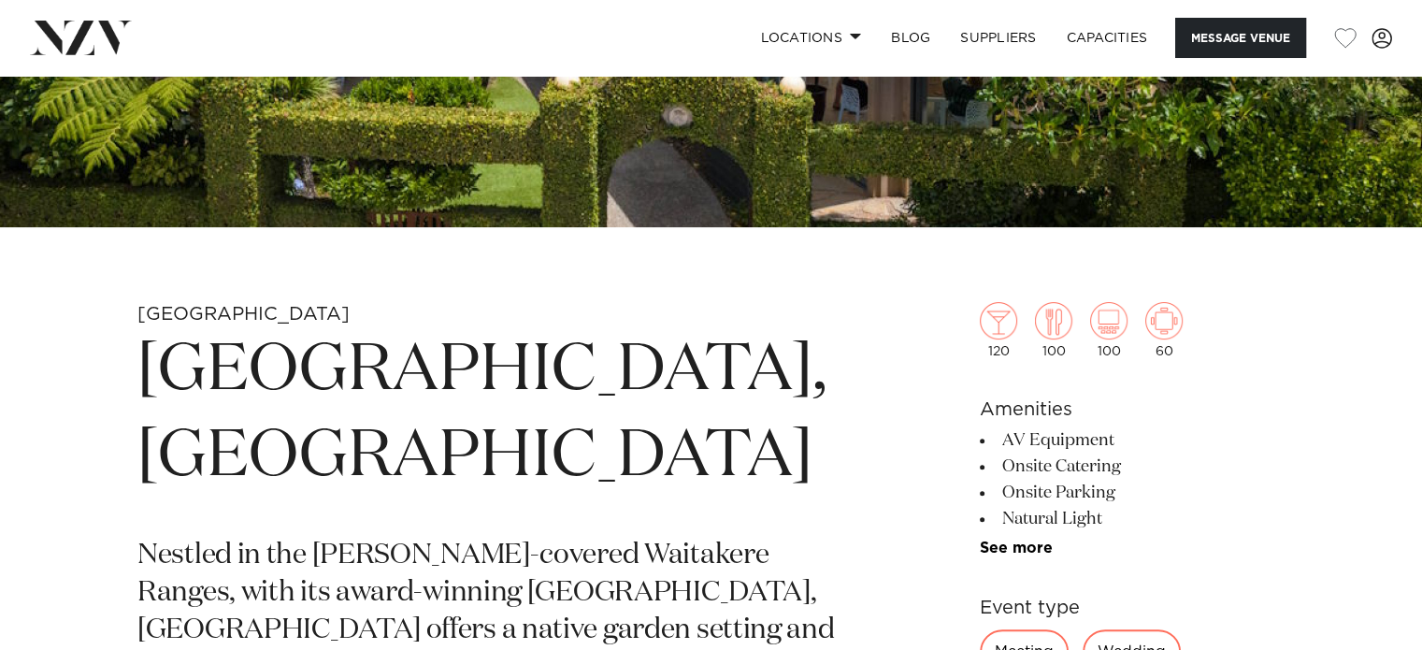
scroll to position [561, 0]
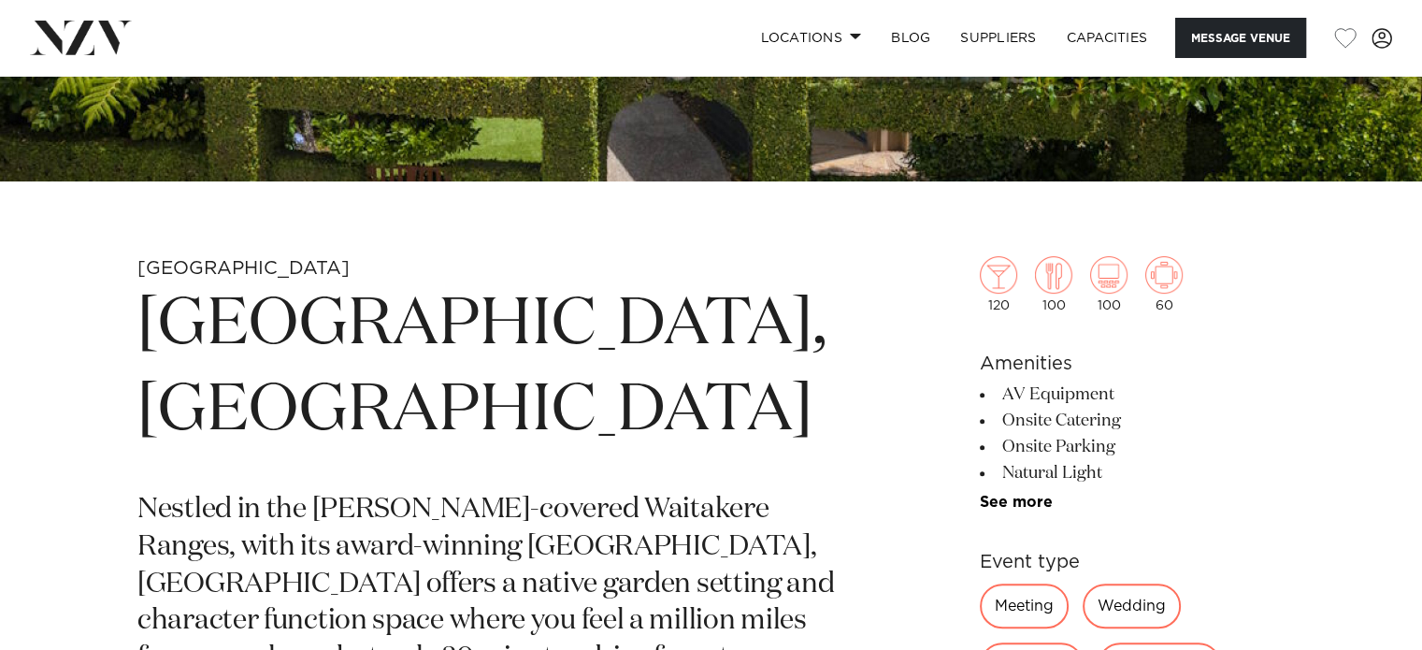
click at [717, 302] on h1 "Tui Hills, Auckland" at bounding box center [492, 368] width 710 height 172
drag, startPoint x: 704, startPoint y: 321, endPoint x: 659, endPoint y: 323, distance: 44.9
click at [659, 323] on h1 "Tui Hills, Auckland" at bounding box center [492, 368] width 710 height 172
click at [672, 325] on h1 "Tui Hills, Auckland" at bounding box center [492, 368] width 710 height 172
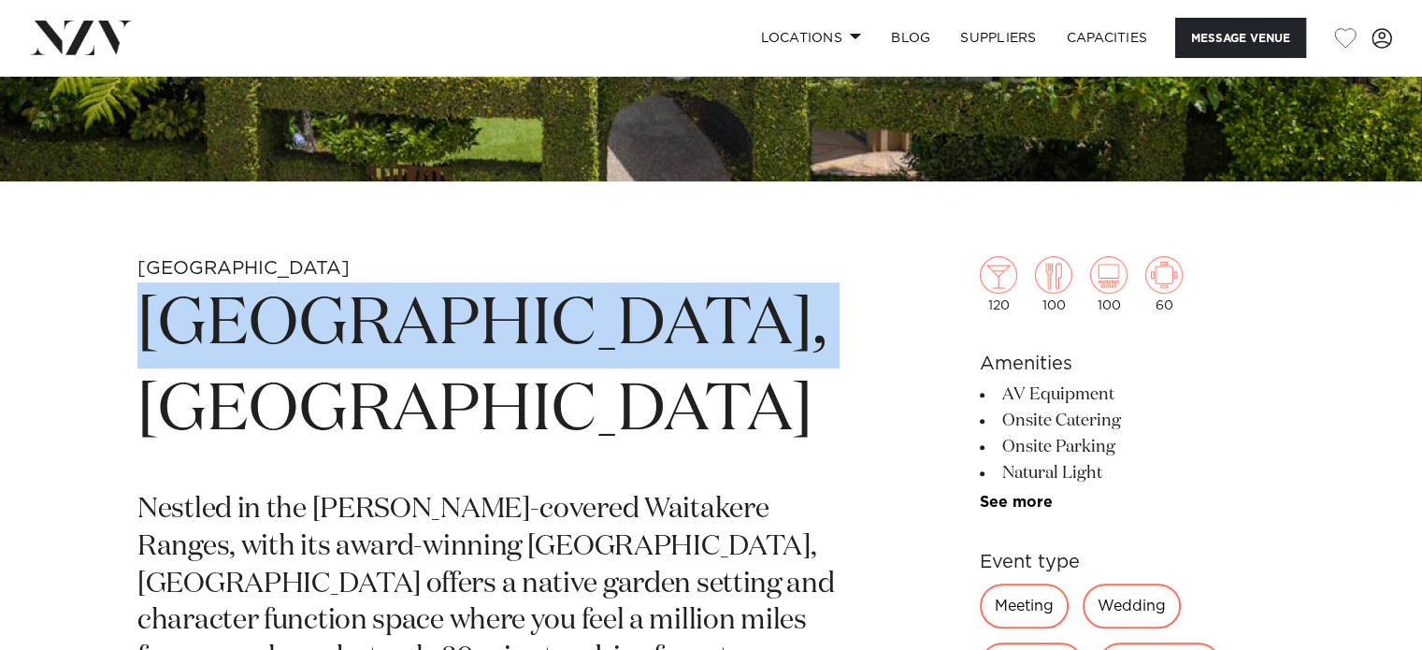
drag, startPoint x: 681, startPoint y: 325, endPoint x: 140, endPoint y: 354, distance: 541.2
click at [140, 354] on h1 "Tui Hills, Auckland" at bounding box center [492, 368] width 710 height 172
copy h1 "Tui Hills, Auckland"
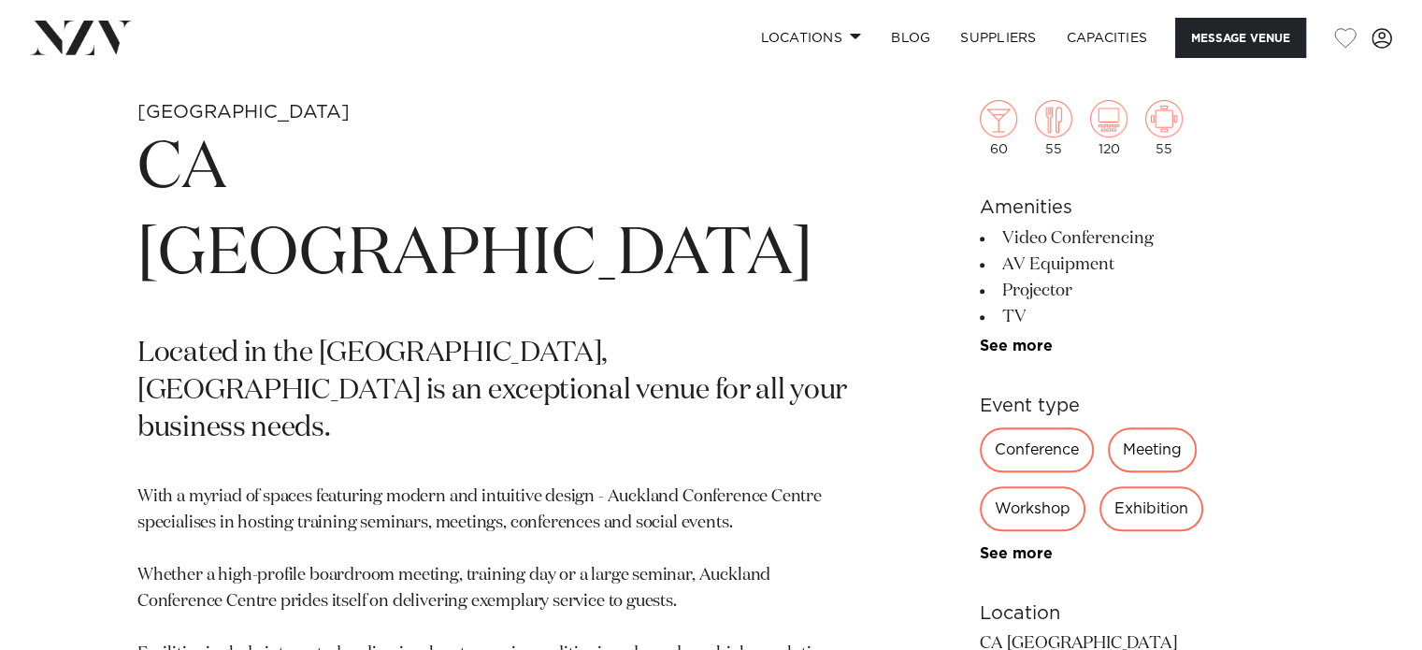
scroll to position [655, 0]
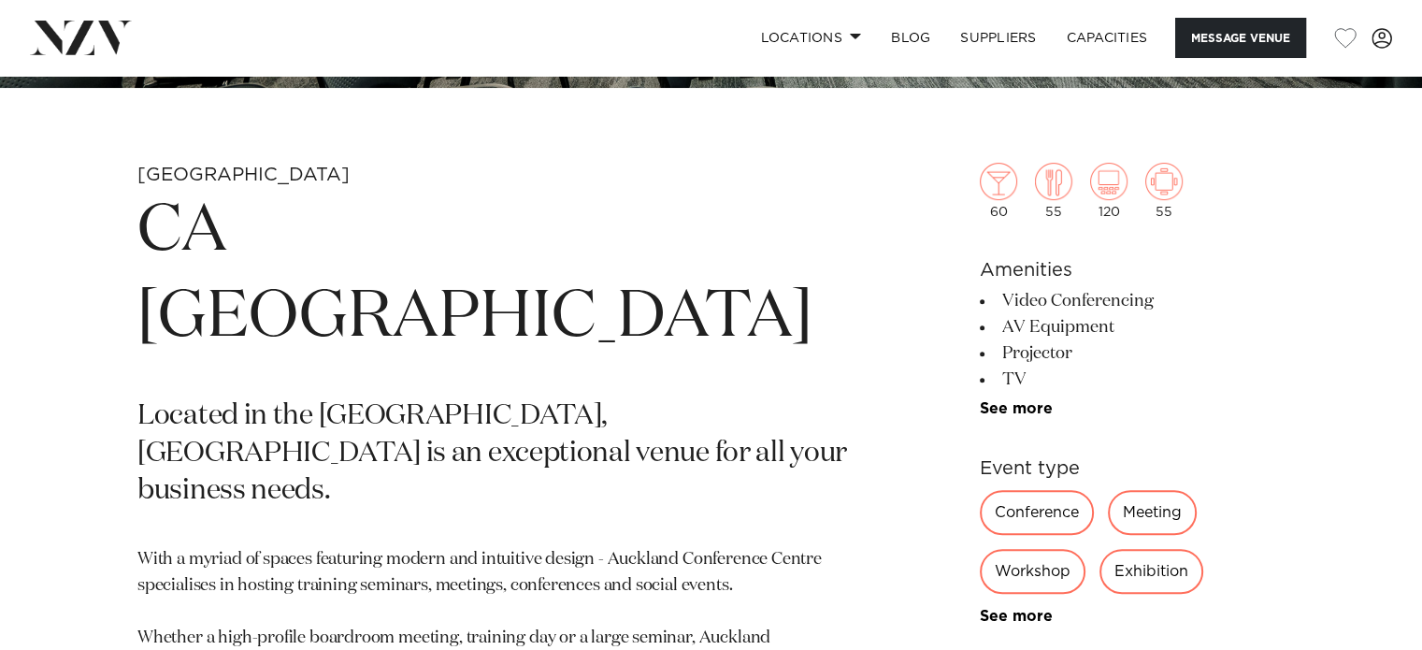
click at [220, 250] on h1 "CA Auckland Conference Centre" at bounding box center [492, 275] width 710 height 172
drag, startPoint x: 162, startPoint y: 242, endPoint x: 637, endPoint y: 291, distance: 477.5
click at [640, 294] on h1 "CA Auckland Conference Centre" at bounding box center [492, 275] width 710 height 172
click at [687, 292] on h1 "CA Auckland Conference Centre" at bounding box center [492, 275] width 710 height 172
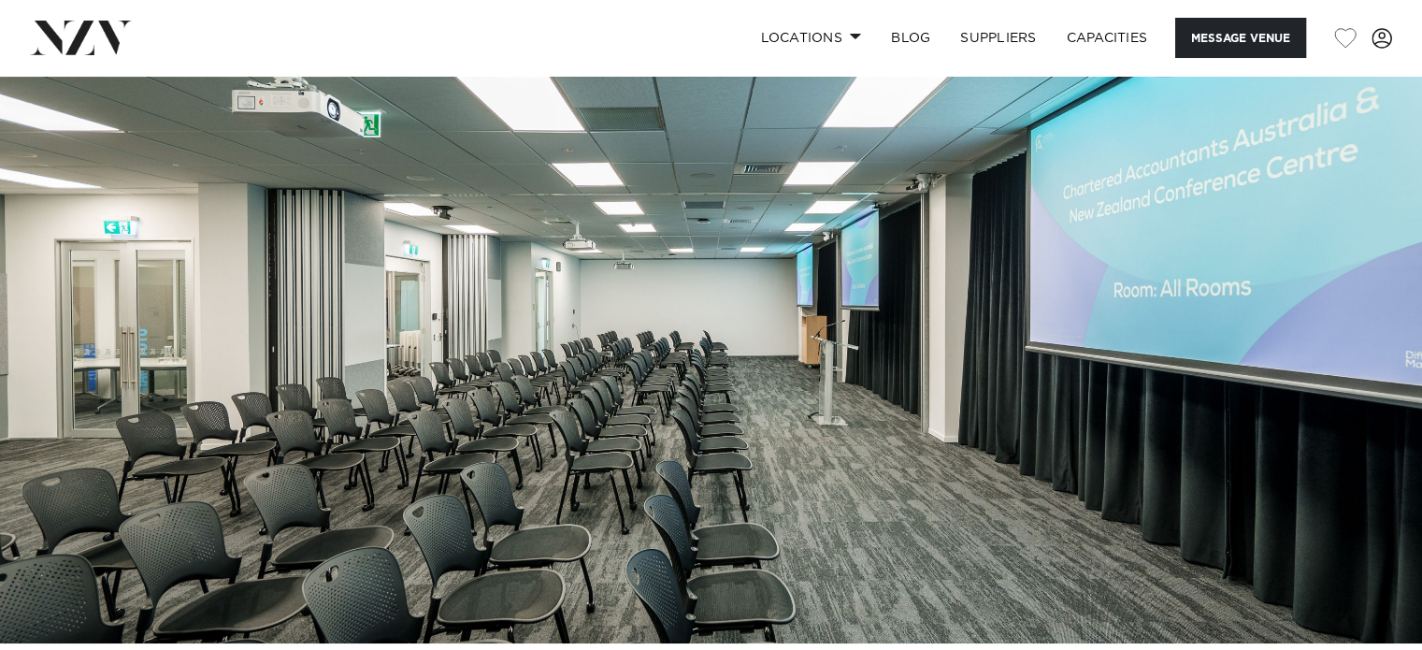
scroll to position [94, 0]
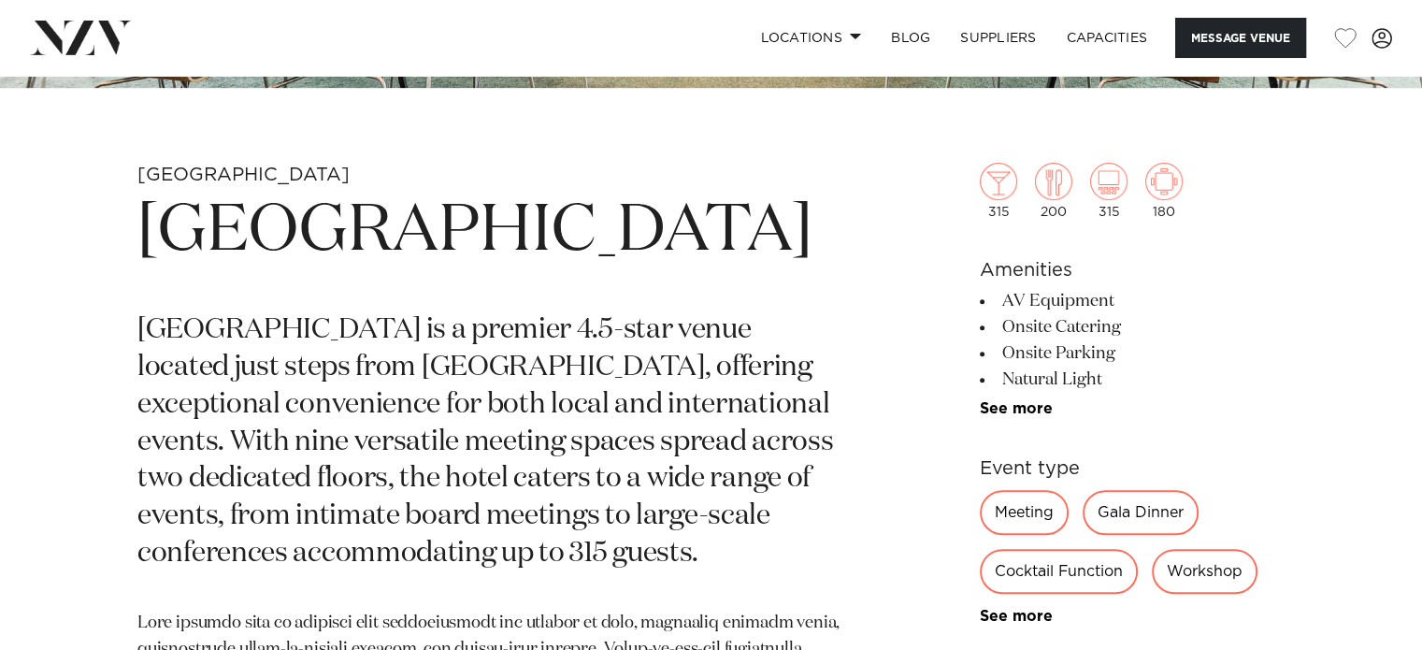
scroll to position [647, 0]
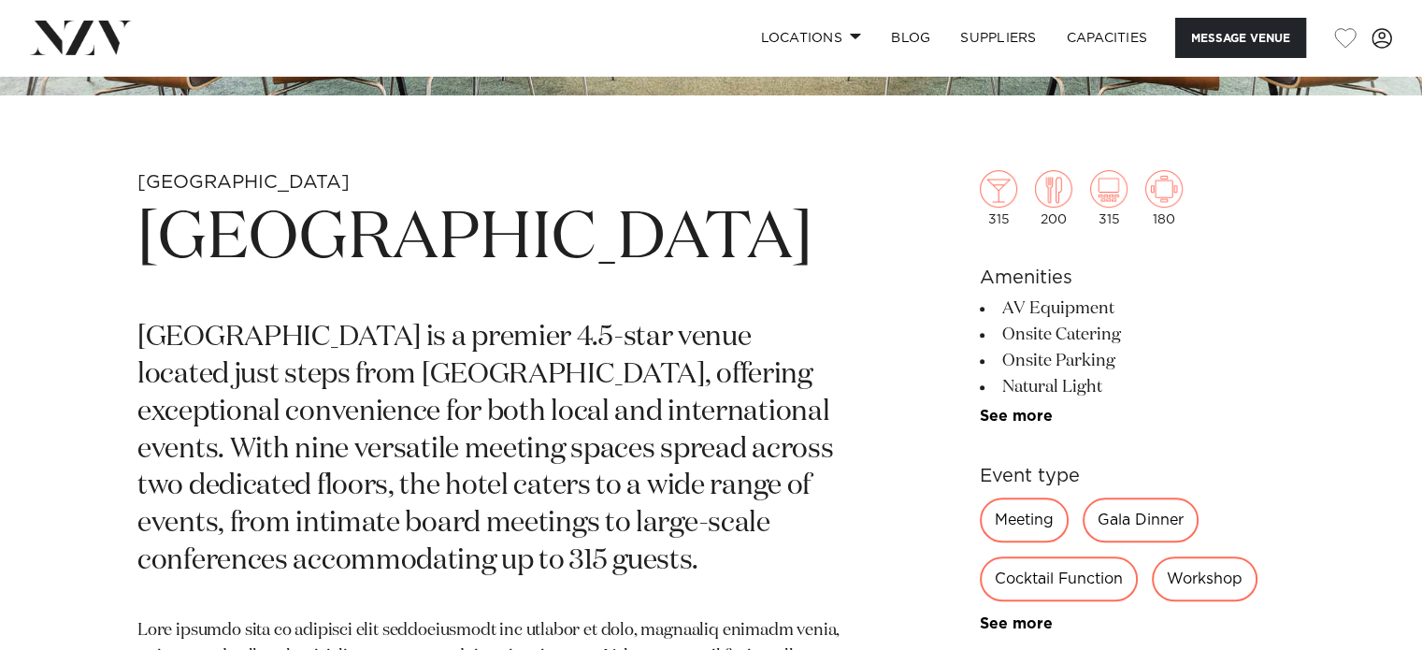
drag, startPoint x: 179, startPoint y: 238, endPoint x: 410, endPoint y: 315, distance: 244.5
click at [410, 282] on h1 "Novotel Auckland Airport" at bounding box center [492, 239] width 710 height 86
copy h1 "Novotel Auckland Airport"
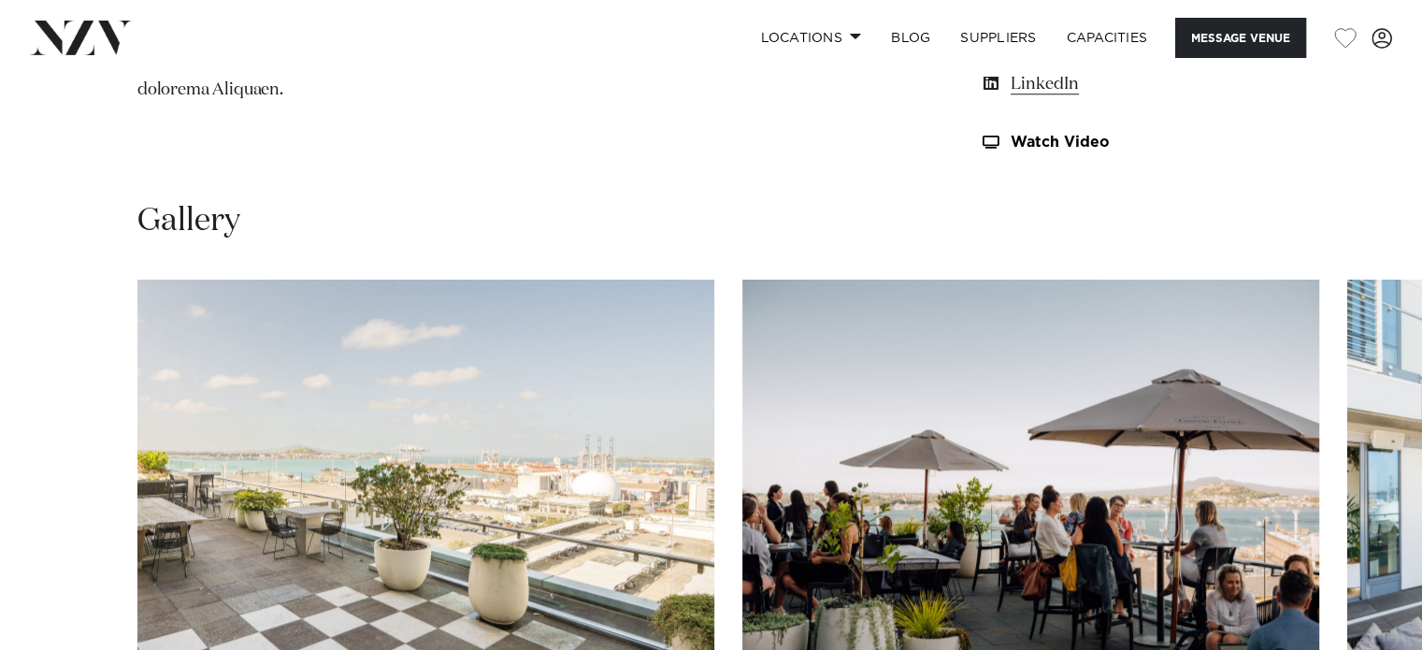
scroll to position [1870, 0]
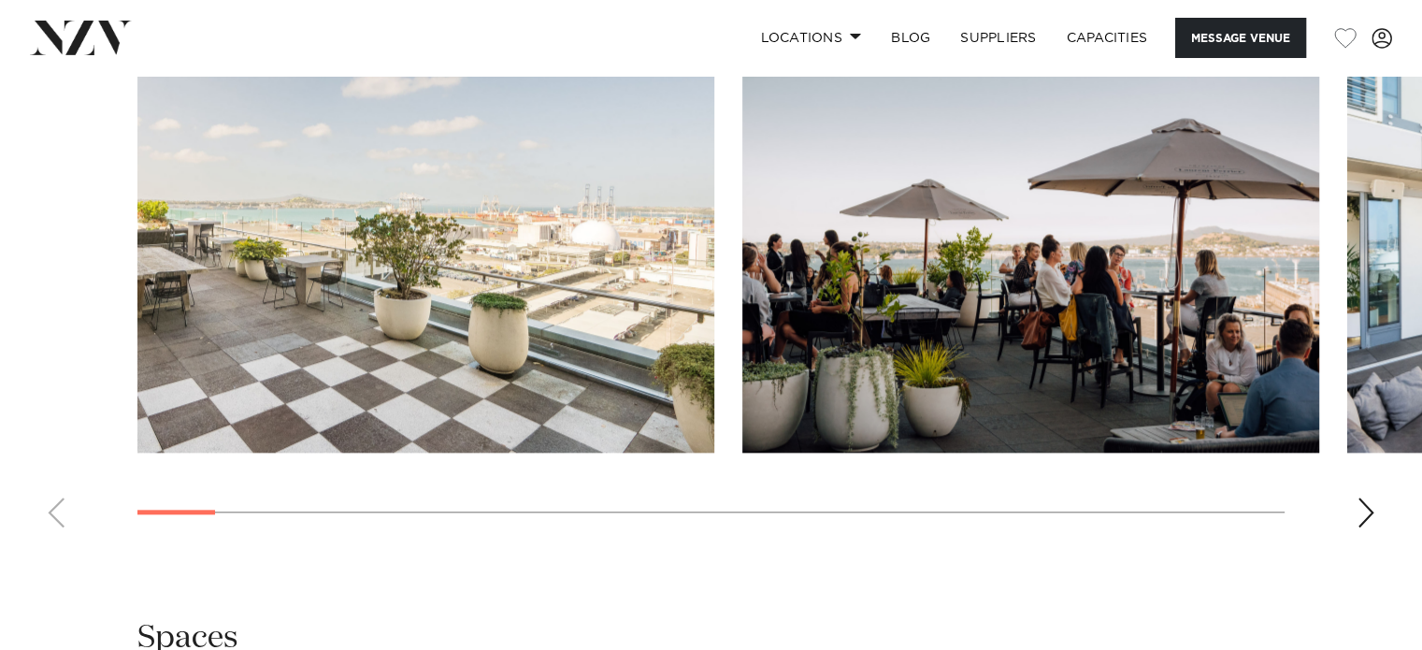
click at [1361, 516] on div "Next slide" at bounding box center [1366, 512] width 19 height 30
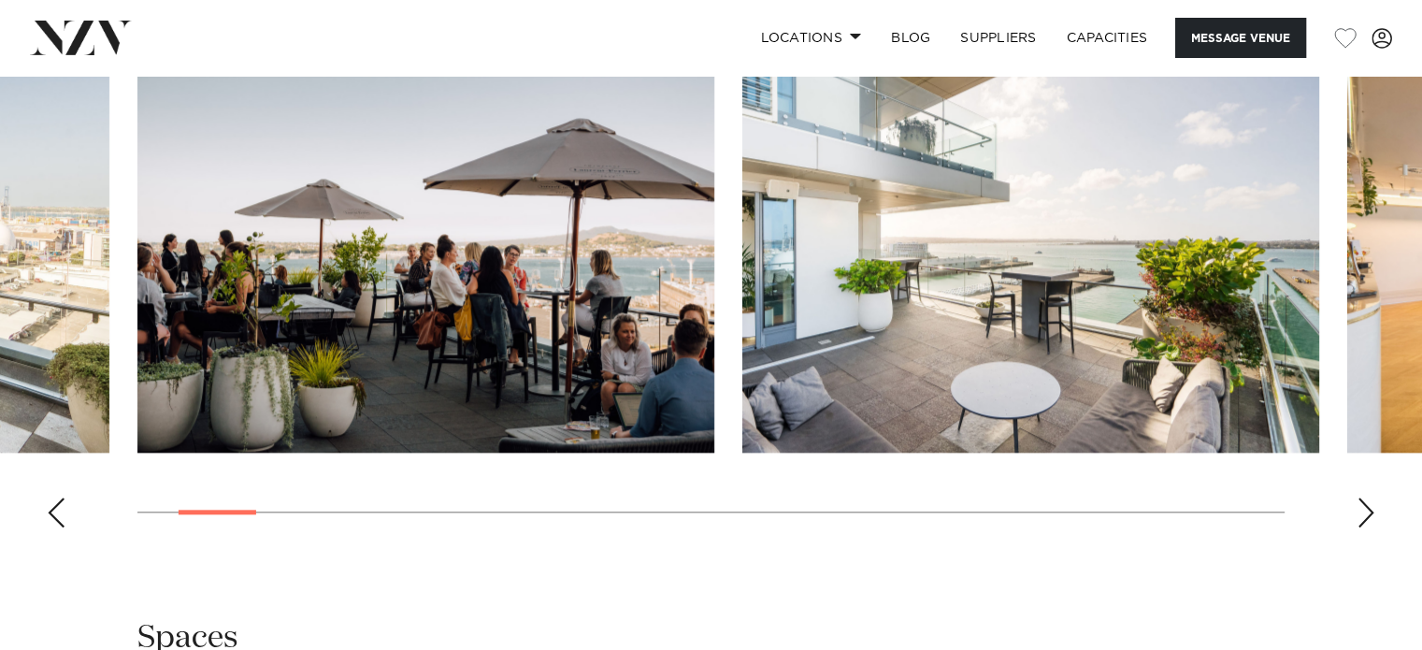
click at [1361, 516] on div "Next slide" at bounding box center [1366, 512] width 19 height 30
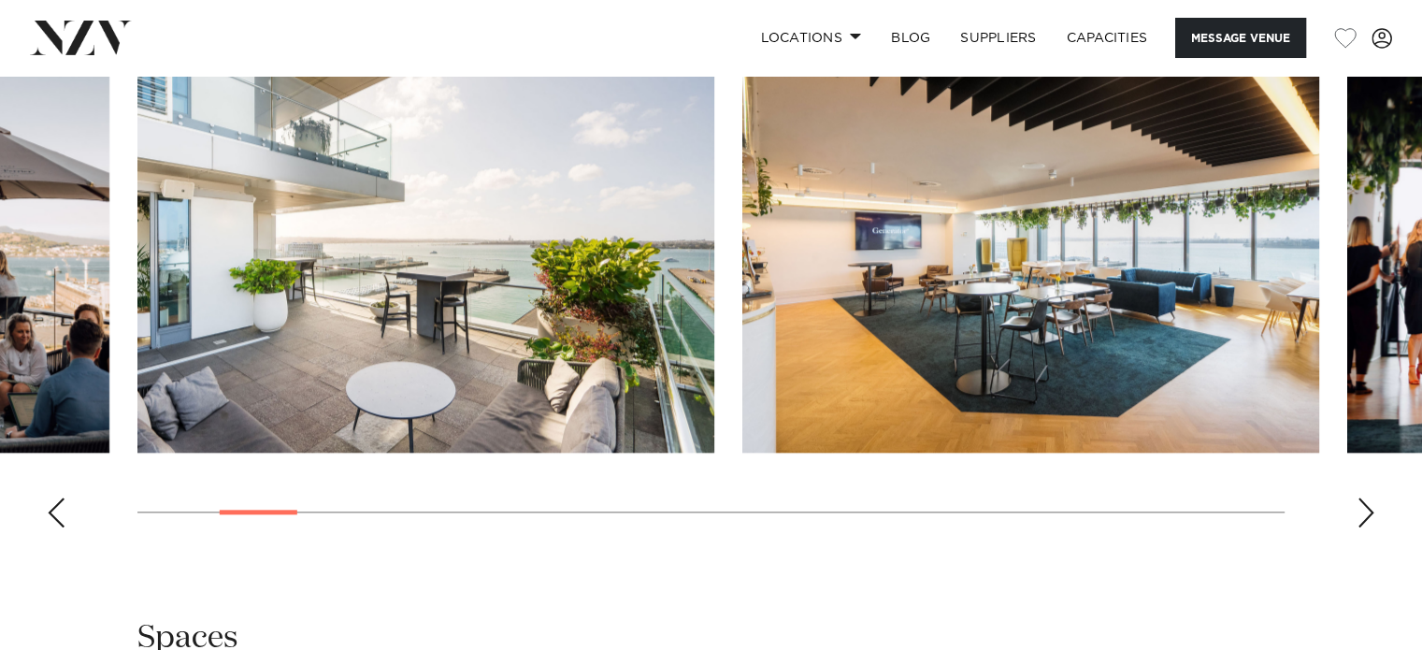
click at [1361, 516] on div "Next slide" at bounding box center [1366, 512] width 19 height 30
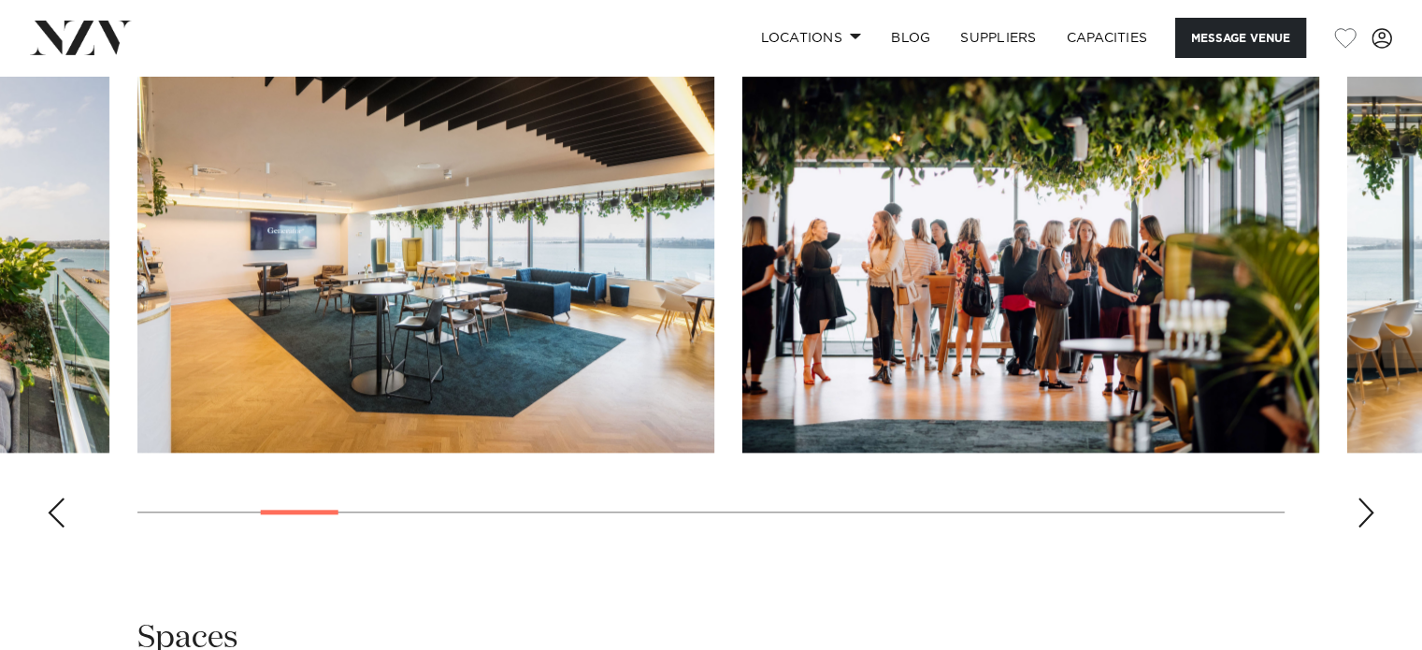
click at [1361, 516] on div "Next slide" at bounding box center [1366, 512] width 19 height 30
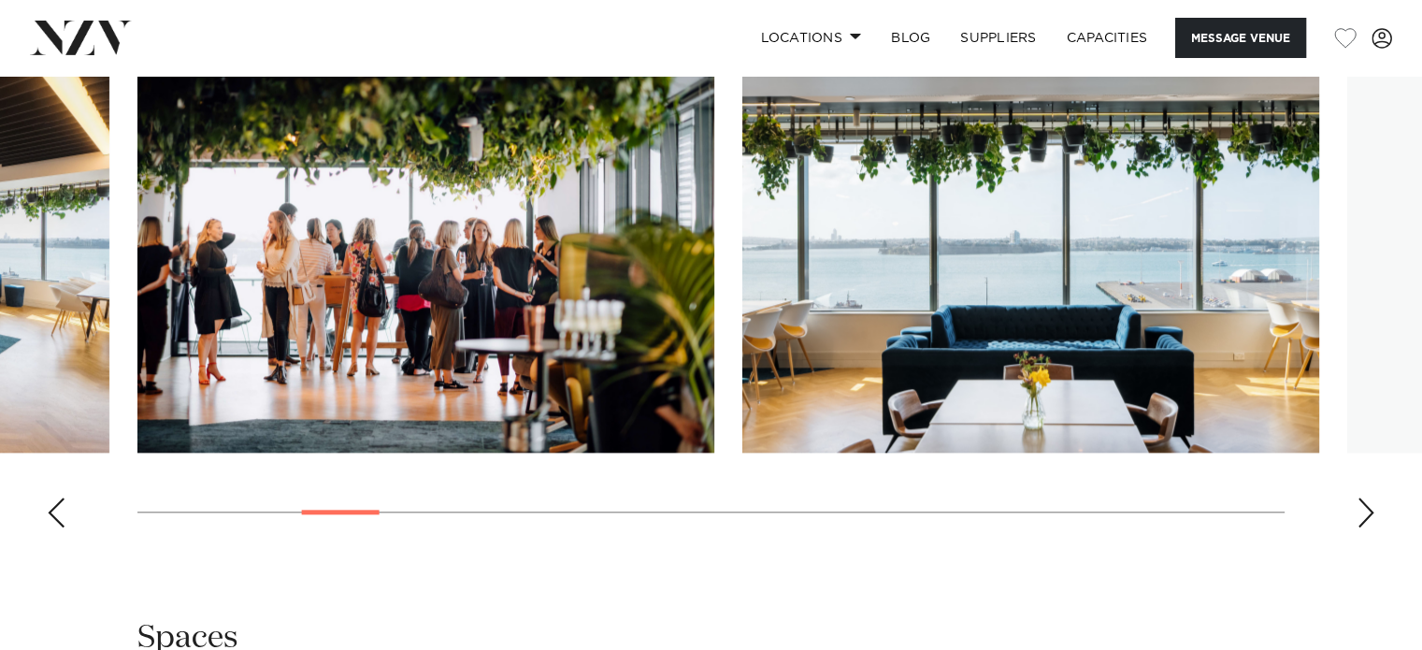
click at [1361, 516] on div "Next slide" at bounding box center [1366, 512] width 19 height 30
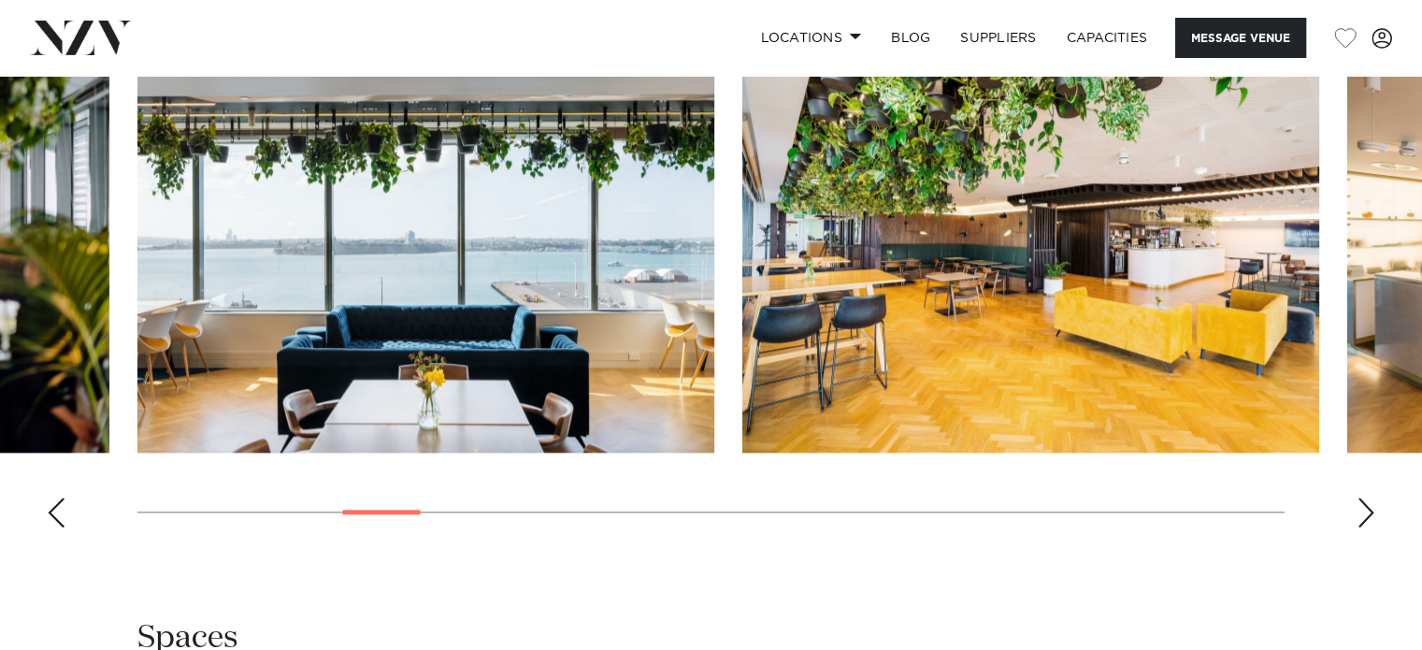
click at [1361, 516] on div "Next slide" at bounding box center [1366, 512] width 19 height 30
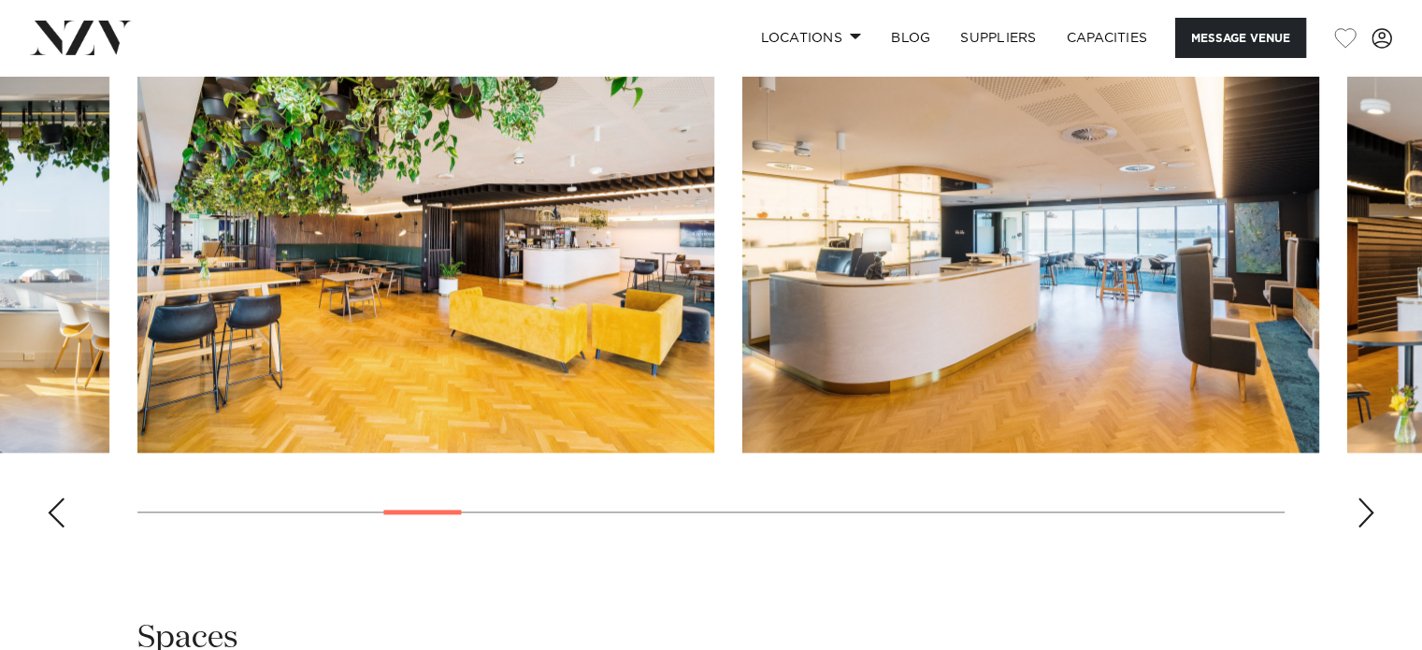
click at [1361, 516] on div "Next slide" at bounding box center [1366, 512] width 19 height 30
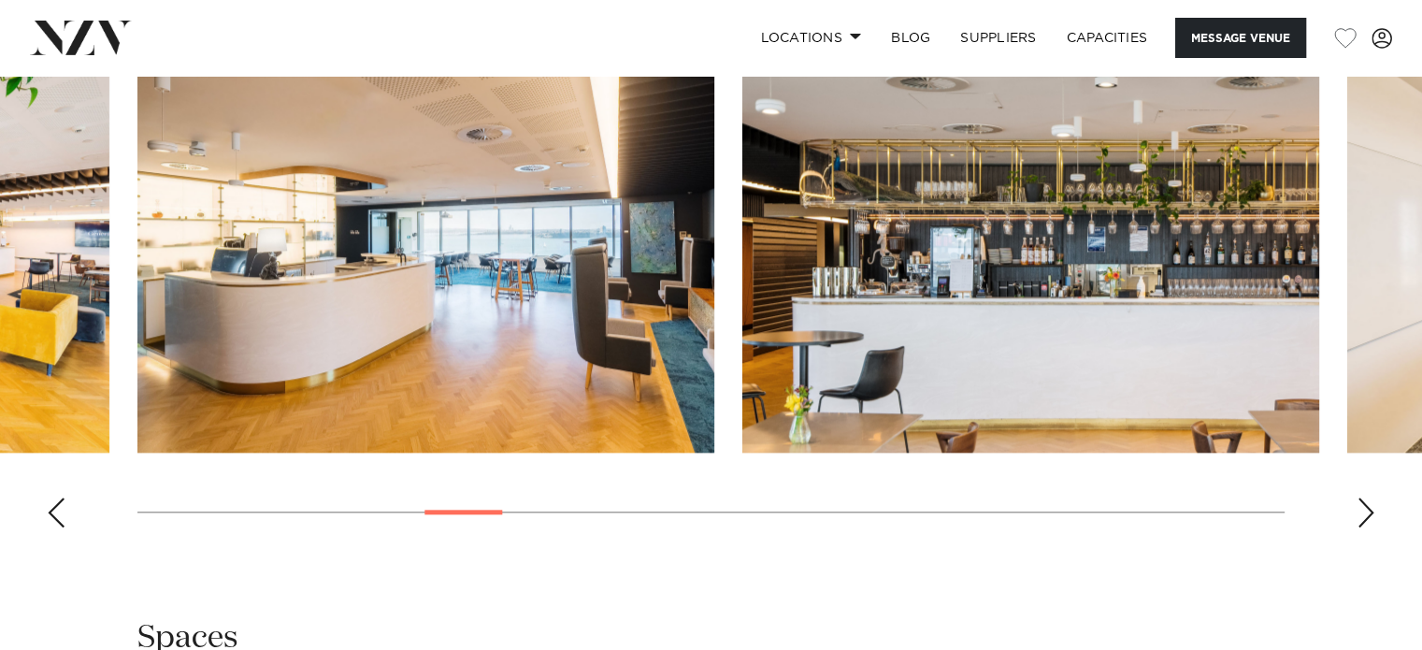
click at [1361, 516] on div "Next slide" at bounding box center [1366, 512] width 19 height 30
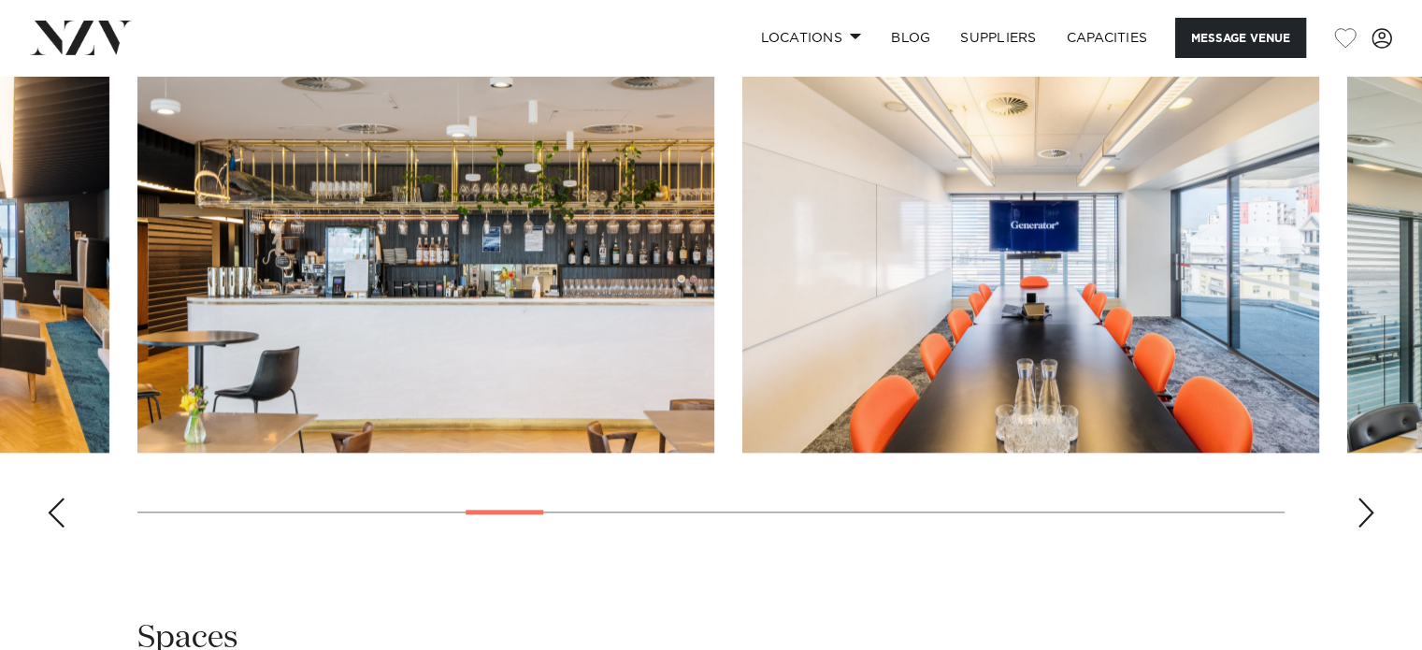
click at [1361, 516] on div "Next slide" at bounding box center [1366, 512] width 19 height 30
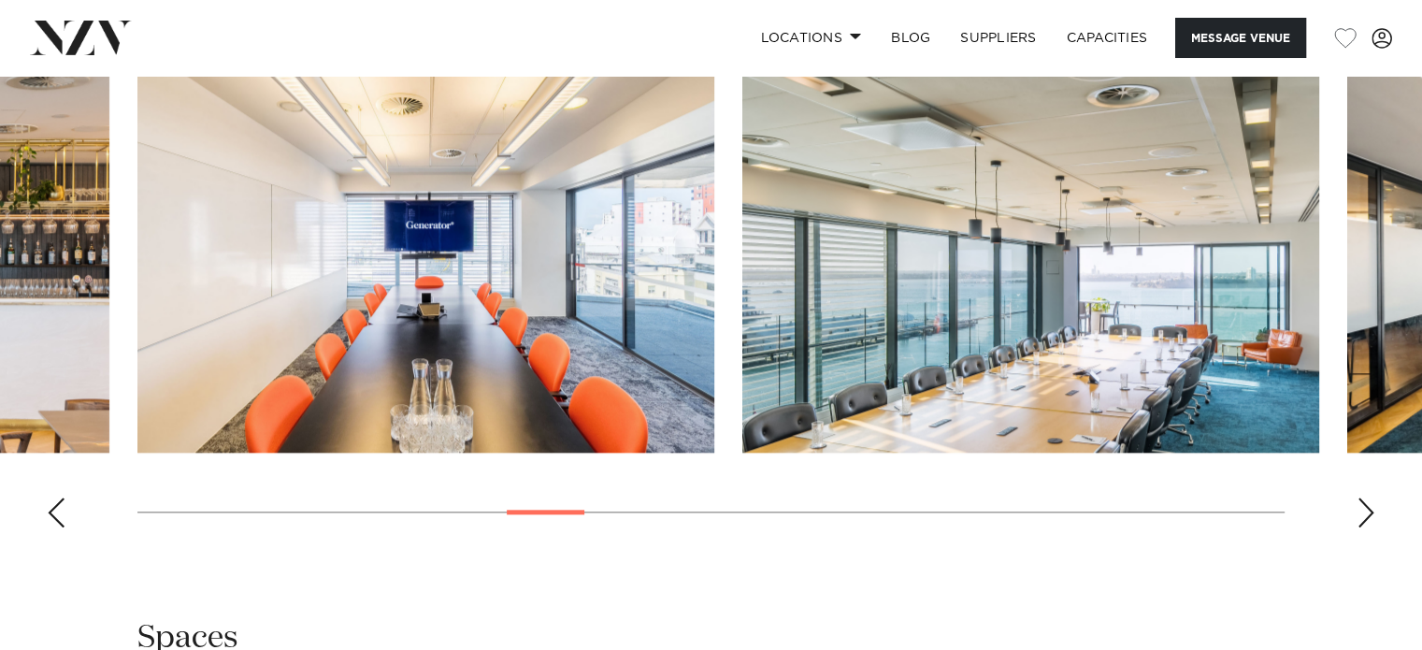
click at [1361, 516] on div "Next slide" at bounding box center [1366, 512] width 19 height 30
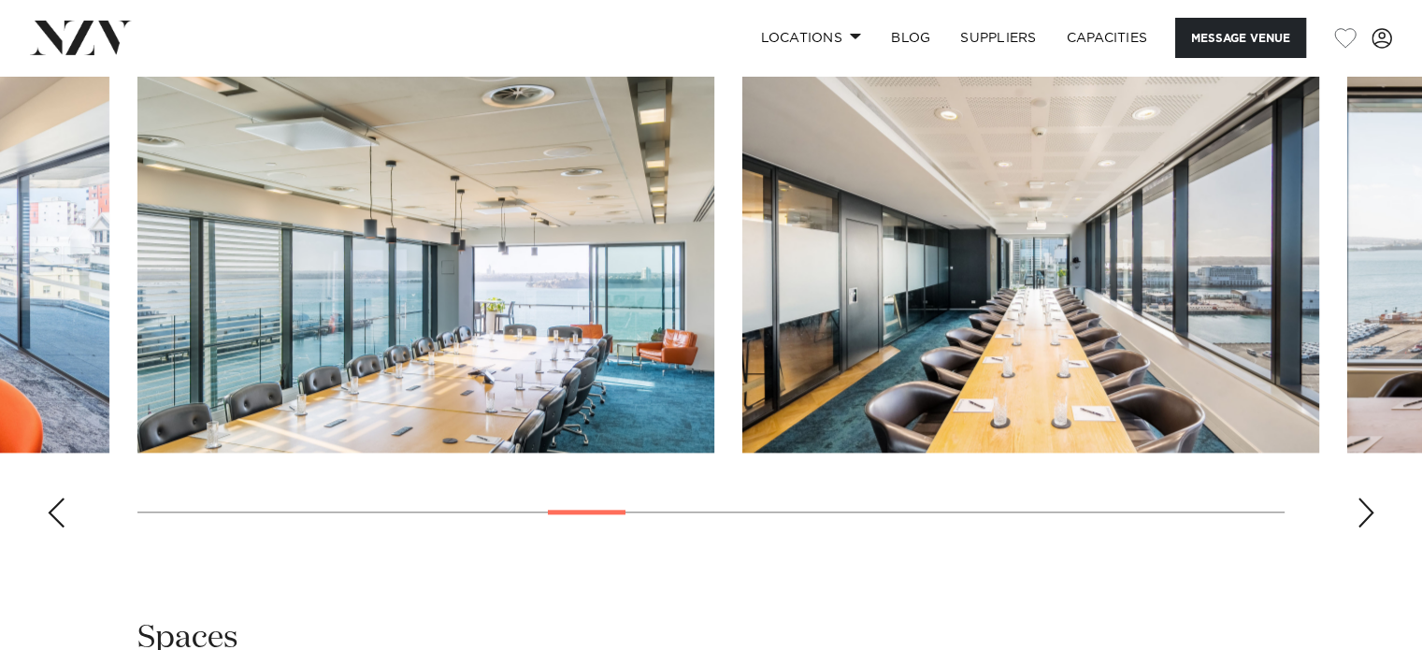
click at [1361, 516] on div "Next slide" at bounding box center [1366, 512] width 19 height 30
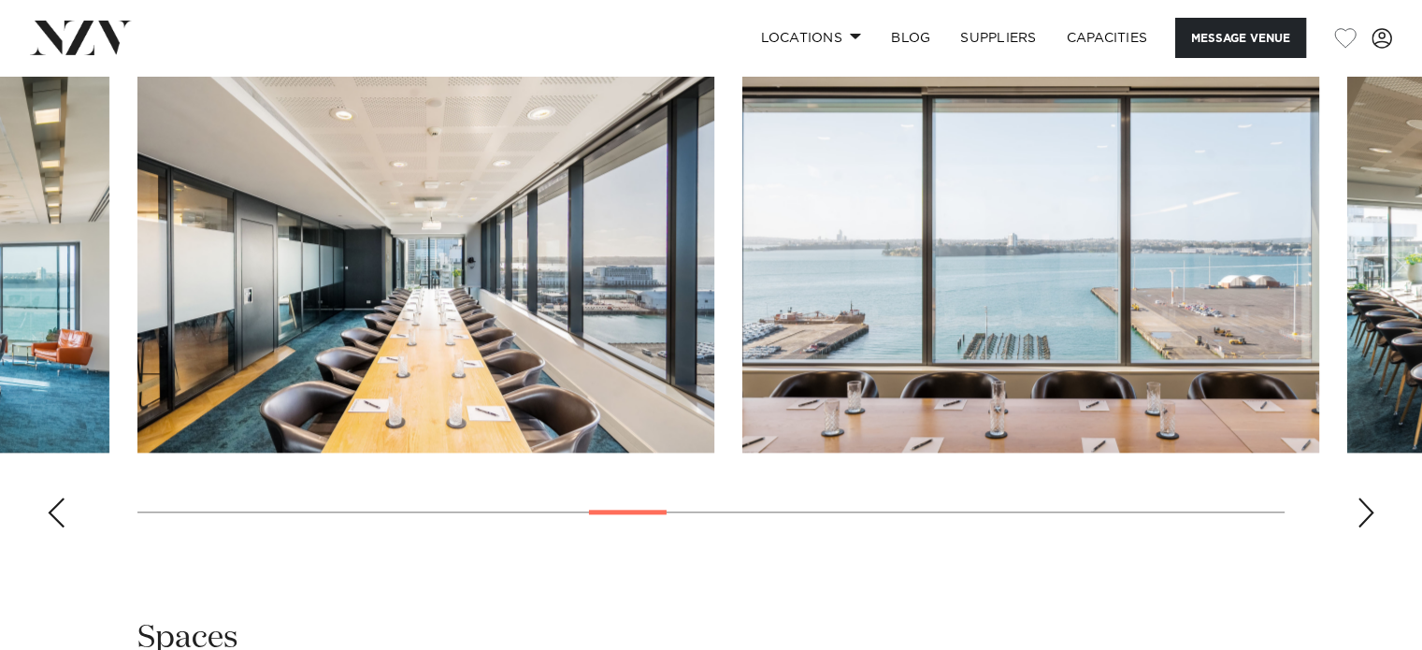
click at [1361, 516] on div "Next slide" at bounding box center [1366, 512] width 19 height 30
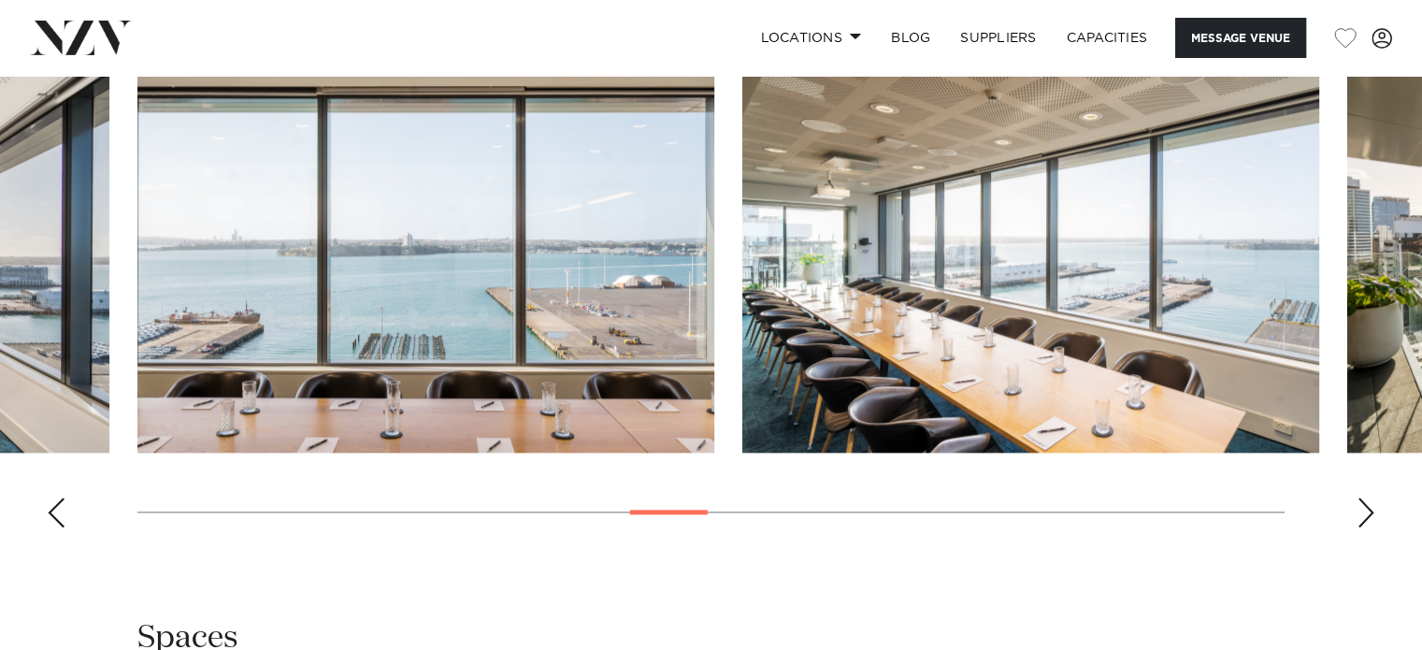
click at [1361, 516] on div "Next slide" at bounding box center [1366, 512] width 19 height 30
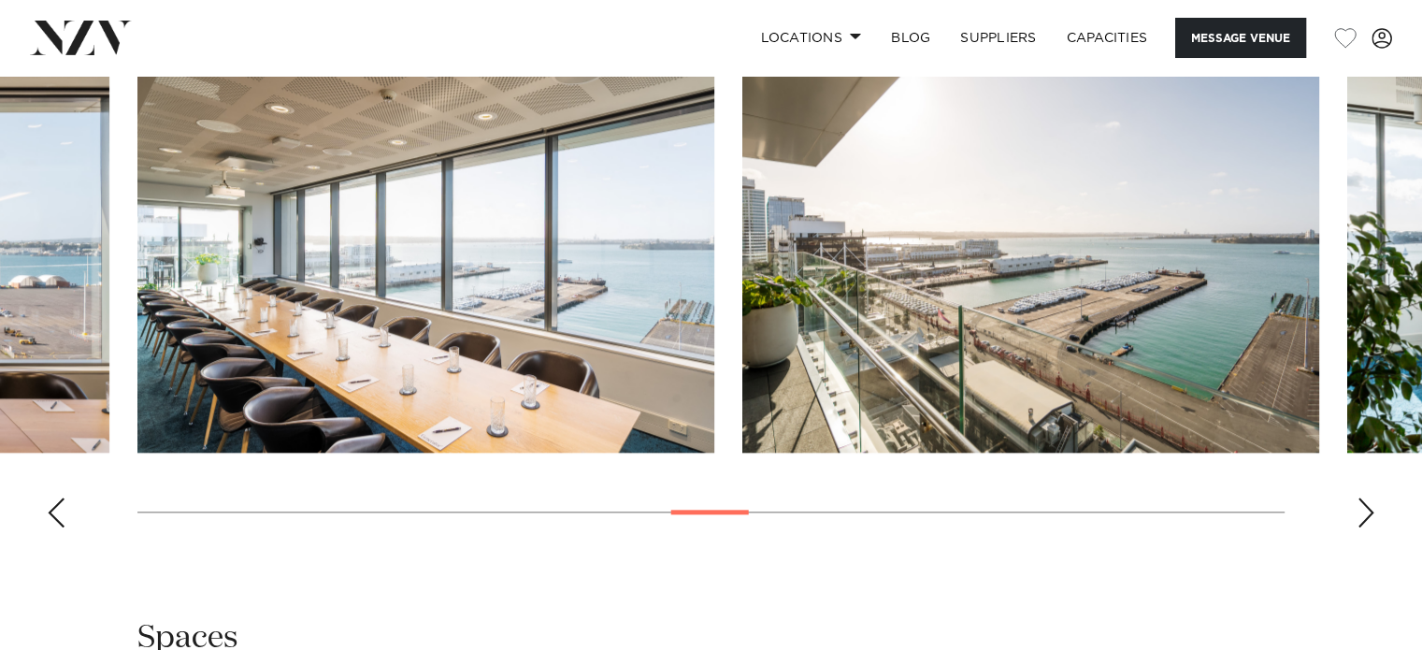
click at [1361, 516] on div "Next slide" at bounding box center [1366, 512] width 19 height 30
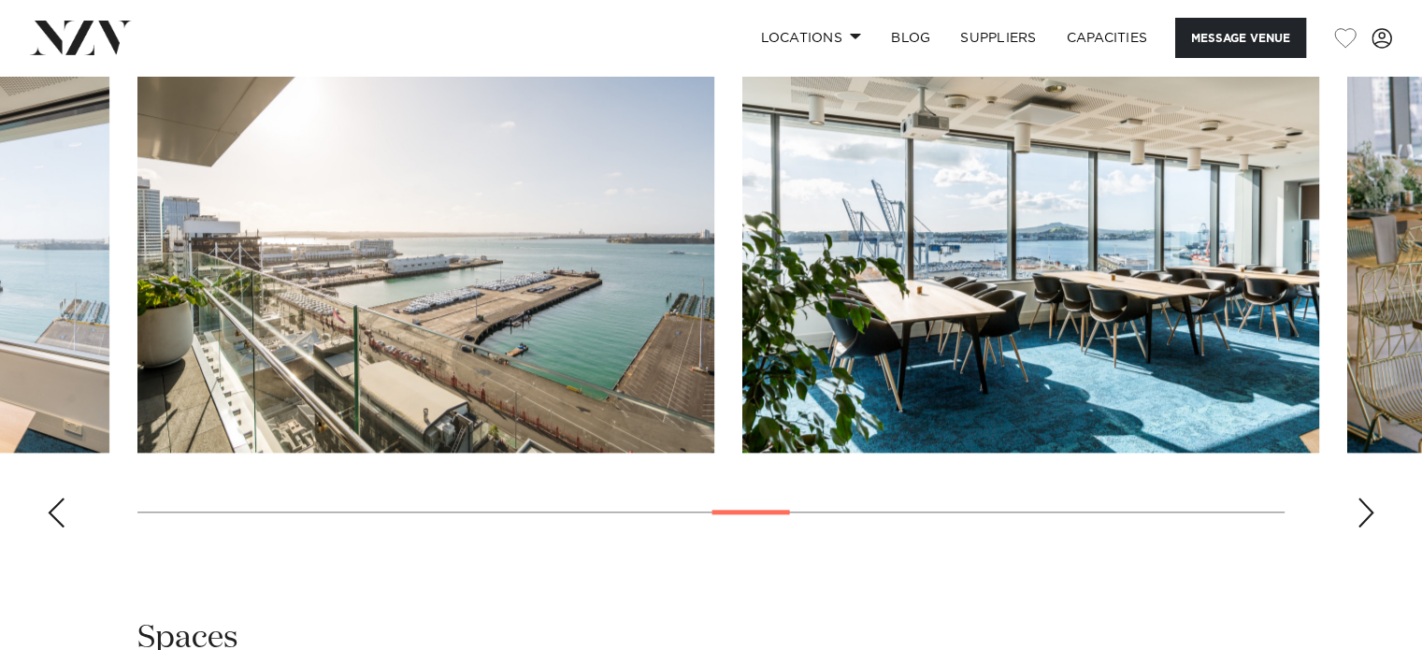
click at [1361, 516] on div "Next slide" at bounding box center [1366, 512] width 19 height 30
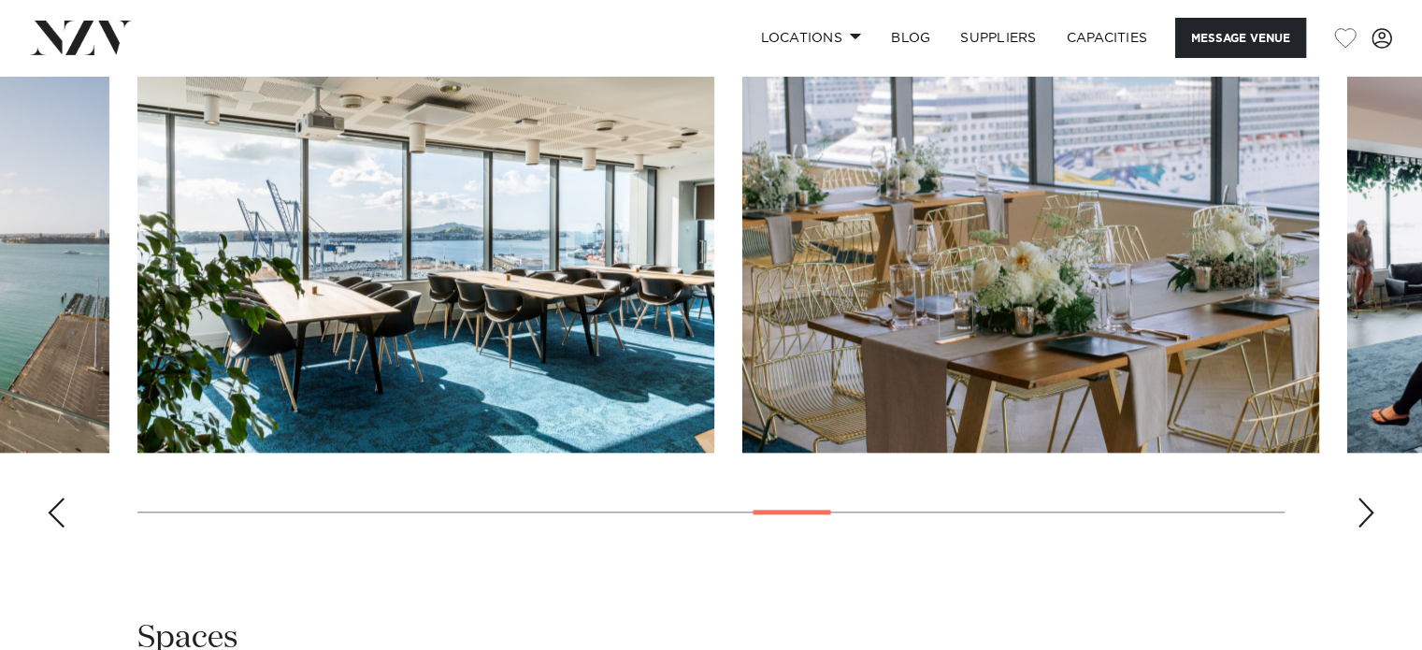
click at [823, 515] on swiper-container at bounding box center [711, 285] width 1422 height 513
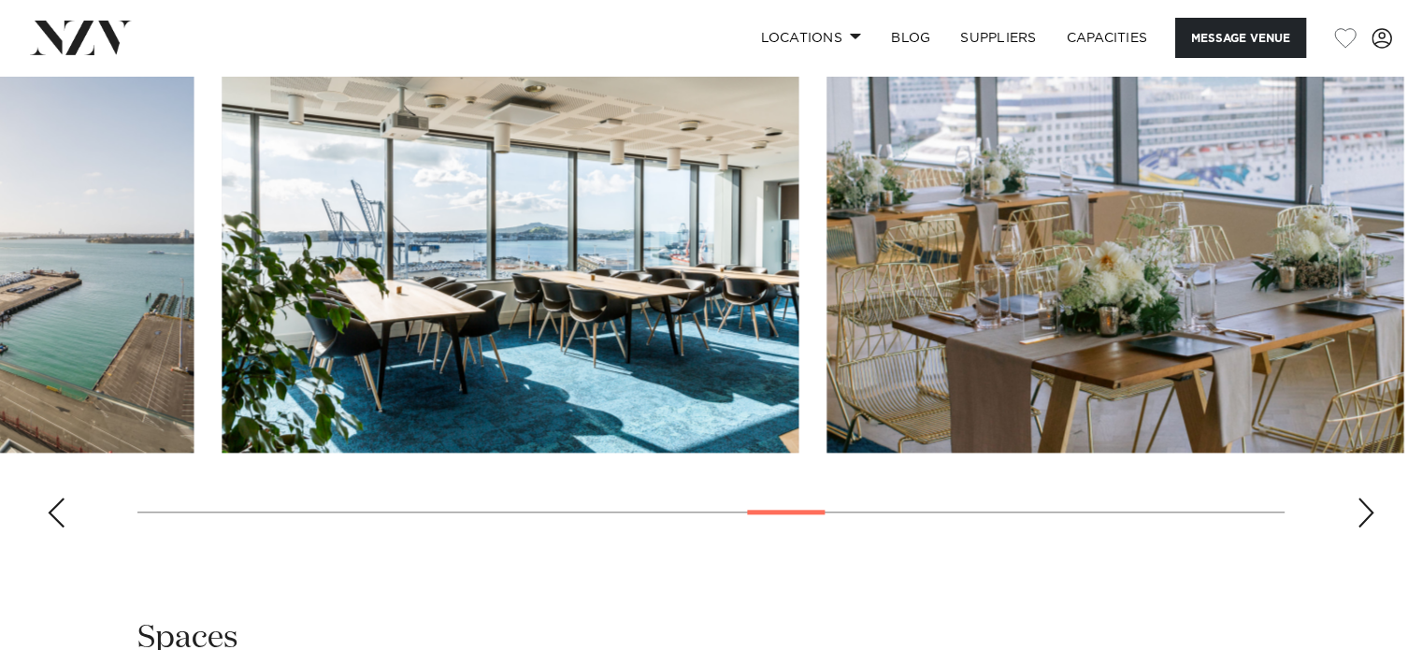
click at [934, 512] on swiper-container at bounding box center [711, 285] width 1422 height 513
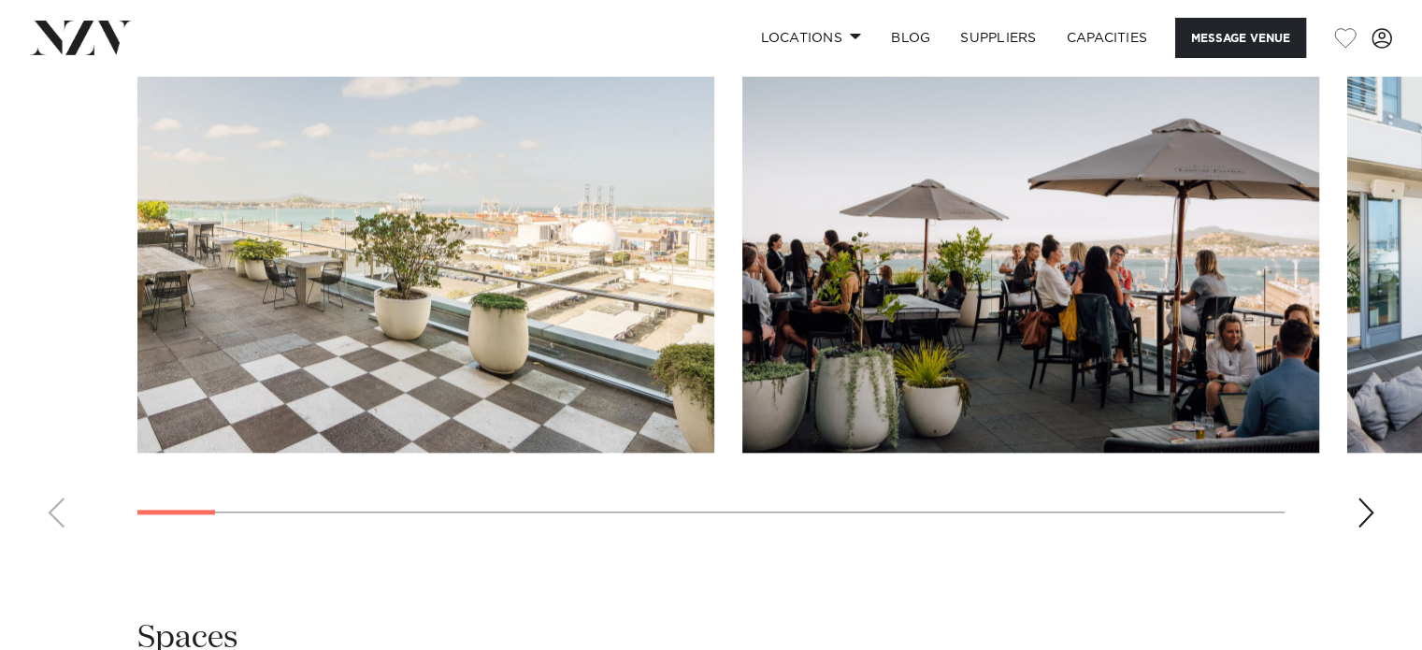
click at [1, 518] on swiper-container at bounding box center [711, 285] width 1422 height 513
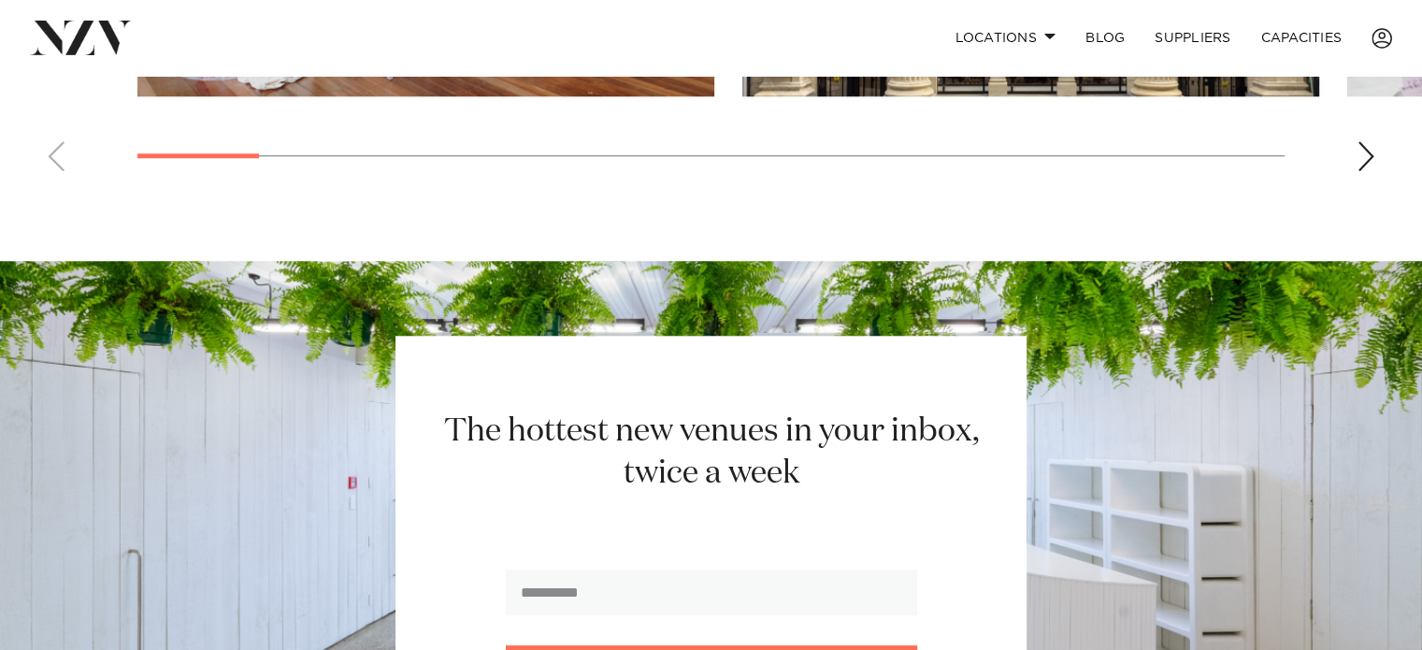
scroll to position [1724, 0]
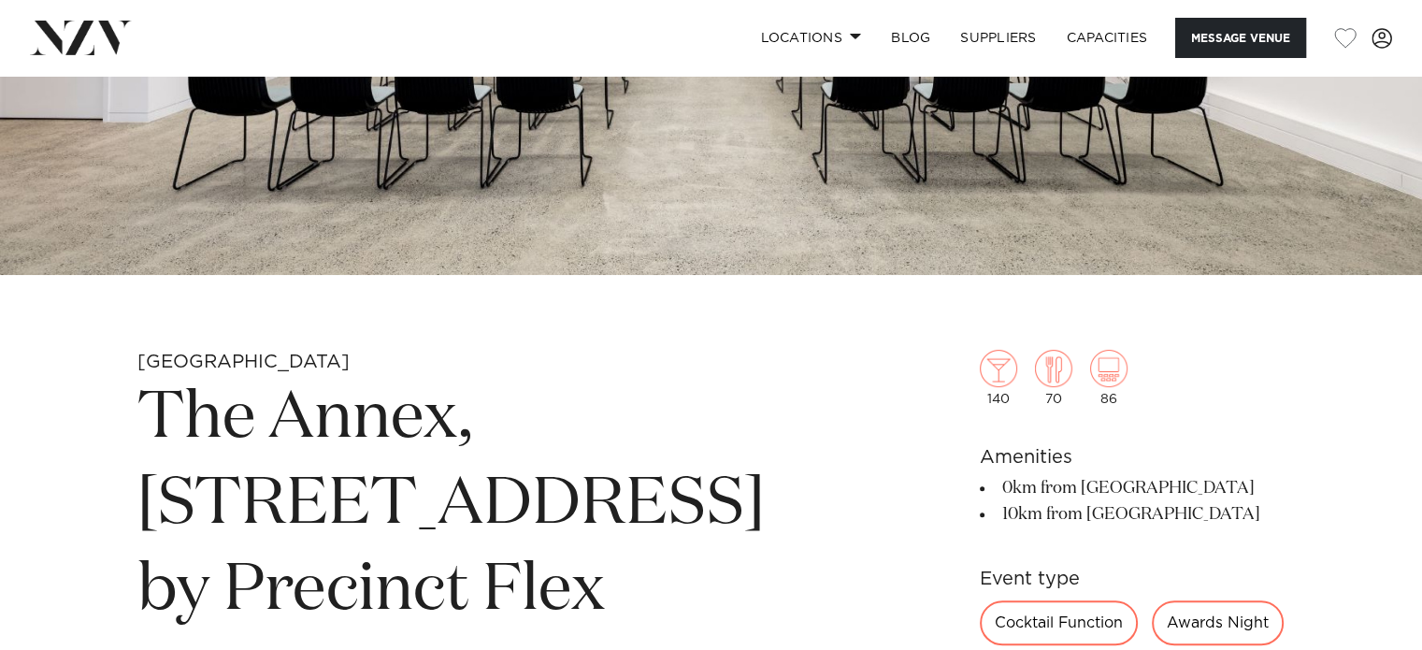
scroll to position [281, 0]
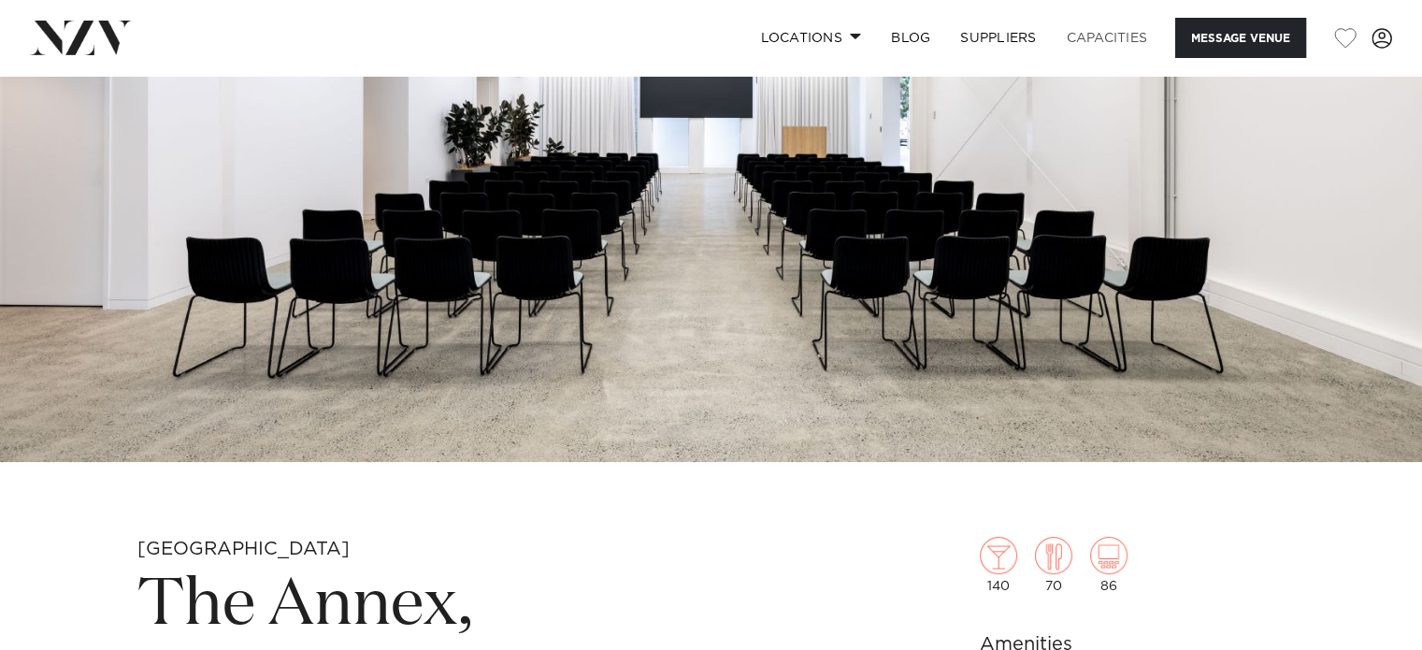
click at [1106, 33] on link "Capacities" at bounding box center [1107, 38] width 111 height 40
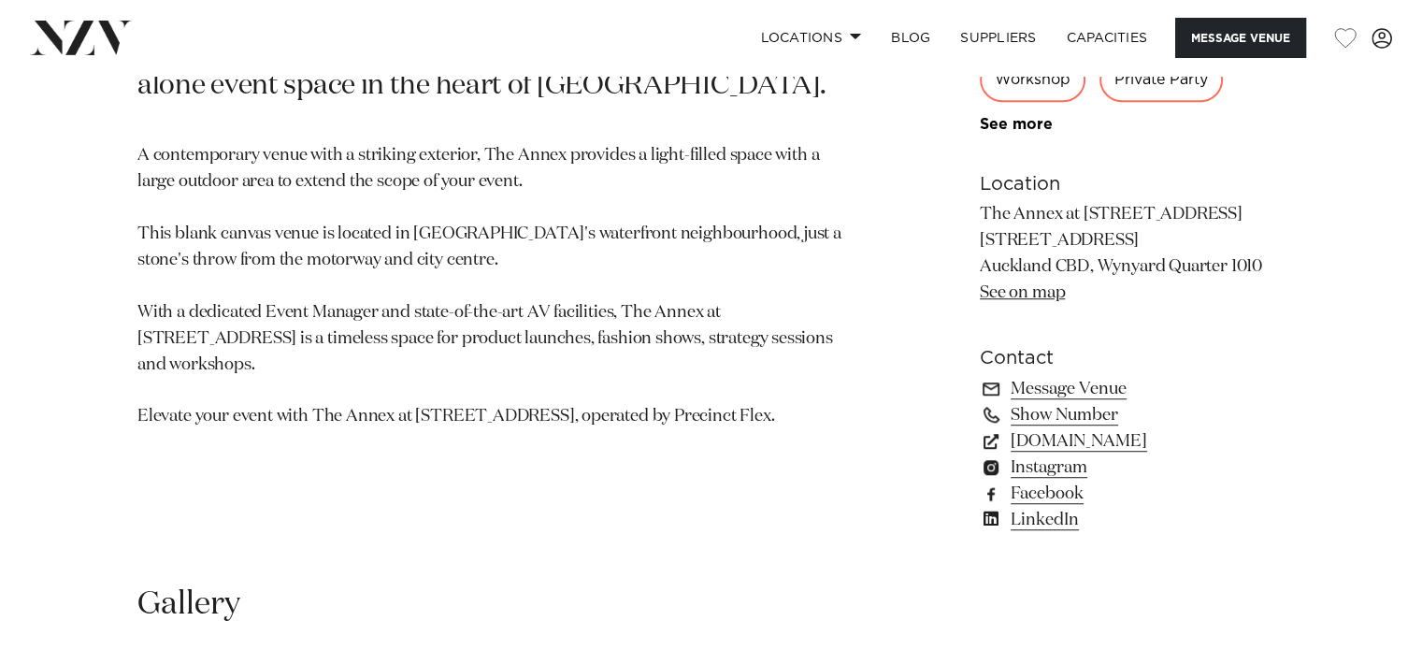
scroll to position [935, 0]
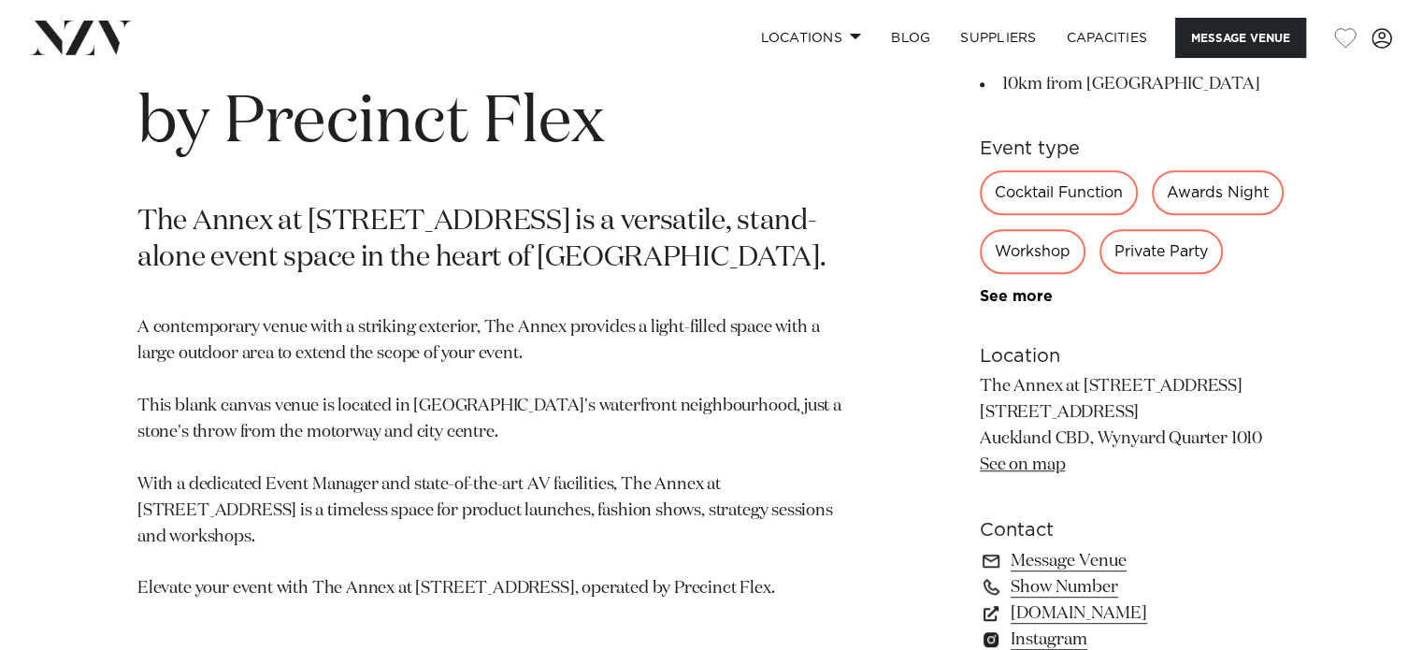
click at [1174, 253] on div "Private Party" at bounding box center [1161, 251] width 123 height 45
click at [1214, 194] on div "Awards Night" at bounding box center [1218, 192] width 132 height 45
click at [1088, 200] on div "Cocktail Function" at bounding box center [1059, 192] width 158 height 45
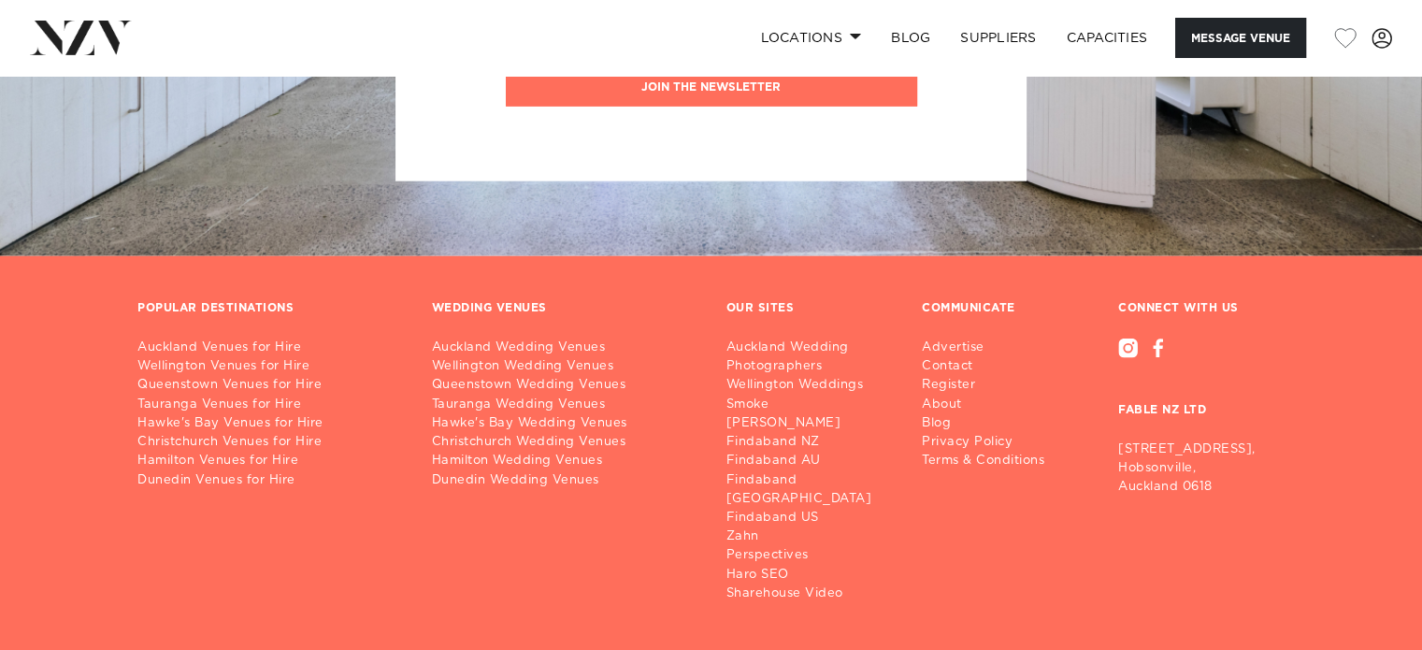
scroll to position [4675, 0]
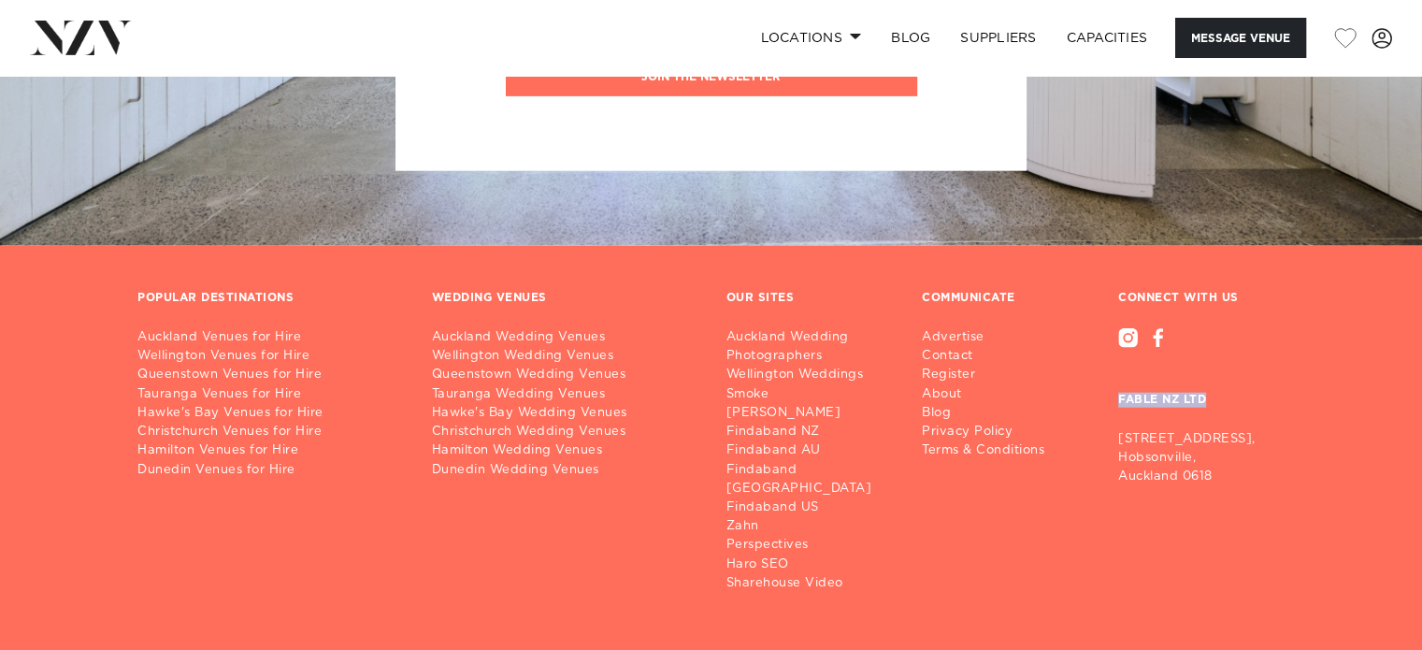
drag, startPoint x: 1246, startPoint y: 402, endPoint x: 1107, endPoint y: 403, distance: 138.4
click at [1107, 403] on div "CONNECT WITH US FABLE NZ LTD 28/3 Inanga St, Hobsonville, Auckland 0618" at bounding box center [1201, 442] width 196 height 302
click at [1307, 425] on div "POPULAR DESTINATIONS Auckland Venues for Hire Wellington Venues for Hire Queens…" at bounding box center [711, 513] width 1422 height 445
drag, startPoint x: 1234, startPoint y: 448, endPoint x: 1112, endPoint y: 429, distance: 123.9
click at [1112, 429] on div "CONNECT WITH US FABLE NZ LTD 28/3 Inanga St, Hobsonville, Auckland 0618" at bounding box center [1201, 442] width 196 height 302
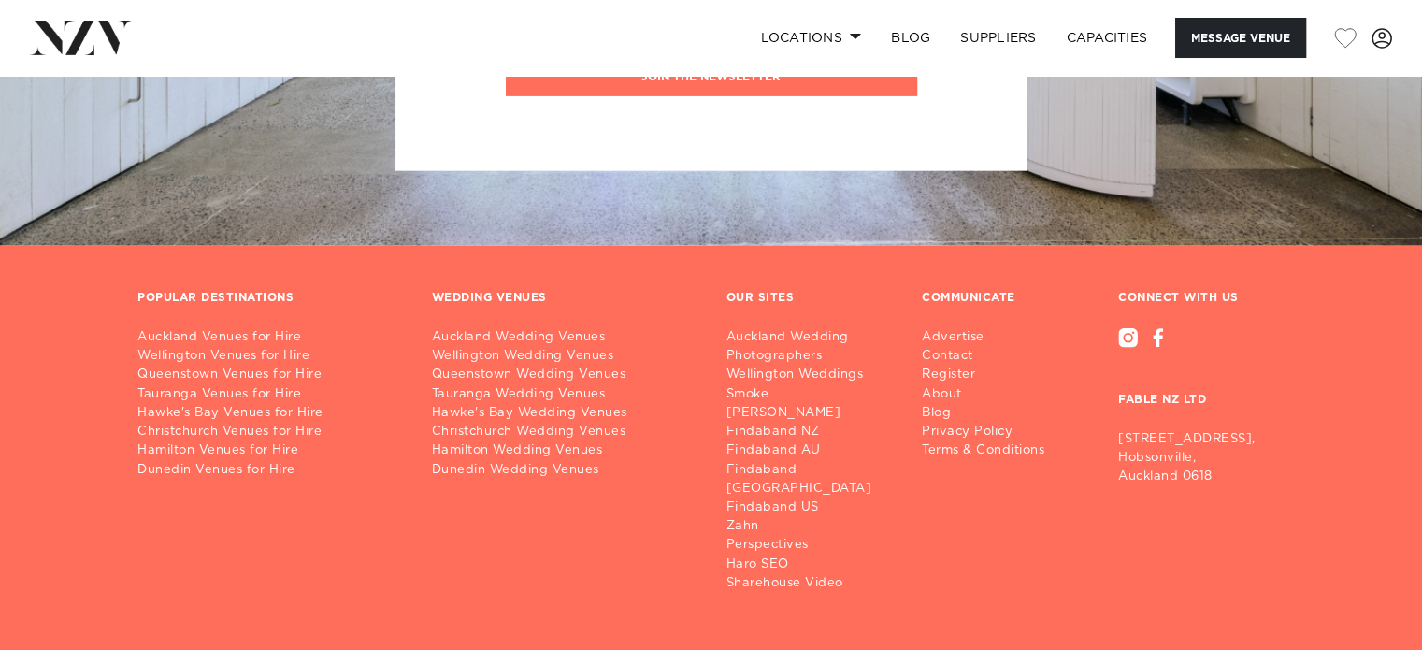
click at [1152, 394] on h3 "FABLE NZ LTD" at bounding box center [1201, 385] width 166 height 75
drag, startPoint x: 1130, startPoint y: 403, endPoint x: 1216, endPoint y: 402, distance: 85.1
click at [1216, 402] on h3 "FABLE NZ LTD" at bounding box center [1201, 385] width 166 height 75
drag, startPoint x: 1212, startPoint y: 402, endPoint x: 1110, endPoint y: 406, distance: 102.0
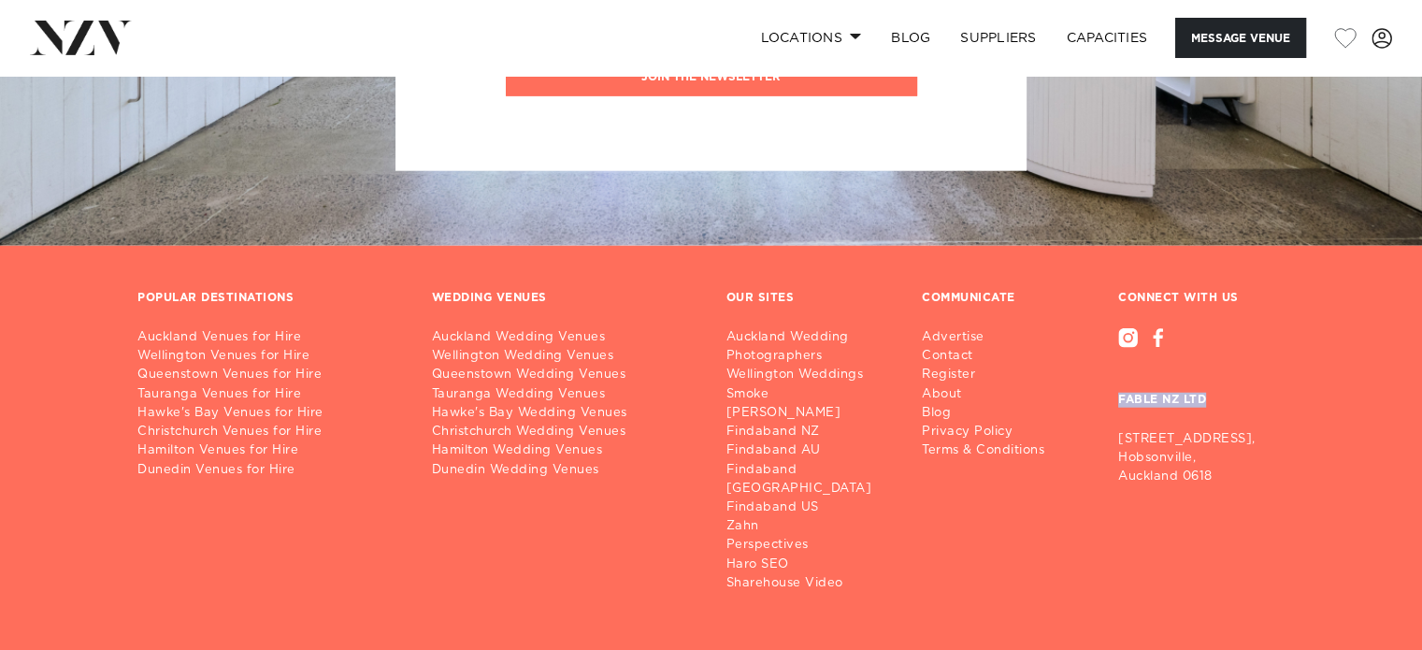
click at [1110, 406] on div "CONNECT WITH US FABLE NZ LTD 28/3 Inanga St, Hobsonville, Auckland 0618" at bounding box center [1201, 442] width 196 height 302
copy h3 "FABLE NZ LTD"
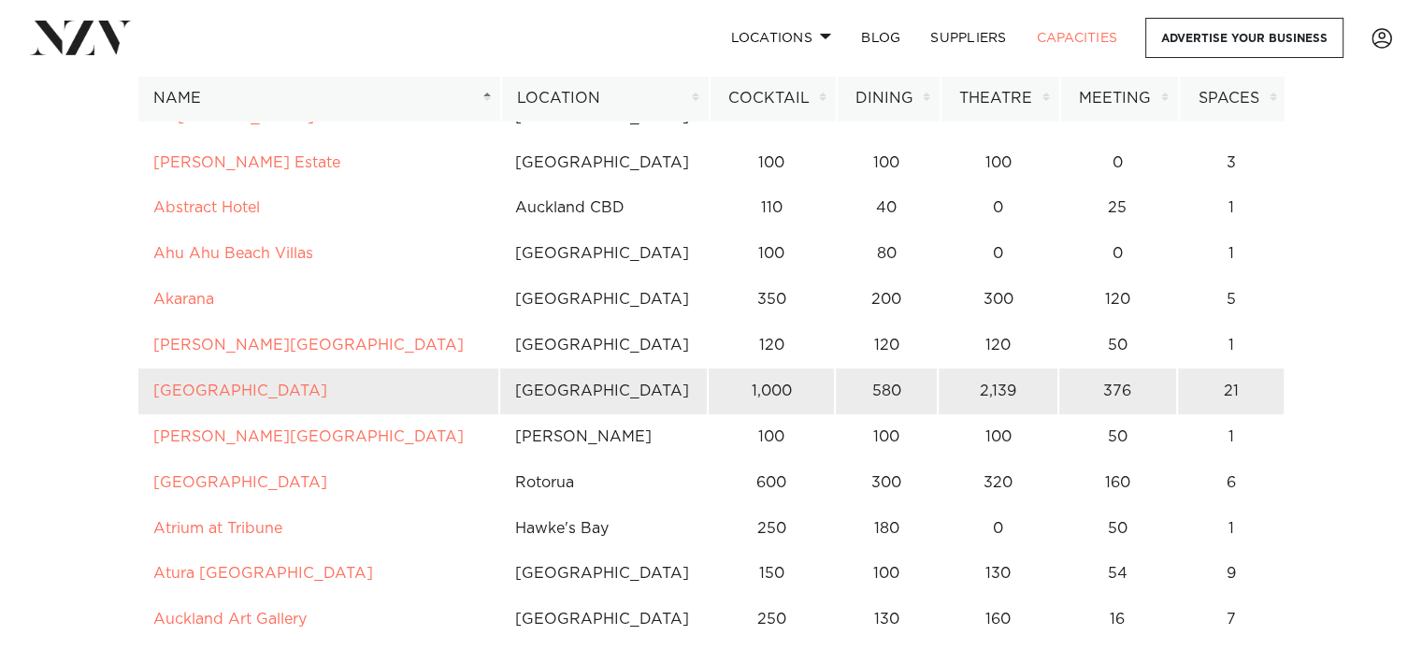
scroll to position [655, 0]
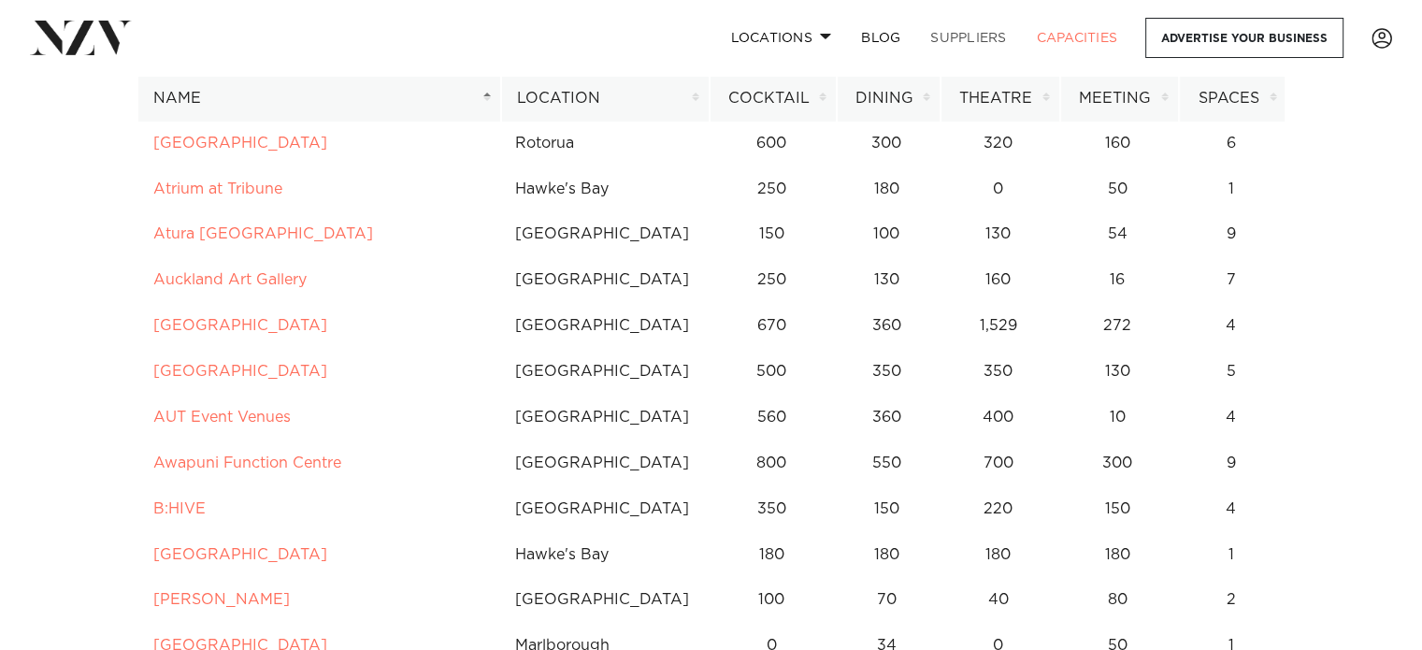
click at [954, 44] on link "SUPPLIERS" at bounding box center [968, 38] width 106 height 40
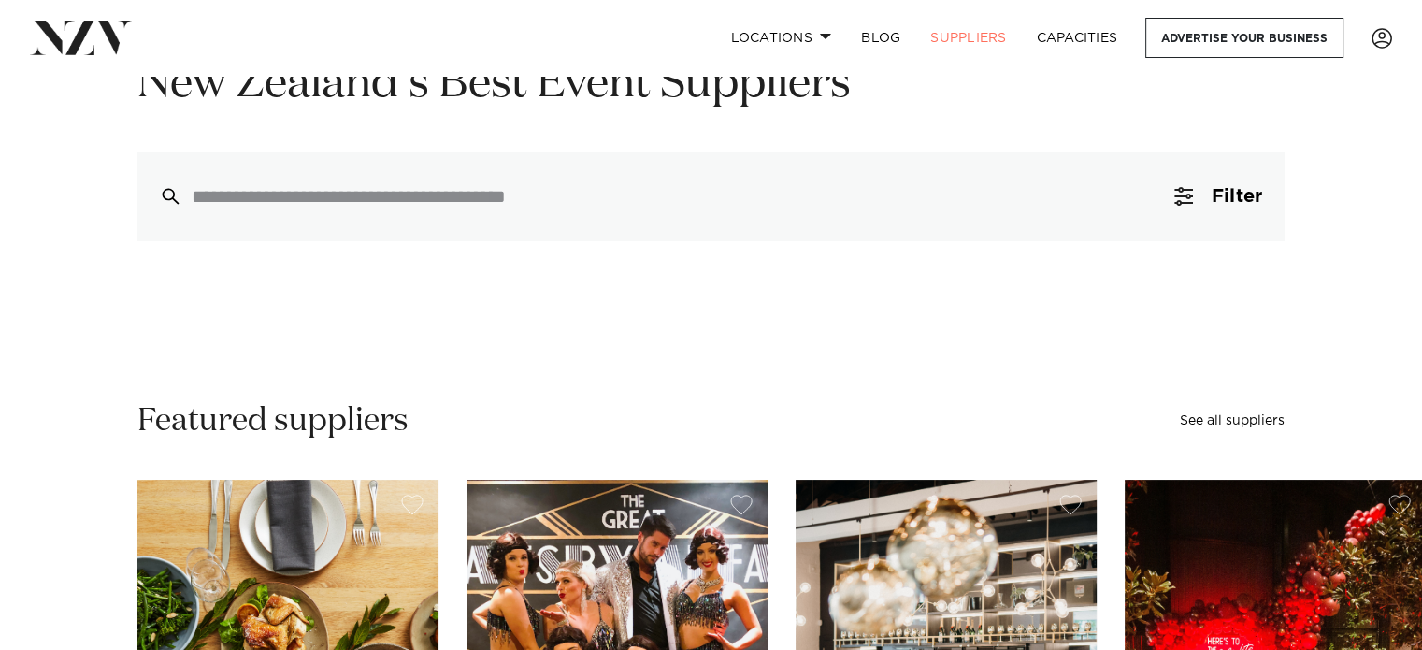
scroll to position [468, 0]
